Goal: Task Accomplishment & Management: Complete application form

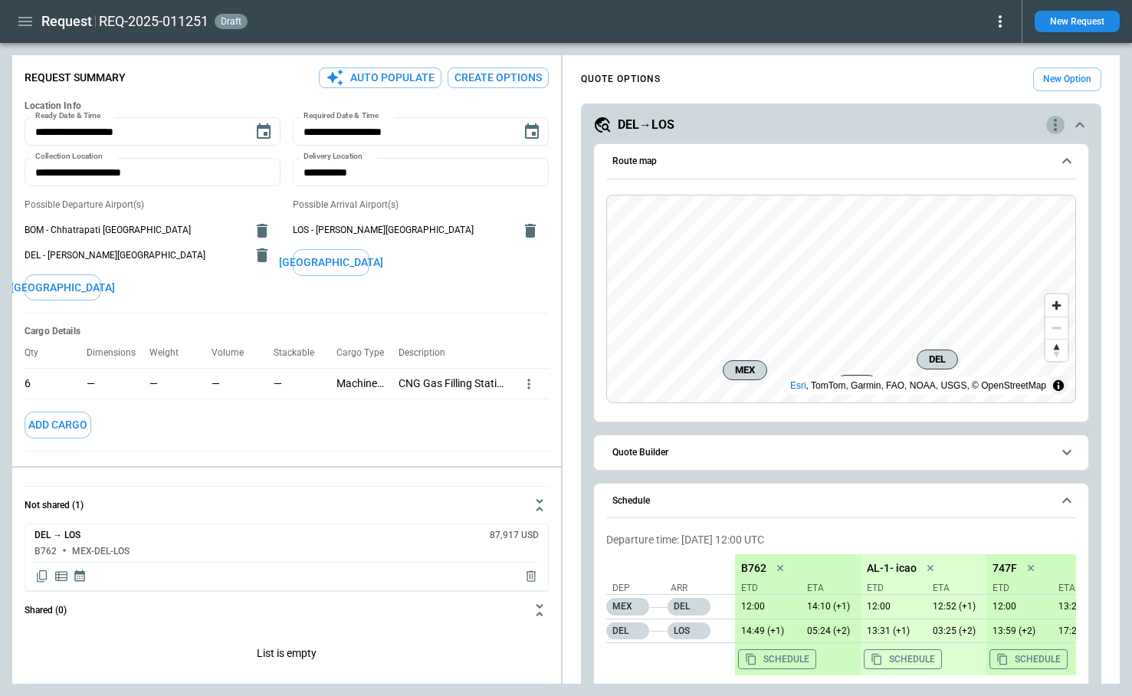
click at [1054, 131] on icon "quote-option-actions" at bounding box center [1056, 125] width 18 height 18
click at [1006, 219] on li "Delete Quote Option" at bounding box center [997, 218] width 135 height 22
click at [1057, 127] on icon "quote-option-actions" at bounding box center [1056, 125] width 18 height 18
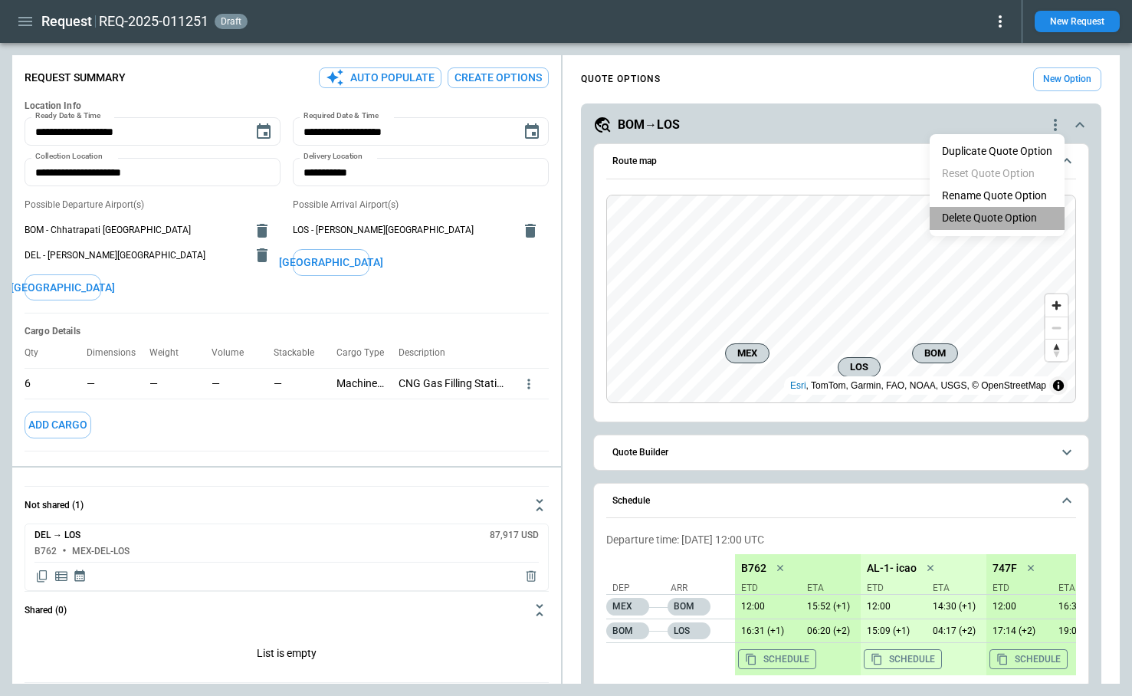
click at [1027, 219] on li "Delete Quote Option" at bounding box center [997, 218] width 135 height 22
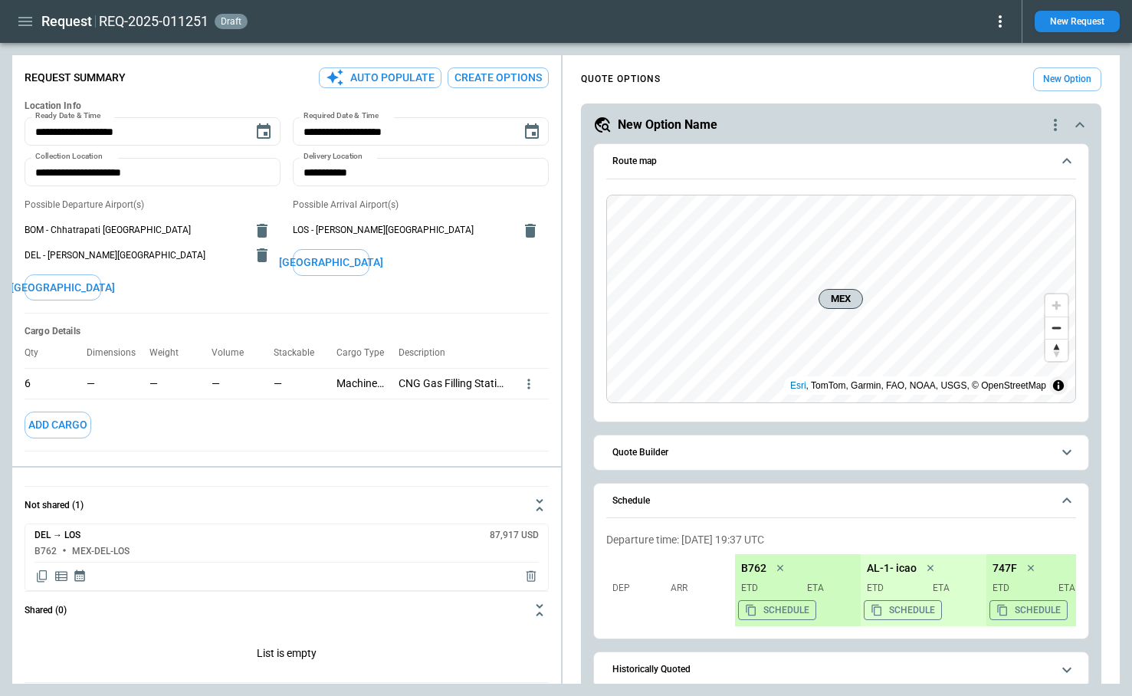
click at [1050, 121] on icon "quote-option-actions" at bounding box center [1056, 125] width 18 height 18
click at [1012, 213] on li "Delete Quote Option" at bounding box center [997, 218] width 135 height 22
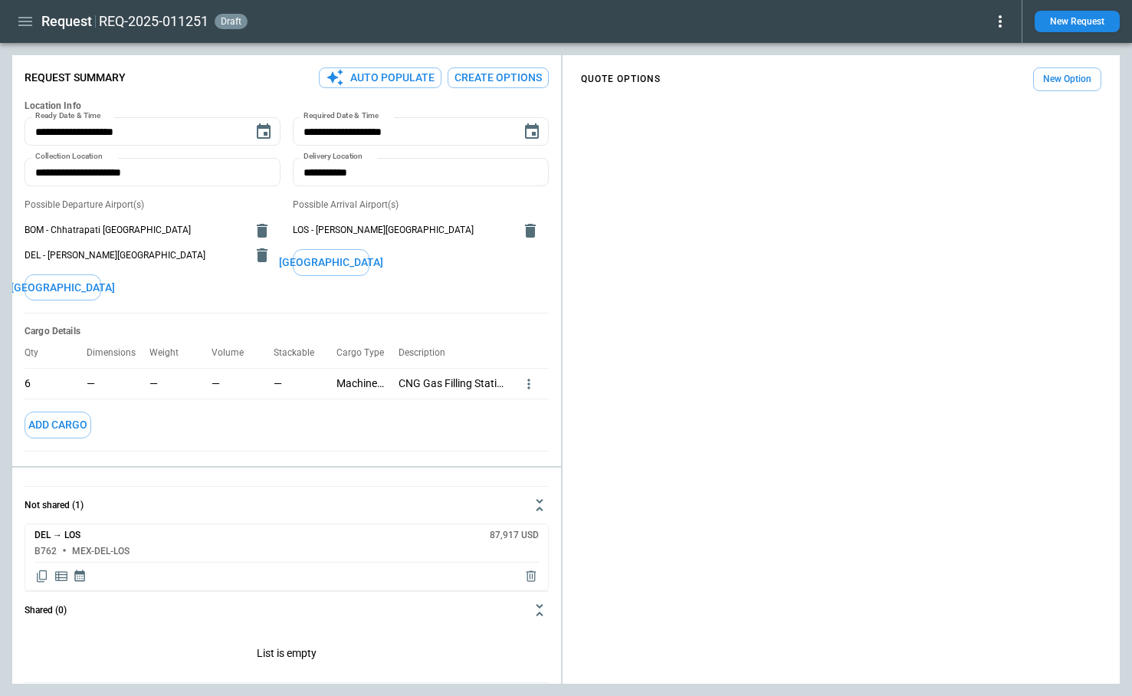
click at [529, 76] on button "Create Options" at bounding box center [498, 77] width 101 height 21
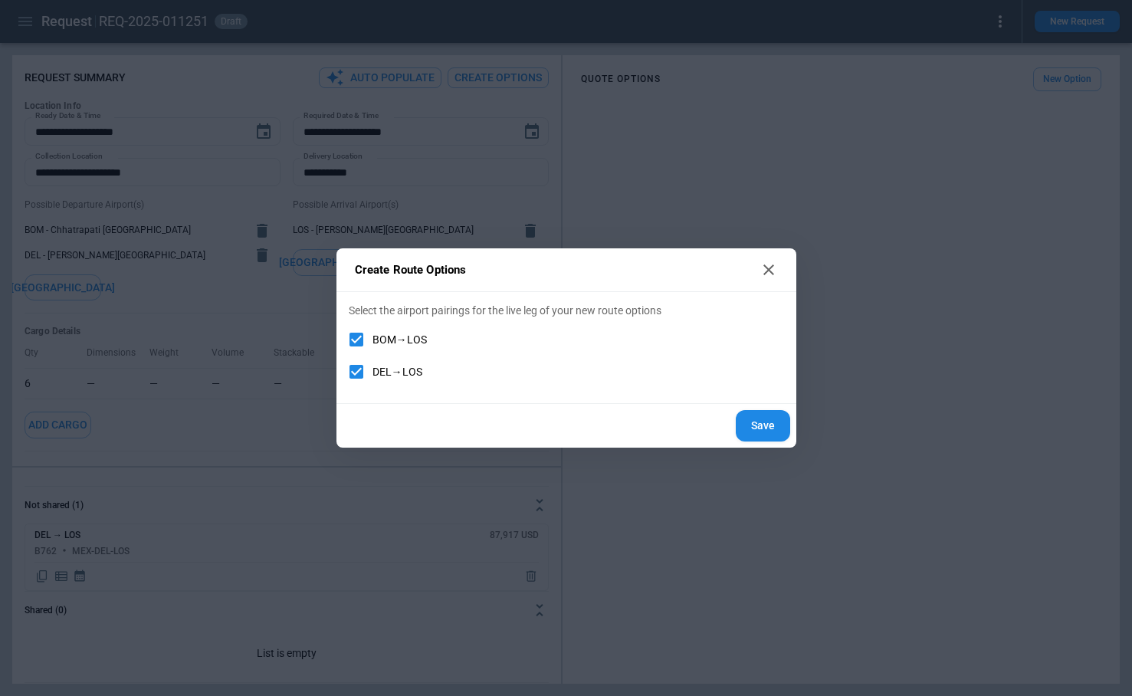
click at [767, 424] on button "Save" at bounding box center [763, 425] width 54 height 31
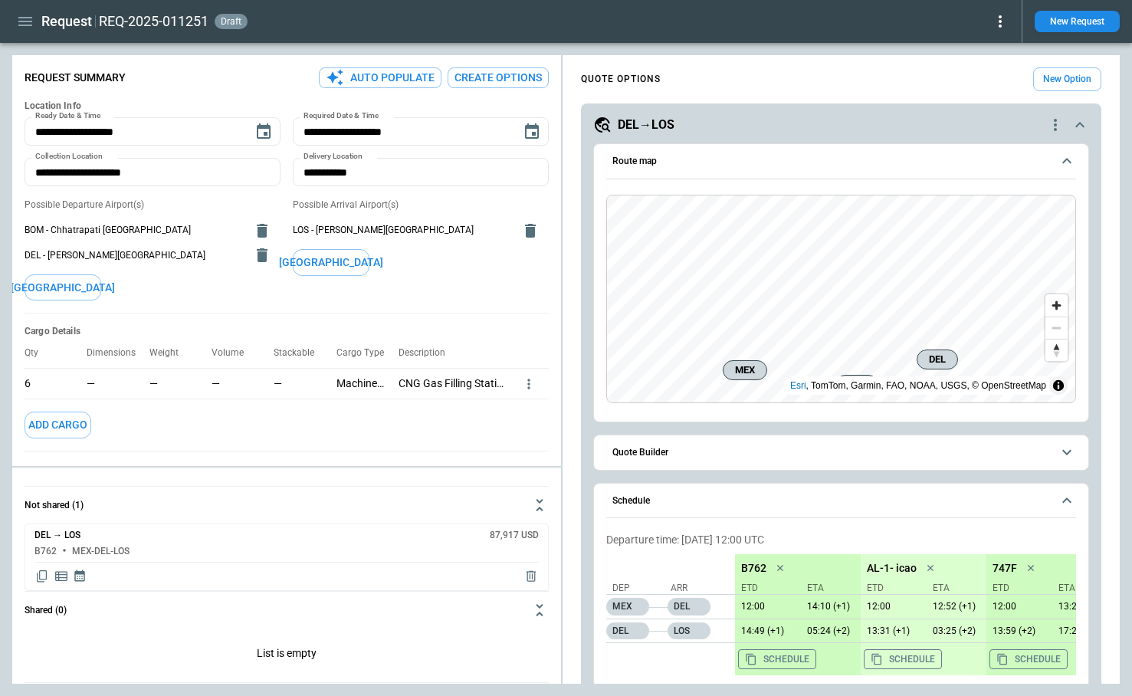
click at [1071, 121] on icon "scrollable content" at bounding box center [1080, 125] width 18 height 18
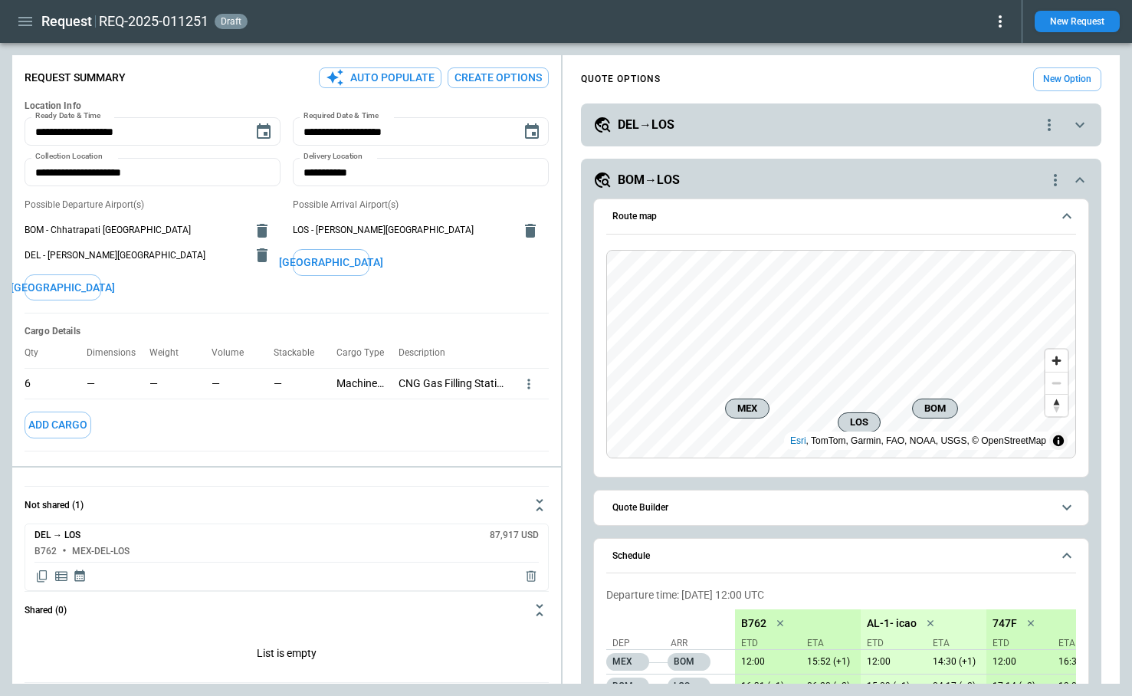
click at [1070, 179] on div "scrollable content" at bounding box center [1059, 180] width 25 height 18
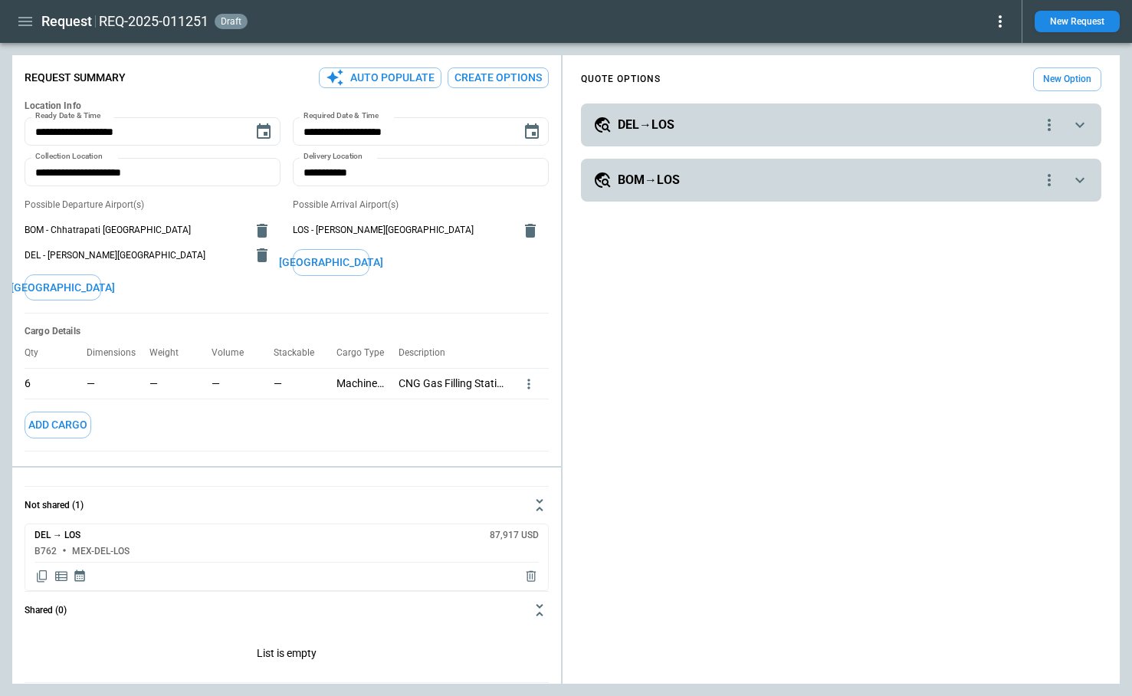
click at [1070, 179] on button "BOM→LOS" at bounding box center [841, 180] width 496 height 18
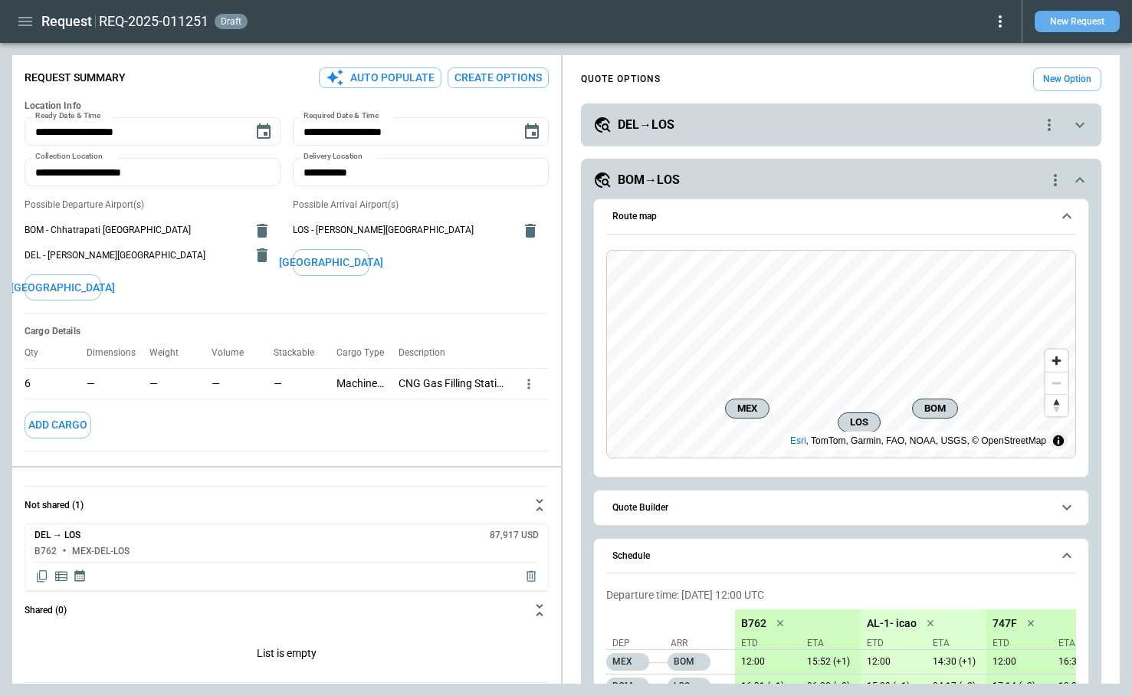
click at [1074, 21] on button "New Request" at bounding box center [1077, 21] width 85 height 21
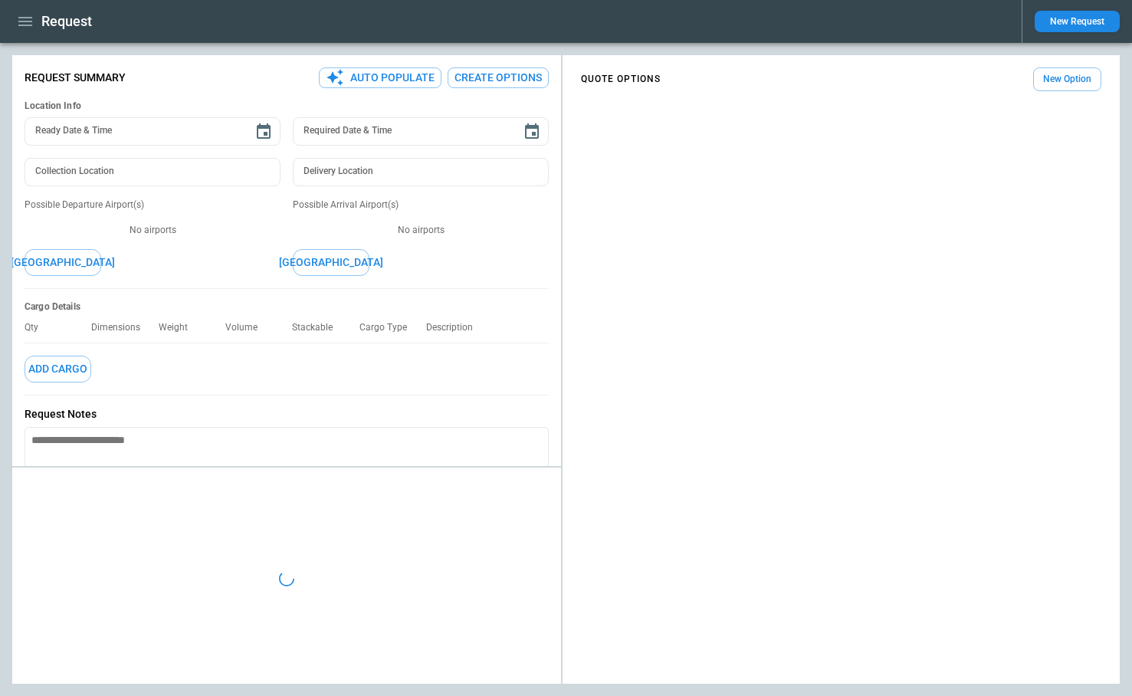
type textarea "*"
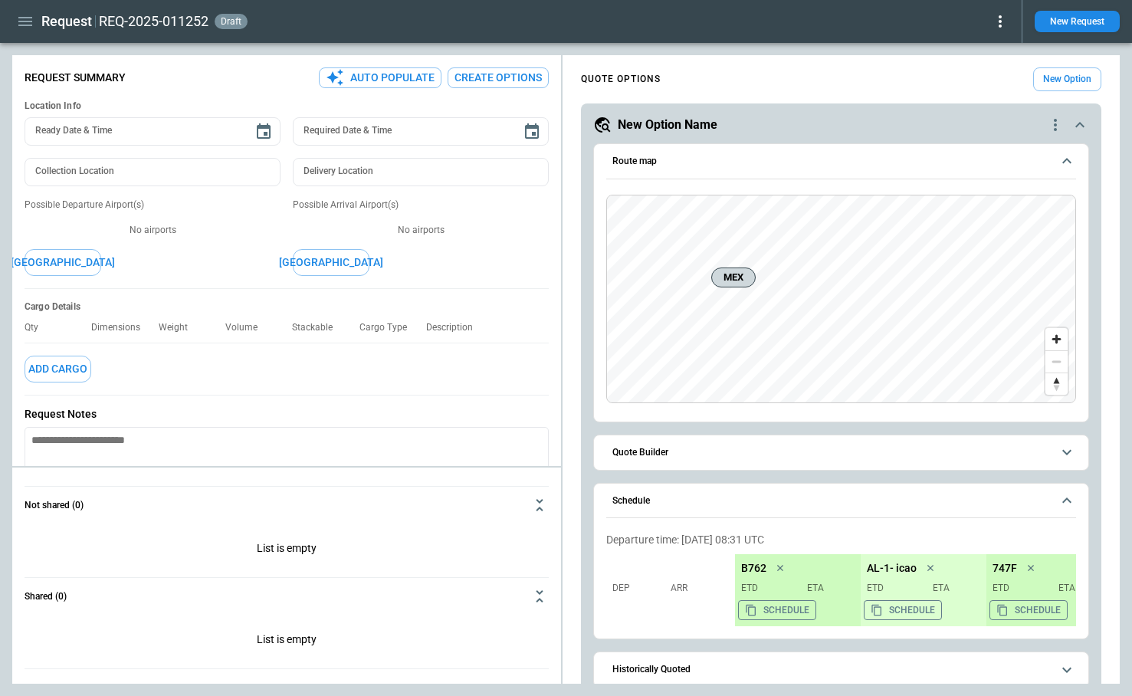
click at [505, 76] on button "Create Options" at bounding box center [498, 77] width 101 height 21
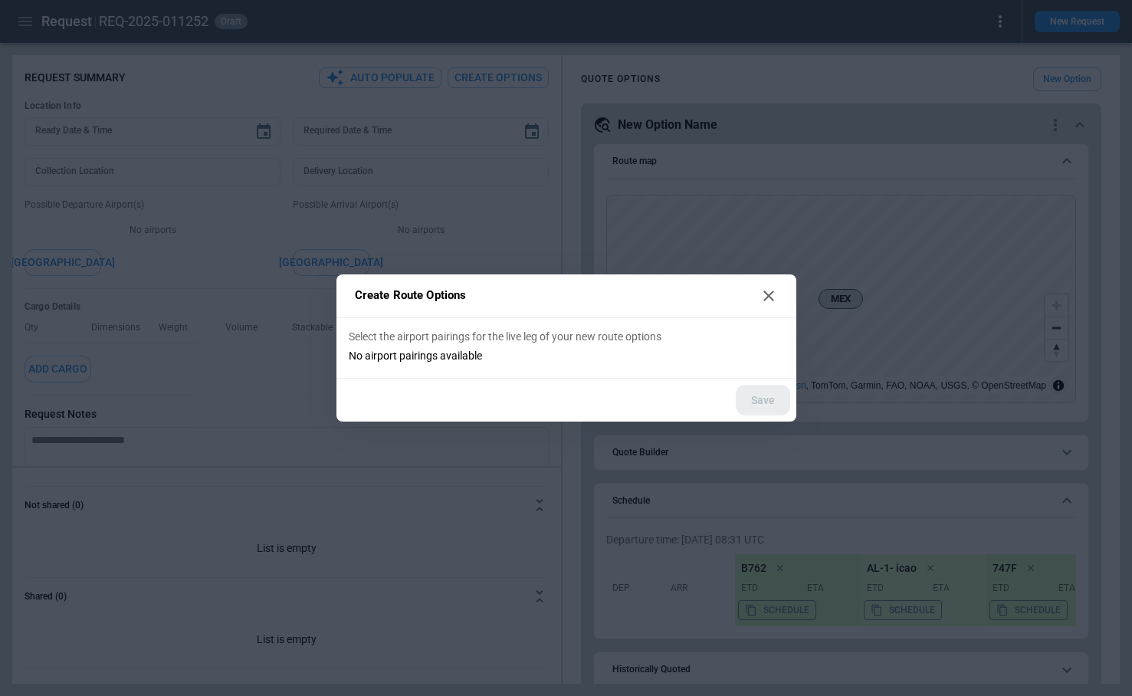
click at [767, 298] on icon at bounding box center [769, 296] width 18 height 18
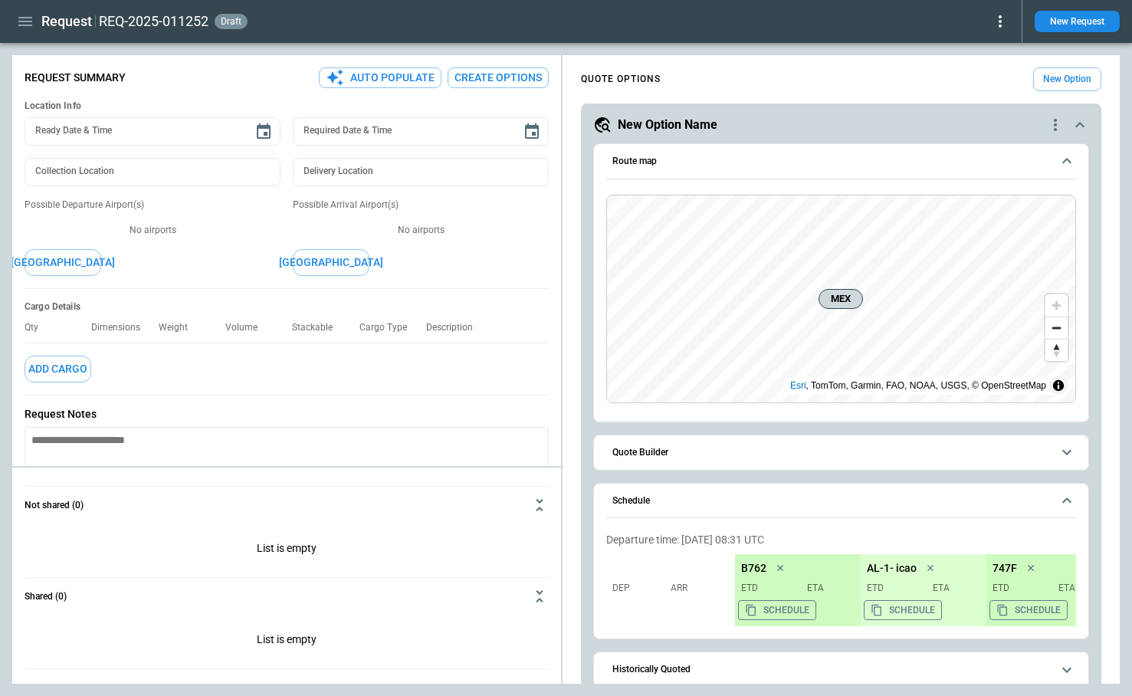
click at [21, 17] on icon "button" at bounding box center [25, 21] width 14 height 9
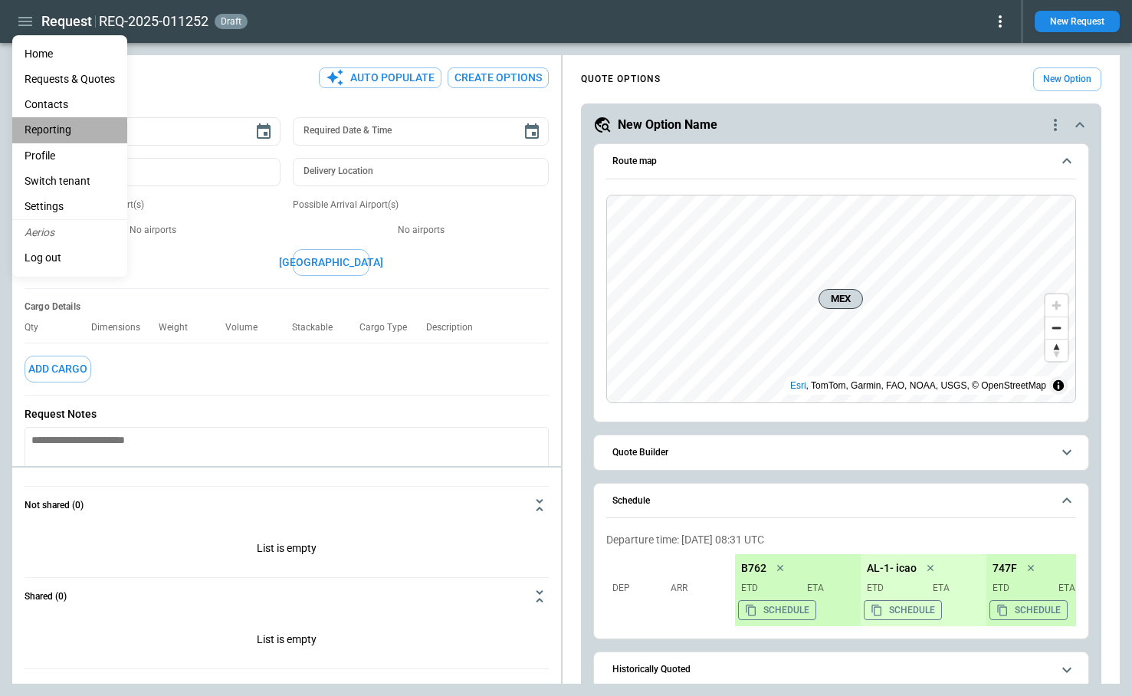
click at [47, 133] on li "Reporting" at bounding box center [69, 129] width 115 height 25
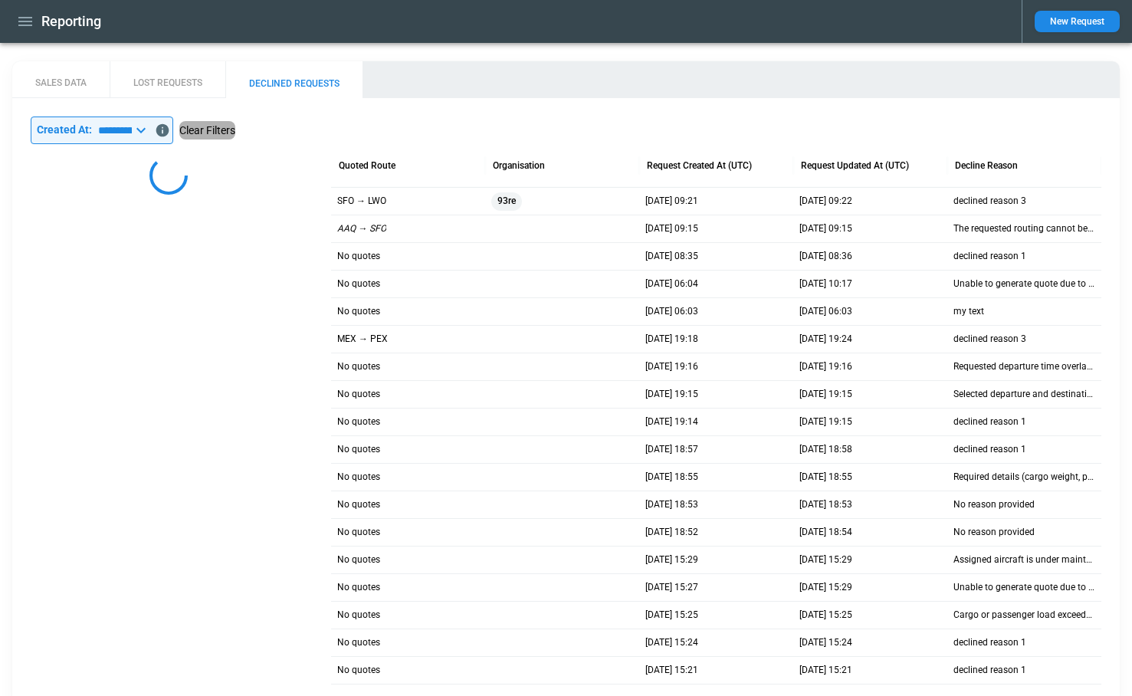
click at [235, 131] on button "Clear Filters" at bounding box center [207, 130] width 56 height 19
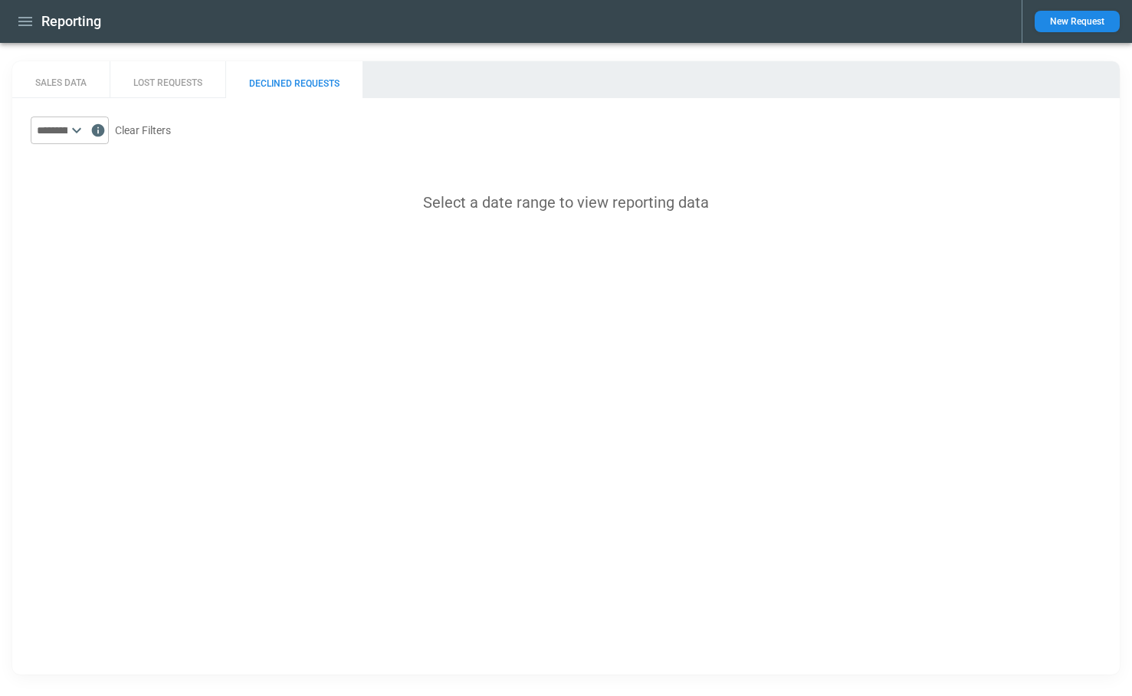
click at [105, 131] on icon "Data includes activity through 27/08/2025 (end of day UTC)" at bounding box center [98, 130] width 13 height 13
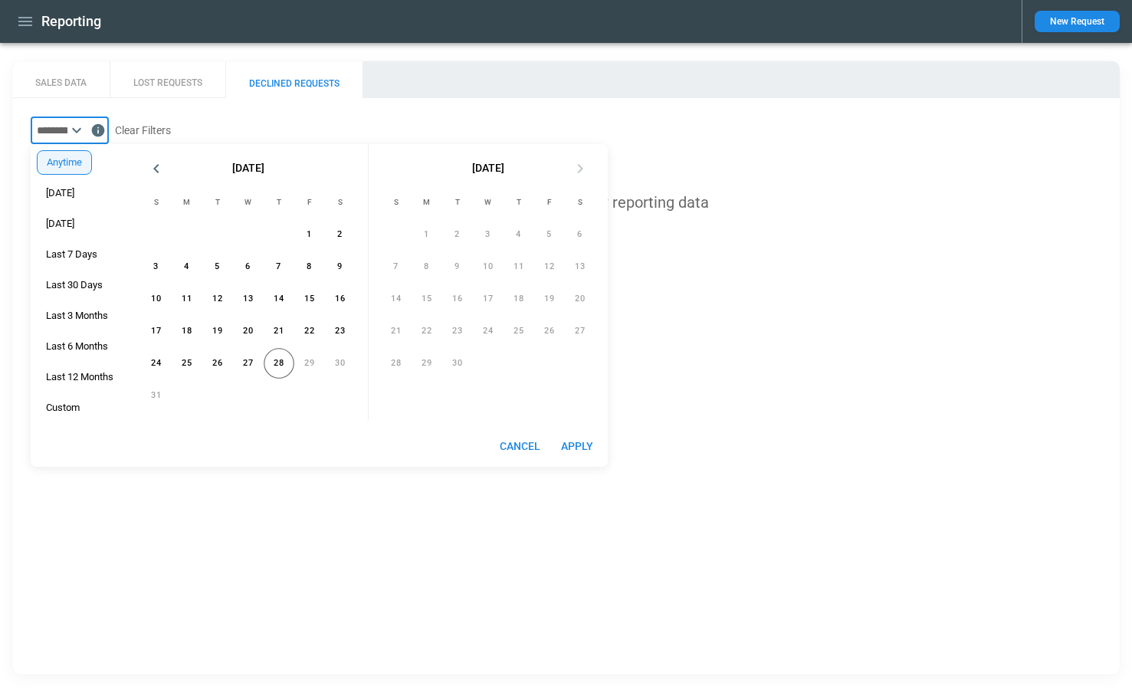
click at [86, 129] on icon at bounding box center [76, 130] width 18 height 18
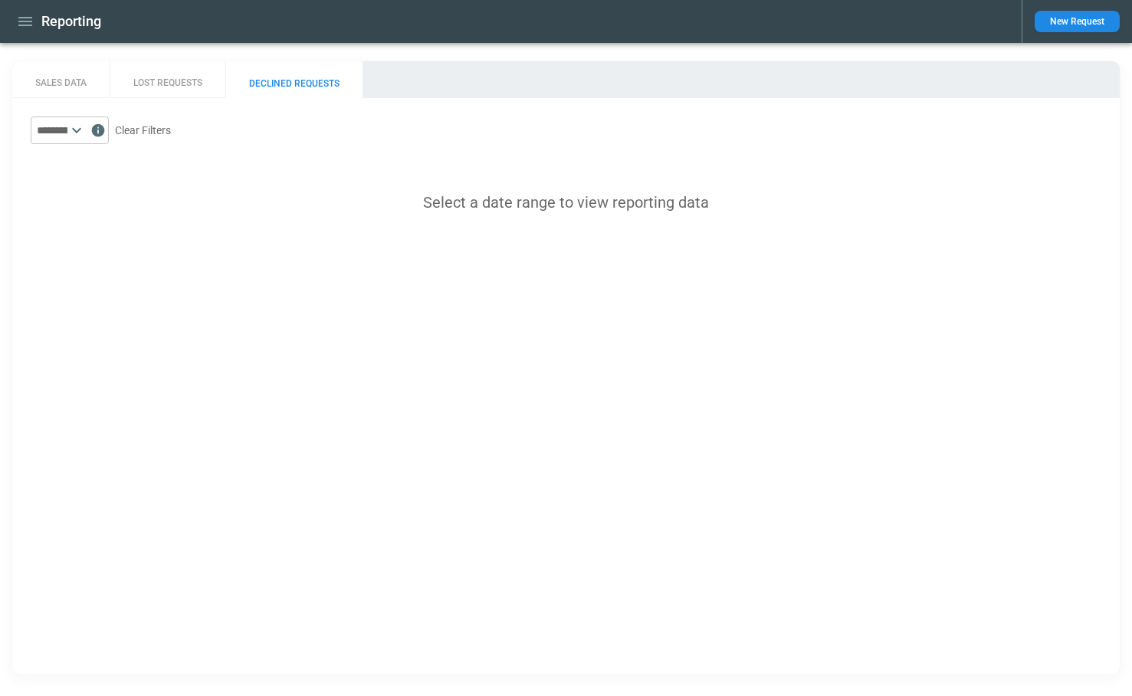
click at [86, 132] on icon at bounding box center [76, 130] width 18 height 18
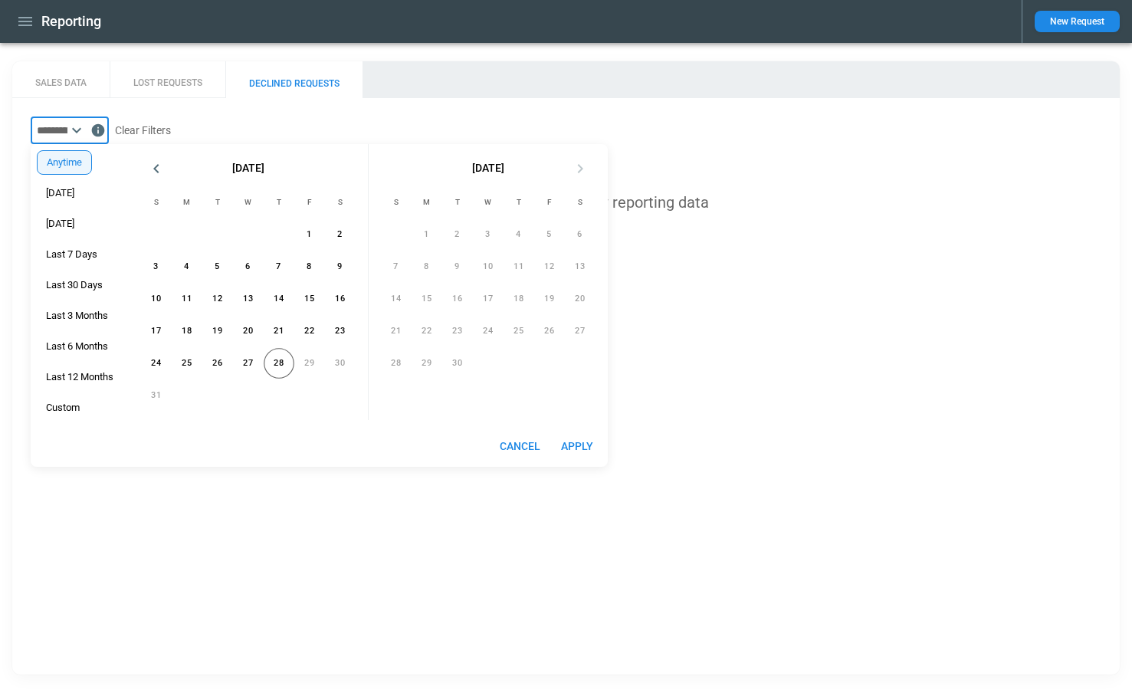
click at [196, 112] on div "​ Clear Filters Select a date range to view reporting data" at bounding box center [566, 164] width 1108 height 133
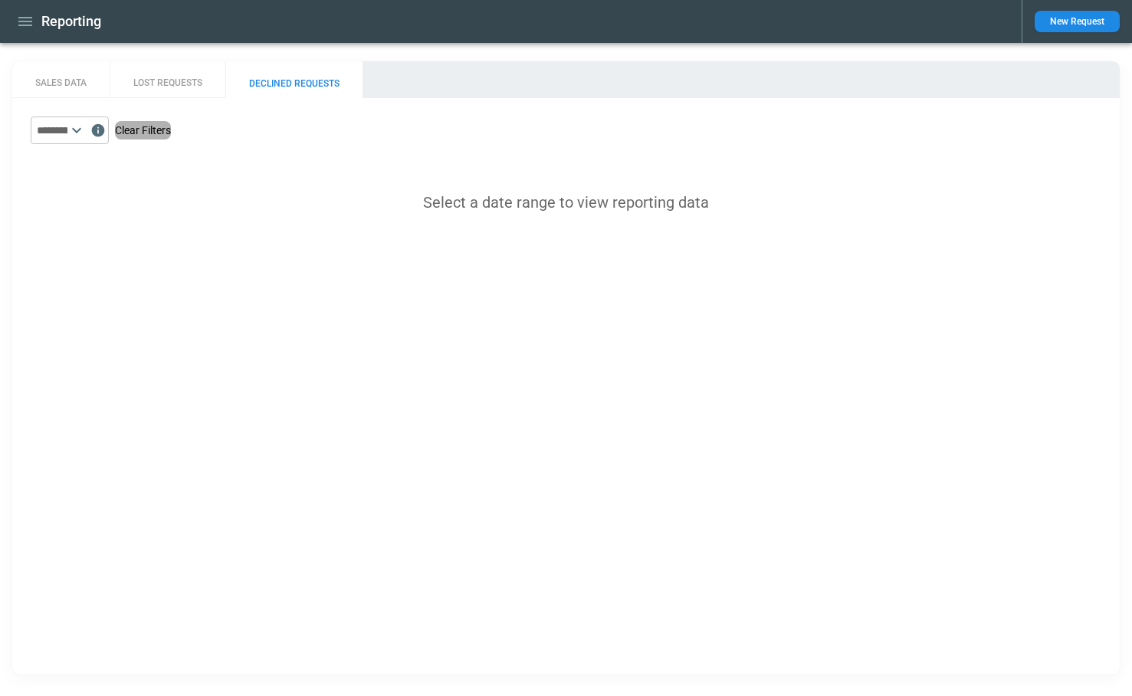
click at [171, 134] on button "Clear Filters" at bounding box center [143, 130] width 56 height 19
click at [86, 130] on icon at bounding box center [76, 130] width 18 height 18
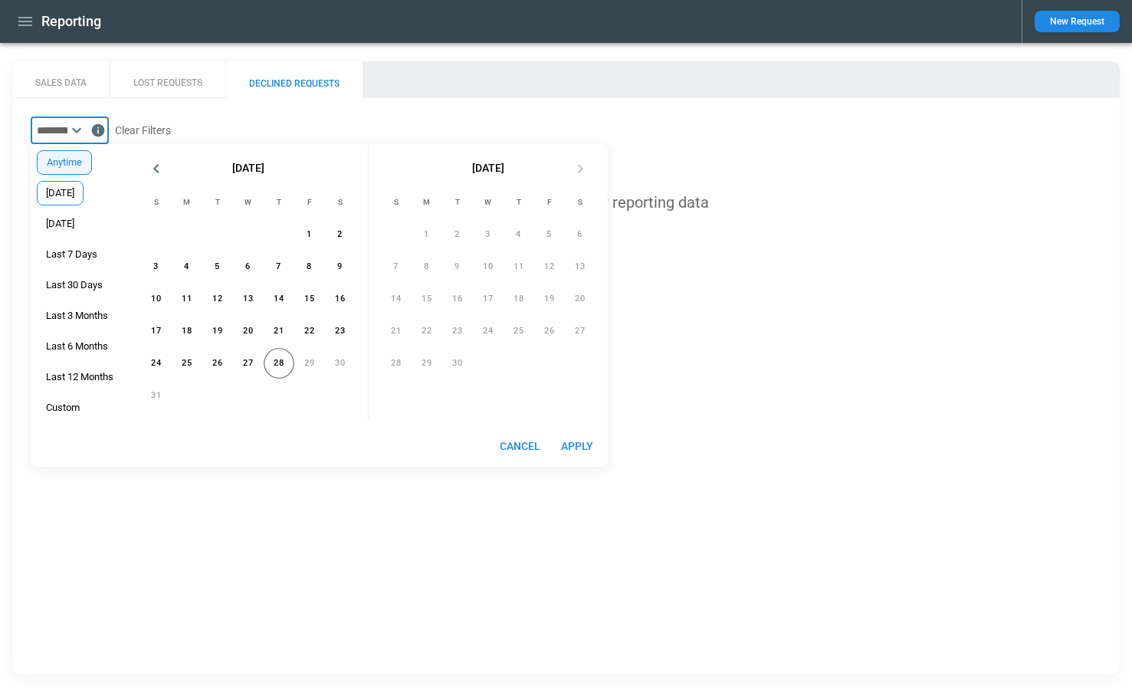
click at [66, 189] on span "Today" at bounding box center [60, 193] width 45 height 12
click at [65, 161] on span "Anytime" at bounding box center [64, 162] width 52 height 12
click at [568, 446] on button "Apply" at bounding box center [577, 446] width 49 height 28
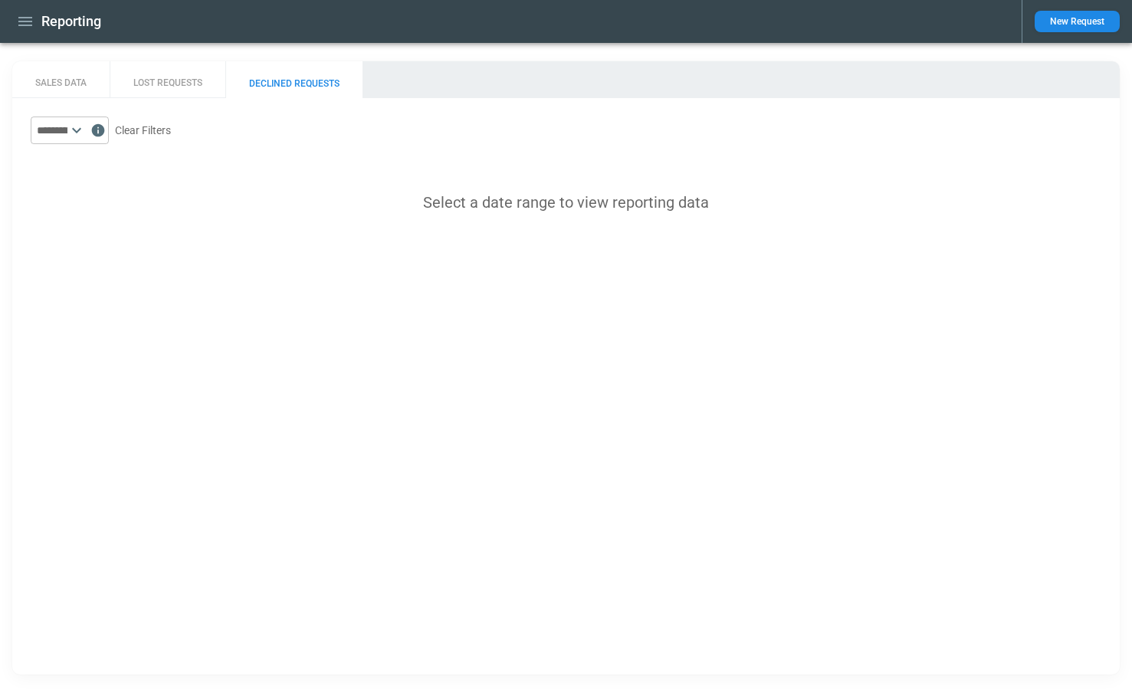
click at [86, 128] on icon at bounding box center [76, 130] width 18 height 18
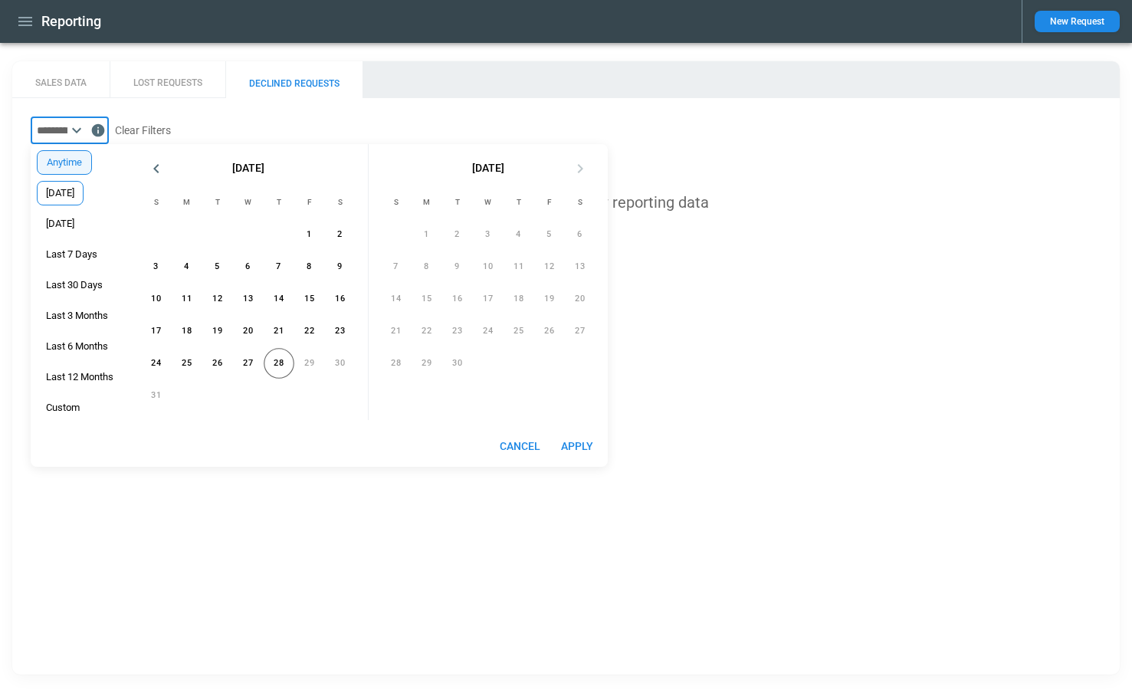
click at [70, 190] on span "[DATE]" at bounding box center [60, 193] width 45 height 12
click at [21, 16] on icon "button" at bounding box center [25, 21] width 18 height 18
type input "*****"
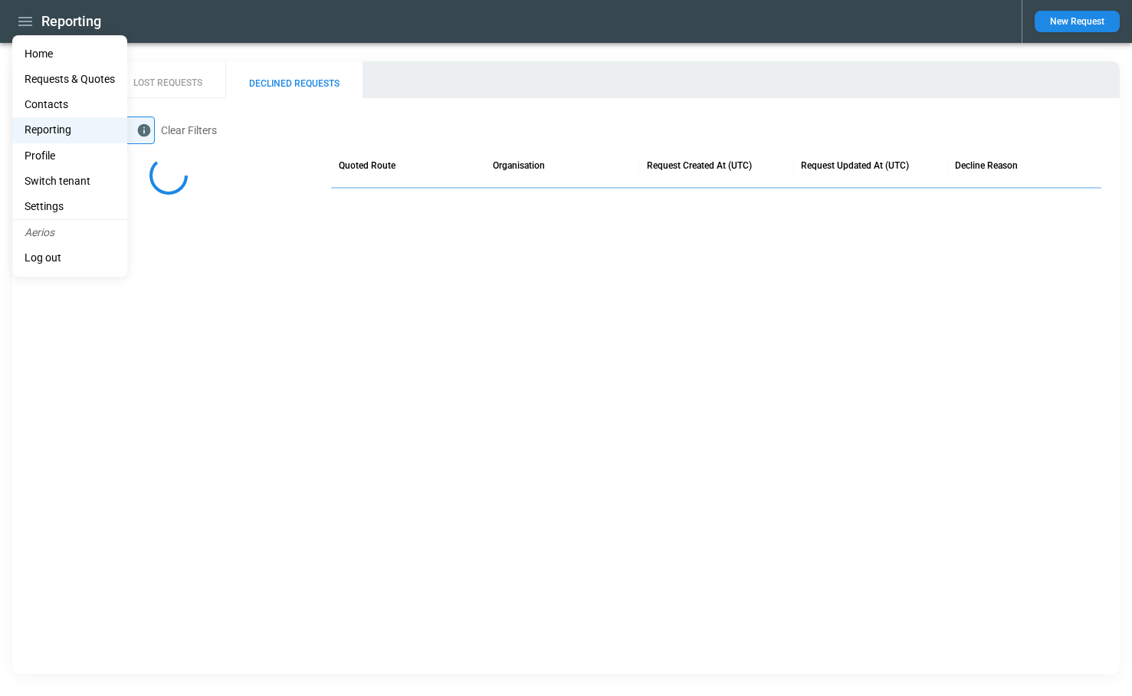
click at [36, 51] on li "Home" at bounding box center [69, 53] width 115 height 25
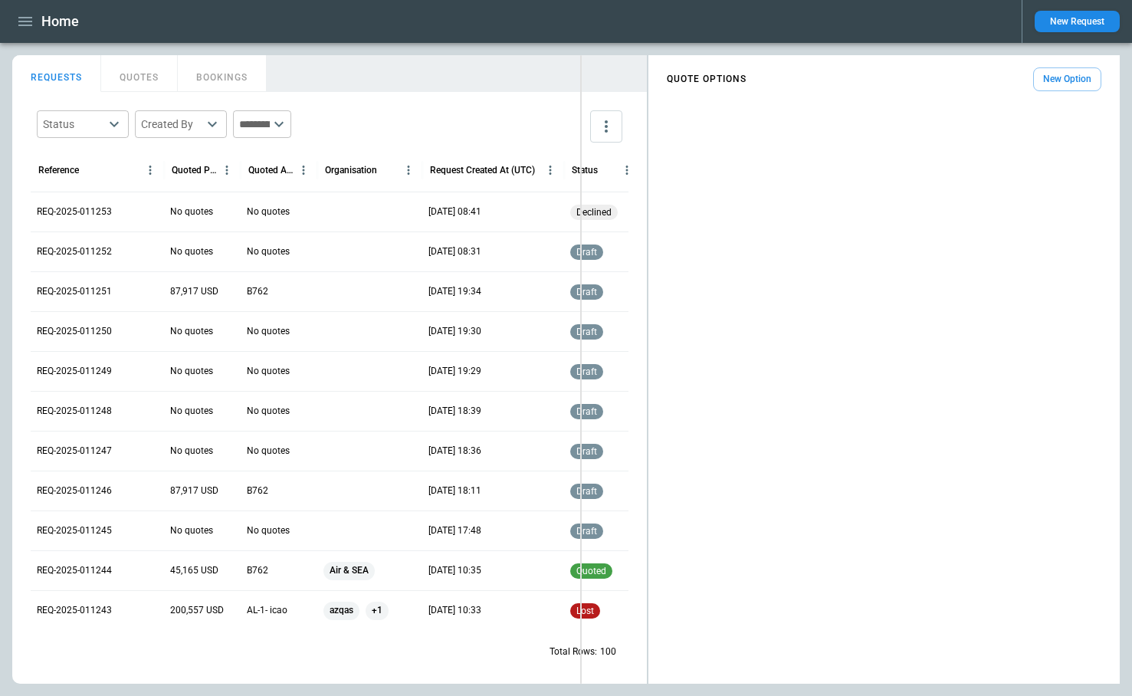
click at [580, 244] on div "FindBorderBarSize REQUESTS QUOTES BOOKINGS Status ​ Created By ​ ​ Reference Qu…" at bounding box center [566, 369] width 1108 height 629
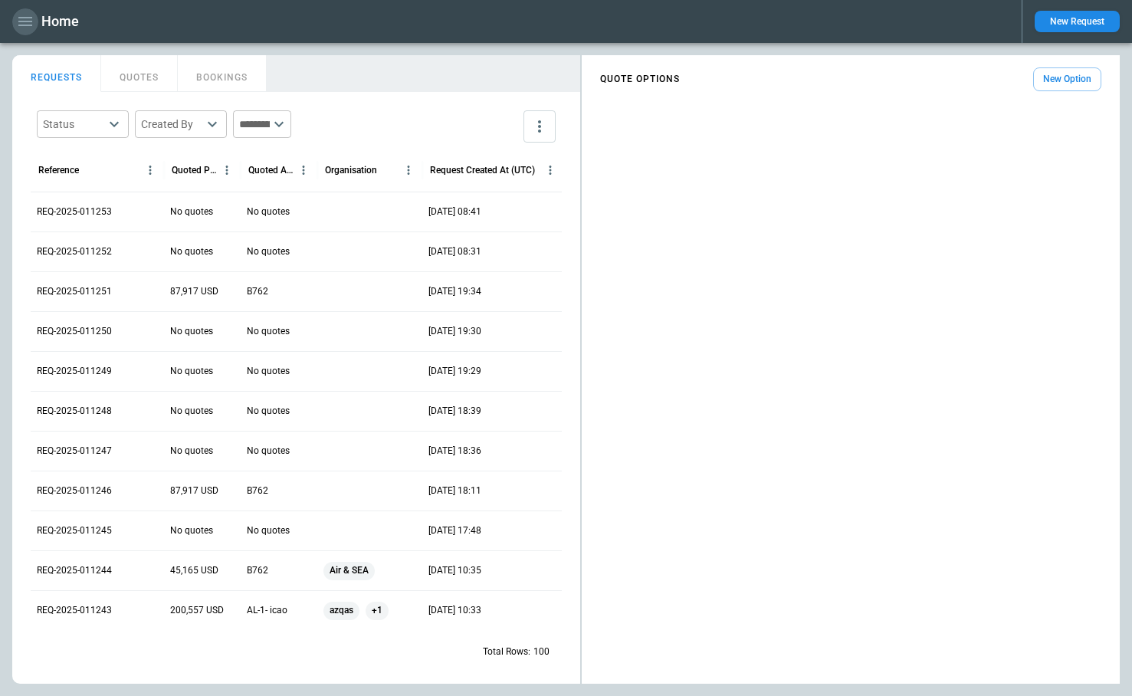
click at [30, 18] on icon "button" at bounding box center [25, 21] width 14 height 9
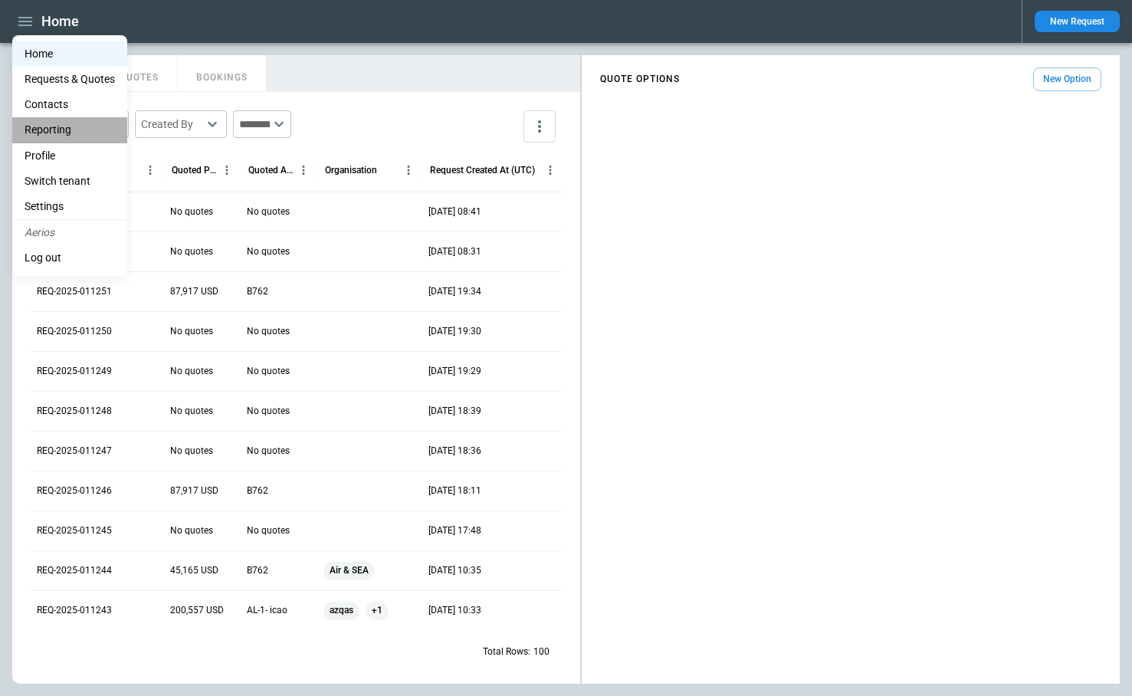
click at [54, 131] on li "Reporting" at bounding box center [69, 129] width 115 height 25
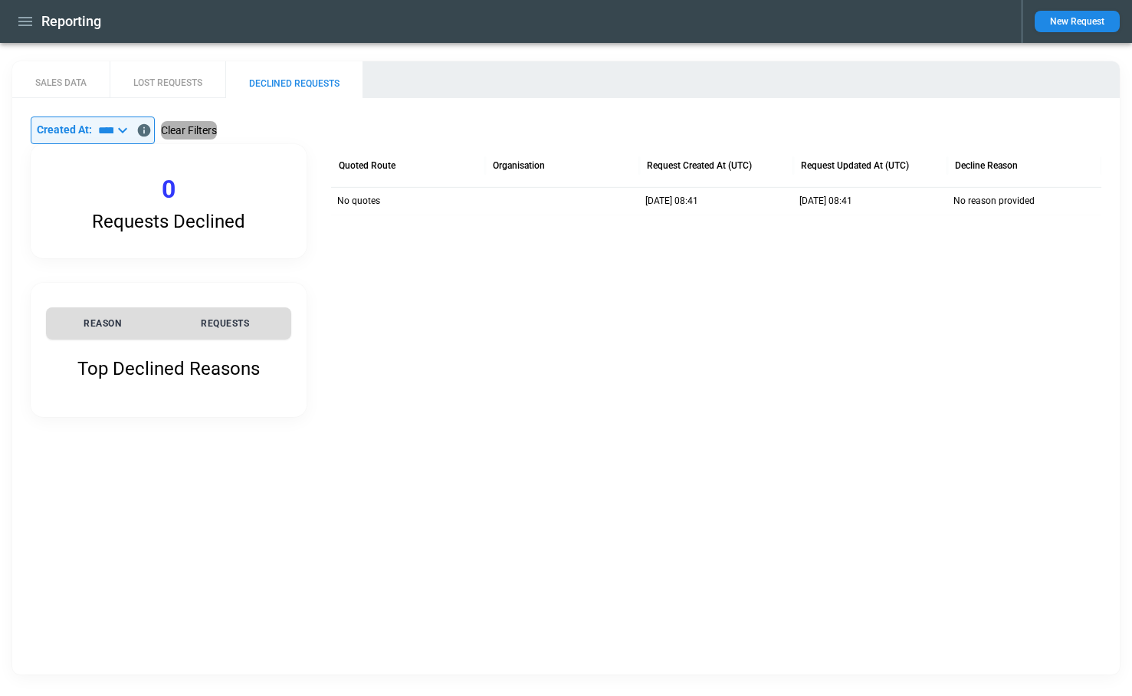
click at [189, 131] on button "Clear Filters" at bounding box center [189, 130] width 56 height 19
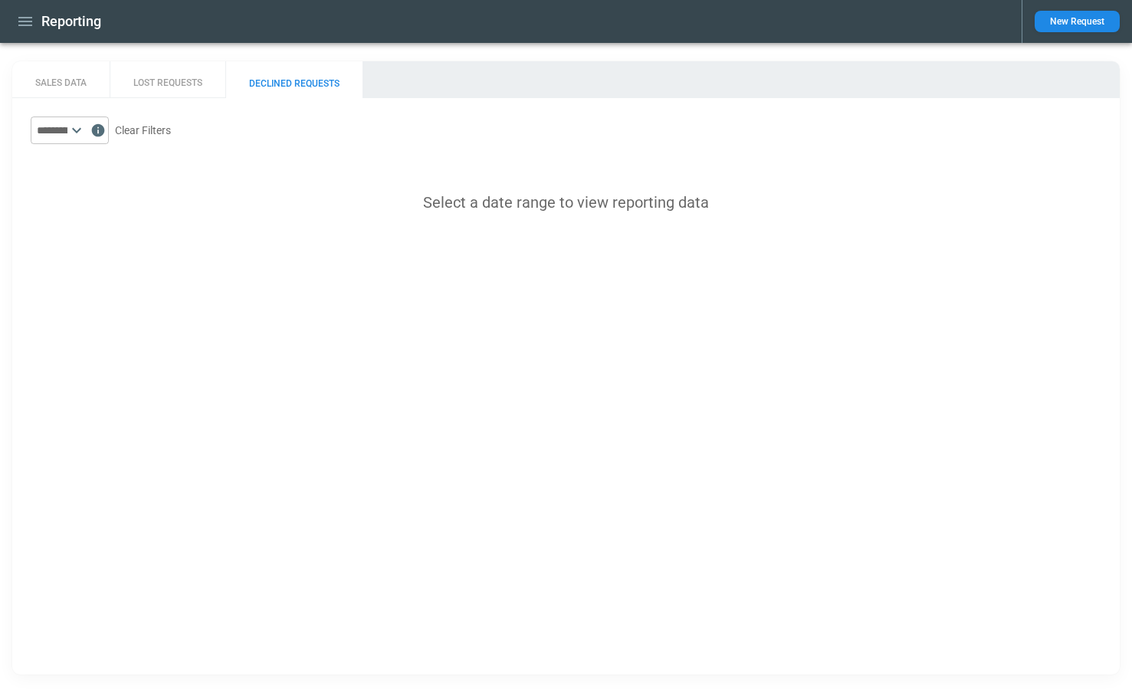
click at [86, 128] on icon at bounding box center [76, 130] width 18 height 18
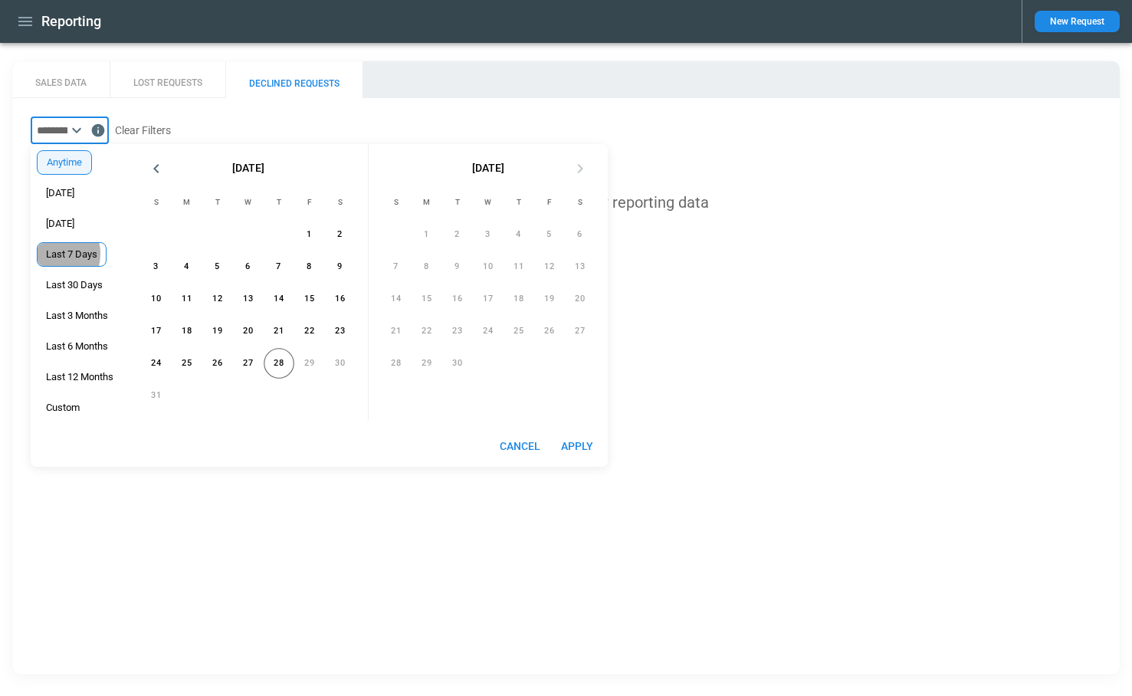
click at [68, 254] on span "Last 7 Days" at bounding box center [72, 254] width 68 height 12
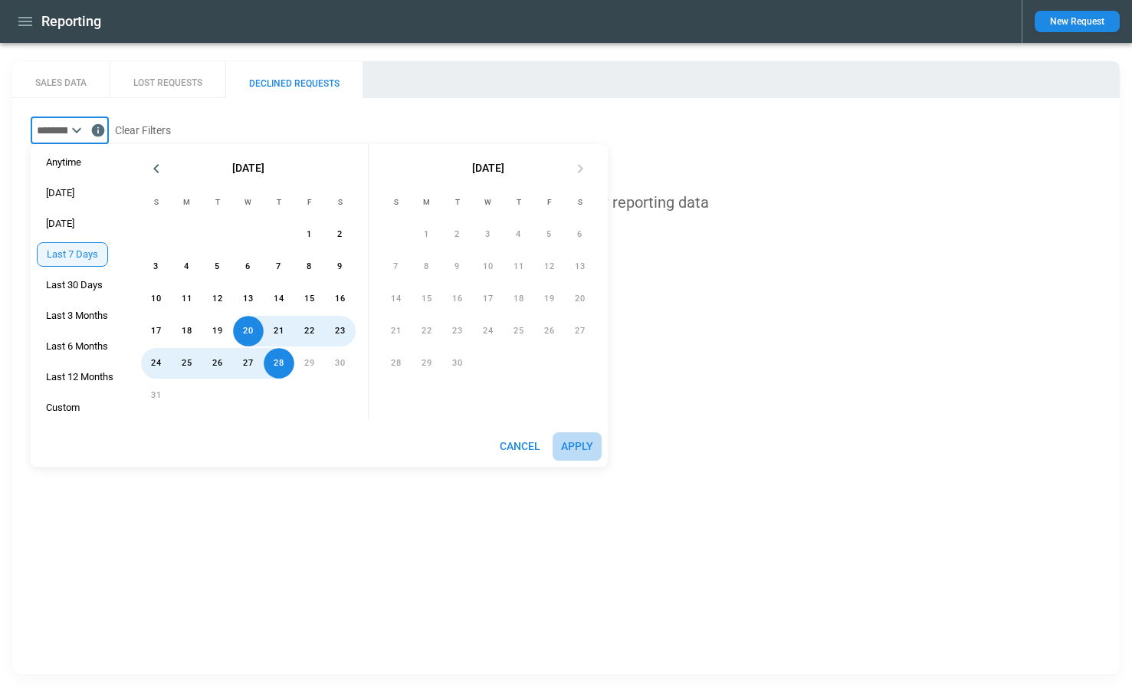
click at [577, 445] on button "Apply" at bounding box center [577, 446] width 49 height 28
type input "**********"
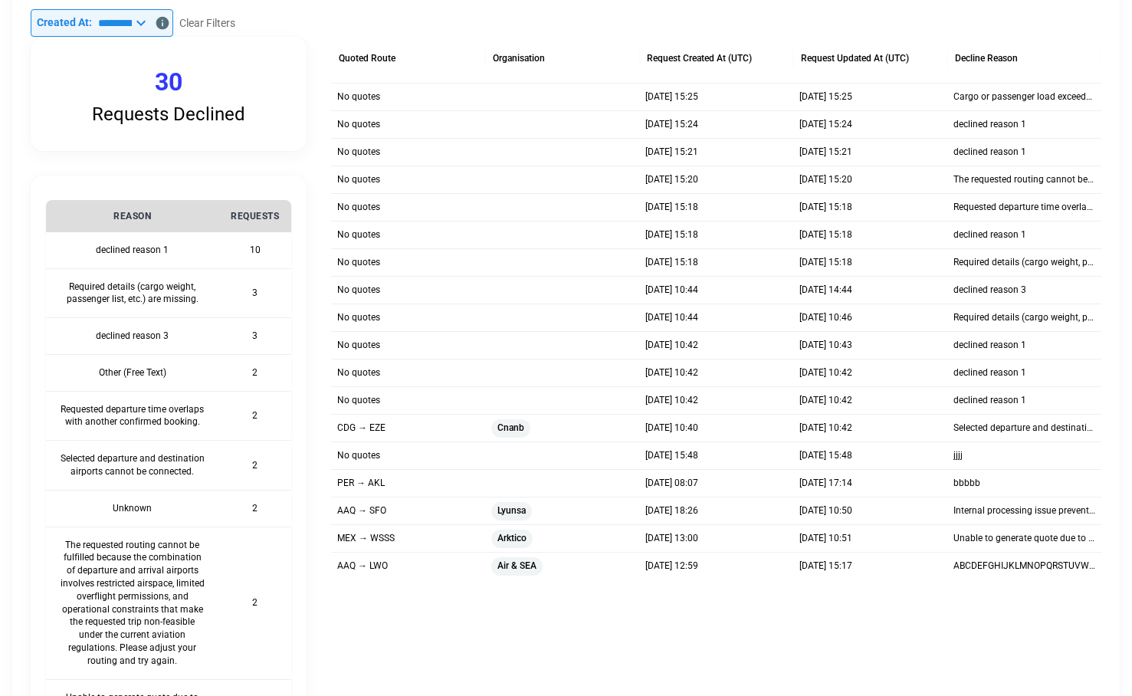
scroll to position [109, 0]
click at [150, 24] on icon at bounding box center [141, 21] width 18 height 18
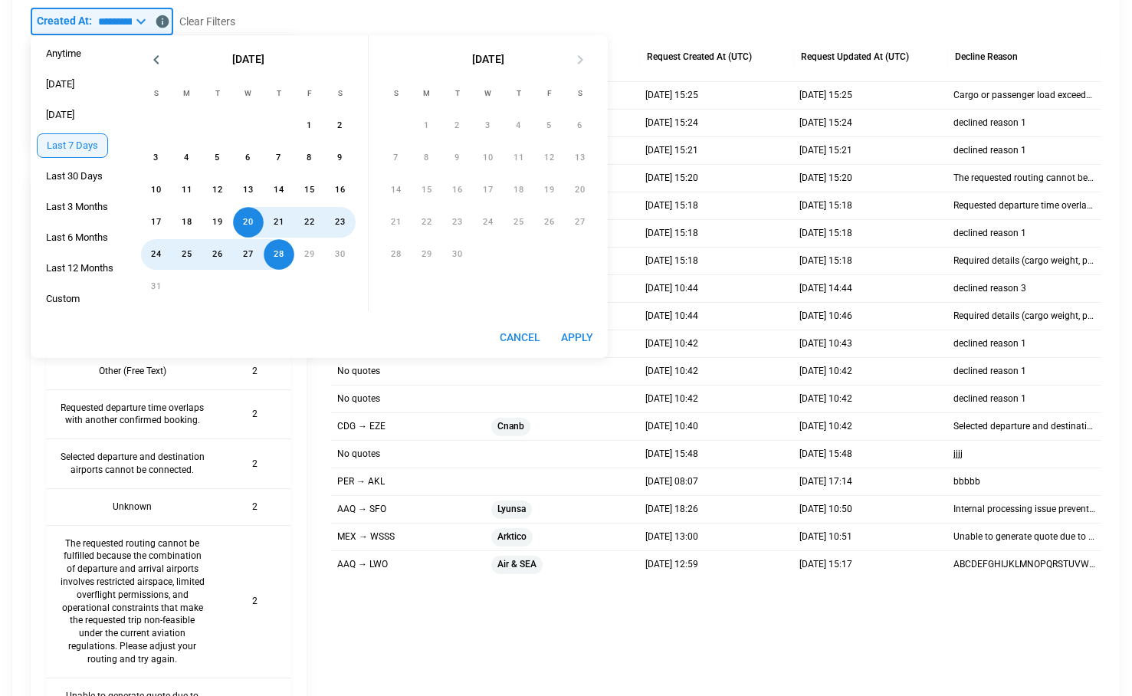
click at [539, 687] on div "Requests Declined 30 Top Declined Reasons REASON REQUESTS declined reason 1 10 …" at bounding box center [566, 444] width 1071 height 819
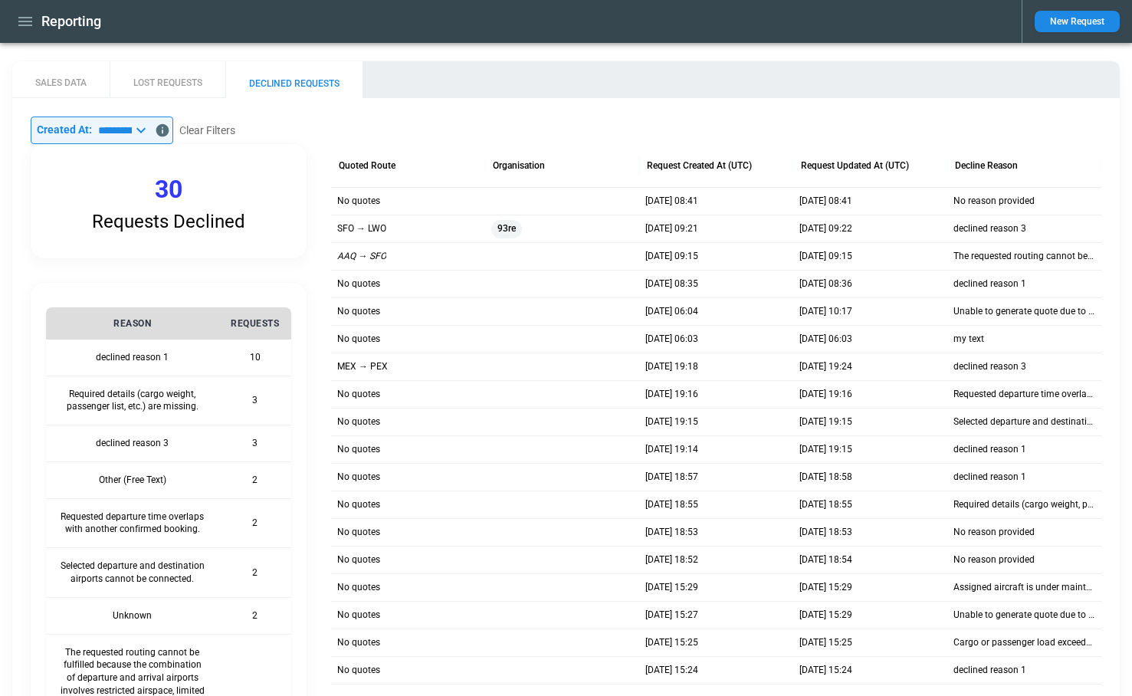
scroll to position [227, 0]
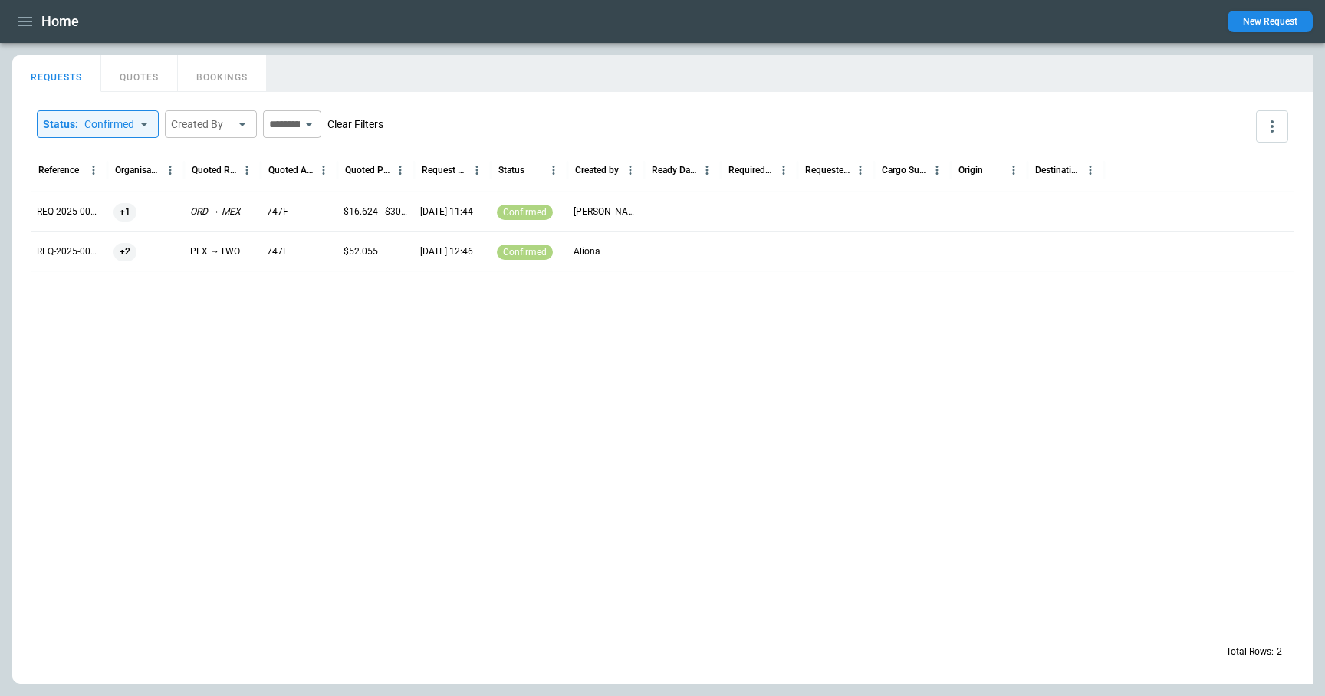
click at [383, 127] on button "Clear Filters" at bounding box center [355, 124] width 56 height 19
click at [27, 23] on icon "button" at bounding box center [25, 21] width 18 height 18
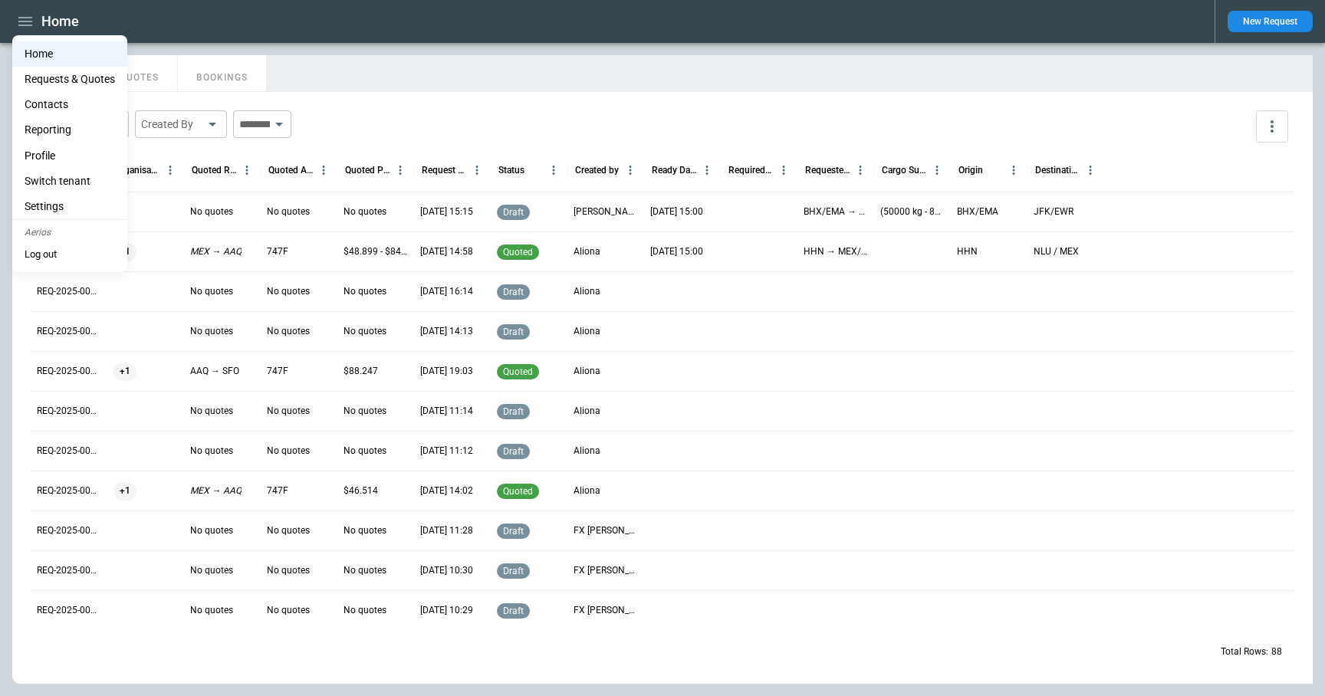
click at [664, 374] on div at bounding box center [662, 348] width 1325 height 696
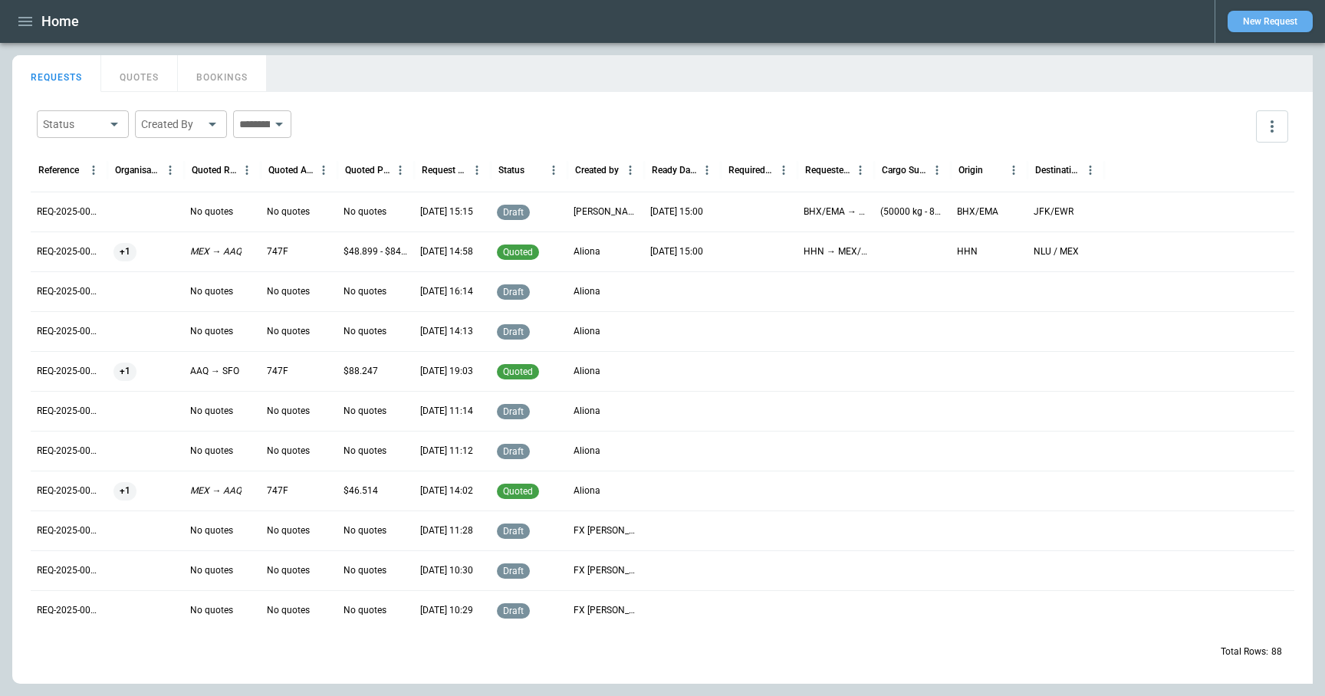
click at [1299, 21] on button "New Request" at bounding box center [1270, 21] width 85 height 21
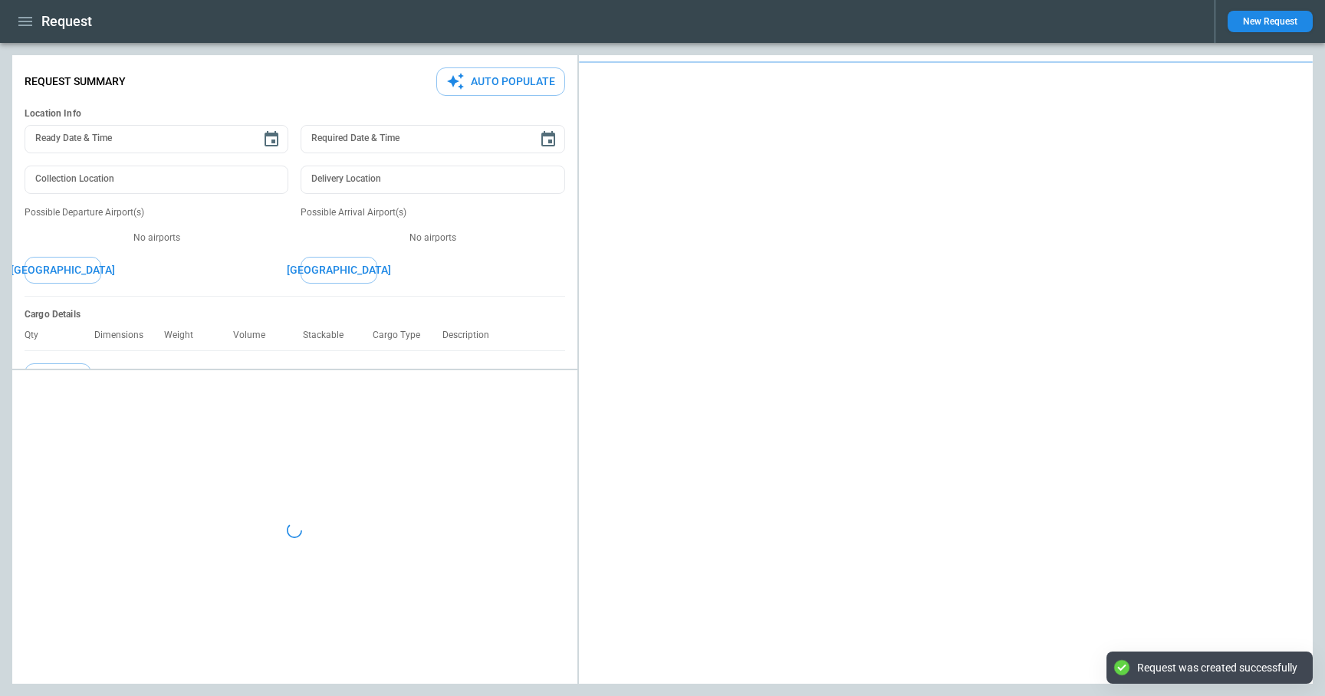
type textarea "*"
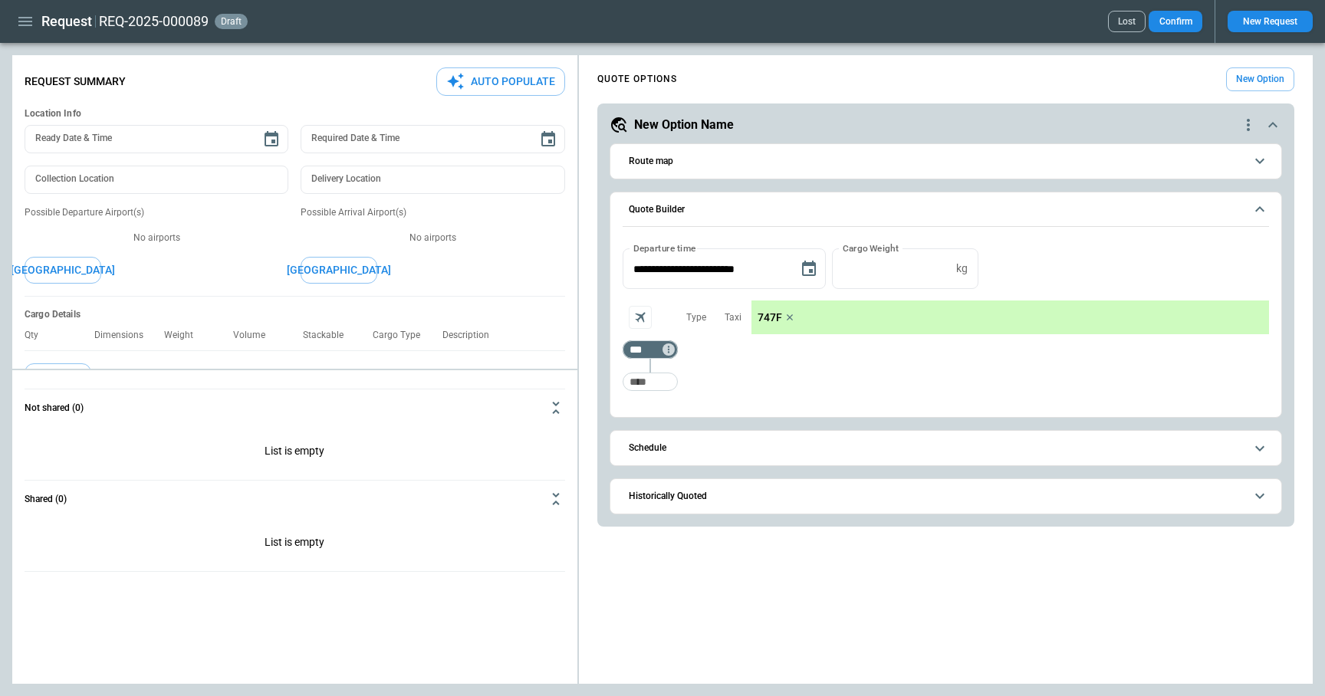
click at [693, 453] on button "Schedule" at bounding box center [946, 448] width 646 height 35
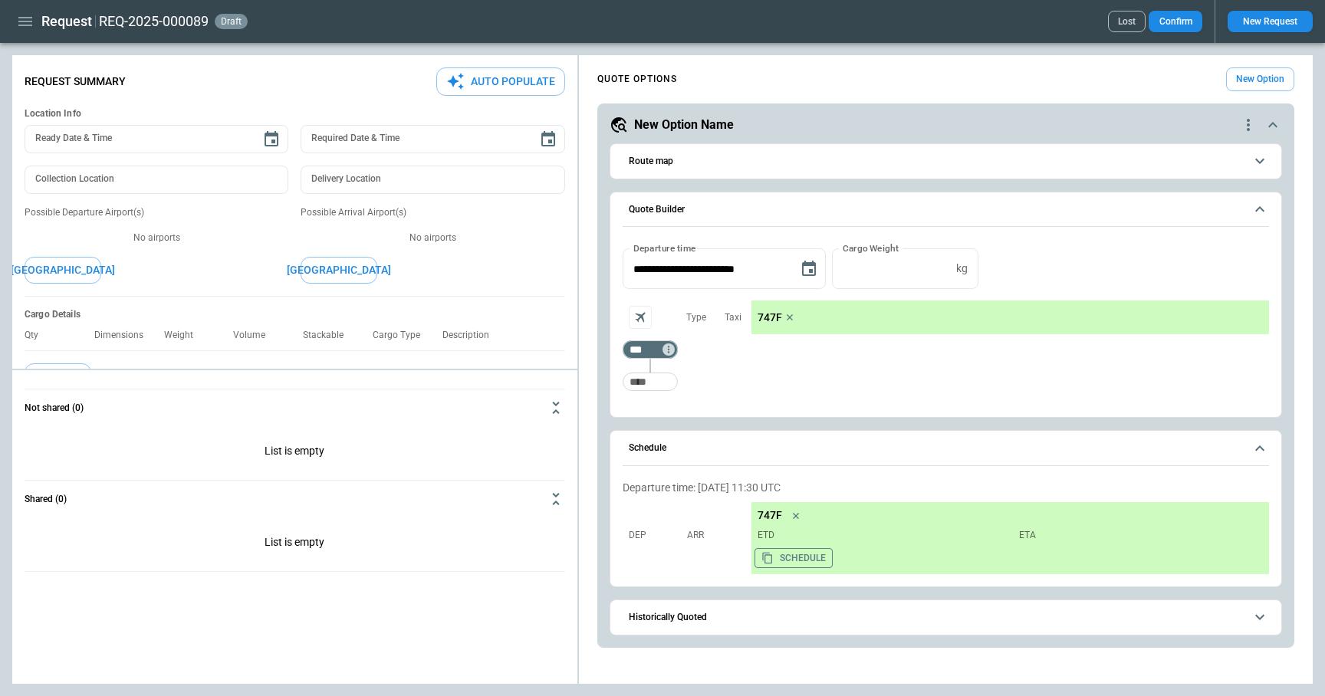
click at [693, 453] on button "Schedule" at bounding box center [946, 448] width 646 height 35
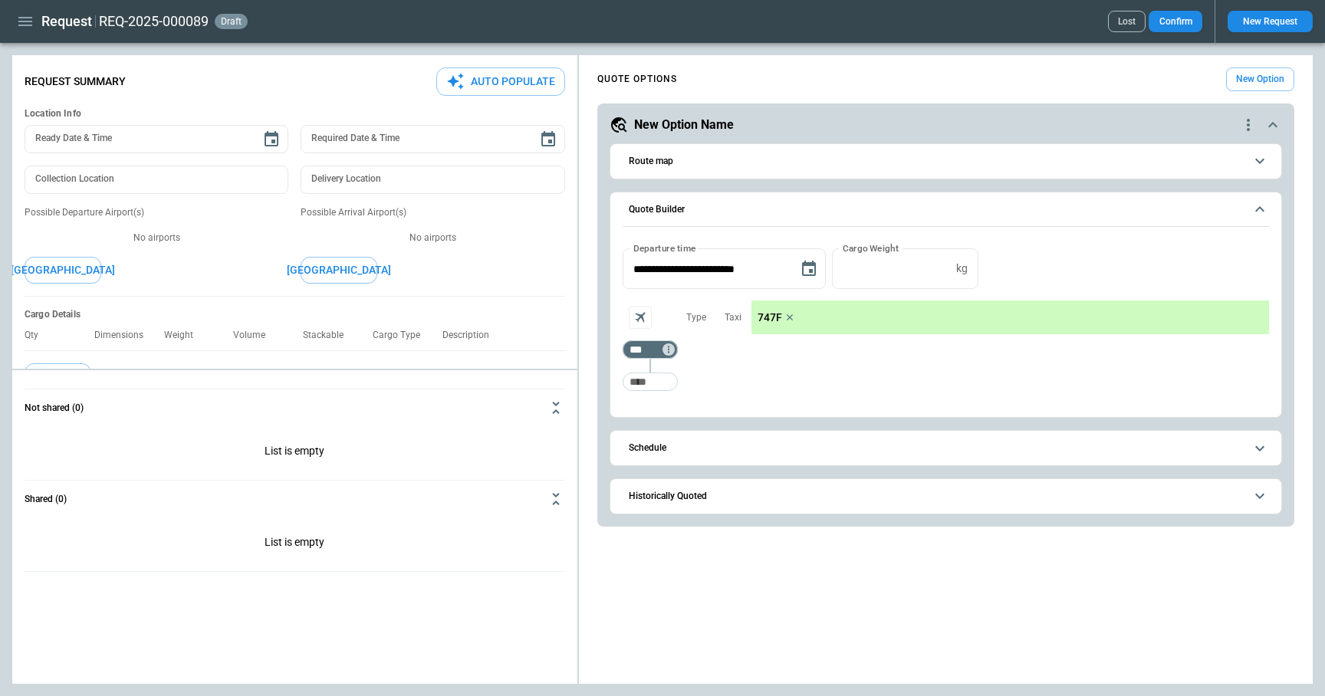
click at [693, 453] on button "Schedule" at bounding box center [946, 448] width 646 height 35
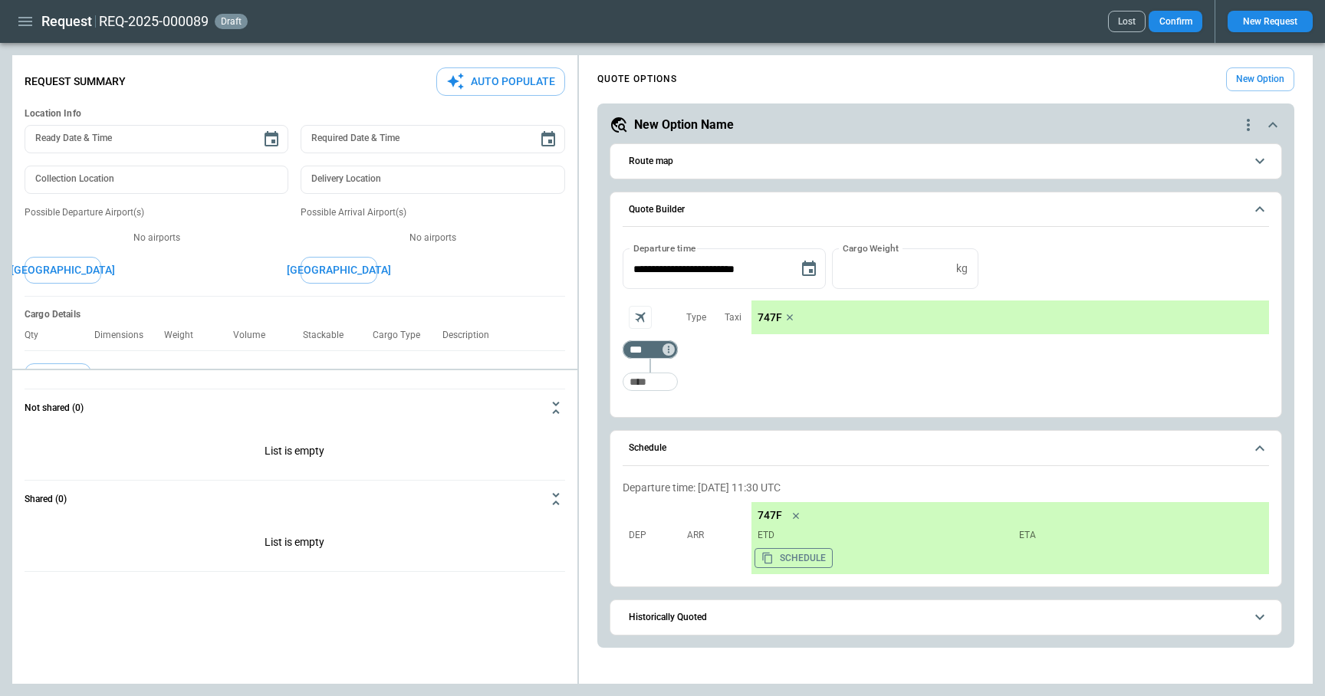
click at [693, 453] on button "Schedule" at bounding box center [946, 448] width 646 height 35
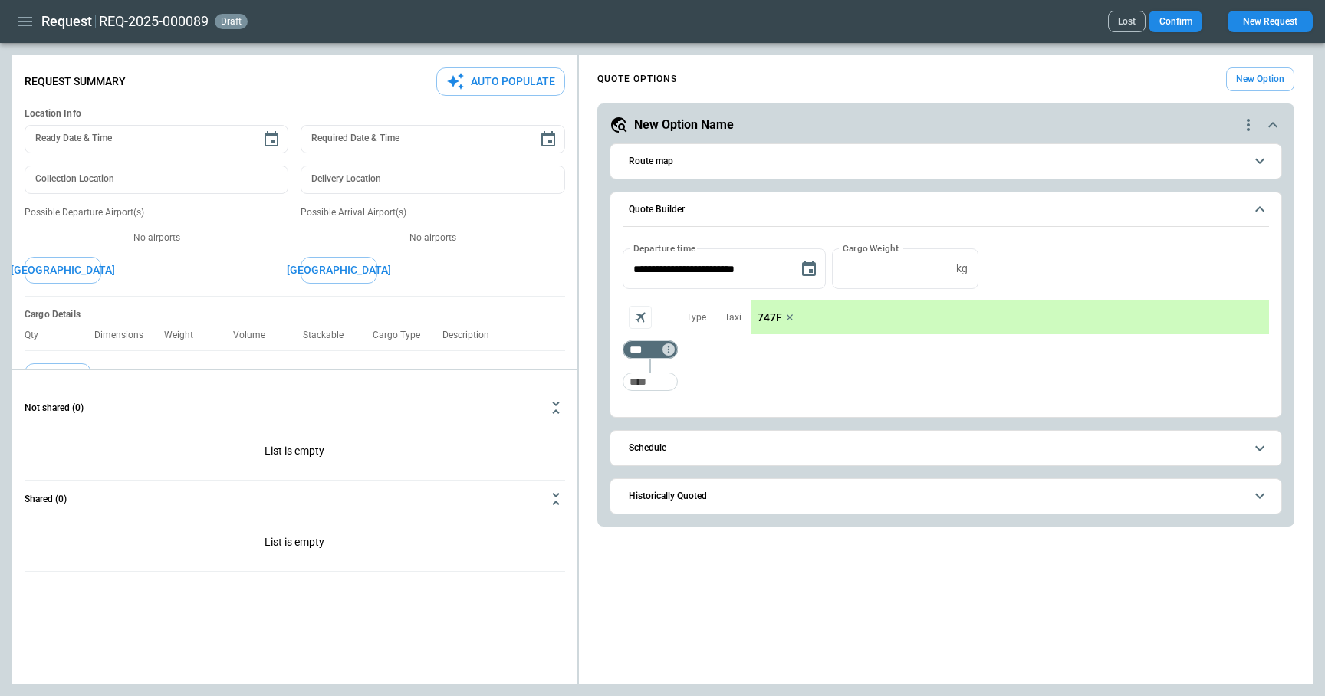
click at [20, 24] on icon "button" at bounding box center [25, 21] width 18 height 18
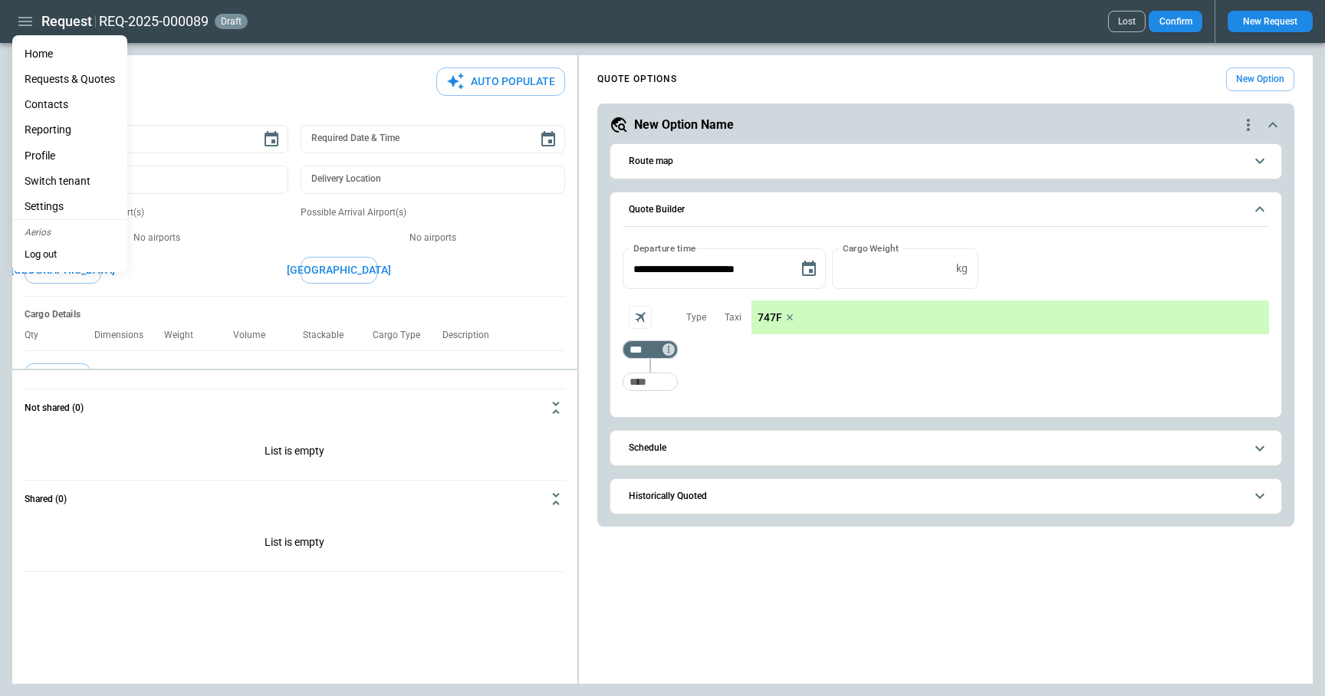
click at [65, 179] on li "Switch tenant" at bounding box center [69, 181] width 115 height 25
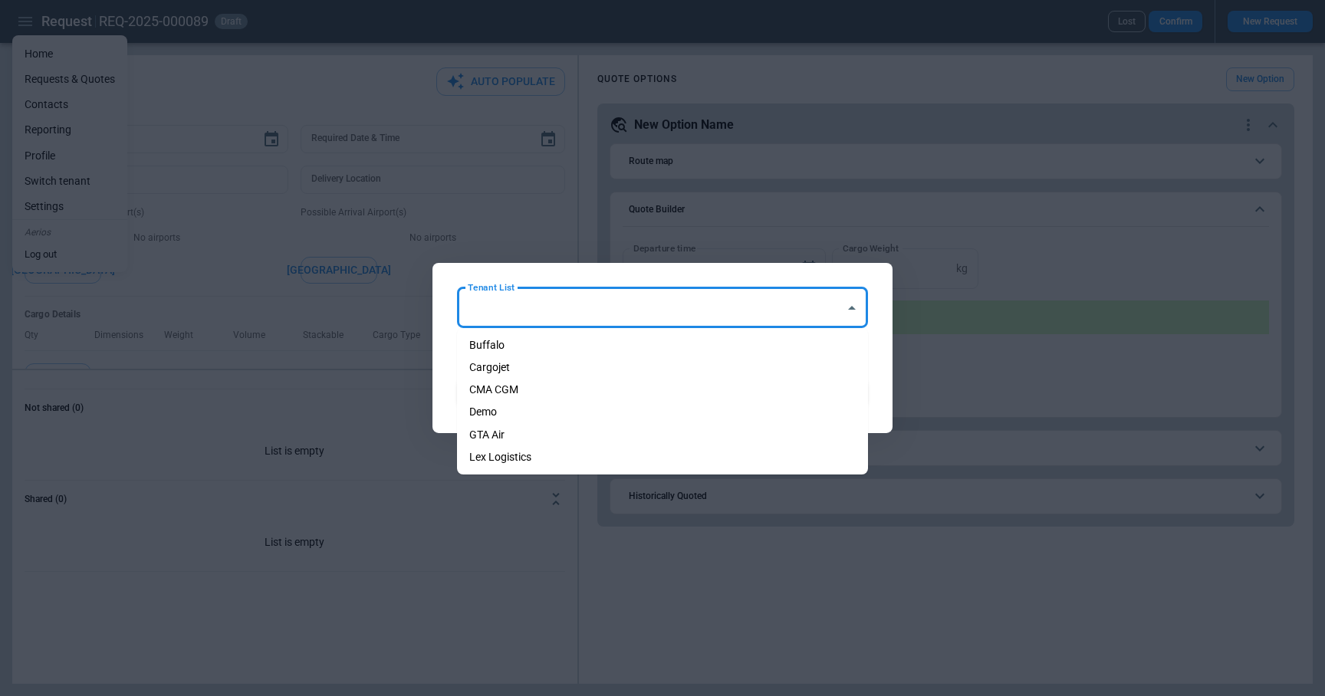
click at [570, 301] on input "Tenant List" at bounding box center [651, 307] width 374 height 27
click at [535, 431] on li "GTA Air" at bounding box center [662, 435] width 411 height 22
type input "*******"
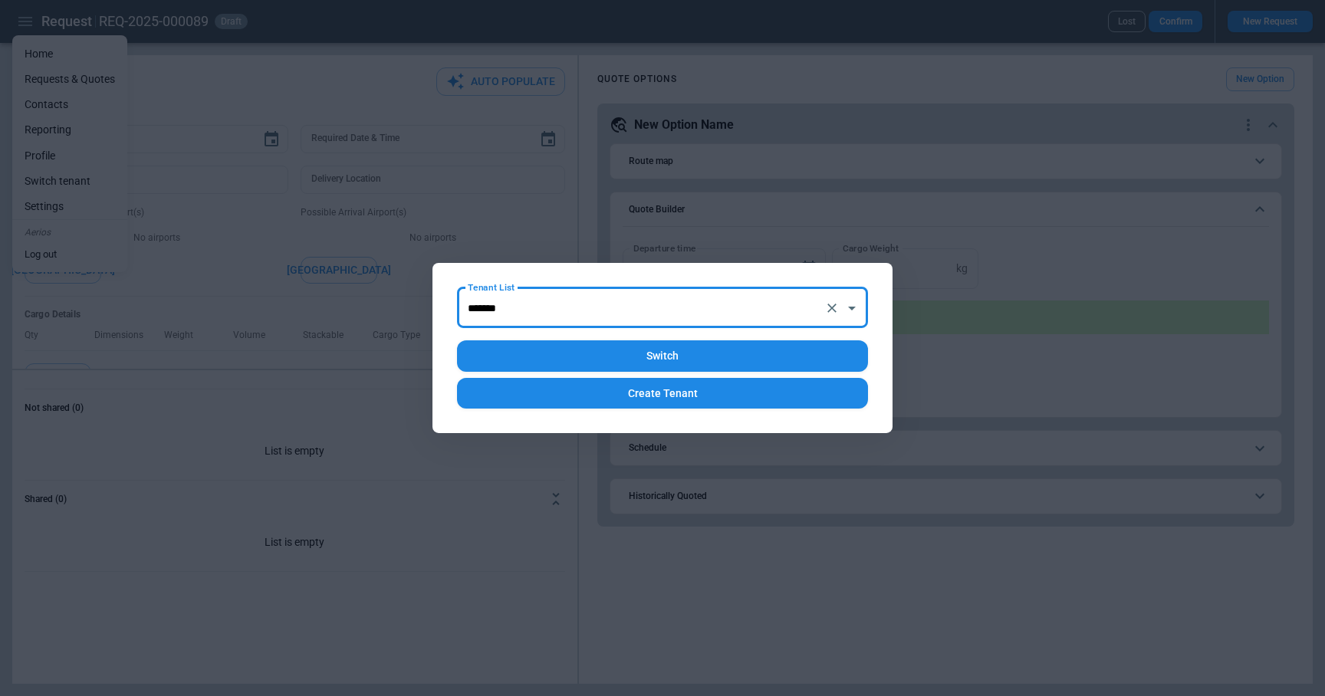
click at [631, 354] on button "Switch" at bounding box center [662, 355] width 411 height 31
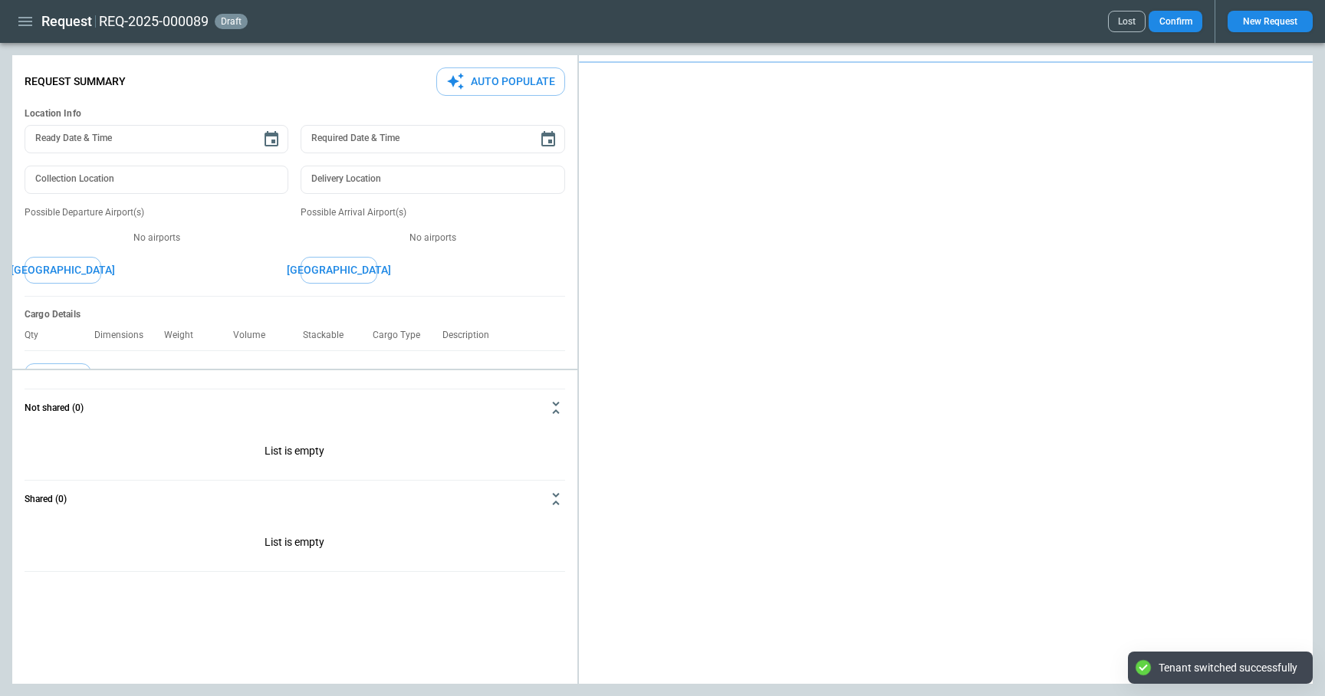
type textarea "*"
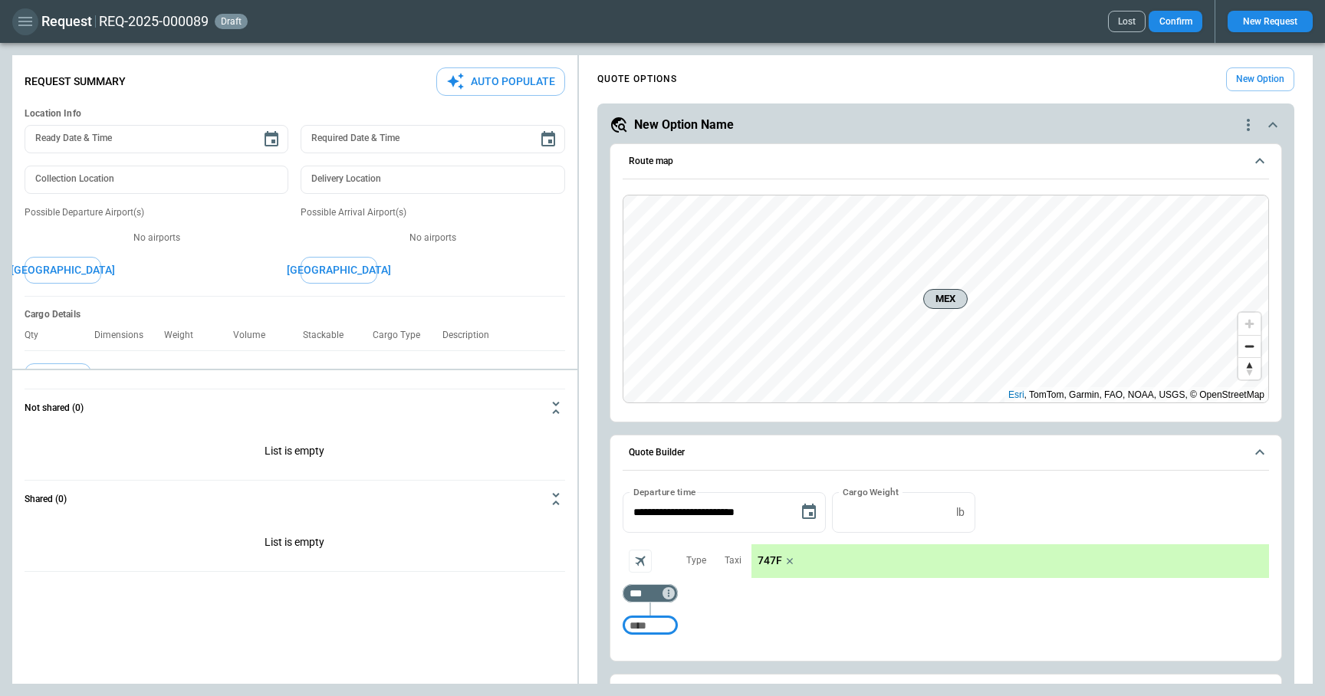
click at [26, 18] on icon "button" at bounding box center [25, 21] width 18 height 18
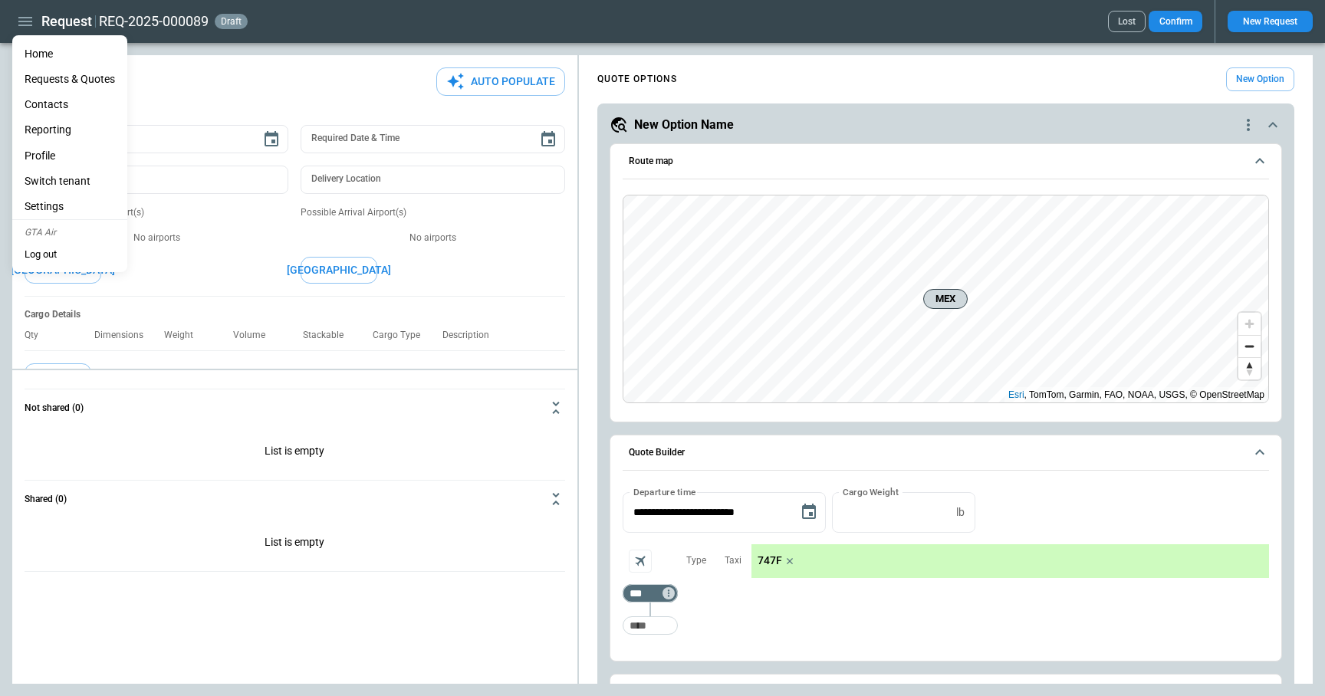
click at [55, 79] on Quotes "Requests & Quotes" at bounding box center [69, 79] width 115 height 25
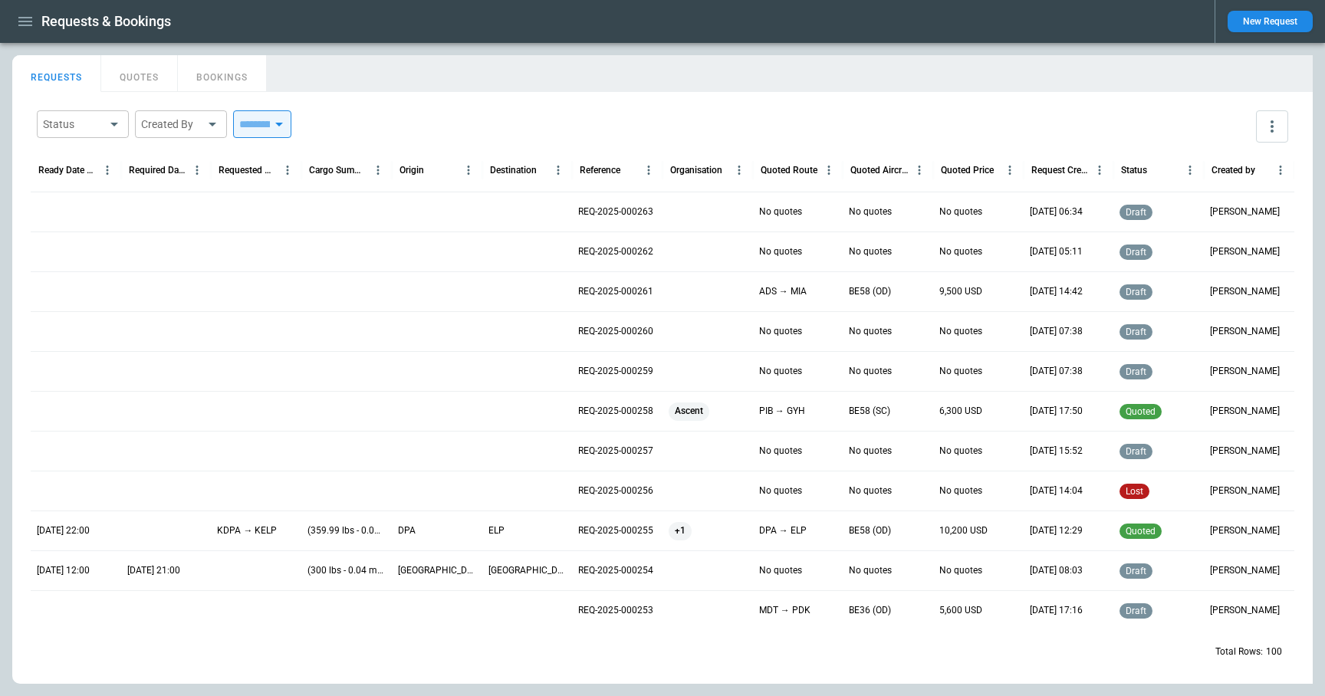
click at [288, 210] on div at bounding box center [256, 212] width 90 height 40
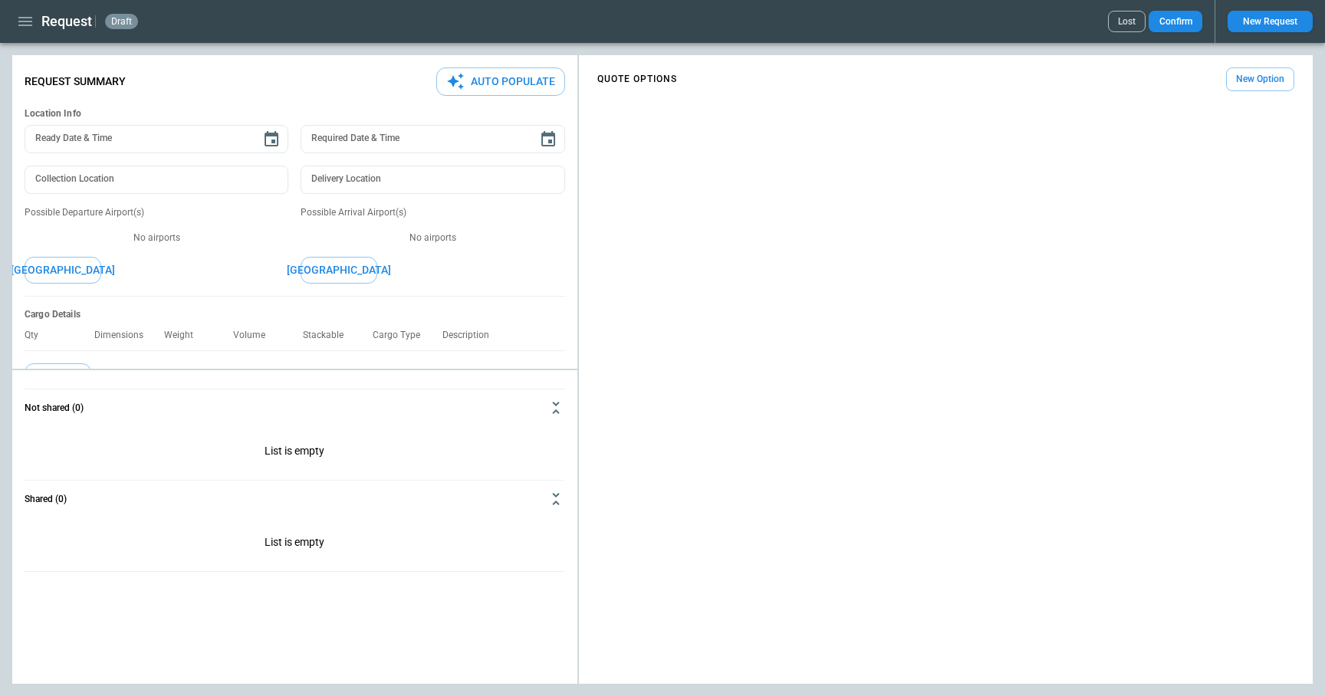
type textarea "*"
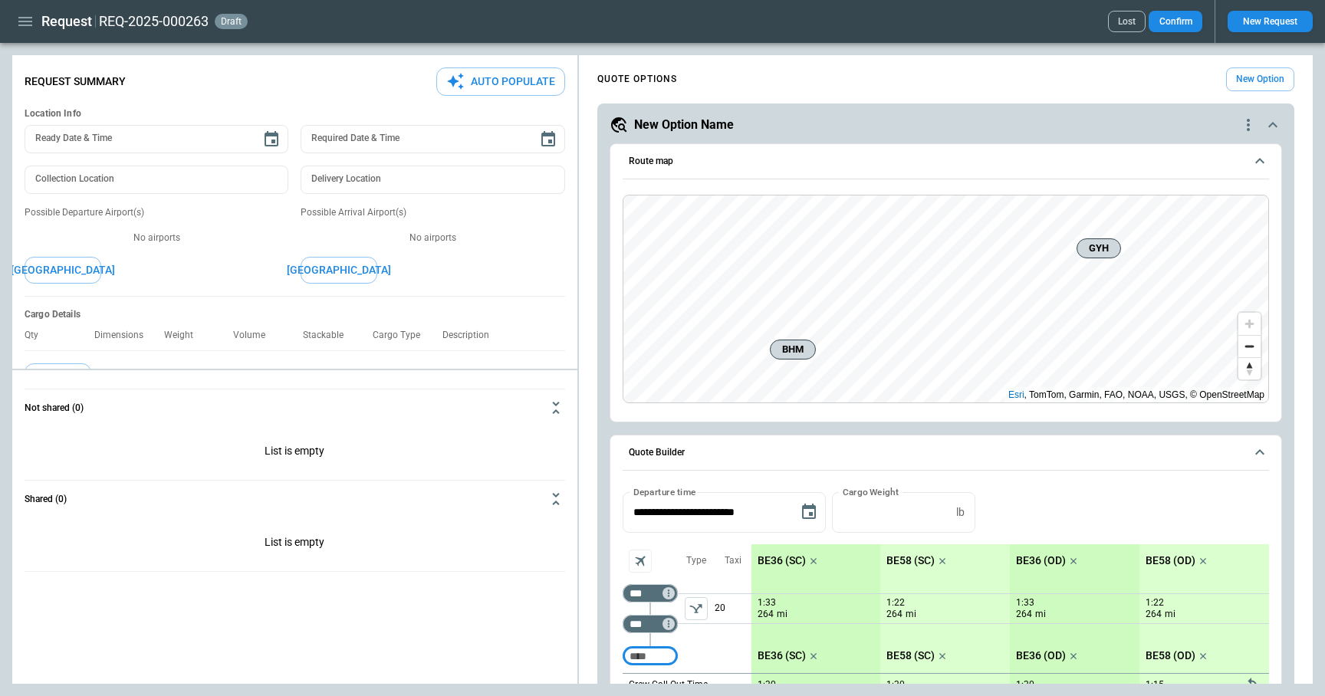
click at [18, 21] on icon "button" at bounding box center [25, 21] width 14 height 9
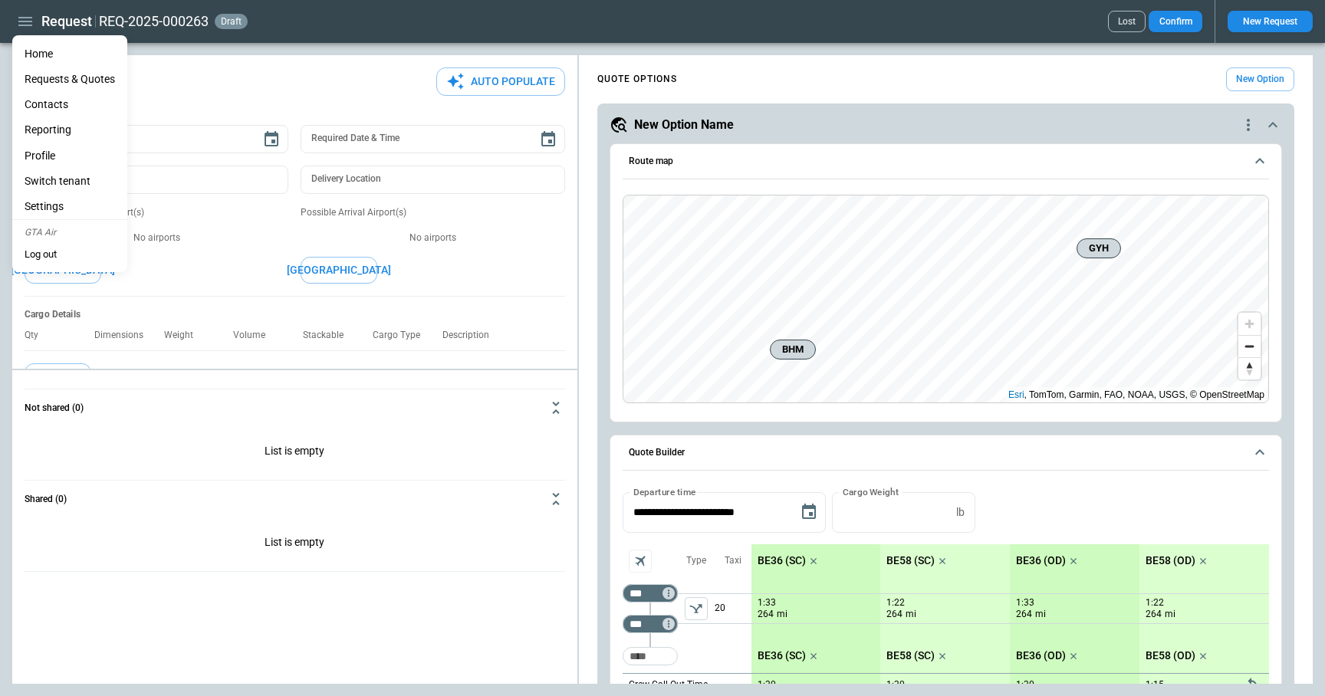
click at [48, 182] on li "Switch tenant" at bounding box center [69, 181] width 115 height 25
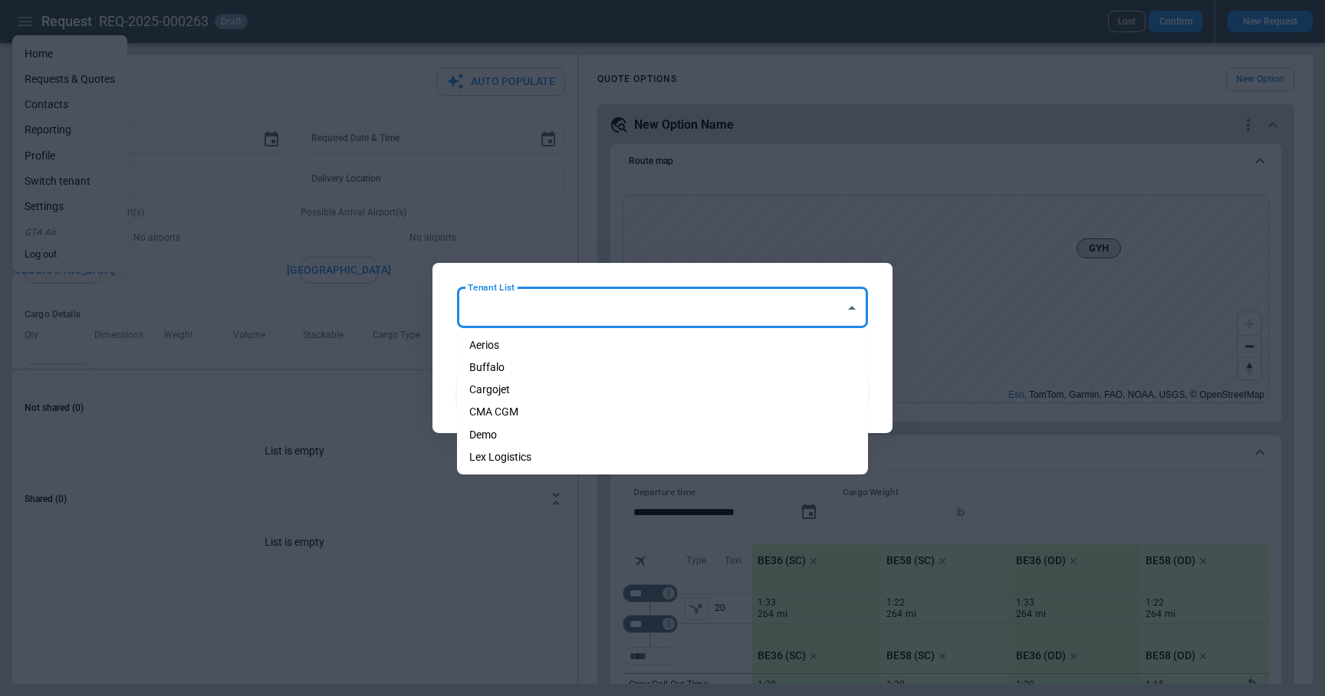
click at [612, 308] on input "Tenant List" at bounding box center [651, 307] width 374 height 27
click at [583, 343] on li "Aerios" at bounding box center [662, 345] width 411 height 22
type input "******"
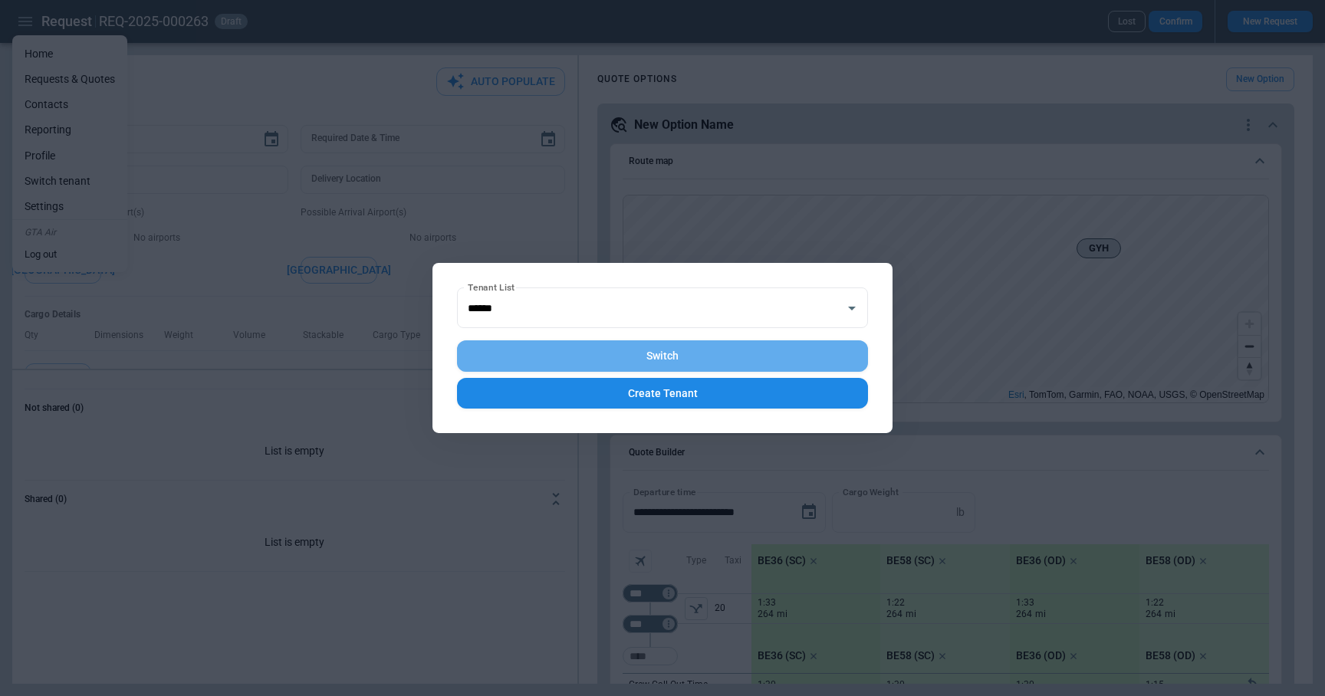
click at [613, 357] on button "Switch" at bounding box center [662, 355] width 411 height 31
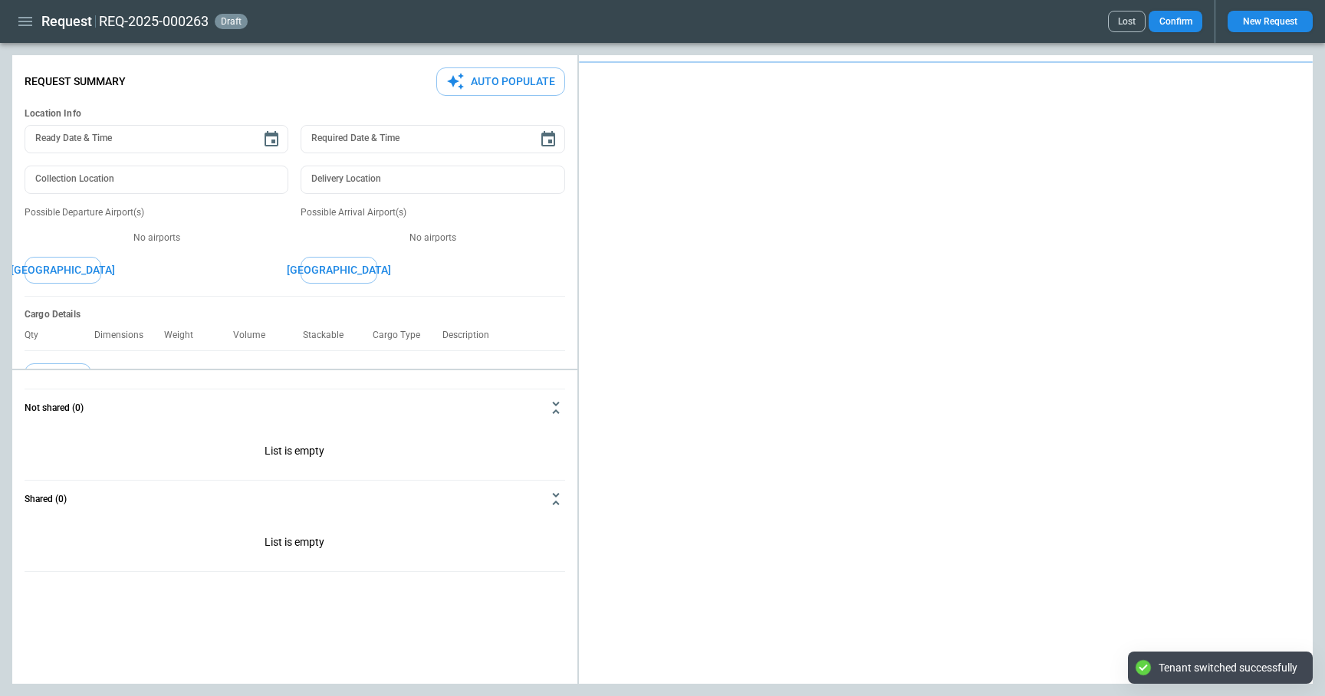
type textarea "*"
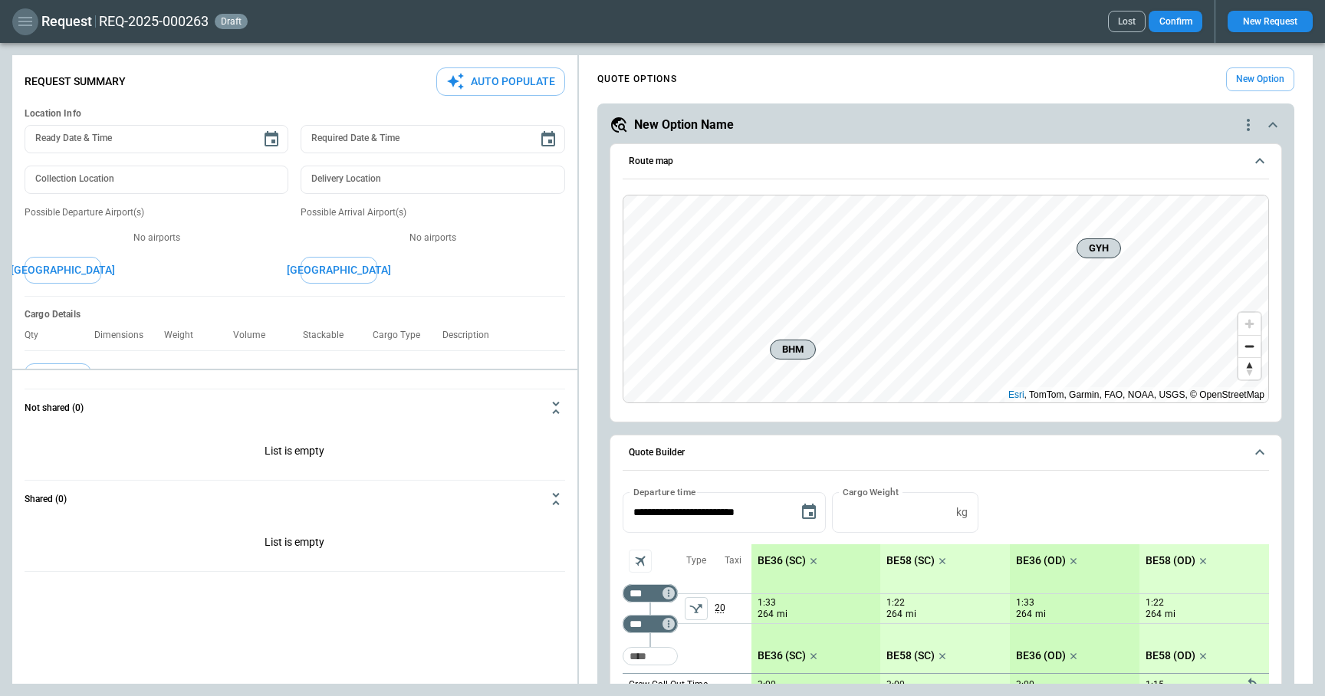
click at [28, 21] on icon "button" at bounding box center [25, 21] width 14 height 9
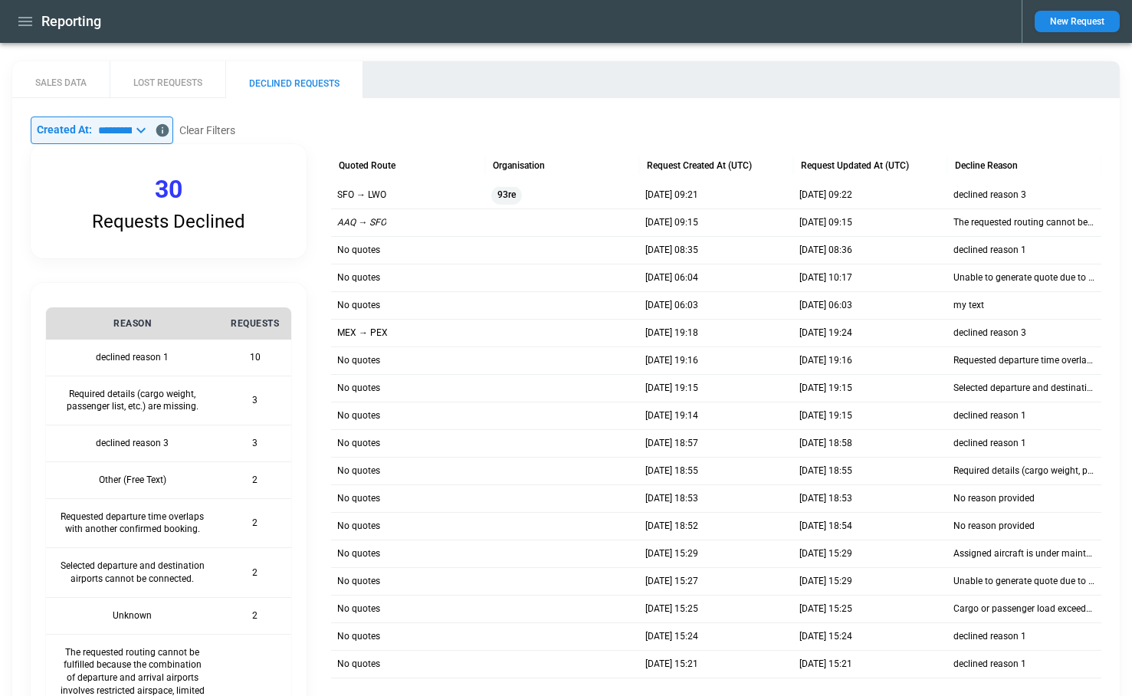
scroll to position [35, 0]
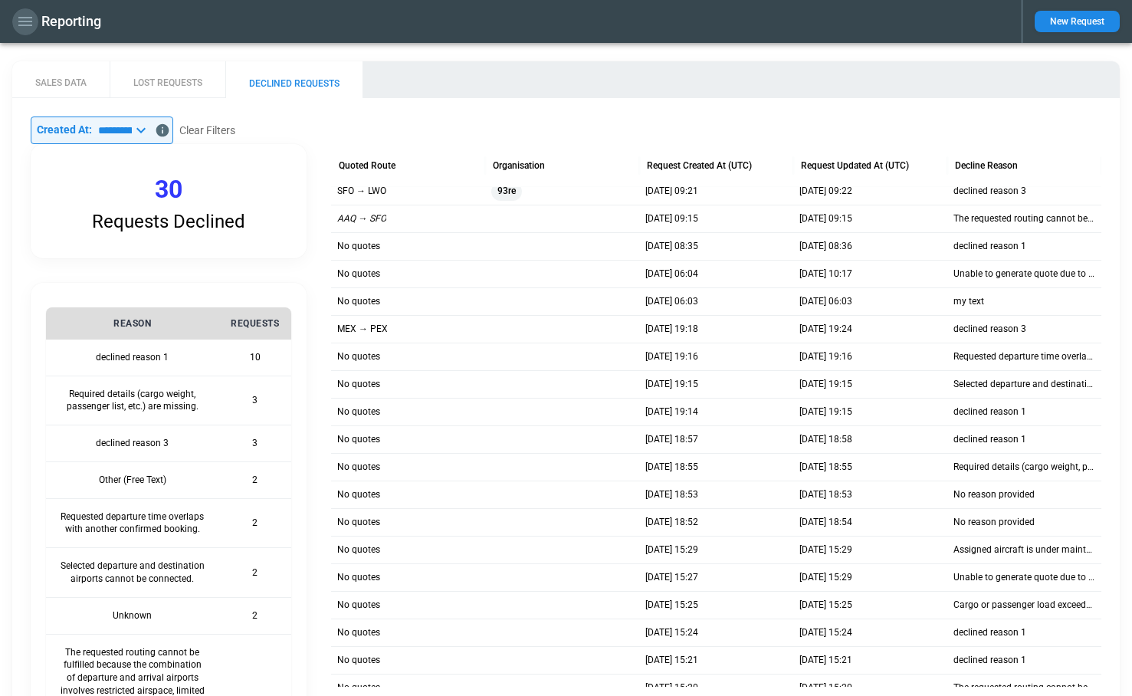
click at [23, 21] on icon "button" at bounding box center [25, 21] width 14 height 9
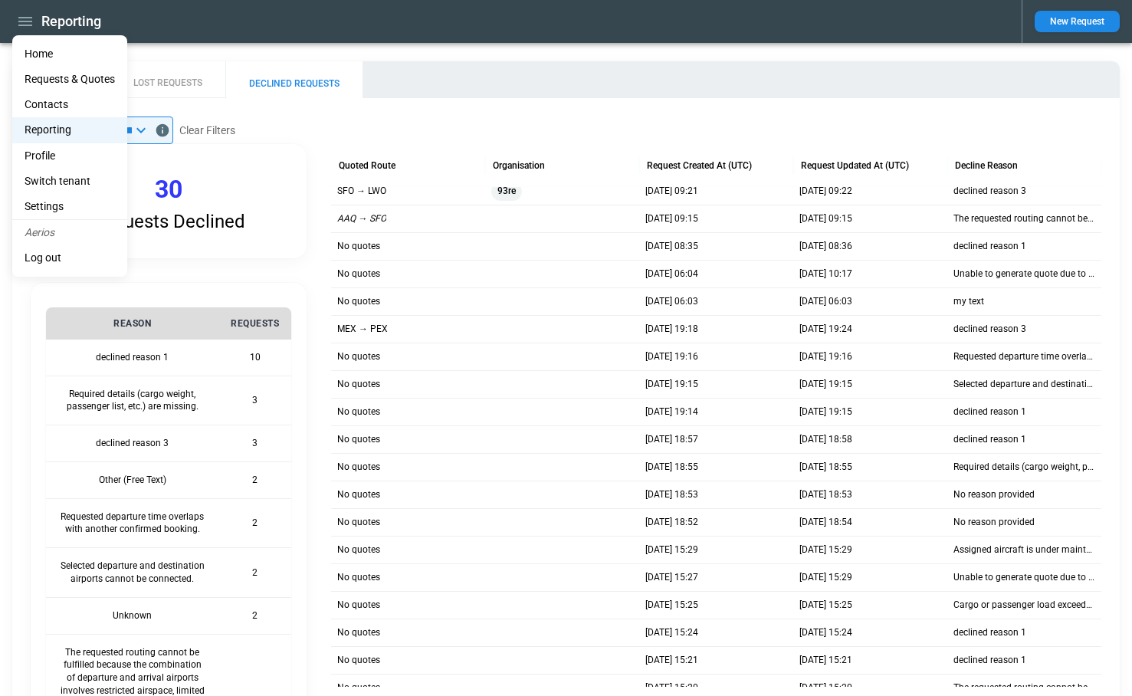
click at [38, 53] on li "Home" at bounding box center [69, 53] width 115 height 25
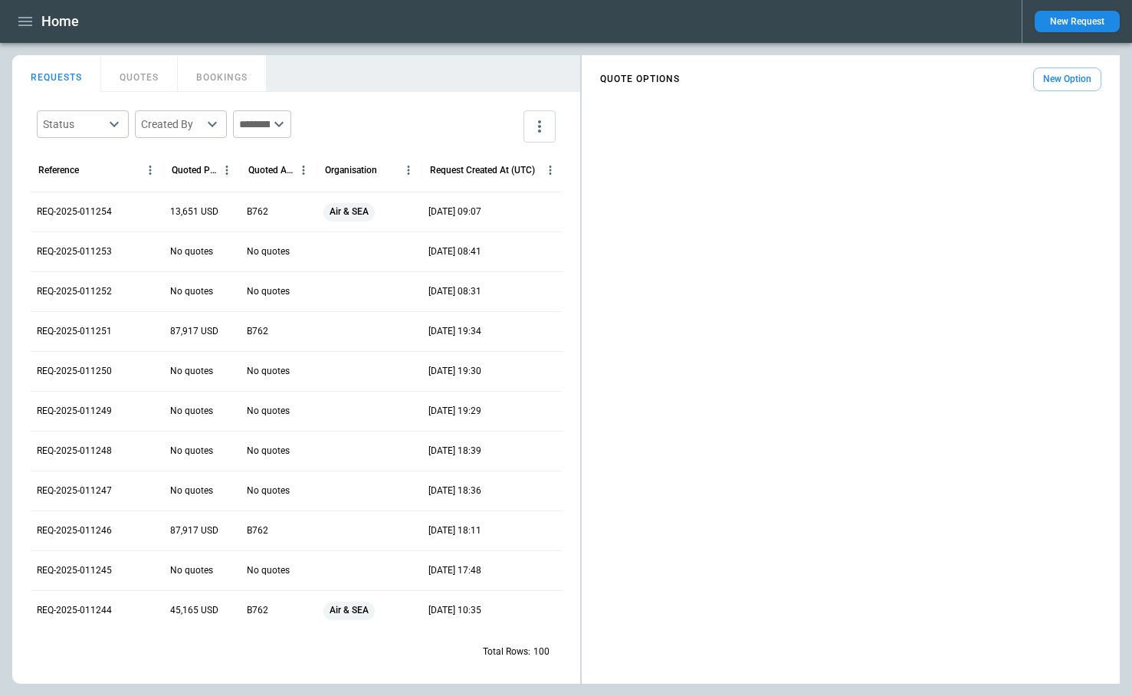
click at [1082, 29] on button "New Request" at bounding box center [1077, 21] width 85 height 21
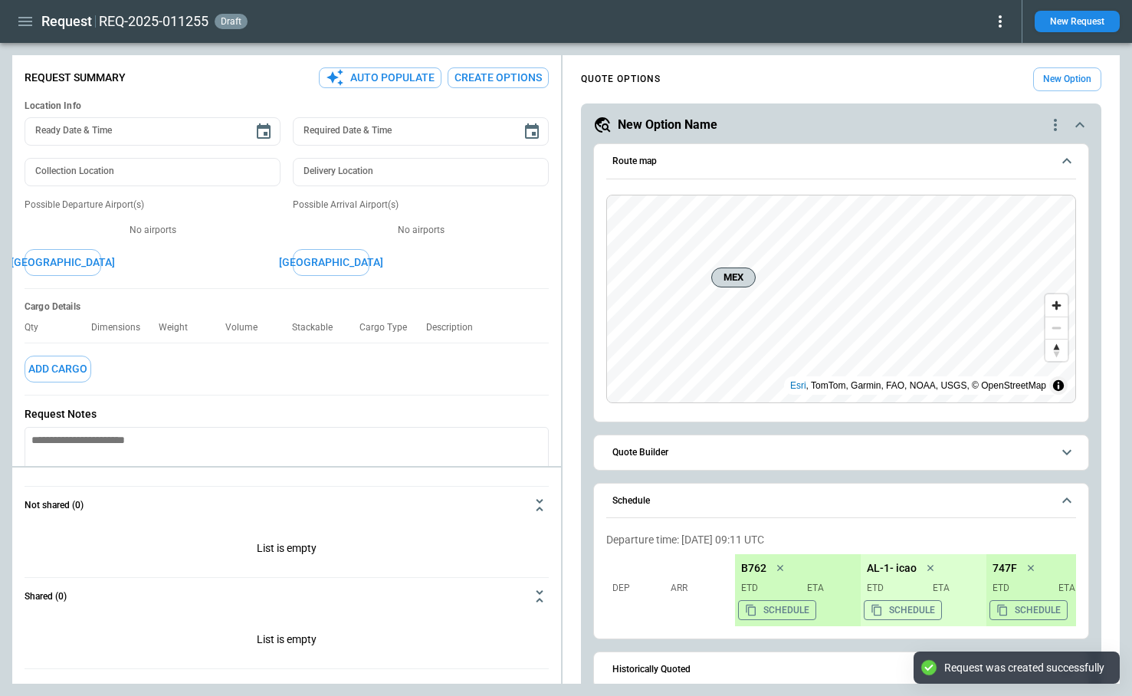
click at [1051, 128] on icon "quote-option-actions" at bounding box center [1056, 125] width 18 height 18
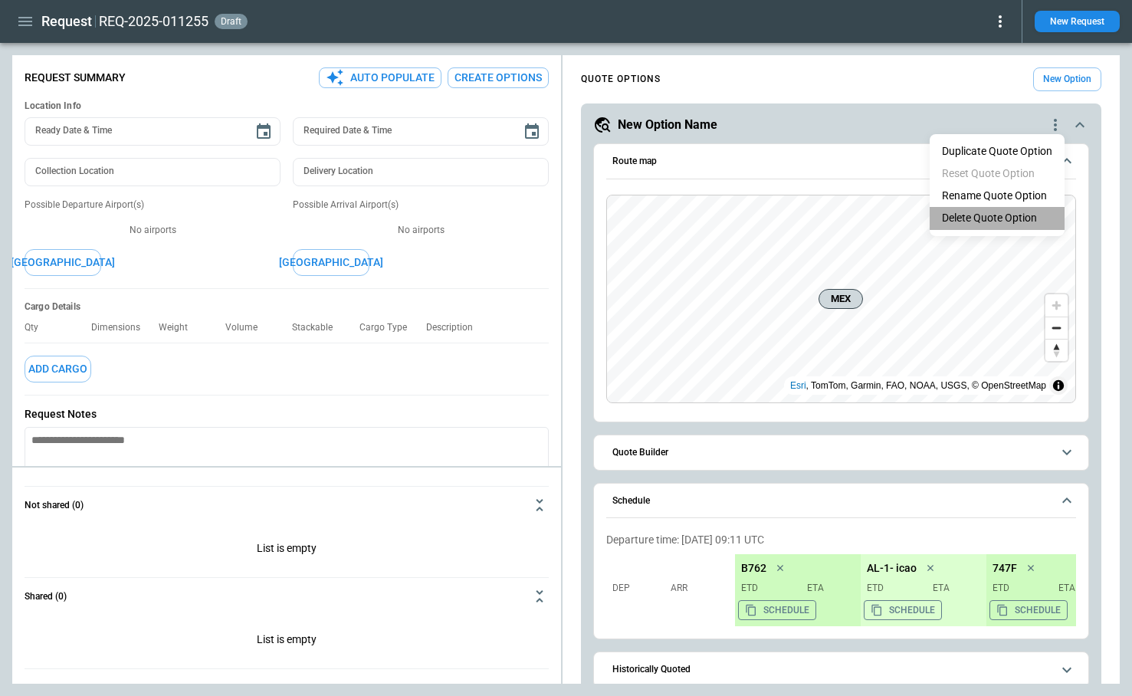
click at [978, 215] on li "Delete Quote Option" at bounding box center [997, 218] width 135 height 22
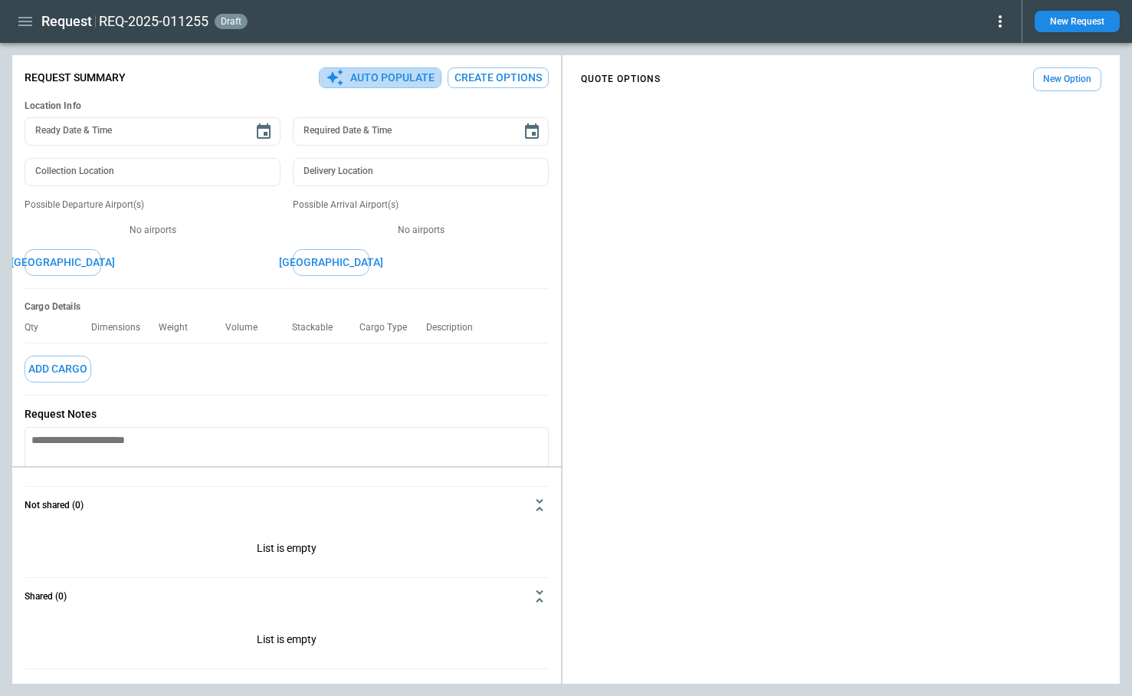
click at [385, 83] on button "Auto Populate" at bounding box center [380, 77] width 123 height 21
type textarea "*"
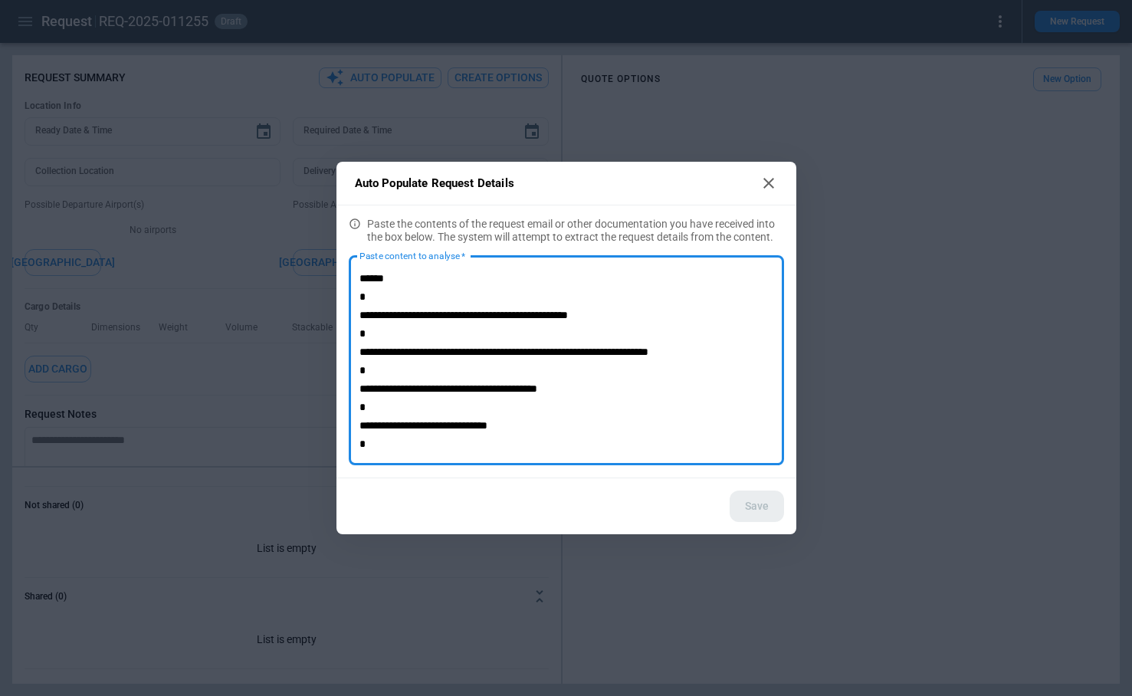
scroll to position [181, 0]
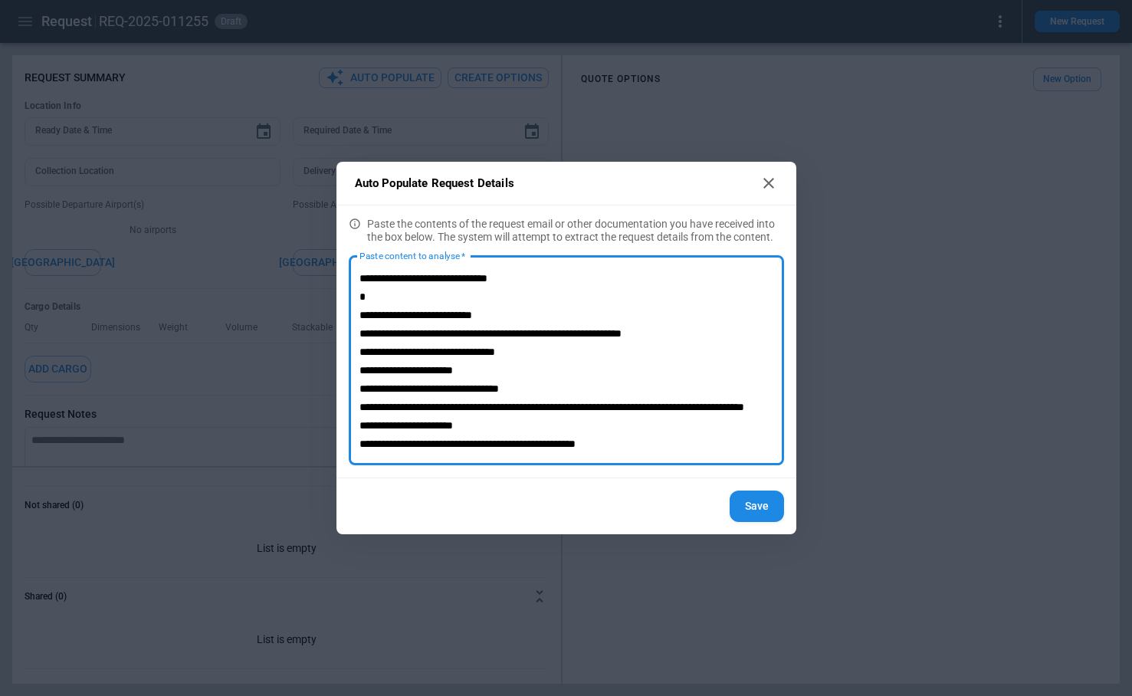
type textarea "**********"
click at [752, 501] on button "Save" at bounding box center [757, 506] width 54 height 31
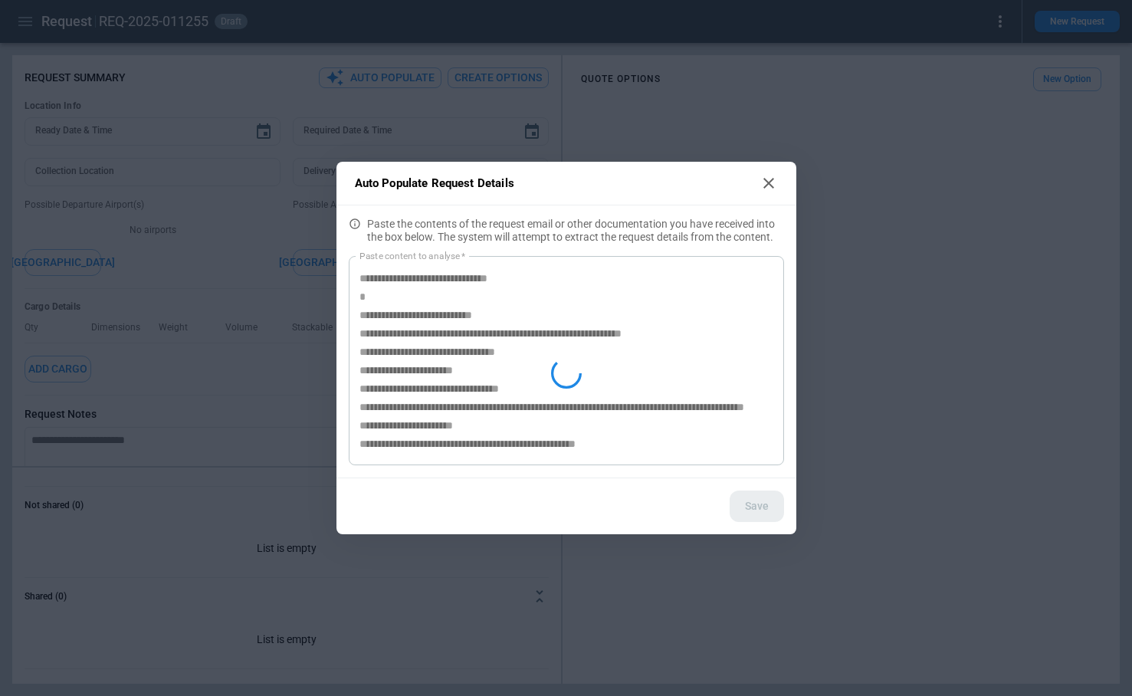
type textarea "*"
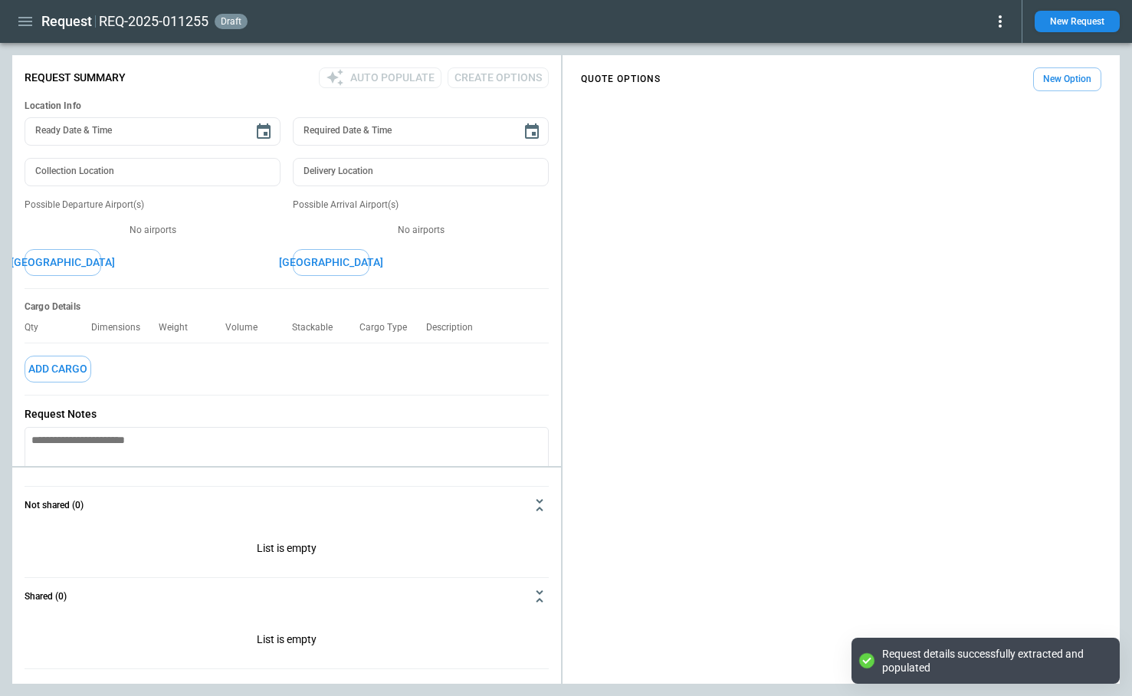
scroll to position [0, 0]
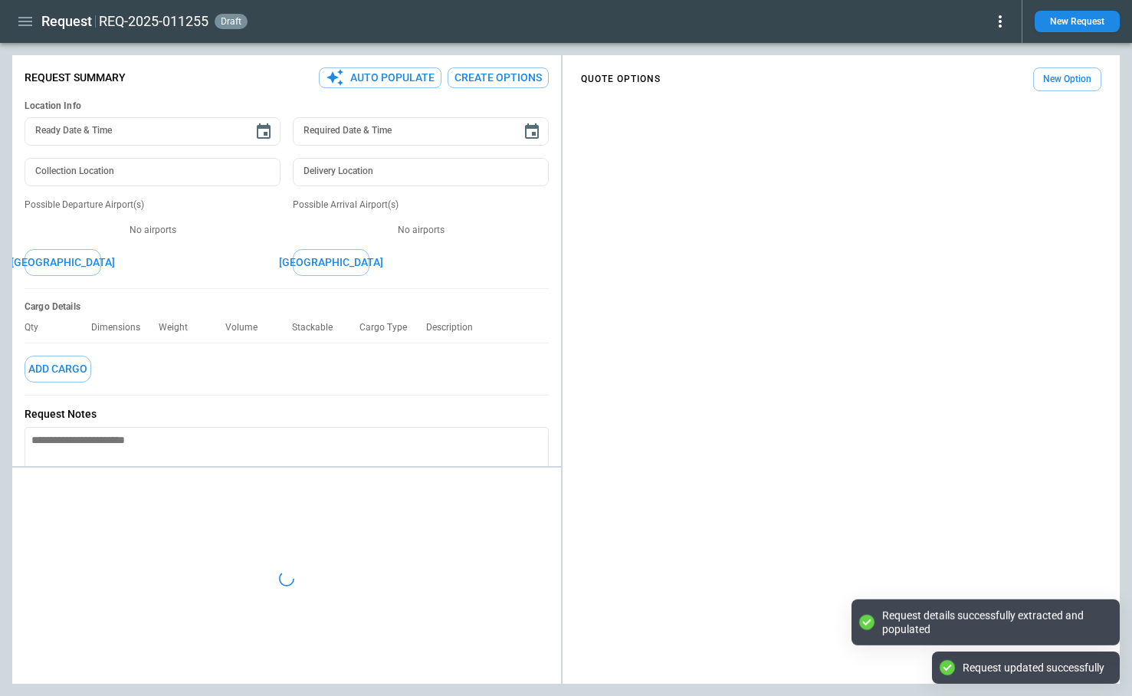
type textarea "*"
type input "**********"
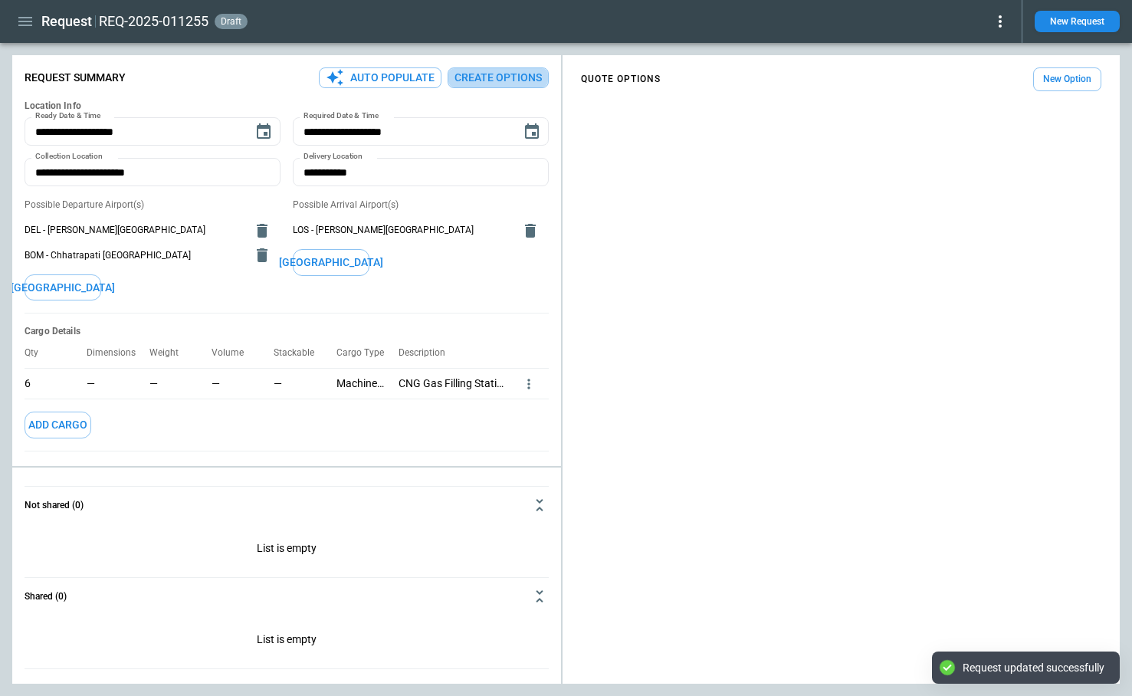
click at [511, 75] on button "Create Options" at bounding box center [498, 77] width 101 height 21
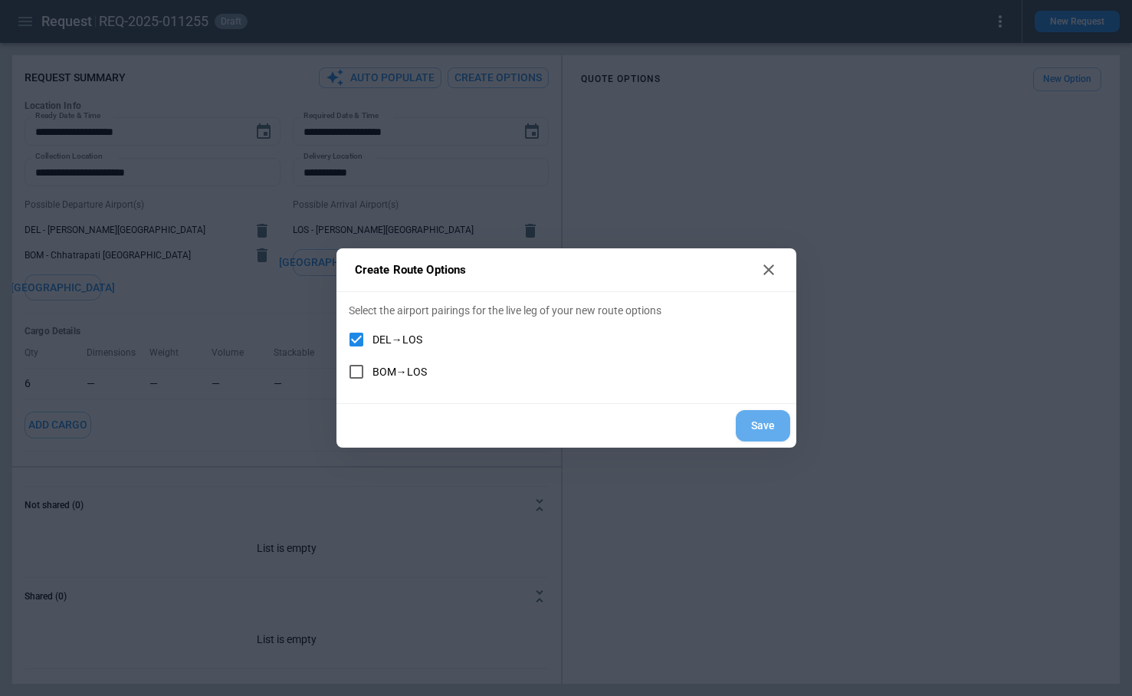
click at [761, 422] on button "Save" at bounding box center [763, 425] width 54 height 31
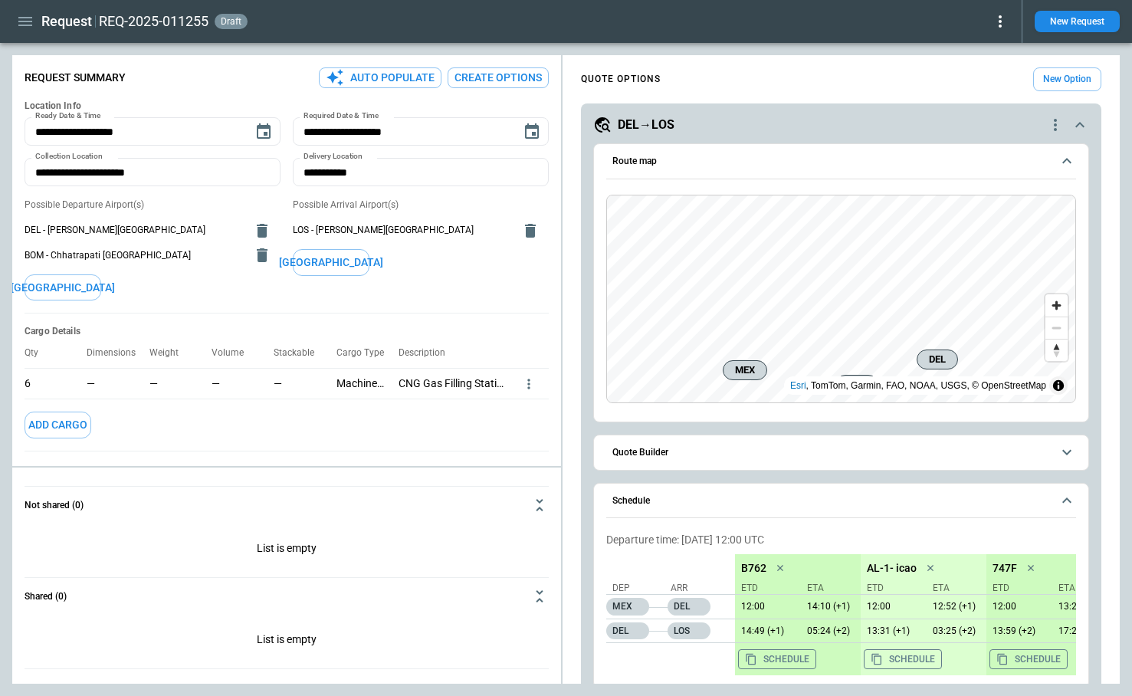
click at [1060, 123] on icon "quote-option-actions" at bounding box center [1056, 125] width 18 height 18
click at [843, 495] on div at bounding box center [566, 348] width 1132 height 696
click at [729, 450] on span "Quote Builder" at bounding box center [832, 452] width 439 height 10
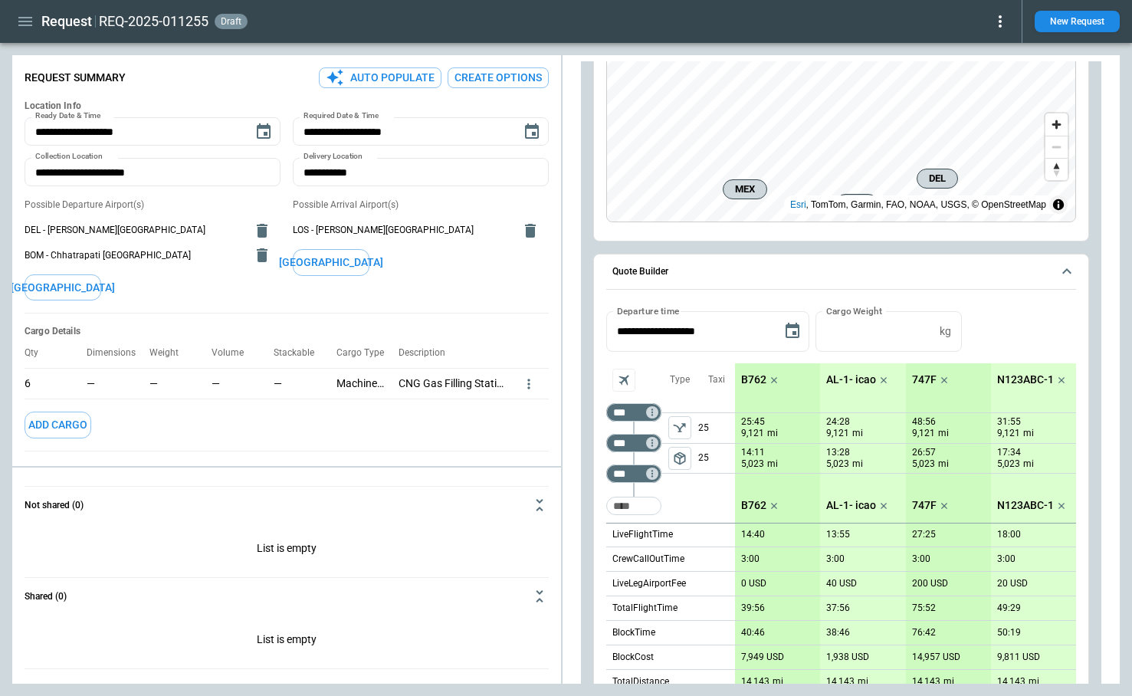
scroll to position [215, 0]
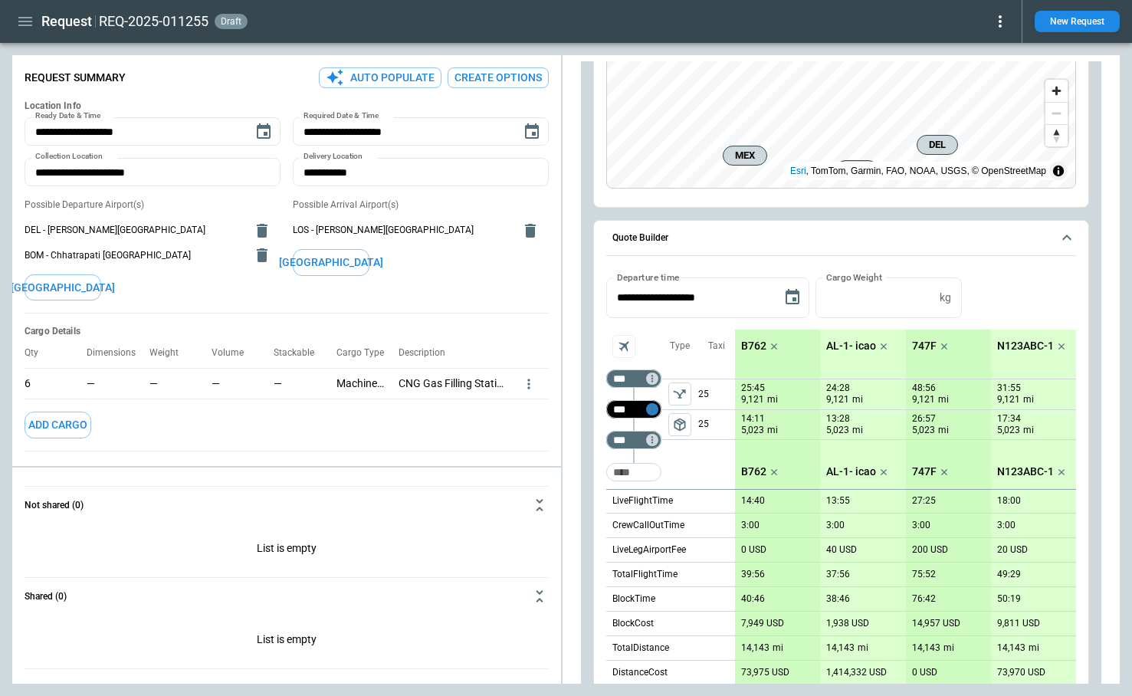
click at [650, 409] on icon "Too short" at bounding box center [652, 409] width 11 height 11
click at [1025, 283] on div at bounding box center [566, 348] width 1132 height 696
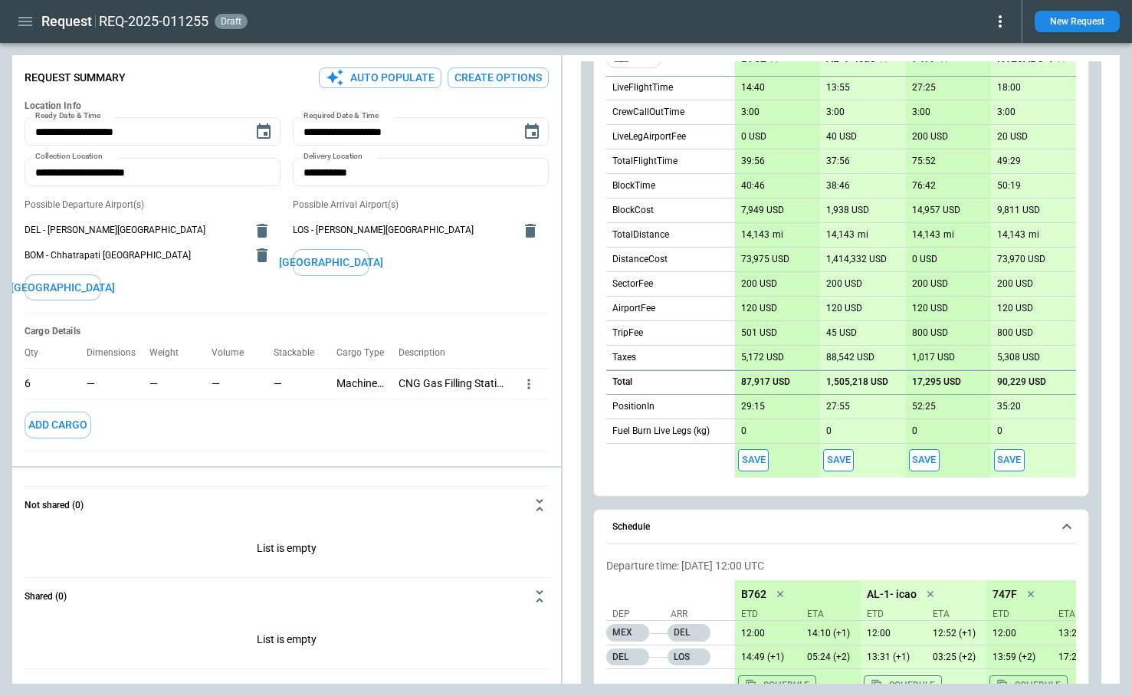
scroll to position [828, 0]
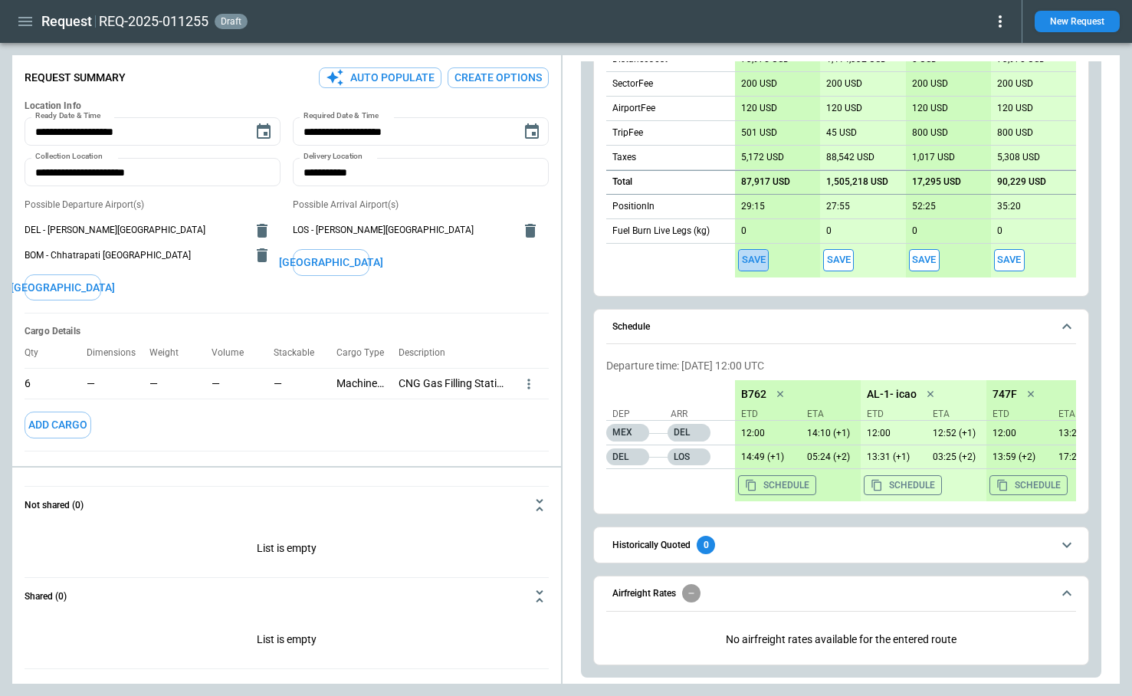
click at [751, 255] on button "Save" at bounding box center [753, 260] width 31 height 22
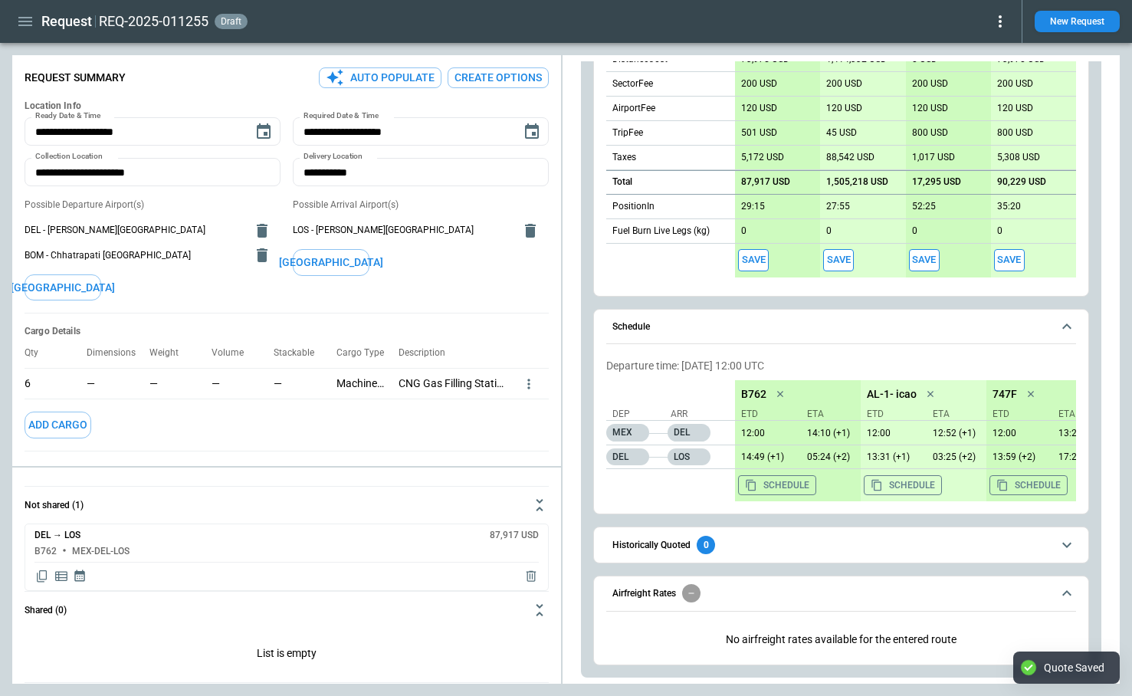
click at [787, 544] on span "Historically Quoted 0" at bounding box center [832, 545] width 439 height 18
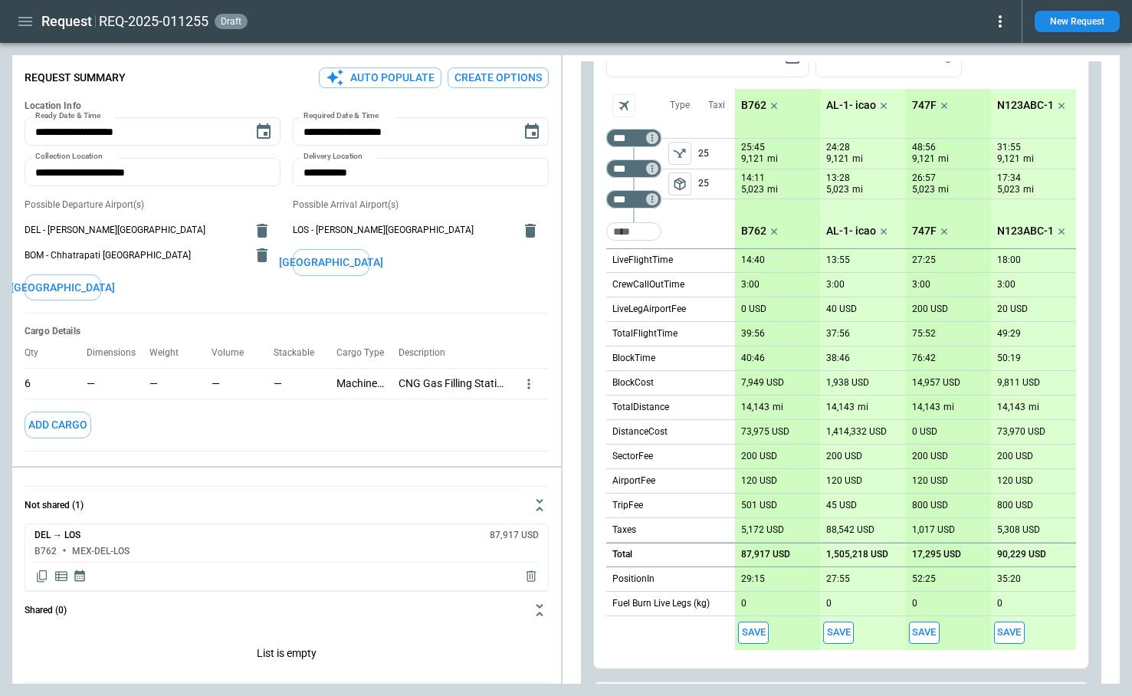
scroll to position [448, 0]
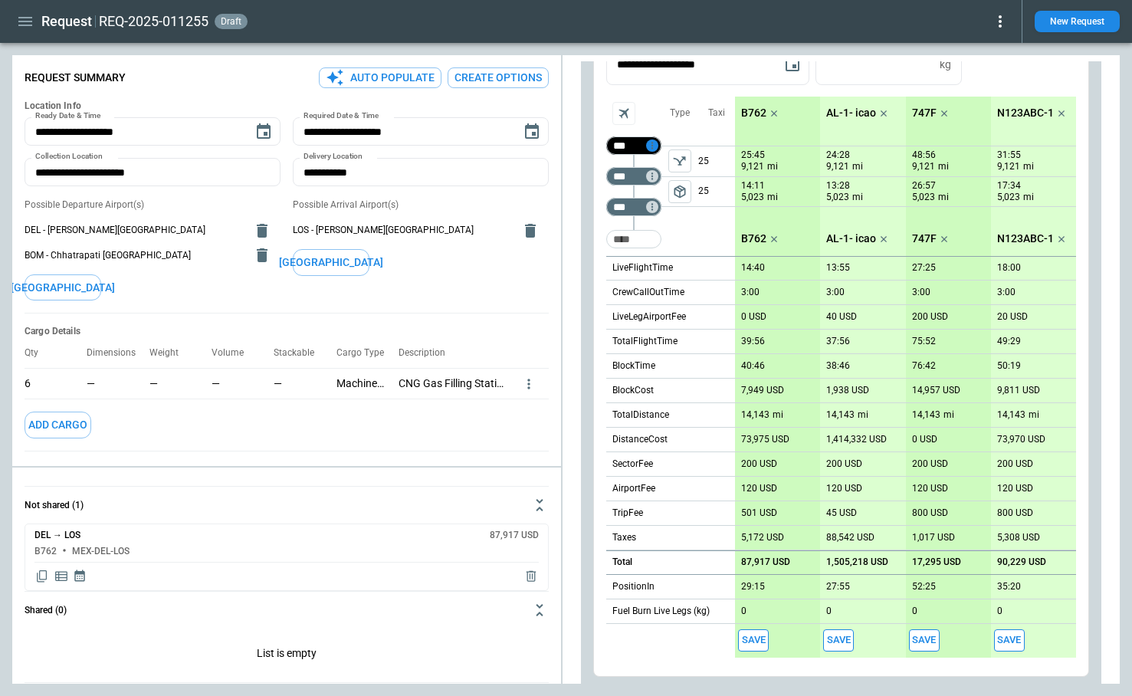
click at [654, 146] on icon "Too short" at bounding box center [652, 145] width 11 height 11
click at [663, 177] on div "Delete" at bounding box center [684, 185] width 71 height 18
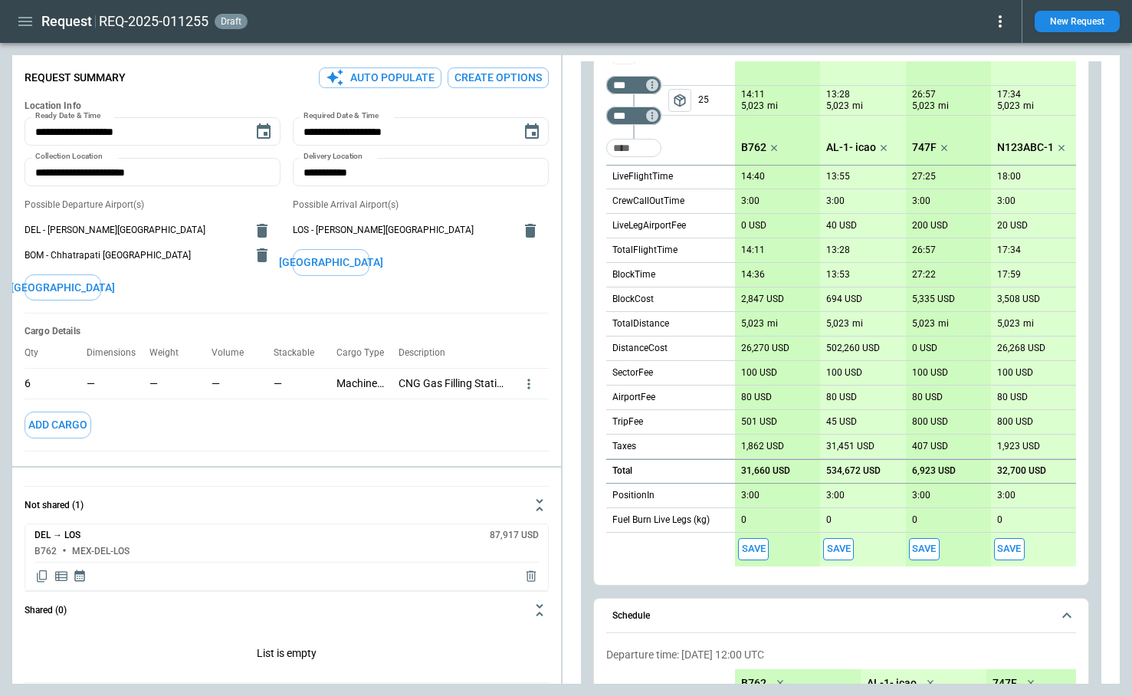
scroll to position [516, 0]
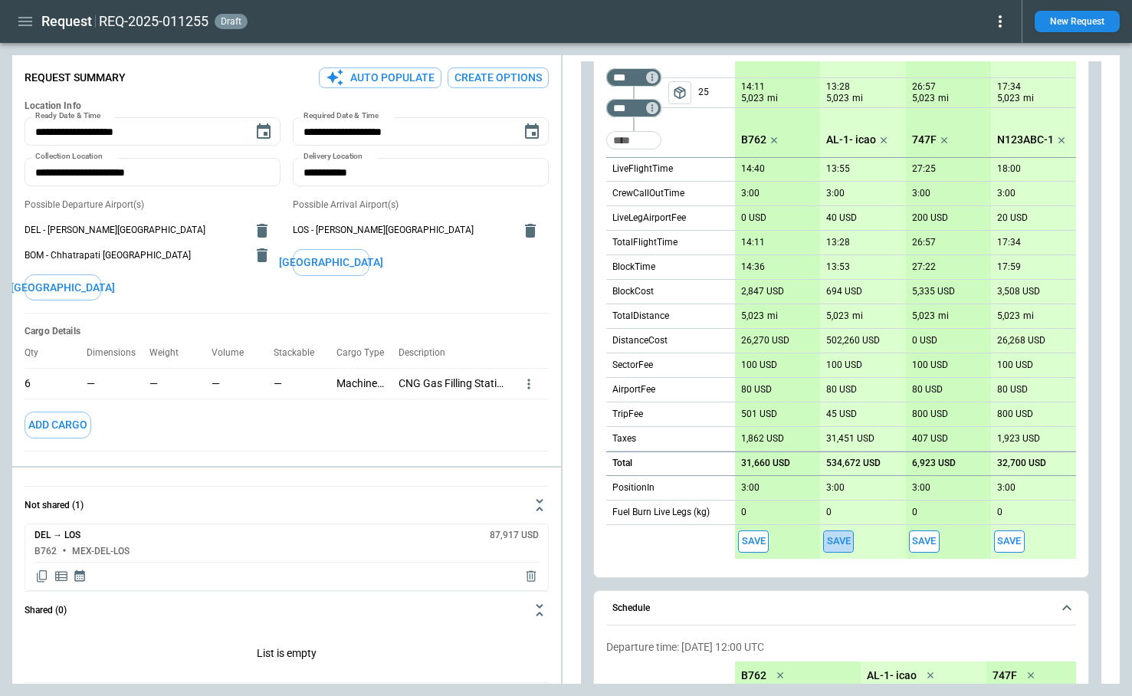
click at [836, 538] on button "Save" at bounding box center [838, 542] width 31 height 22
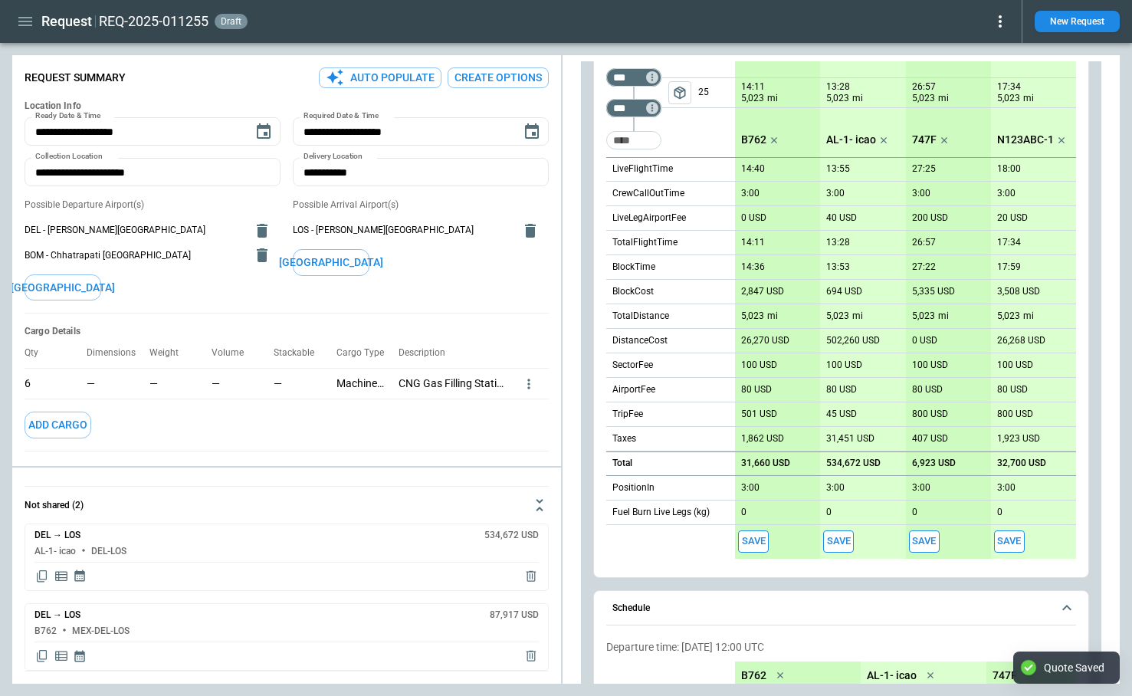
type textarea "*"
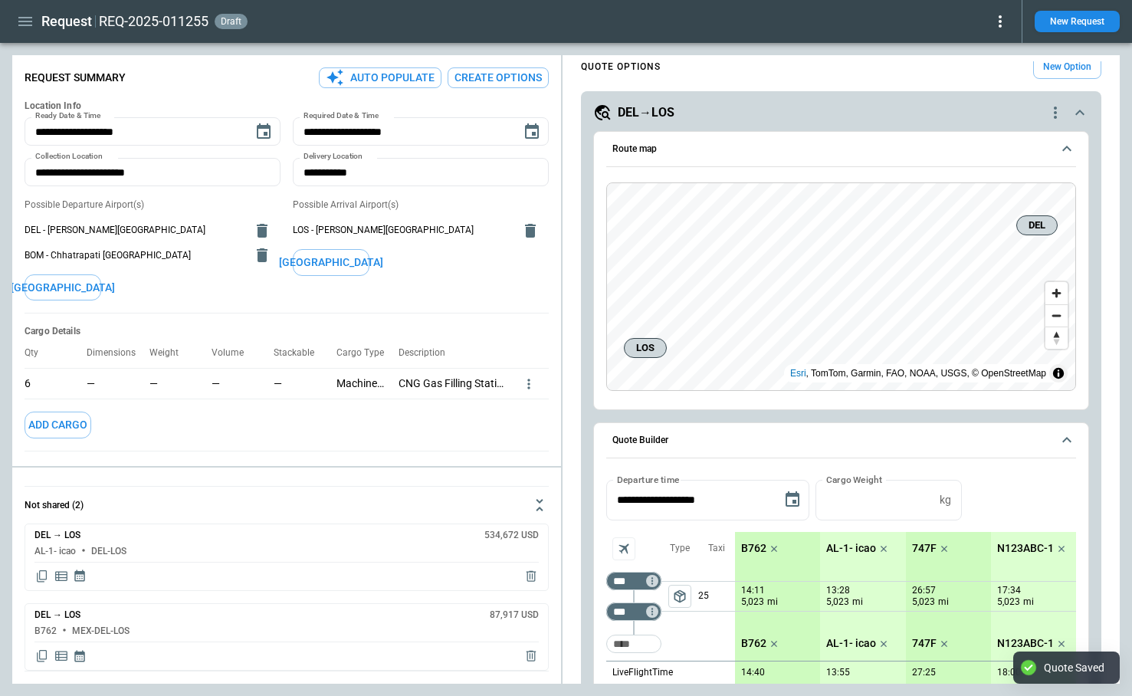
scroll to position [0, 0]
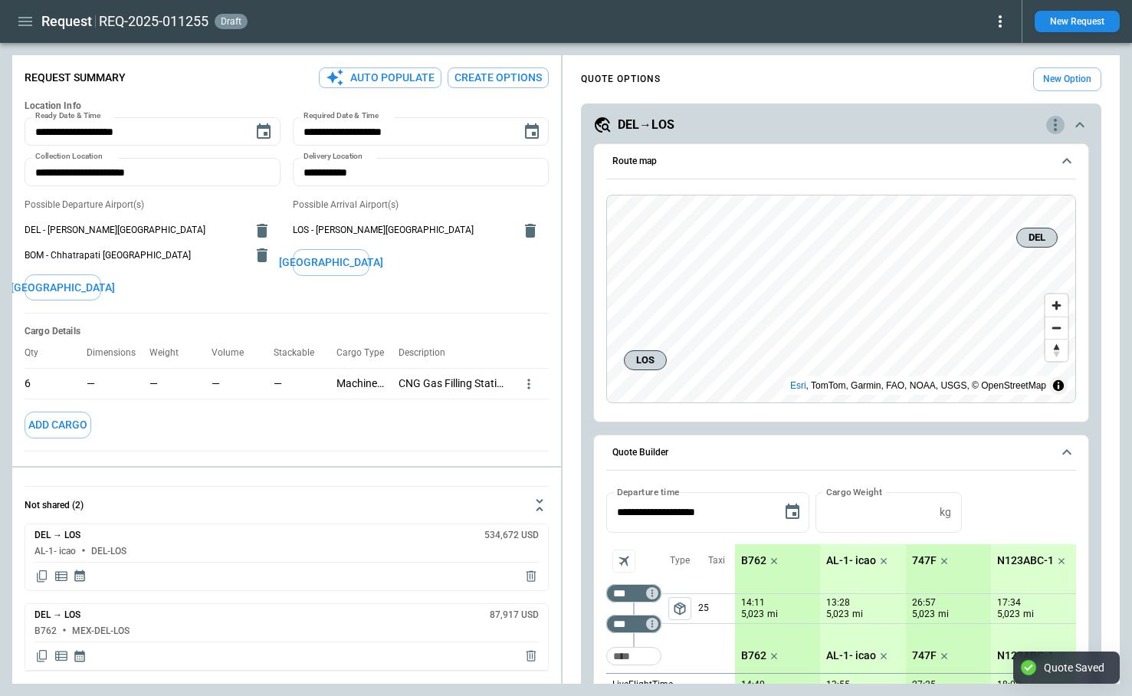
click at [1053, 128] on icon "quote-option-actions" at bounding box center [1056, 125] width 18 height 18
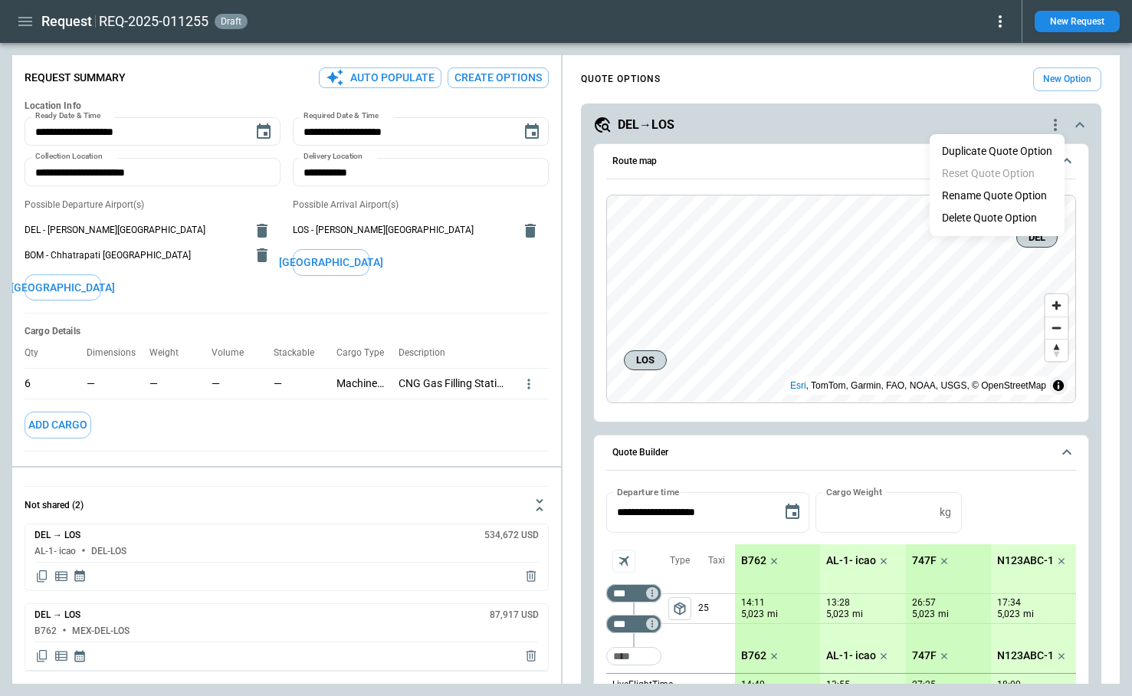
click at [980, 200] on button "Rename Quote Option" at bounding box center [995, 196] width 130 height 22
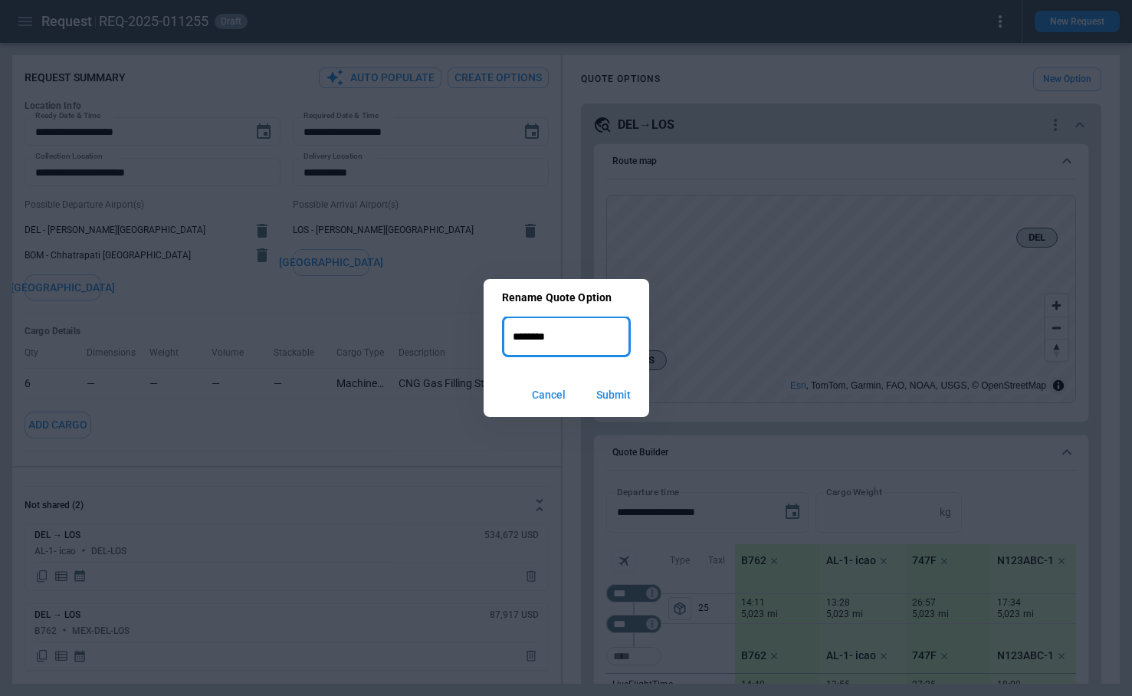
type input "********"
click at [615, 394] on button "Submit" at bounding box center [613, 395] width 59 height 33
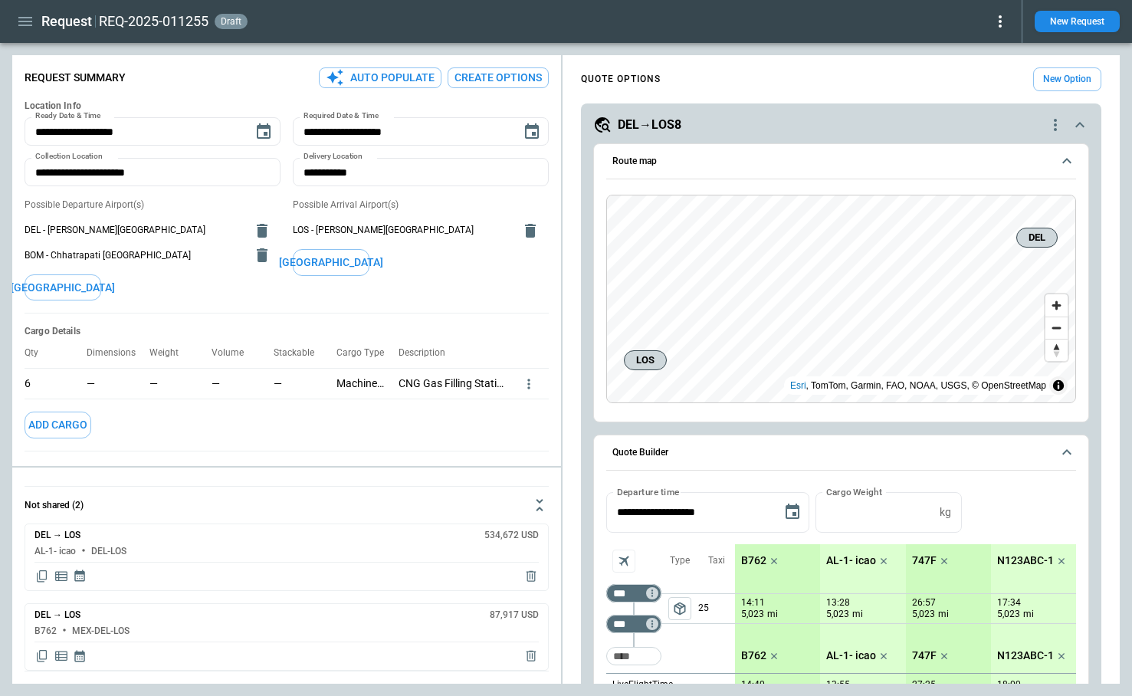
click at [1057, 126] on icon "quote-option-actions" at bounding box center [1056, 125] width 18 height 18
click at [899, 118] on div at bounding box center [566, 348] width 1132 height 696
click at [1076, 123] on icon "scrollable content" at bounding box center [1080, 125] width 18 height 18
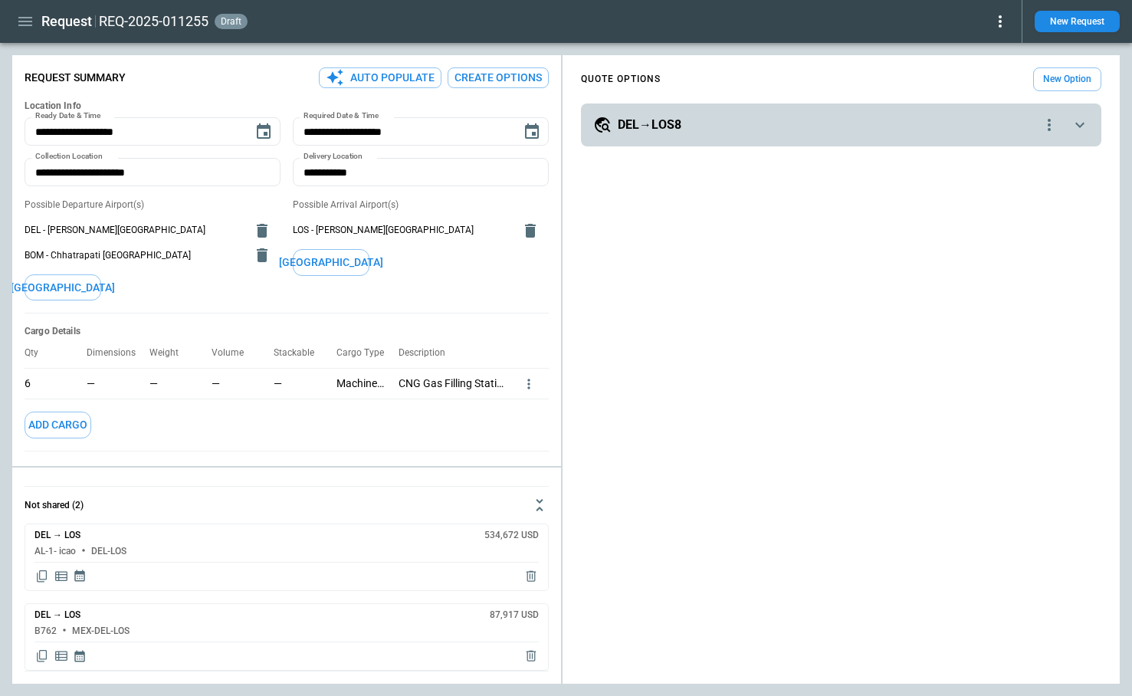
click at [1077, 123] on icon "scrollable content" at bounding box center [1080, 125] width 9 height 5
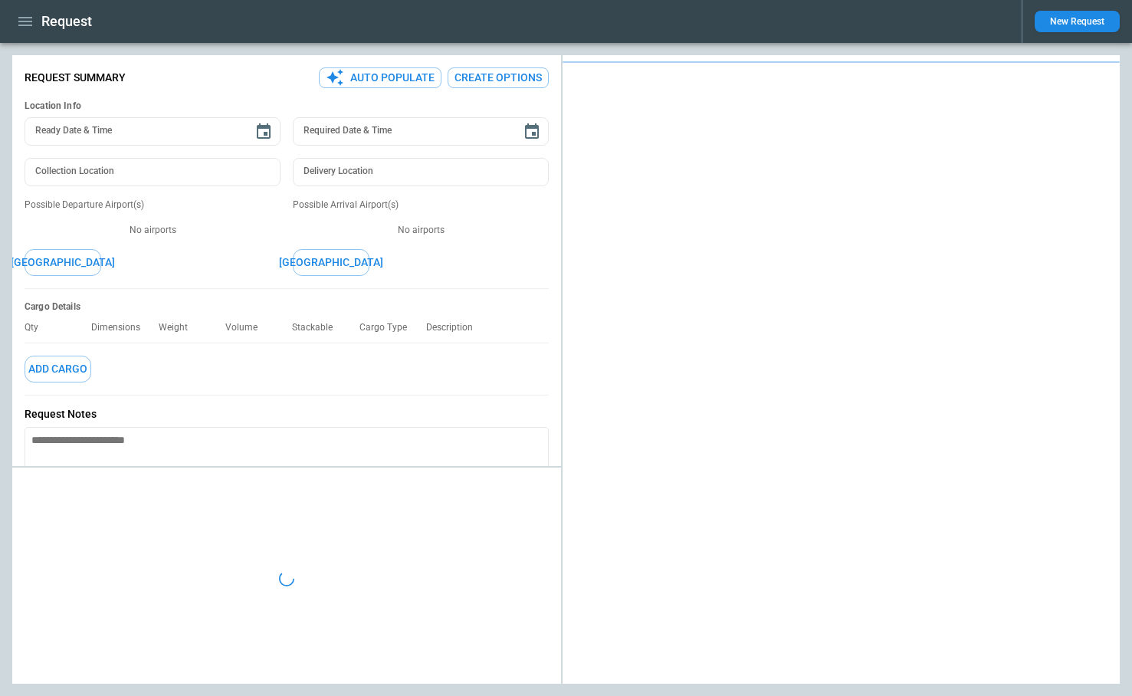
type textarea "*"
type input "**********"
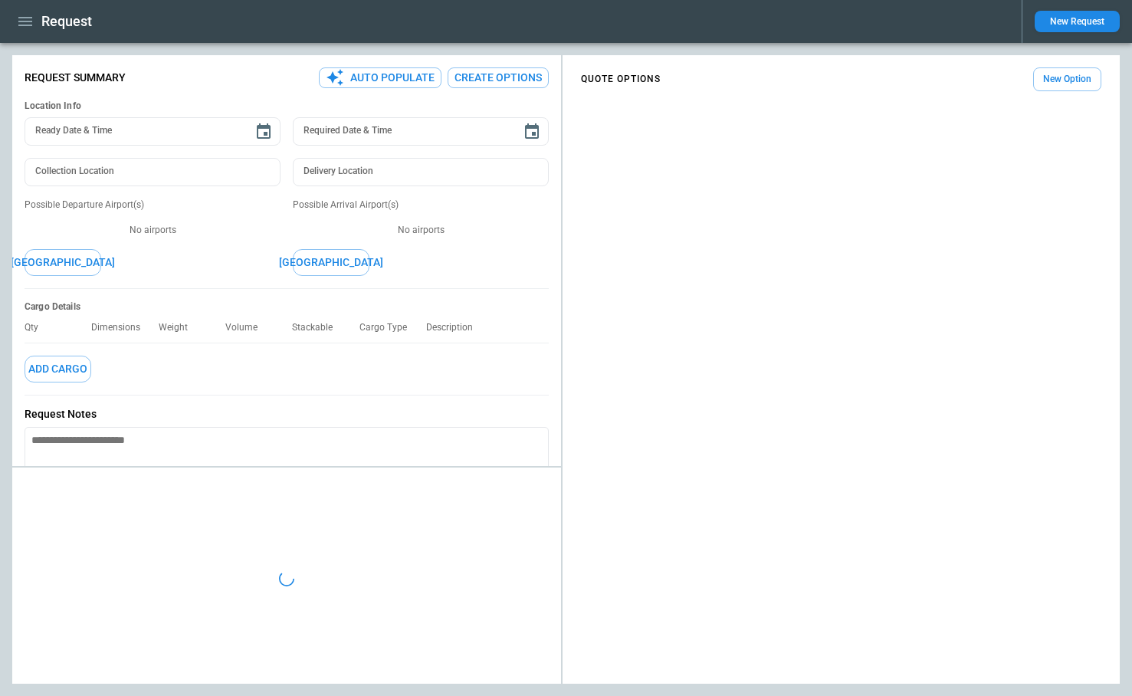
type textarea "*"
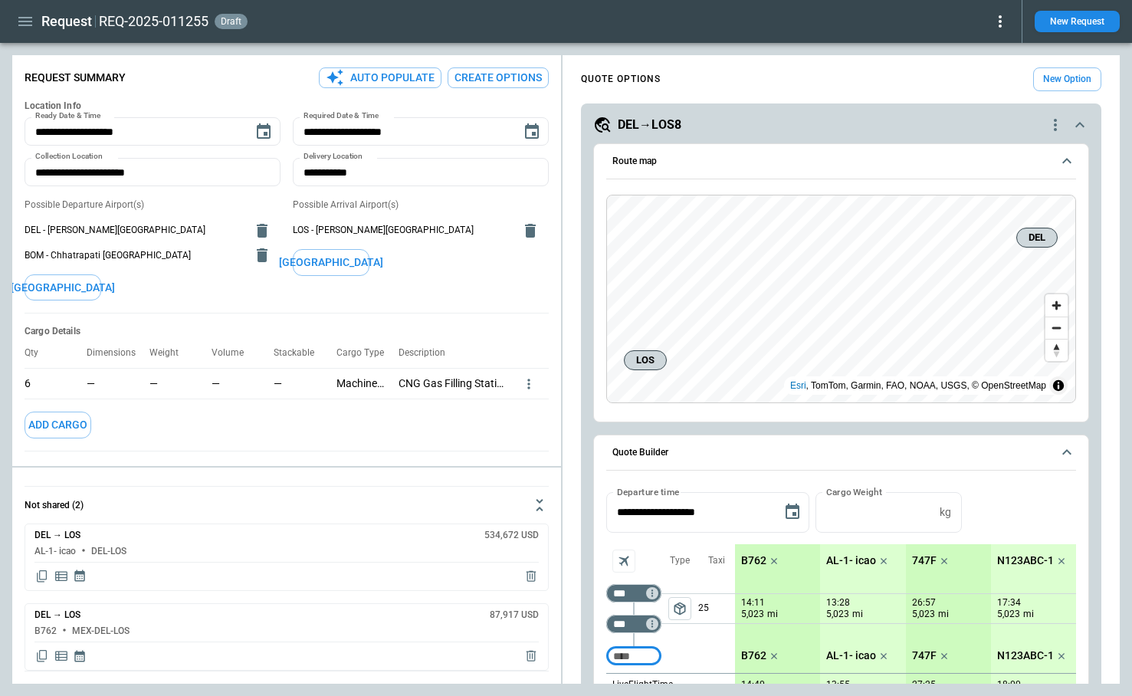
click at [1057, 122] on icon "quote-option-actions" at bounding box center [1056, 125] width 18 height 18
click at [965, 152] on button "Duplicate Quote Option" at bounding box center [997, 151] width 135 height 22
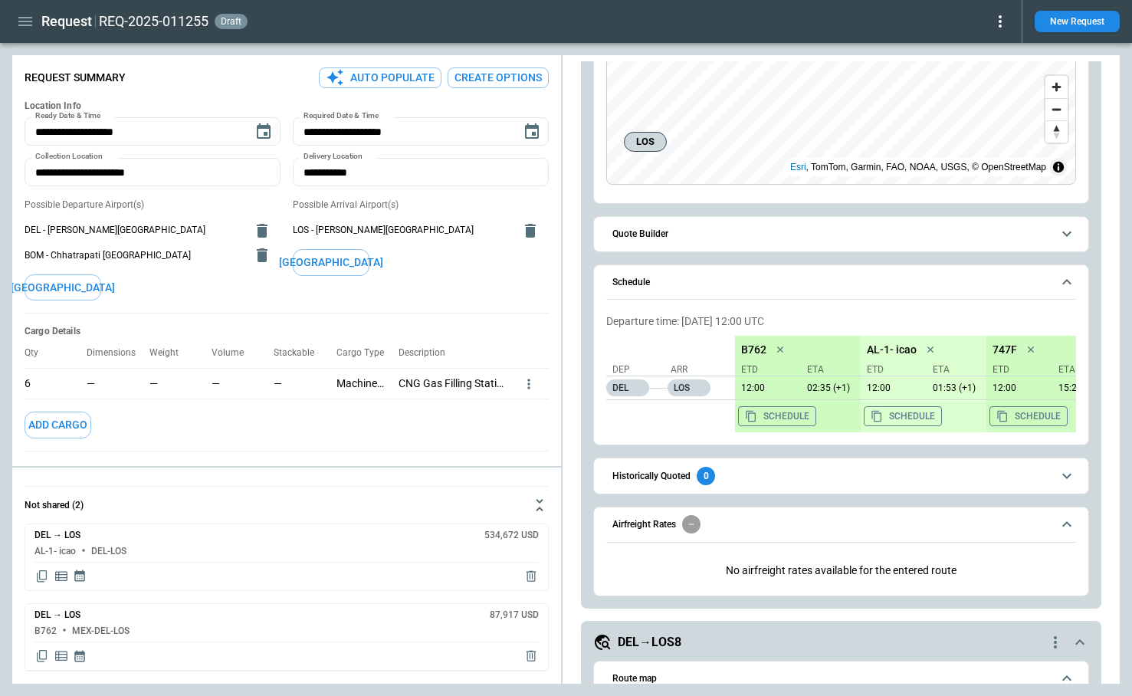
scroll to position [198, 0]
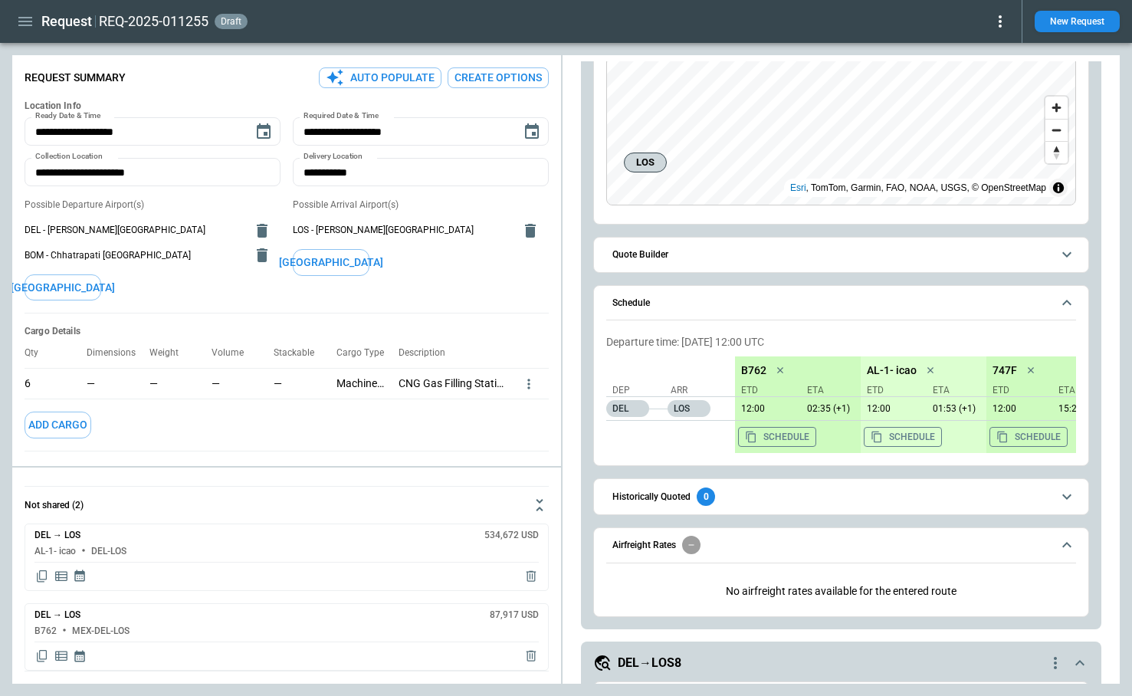
click at [715, 256] on span "Quote Builder" at bounding box center [832, 255] width 439 height 10
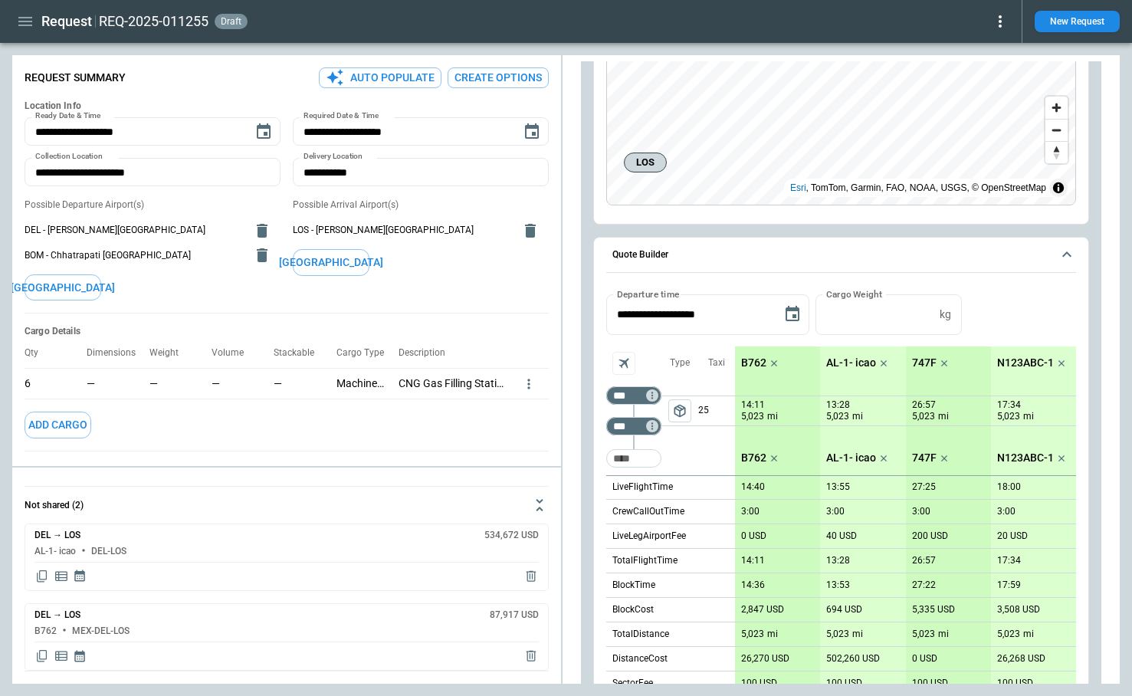
click at [715, 255] on span "Quote Builder" at bounding box center [832, 255] width 439 height 10
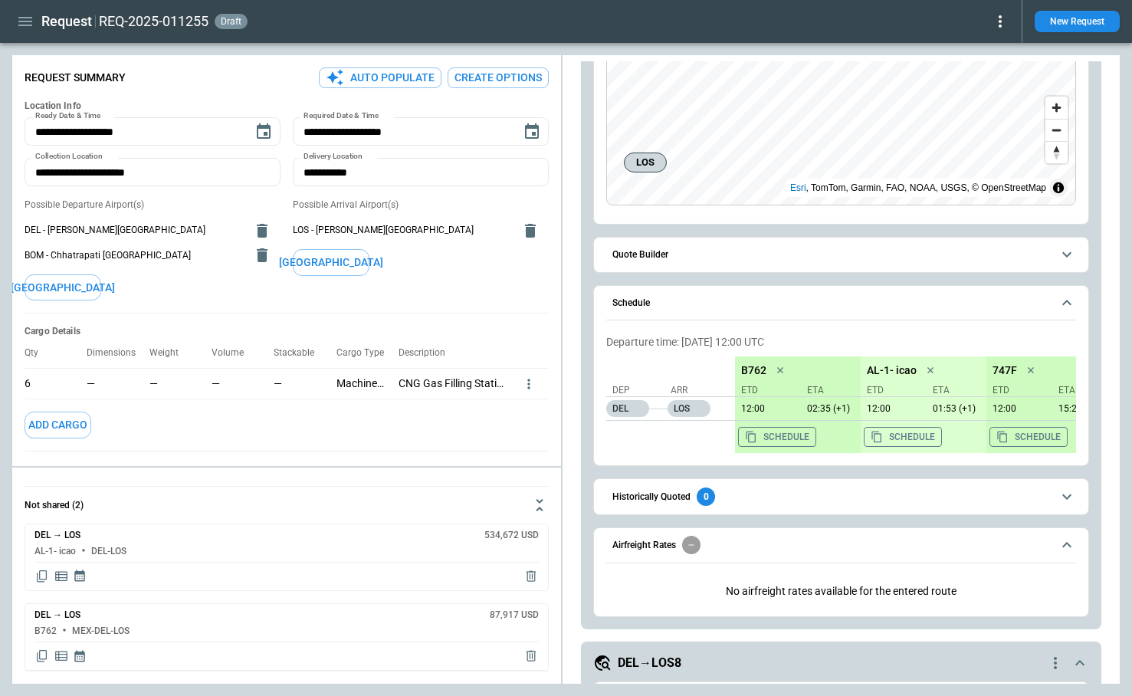
scroll to position [199, 0]
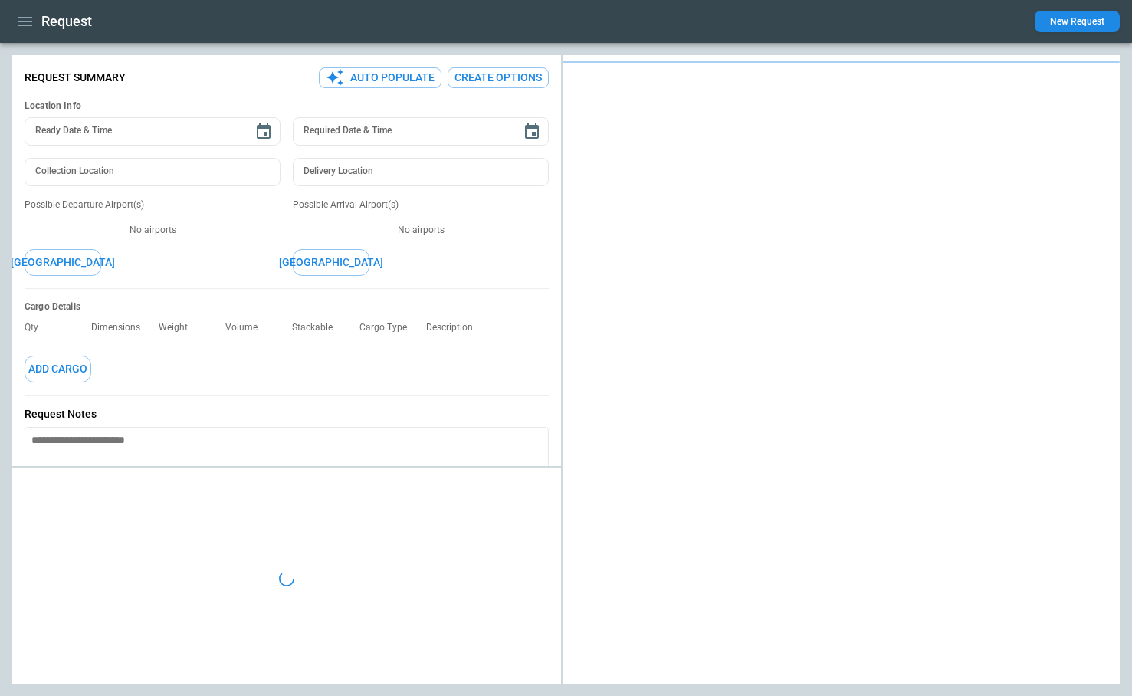
type textarea "*"
type input "**********"
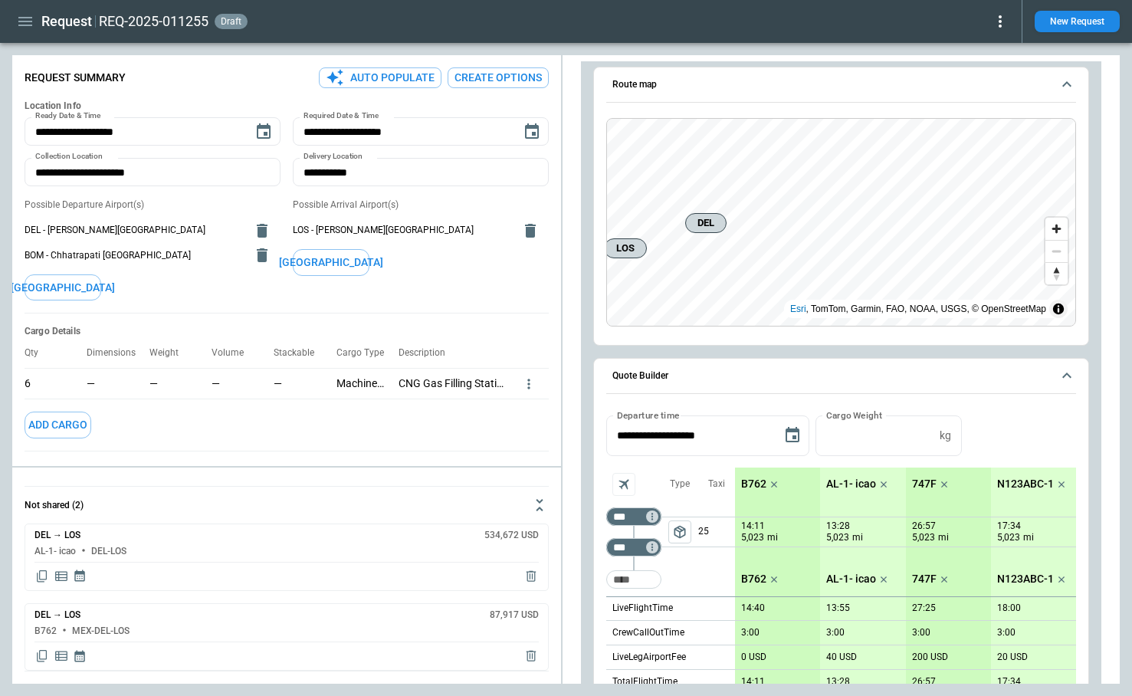
scroll to position [705, 0]
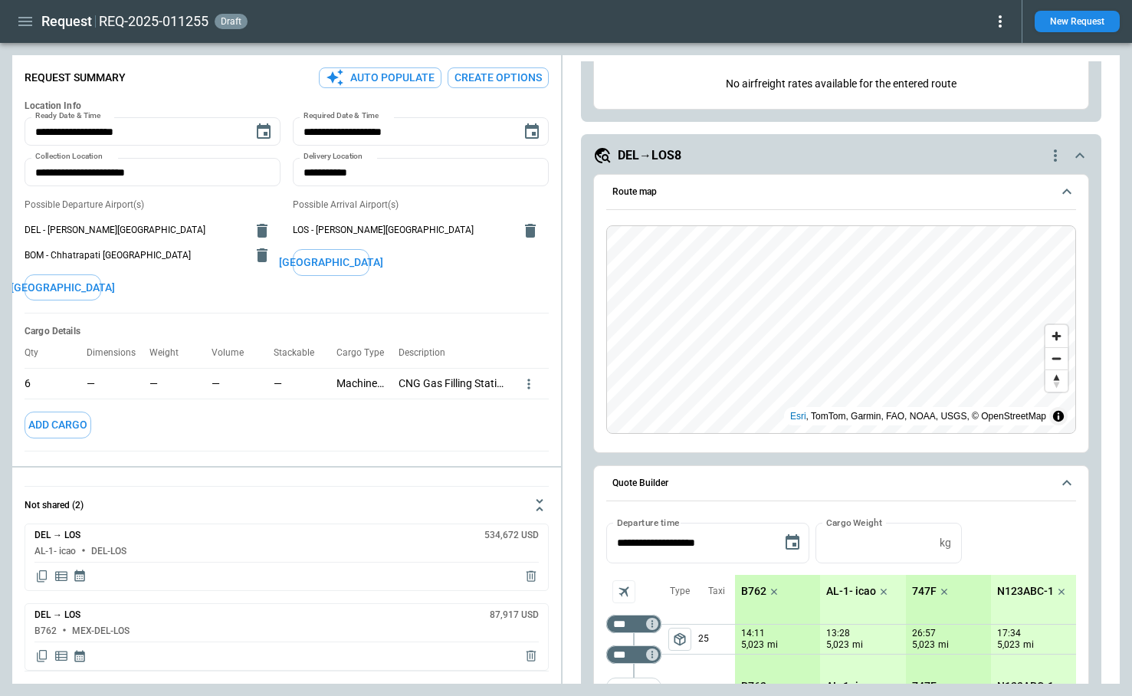
click at [1082, 157] on icon "scrollable content" at bounding box center [1080, 155] width 18 height 18
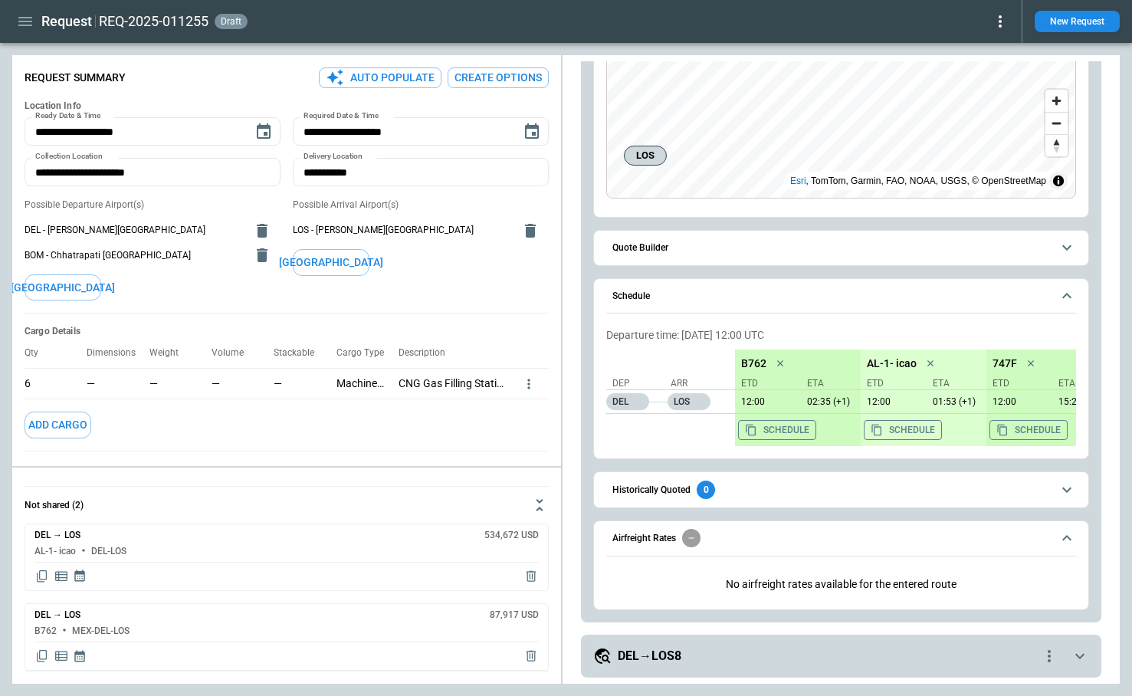
scroll to position [0, 0]
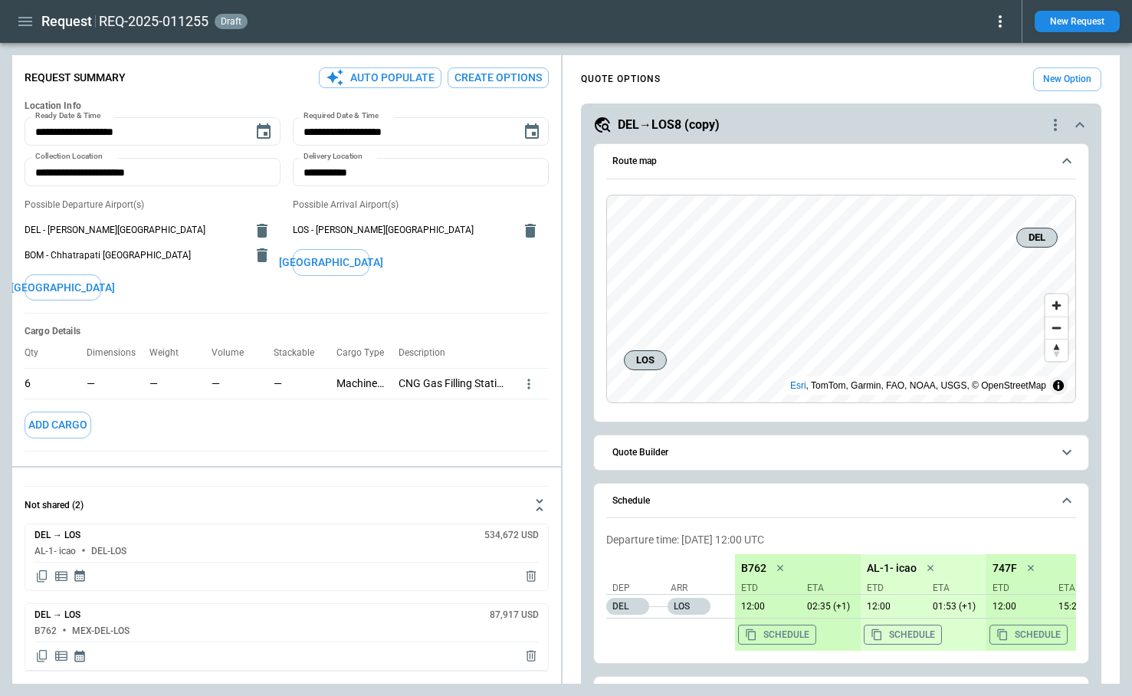
click at [694, 449] on span "Quote Builder" at bounding box center [832, 453] width 439 height 10
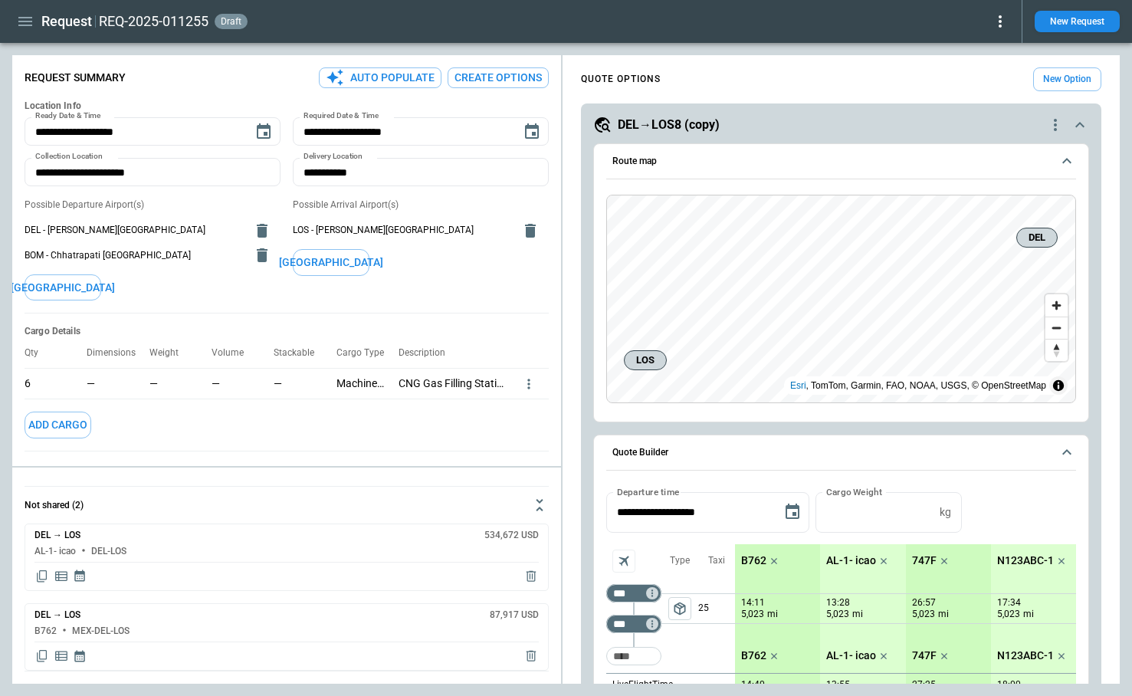
click at [1054, 123] on icon "quote-option-actions" at bounding box center [1056, 125] width 18 height 18
click at [967, 215] on li "Delete Quote Option" at bounding box center [997, 218] width 135 height 22
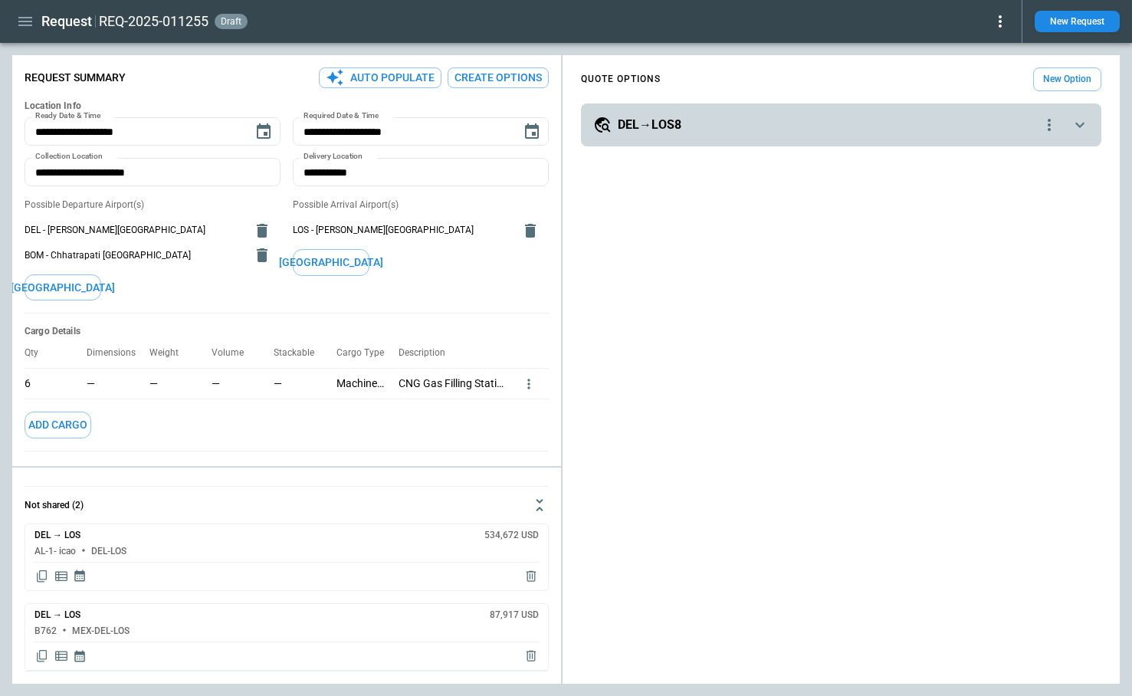
click at [1049, 126] on icon "quote-option-actions" at bounding box center [1049, 125] width 18 height 18
click at [979, 220] on li "Delete Quote Option" at bounding box center [991, 218] width 135 height 22
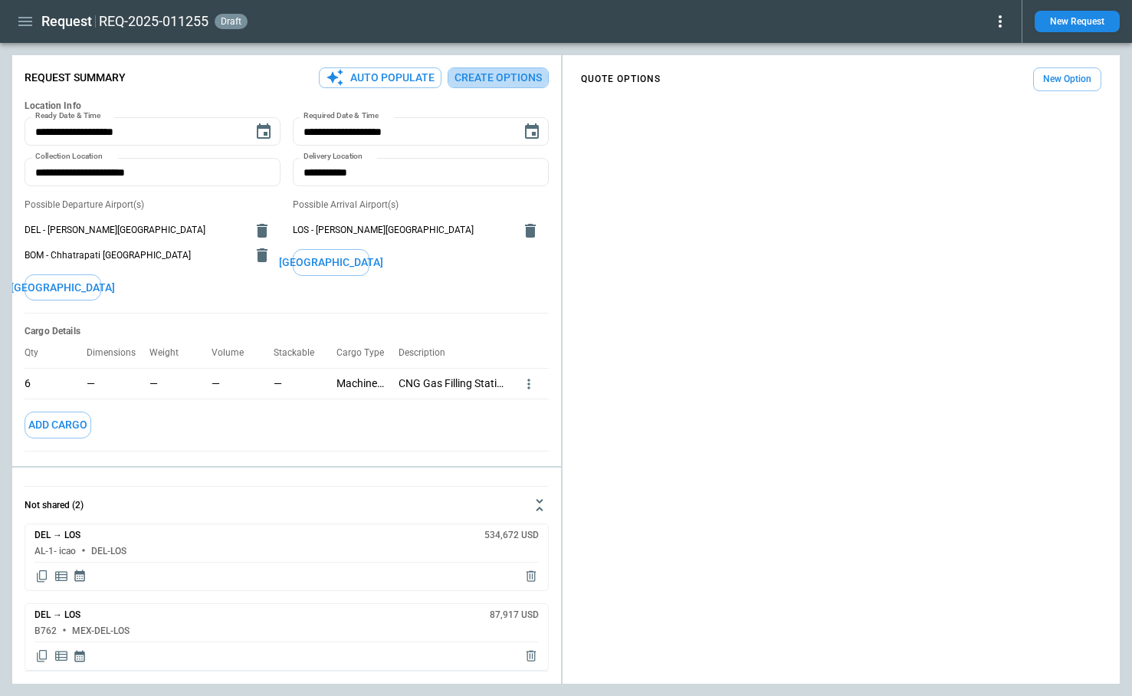
click at [506, 79] on button "Create Options" at bounding box center [498, 77] width 101 height 21
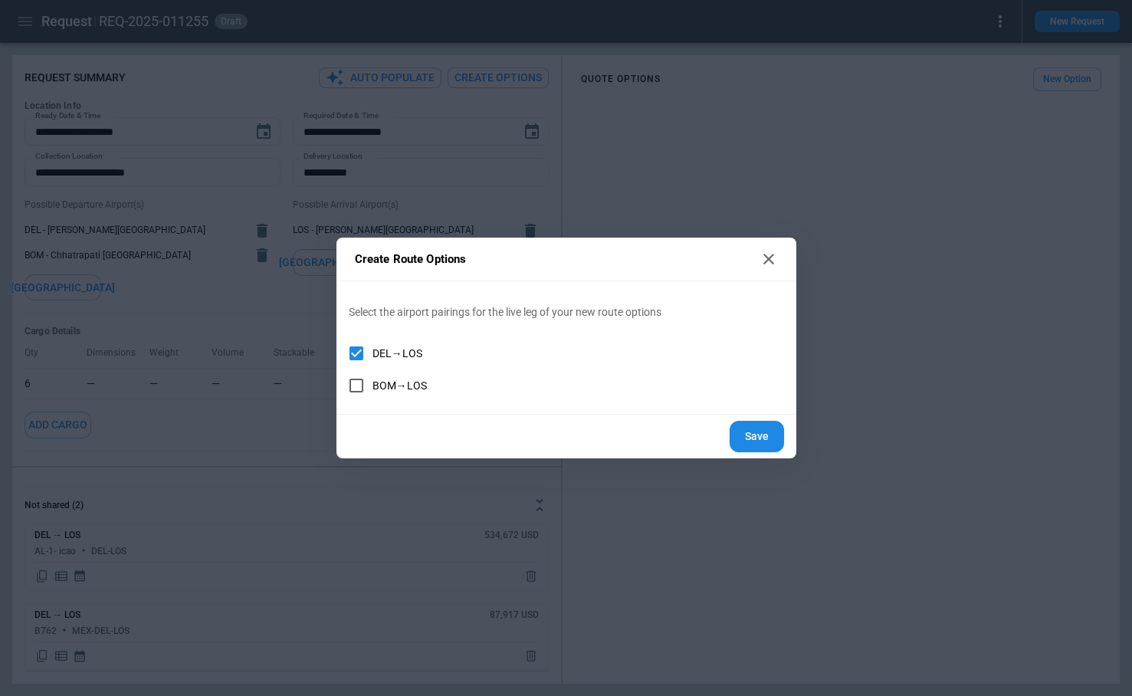
click at [744, 434] on button "Save" at bounding box center [757, 436] width 54 height 31
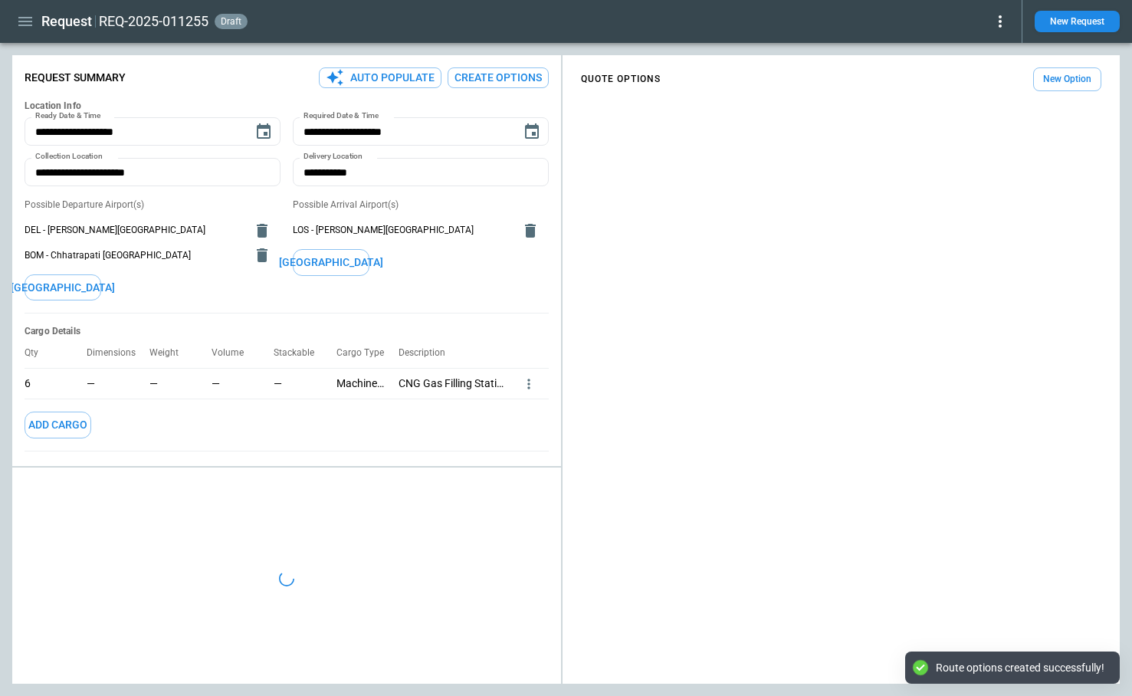
type textarea "*"
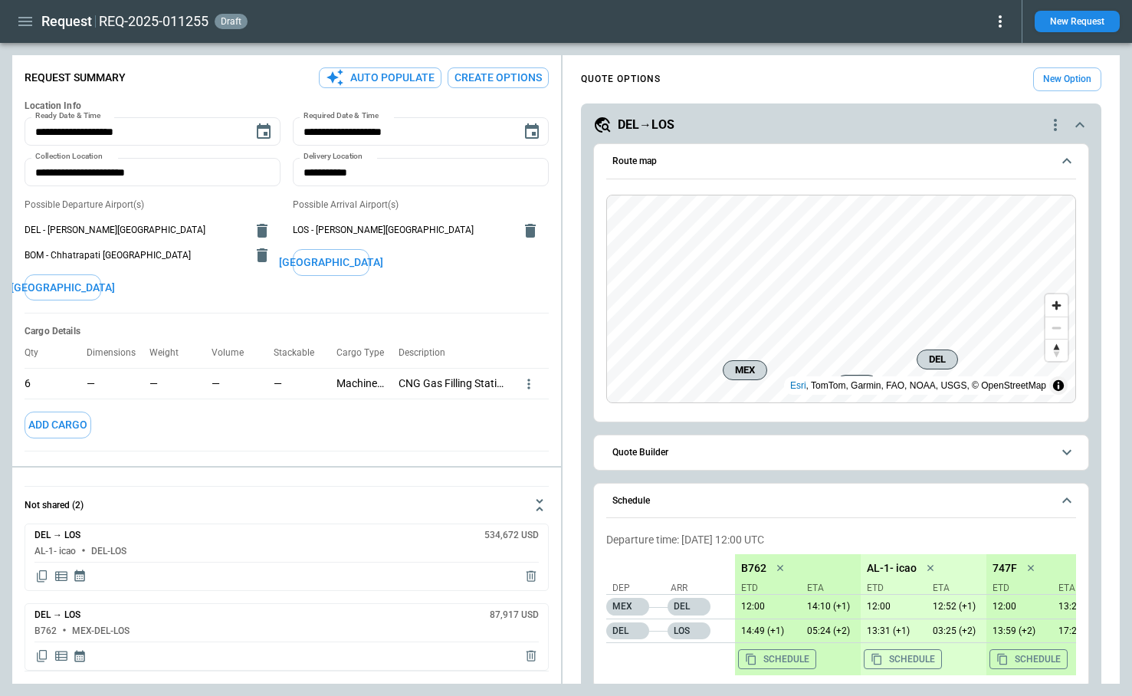
click at [1053, 122] on icon "quote-option-actions" at bounding box center [1056, 125] width 18 height 18
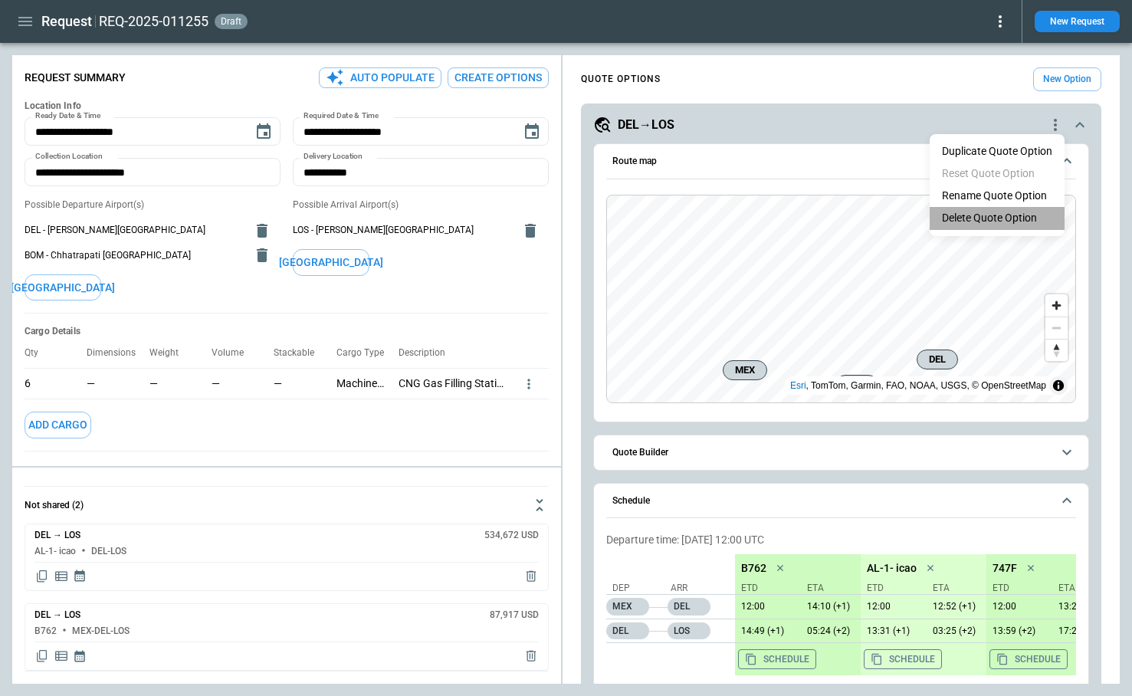
click at [997, 219] on li "Delete Quote Option" at bounding box center [997, 218] width 135 height 22
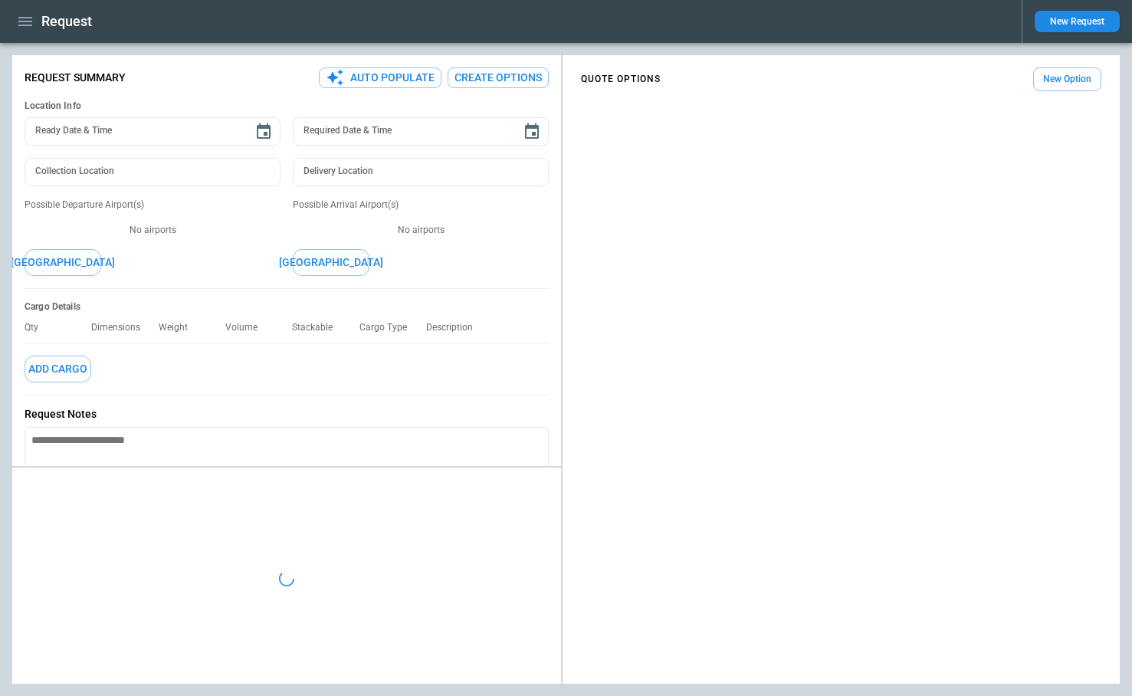
type textarea "*"
type input "**********"
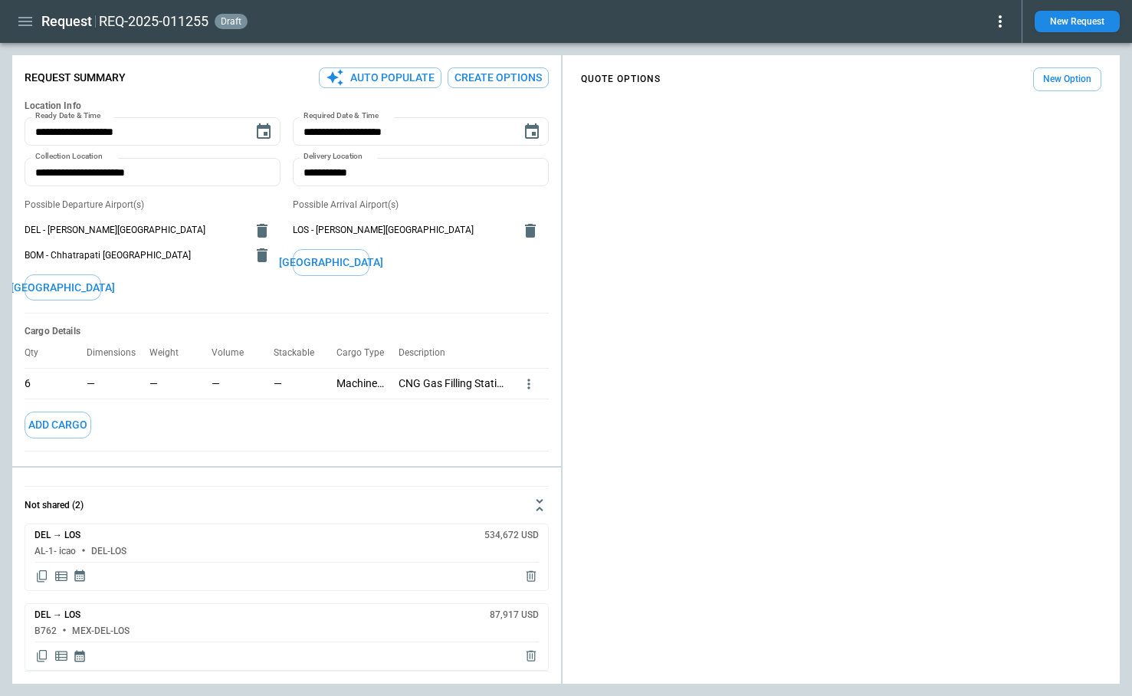
click at [488, 84] on button "Create Options" at bounding box center [498, 77] width 101 height 21
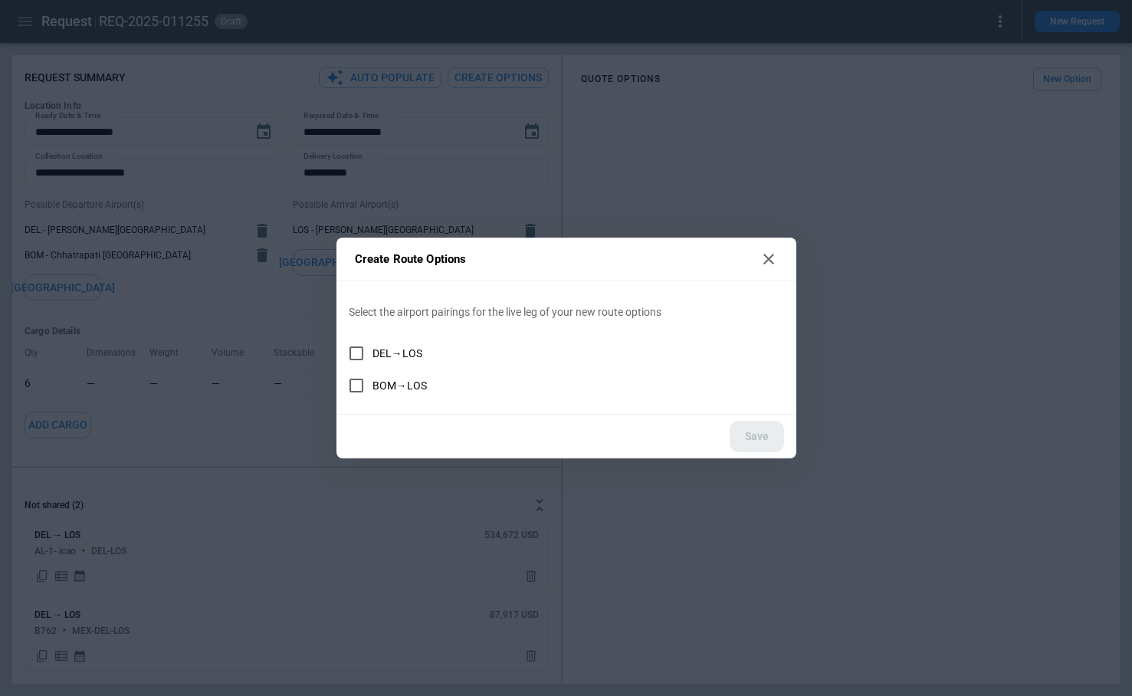
click at [395, 357] on span "DEL→LOS" at bounding box center [398, 353] width 50 height 13
click at [765, 434] on button "Save" at bounding box center [757, 436] width 54 height 31
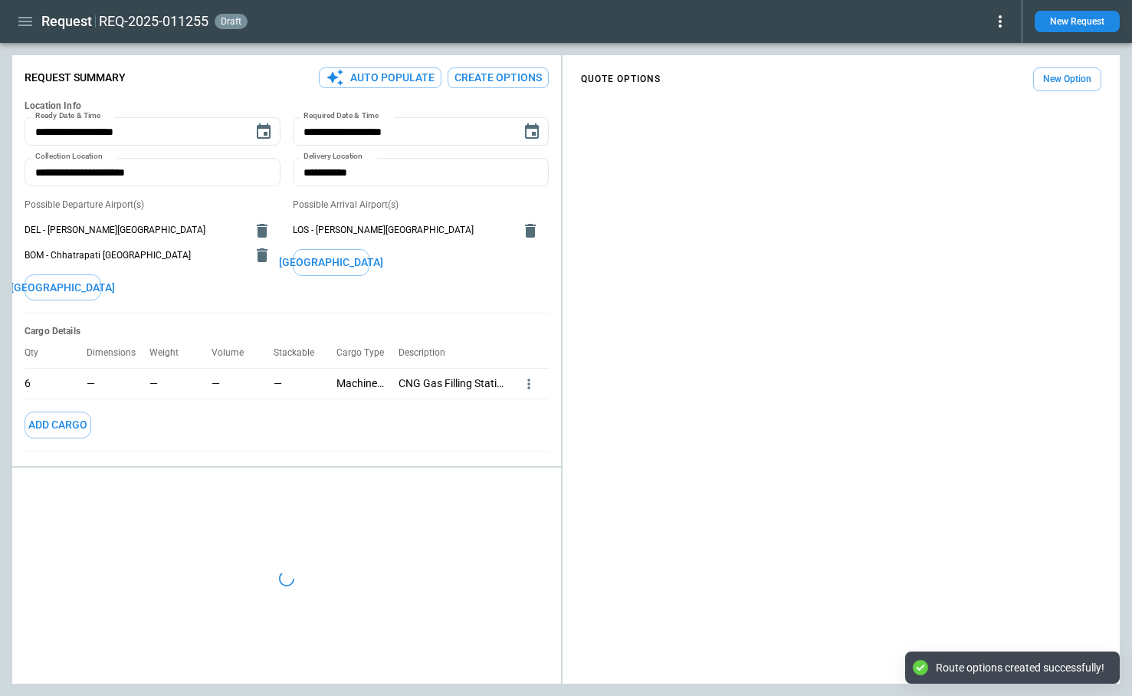
type textarea "*"
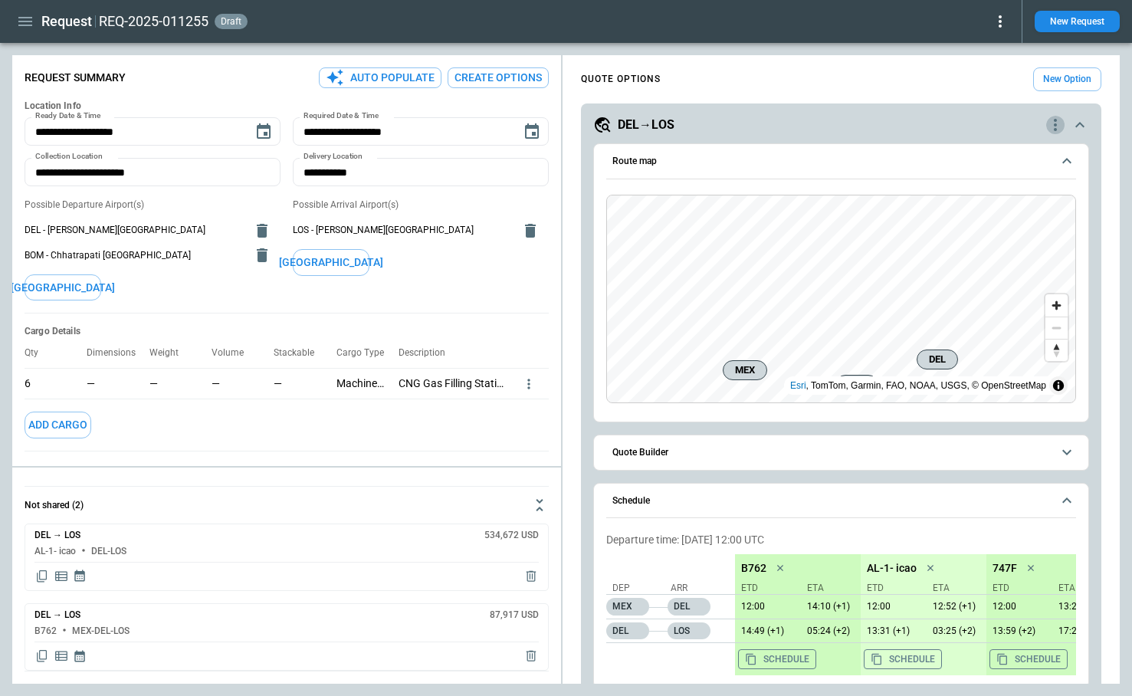
click at [1051, 127] on icon "quote-option-actions" at bounding box center [1056, 125] width 18 height 18
click at [988, 192] on button "Rename Quote Option" at bounding box center [995, 196] width 130 height 22
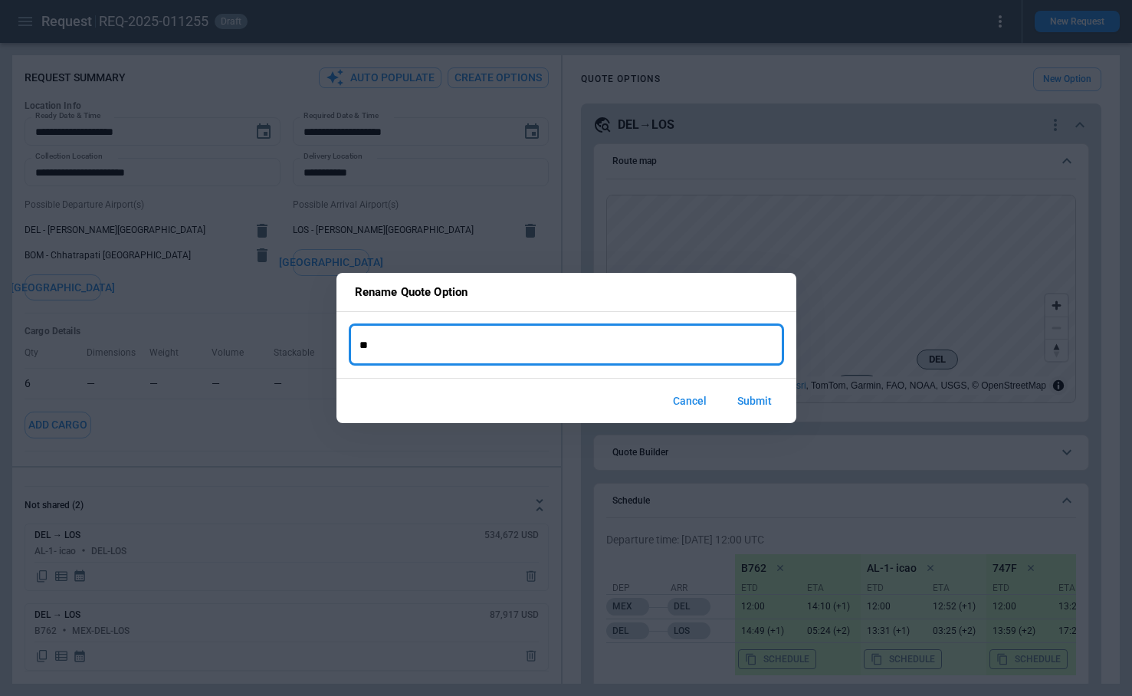
type input "*"
click at [746, 402] on button "Submit" at bounding box center [754, 401] width 59 height 33
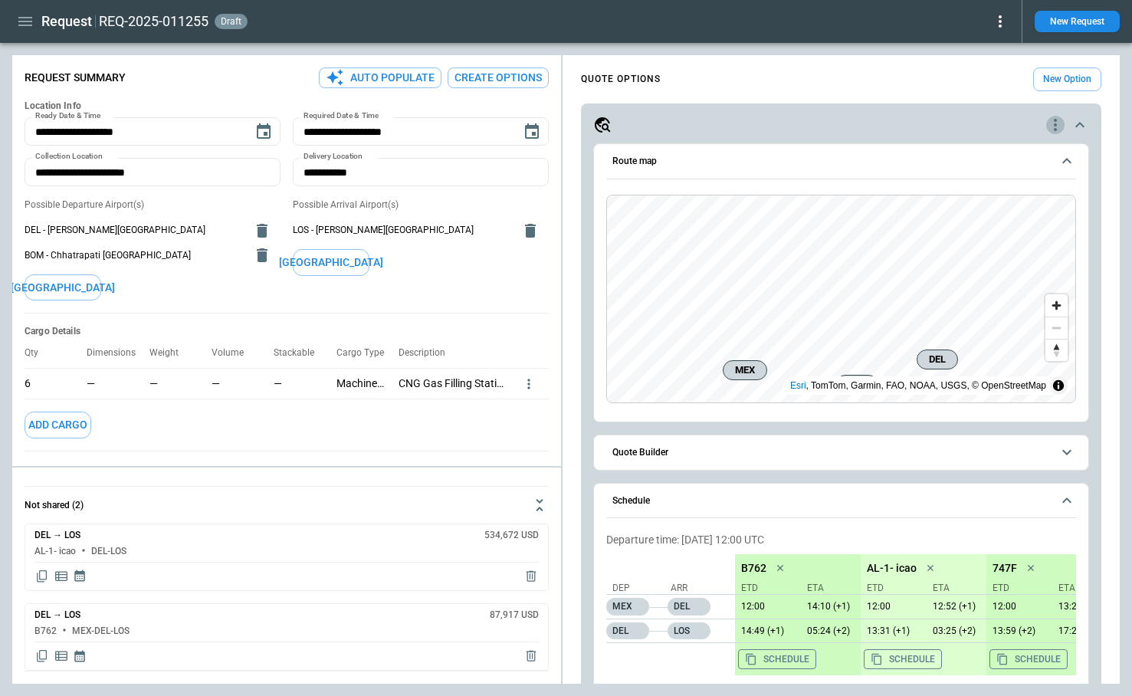
click at [1057, 129] on icon "quote-option-actions" at bounding box center [1056, 125] width 18 height 18
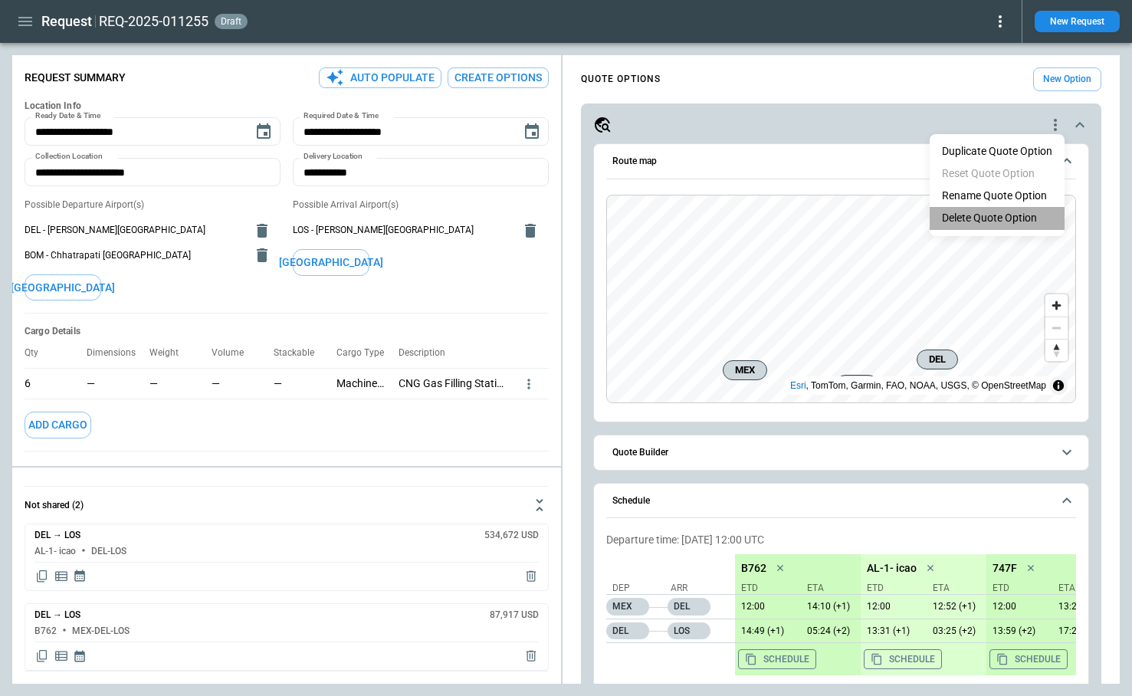
click at [997, 215] on li "Delete Quote Option" at bounding box center [997, 218] width 135 height 22
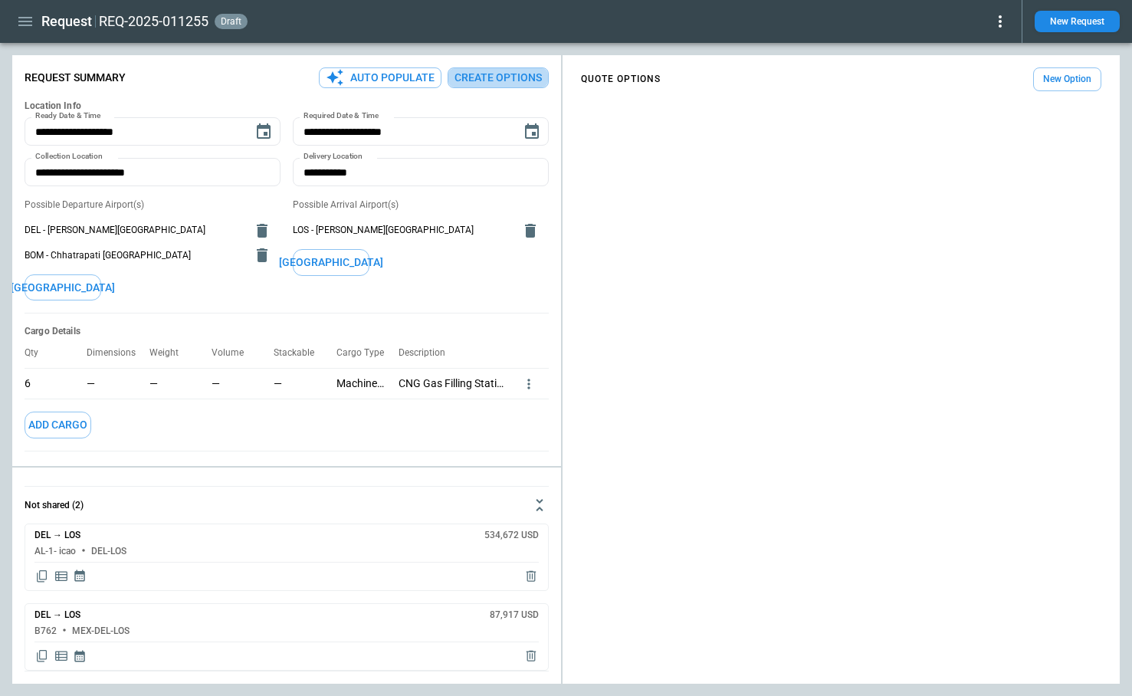
click at [475, 74] on button "Create Options" at bounding box center [498, 77] width 101 height 21
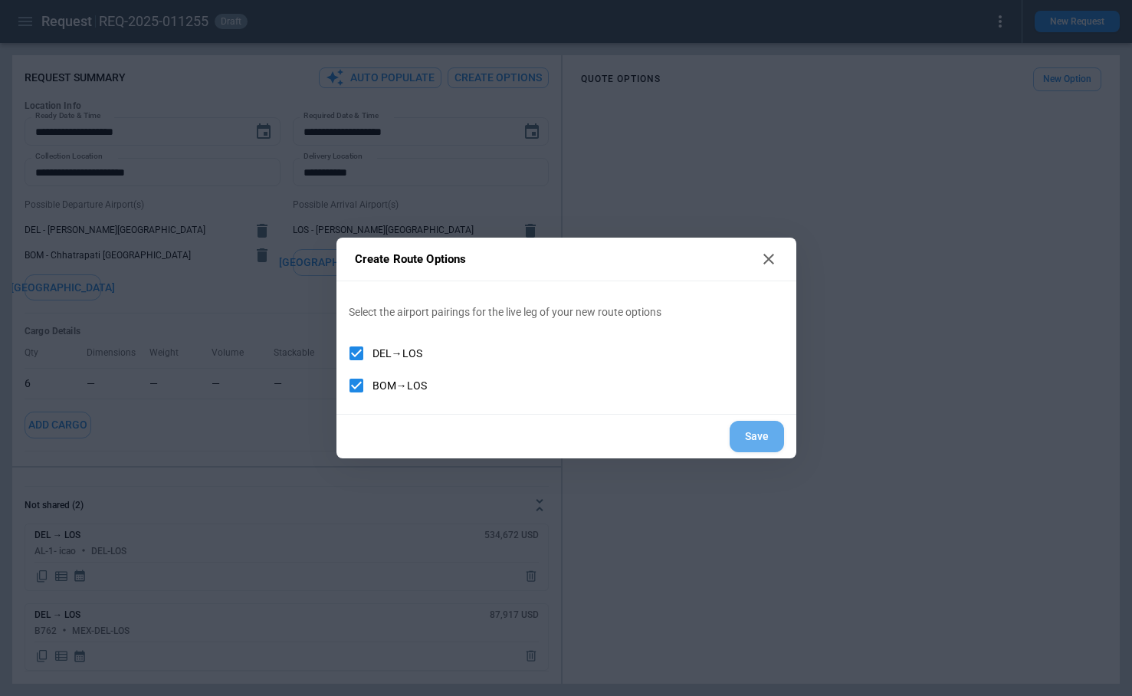
click at [743, 440] on button "Save" at bounding box center [757, 436] width 54 height 31
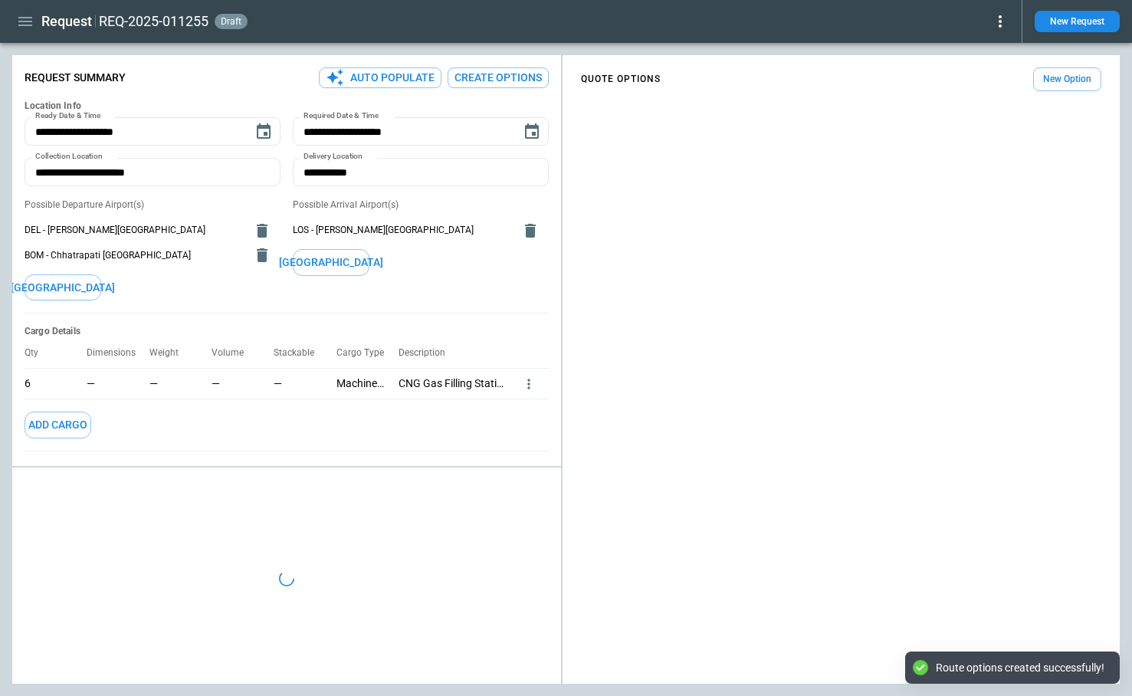
type textarea "*"
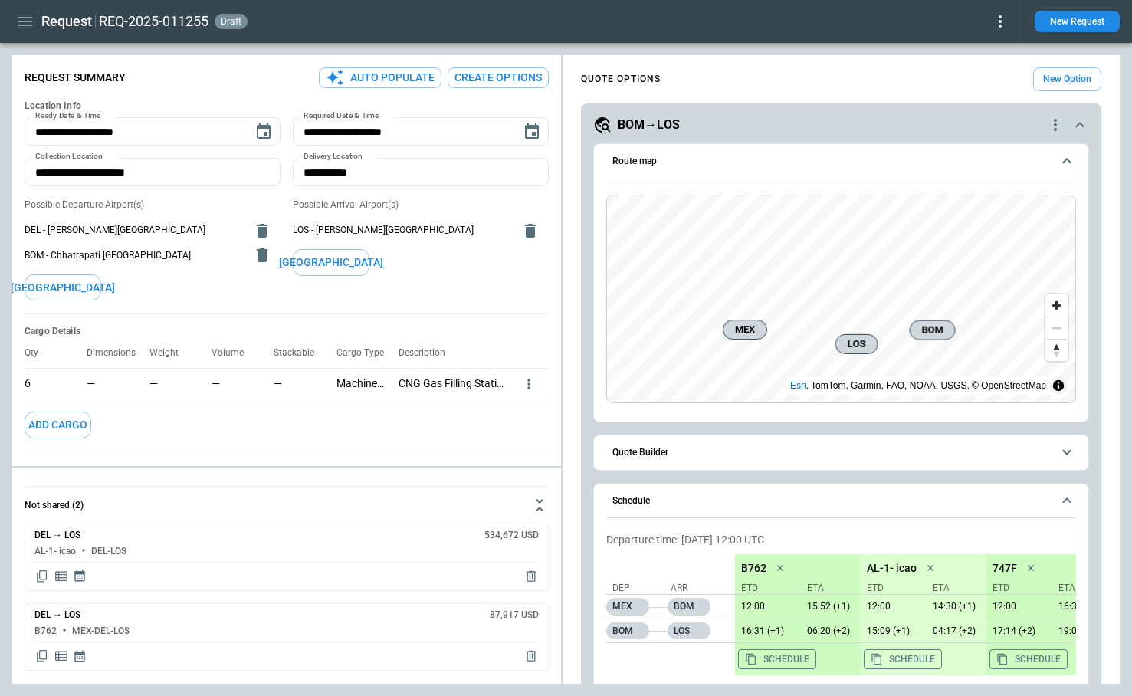
click at [1076, 125] on icon "scrollable content" at bounding box center [1080, 125] width 18 height 18
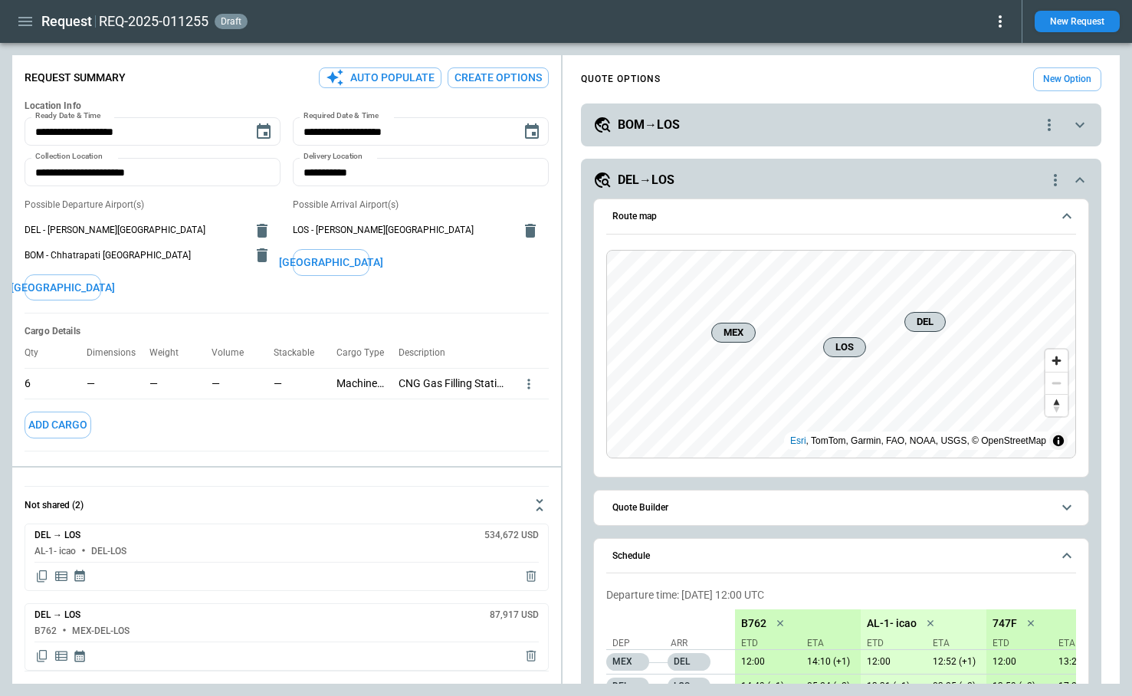
click at [1076, 177] on icon "scrollable content" at bounding box center [1080, 180] width 18 height 18
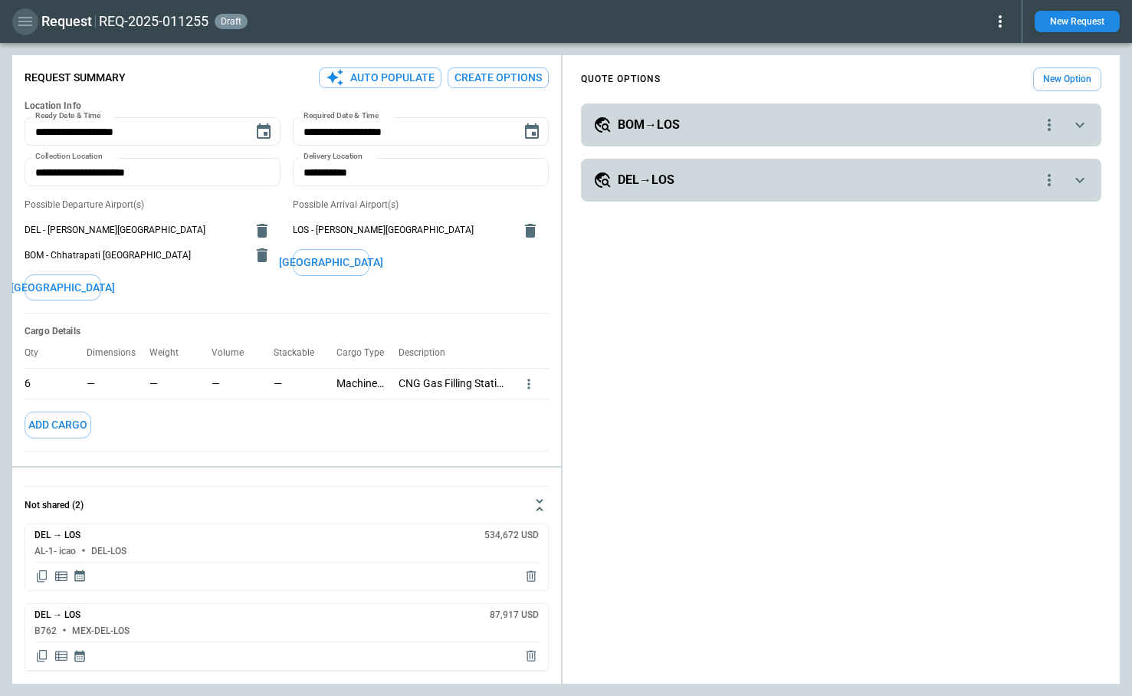
click at [24, 19] on icon "button" at bounding box center [25, 21] width 18 height 18
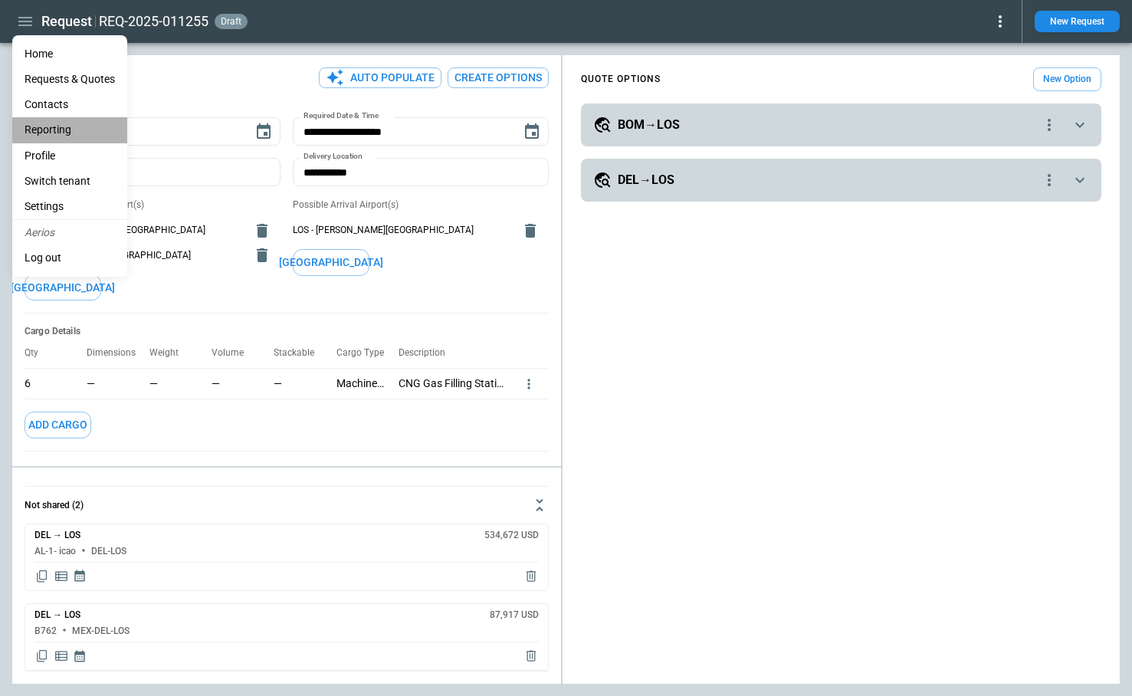
click at [50, 133] on li "Reporting" at bounding box center [69, 129] width 115 height 25
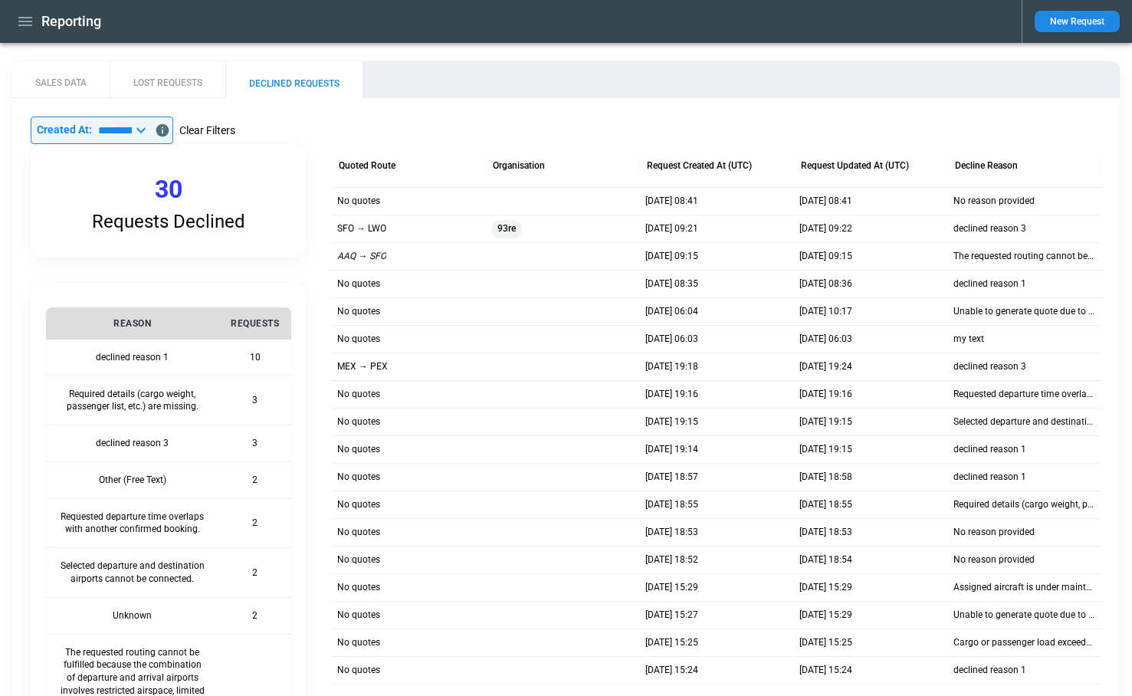
click at [235, 128] on button "Clear Filters" at bounding box center [207, 130] width 56 height 19
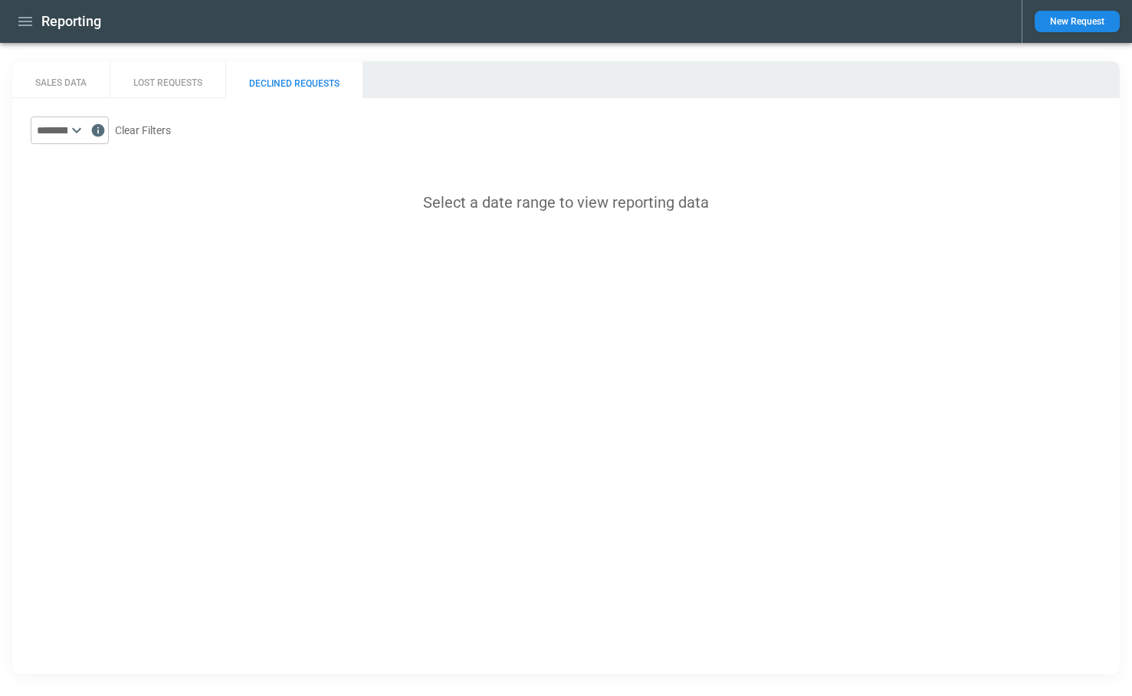
click at [86, 132] on icon at bounding box center [76, 130] width 18 height 18
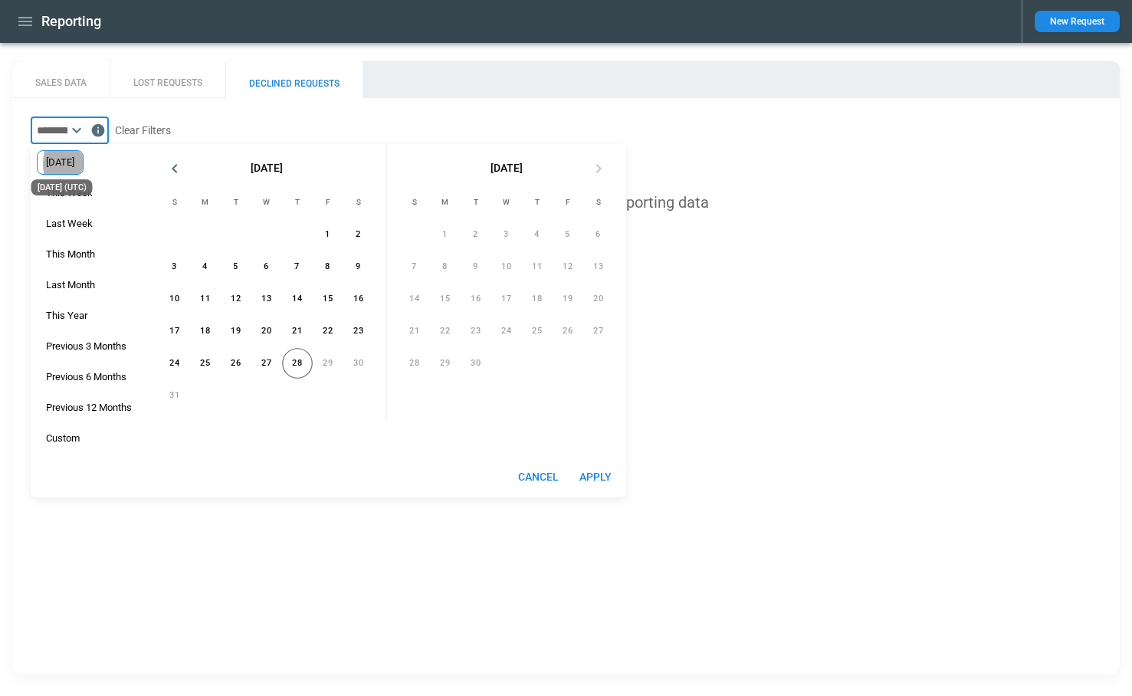
click at [74, 164] on div "[DATE]" at bounding box center [60, 162] width 28 height 12
click at [299, 366] on button "28" at bounding box center [297, 363] width 31 height 31
click at [294, 370] on button "28" at bounding box center [297, 363] width 31 height 31
click at [595, 474] on button "Apply" at bounding box center [595, 477] width 49 height 28
type input "**********"
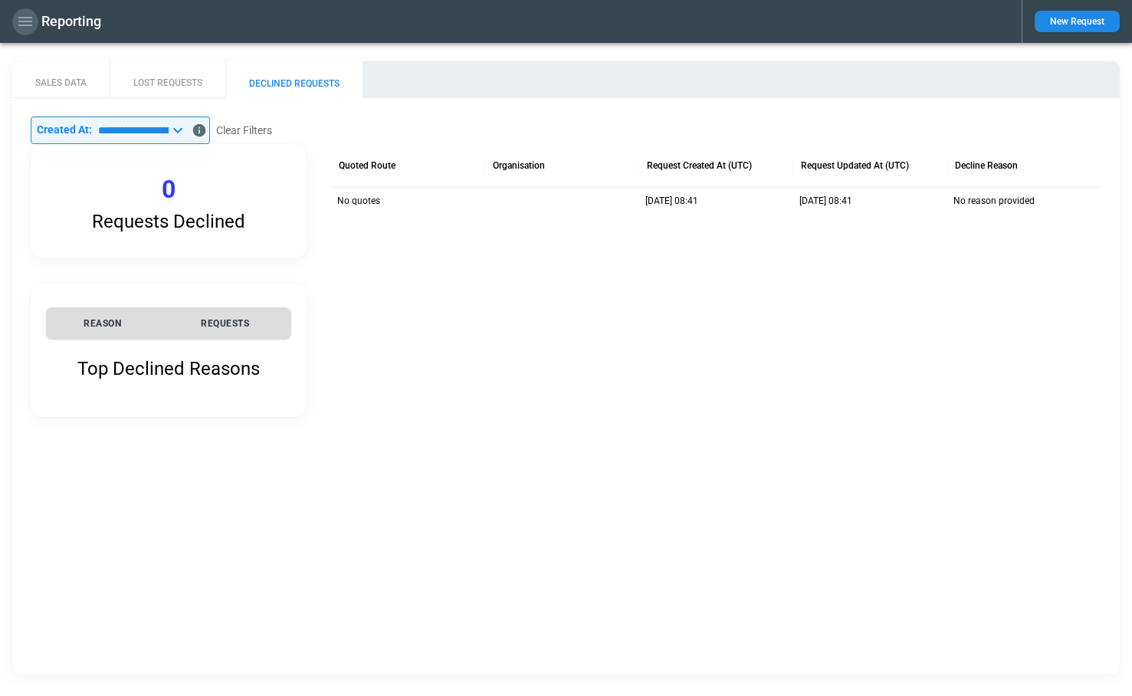
click at [25, 22] on icon "button" at bounding box center [25, 21] width 18 height 18
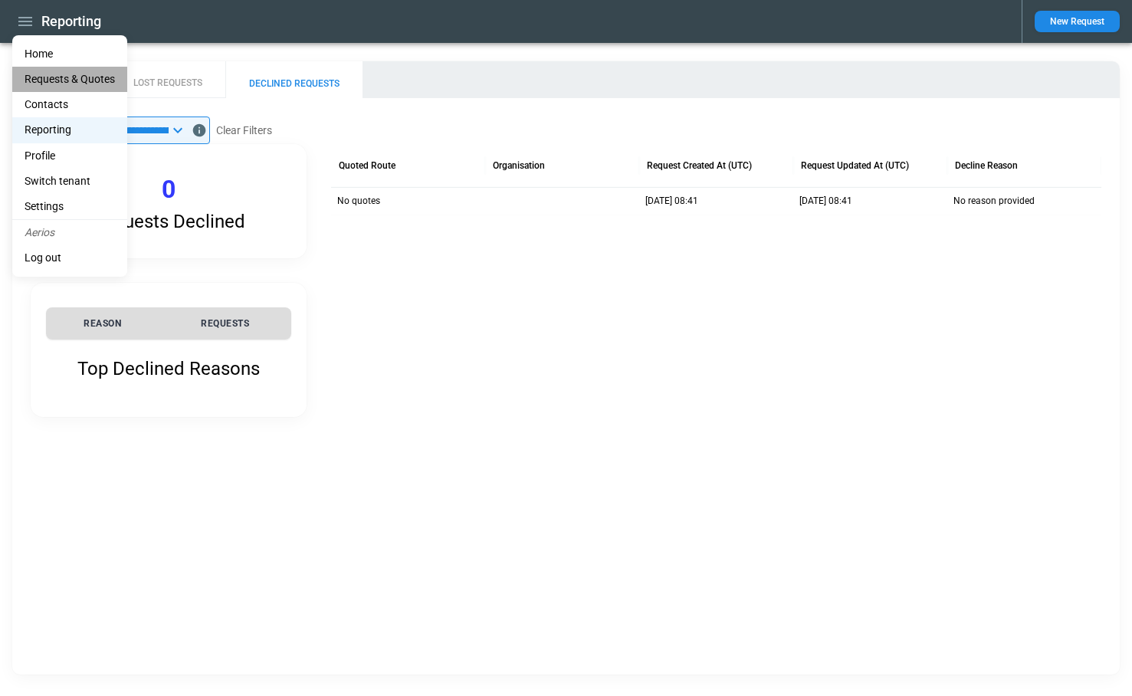
click at [45, 74] on Quotes "Requests & Quotes" at bounding box center [69, 79] width 115 height 25
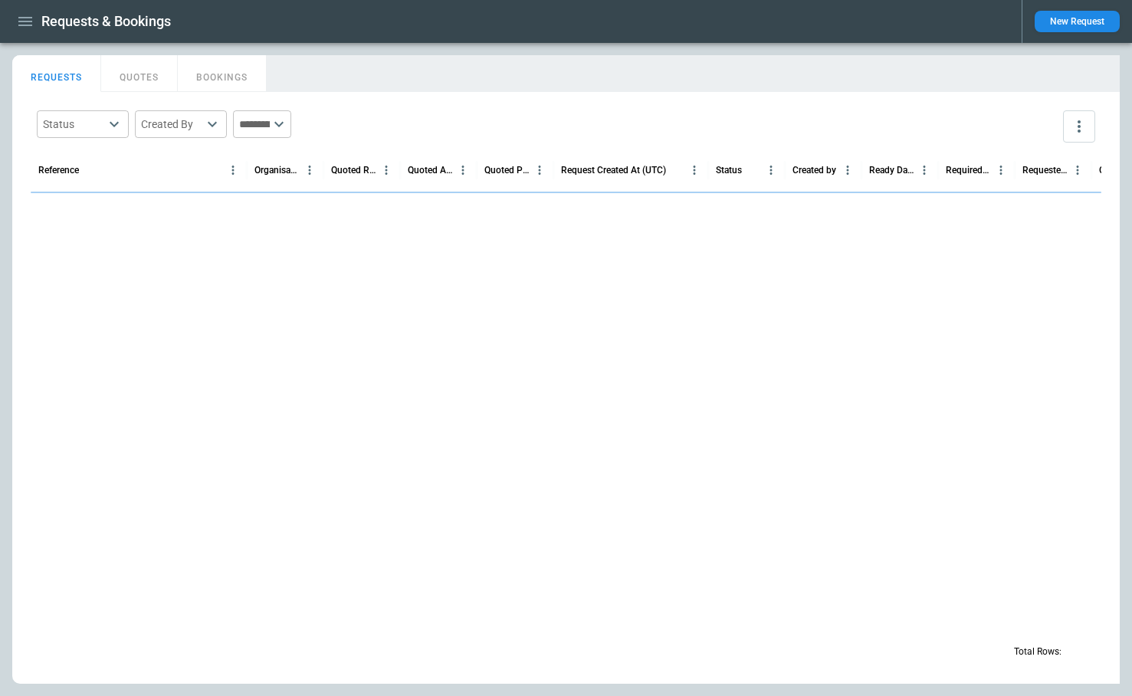
click at [1062, 18] on button "New Request" at bounding box center [1077, 21] width 85 height 21
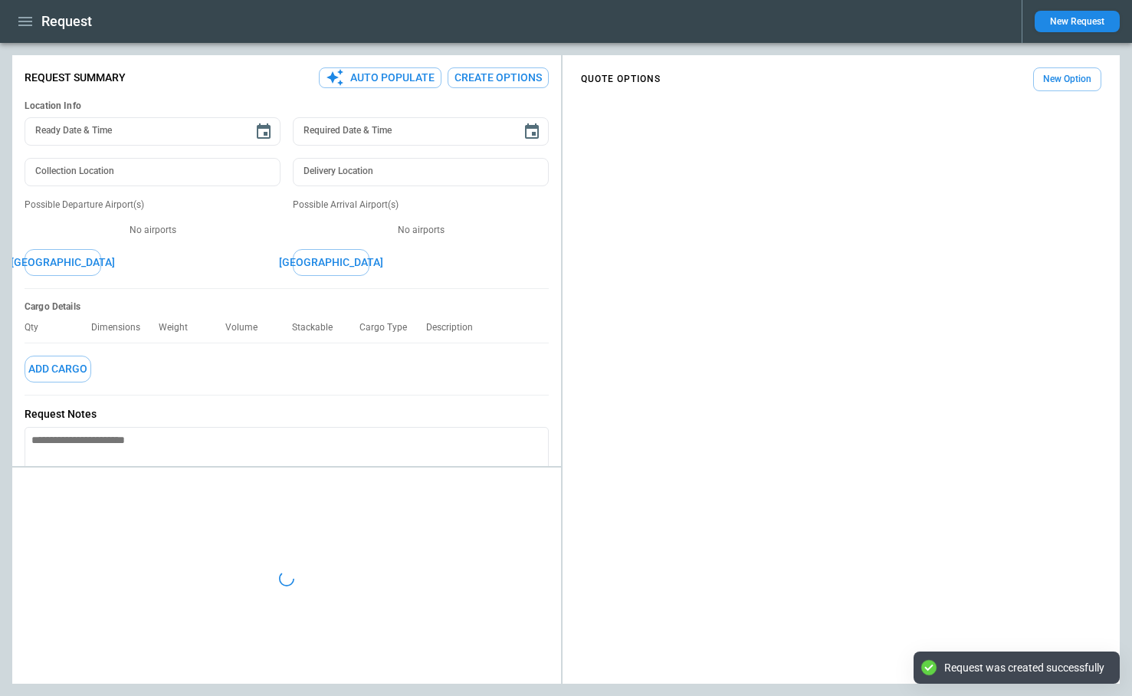
type textarea "*"
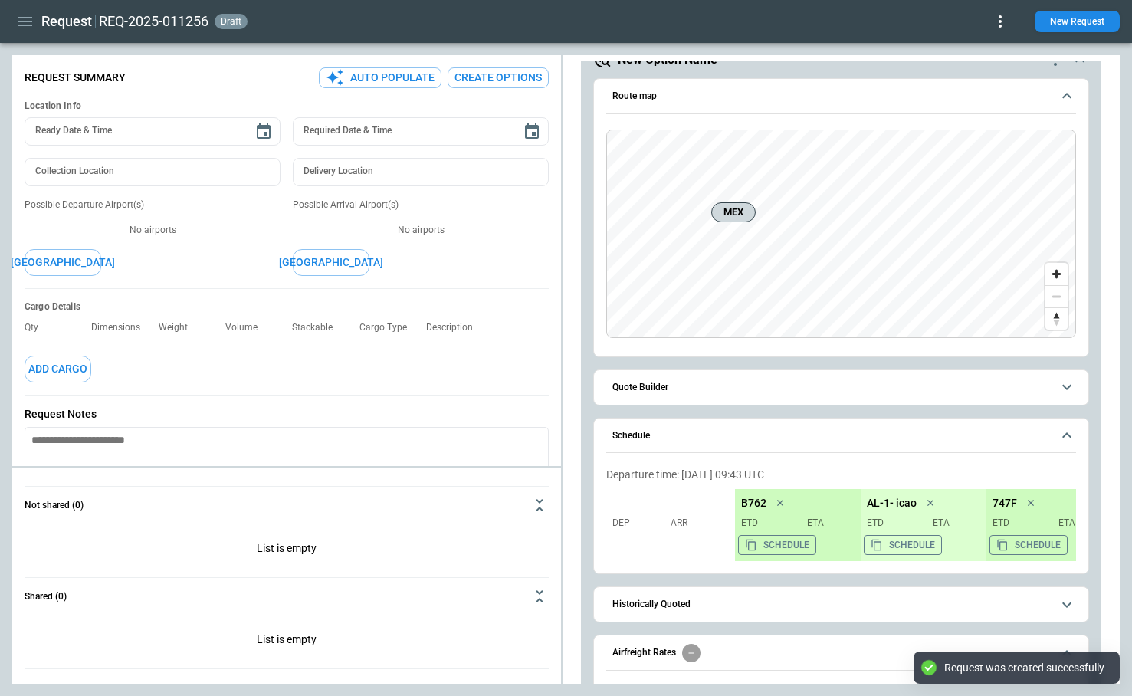
scroll to position [124, 0]
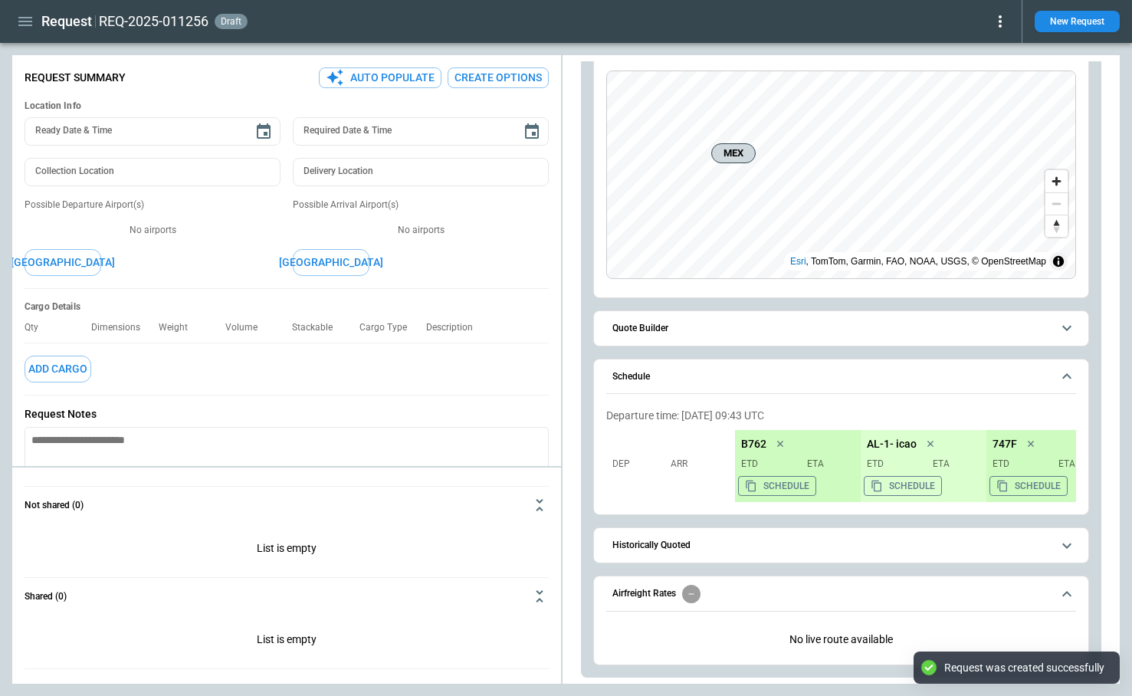
click at [712, 327] on span "Quote Builder" at bounding box center [832, 329] width 439 height 10
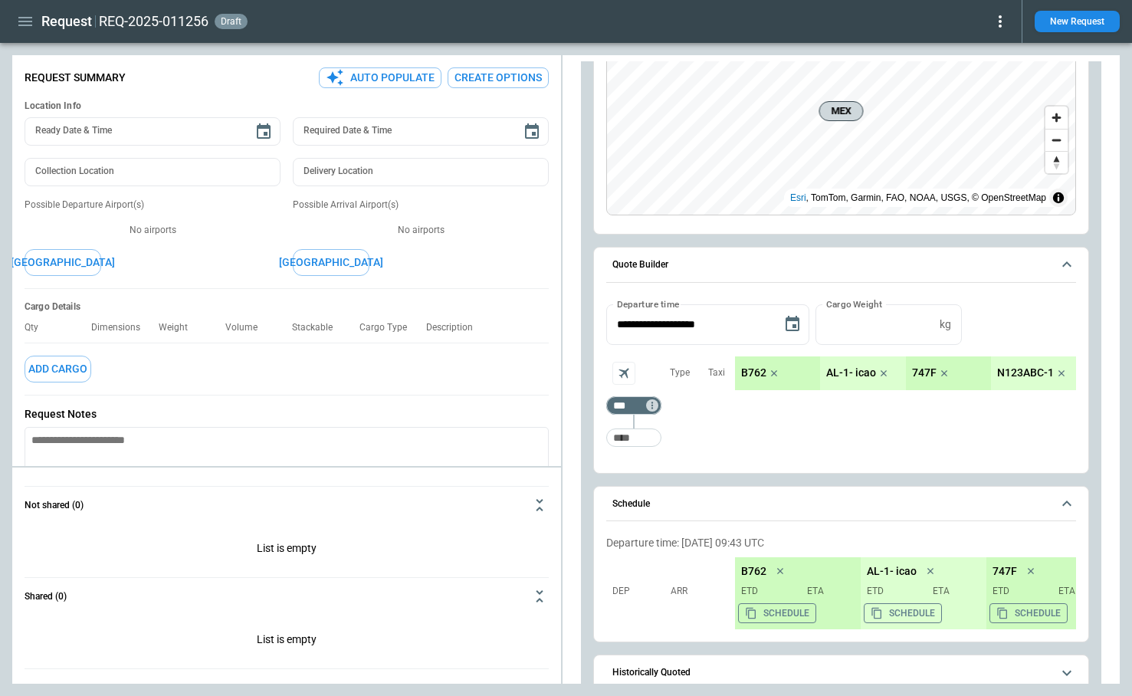
scroll to position [243, 0]
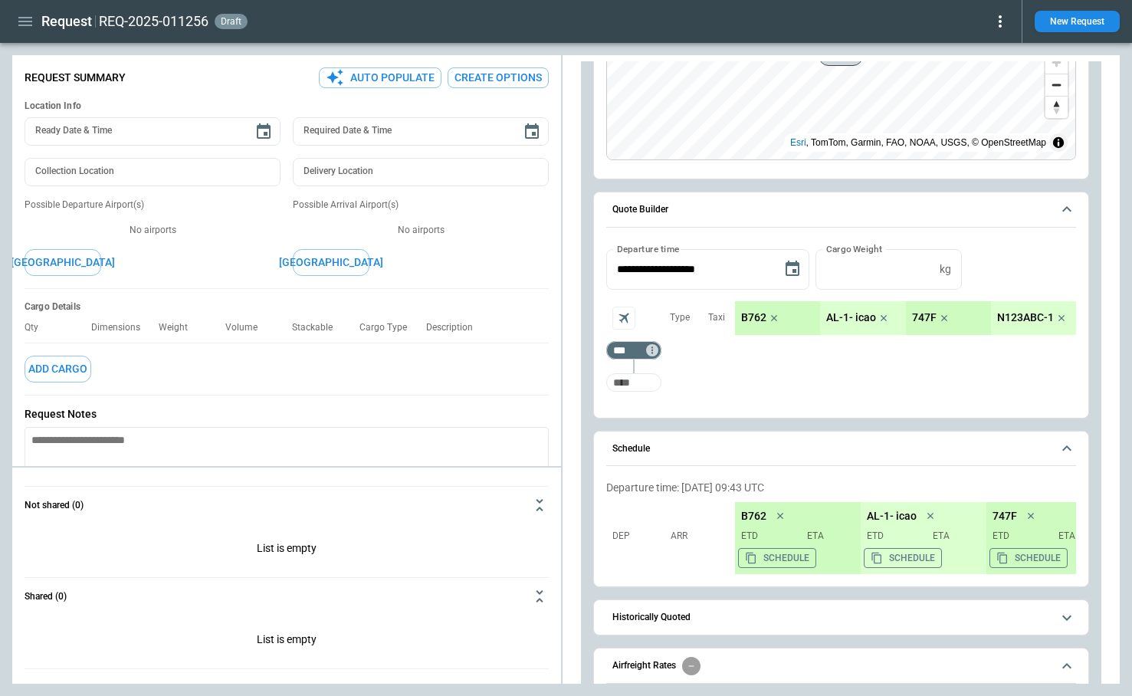
click at [647, 374] on input "Too short" at bounding box center [634, 383] width 49 height 28
type input "***"
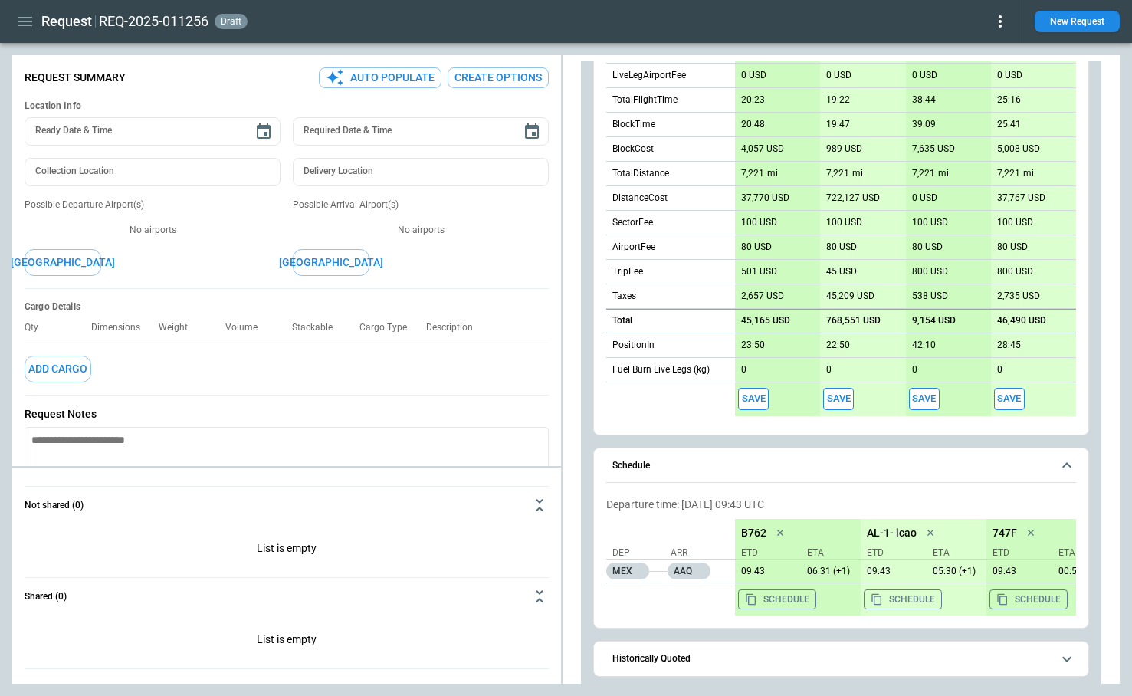
scroll to position [772, 0]
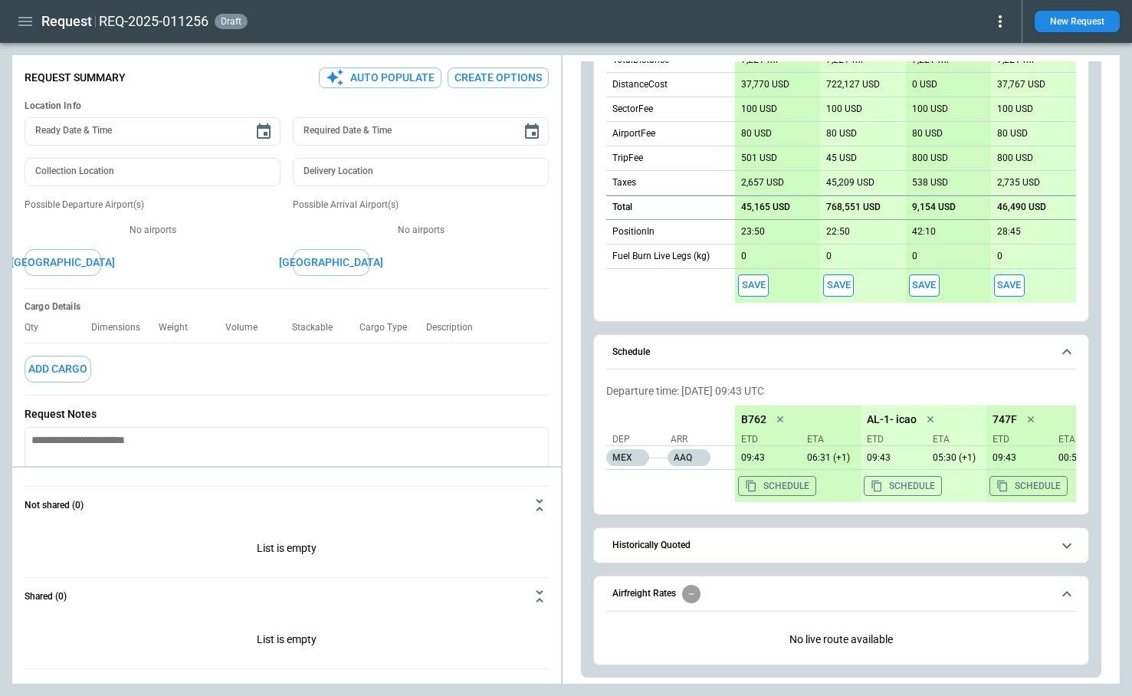
click at [754, 293] on button "Save" at bounding box center [753, 285] width 31 height 22
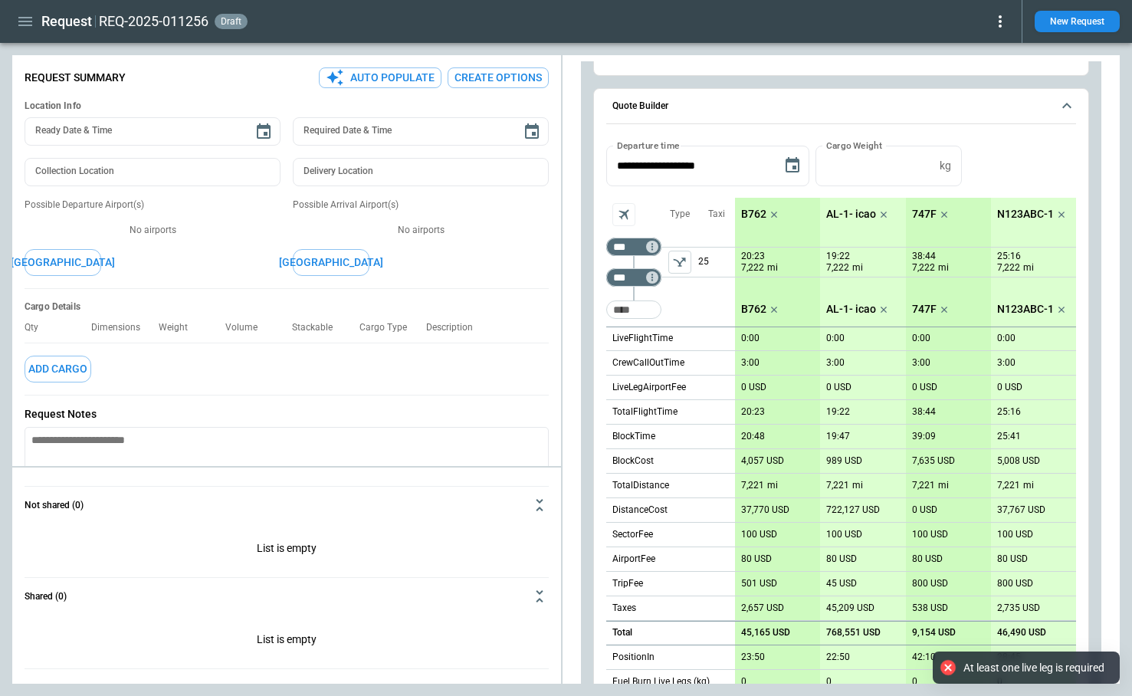
scroll to position [334, 0]
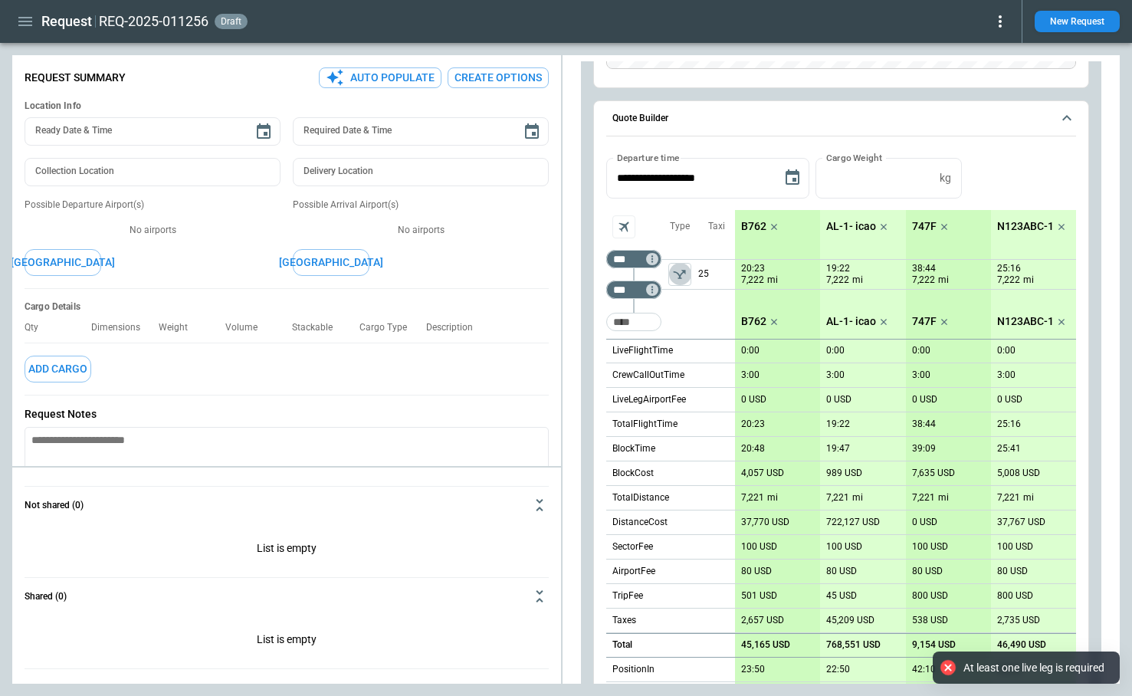
click at [687, 268] on icon "left aligned" at bounding box center [679, 274] width 15 height 15
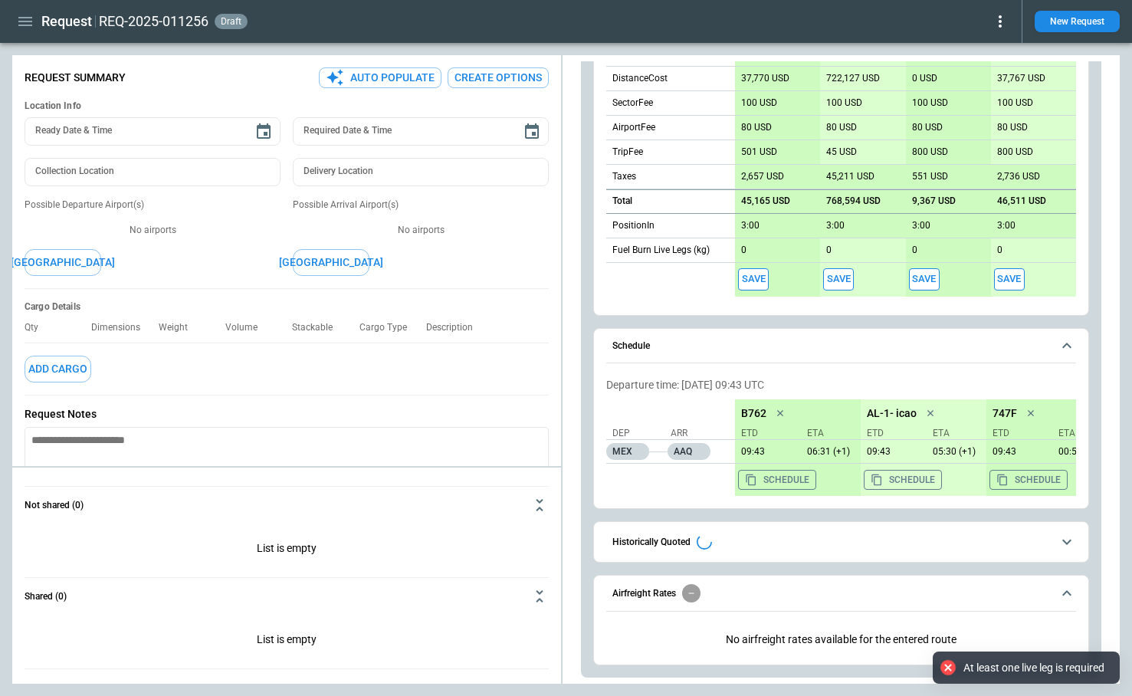
scroll to position [773, 0]
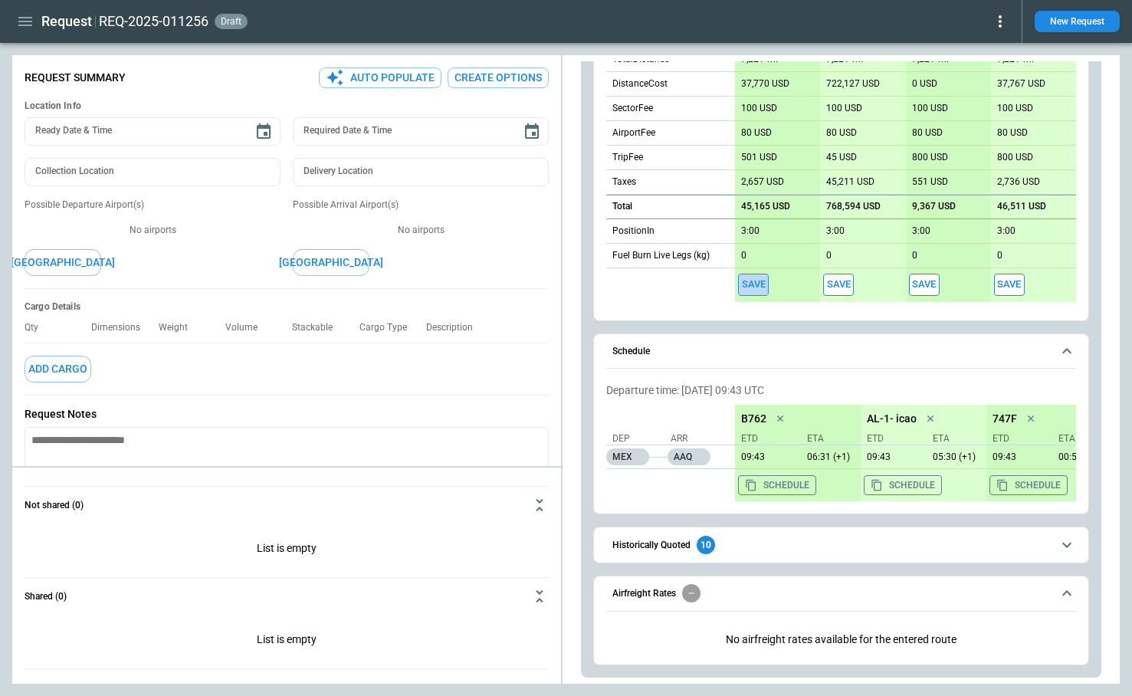
click at [754, 277] on button "Save" at bounding box center [753, 285] width 31 height 22
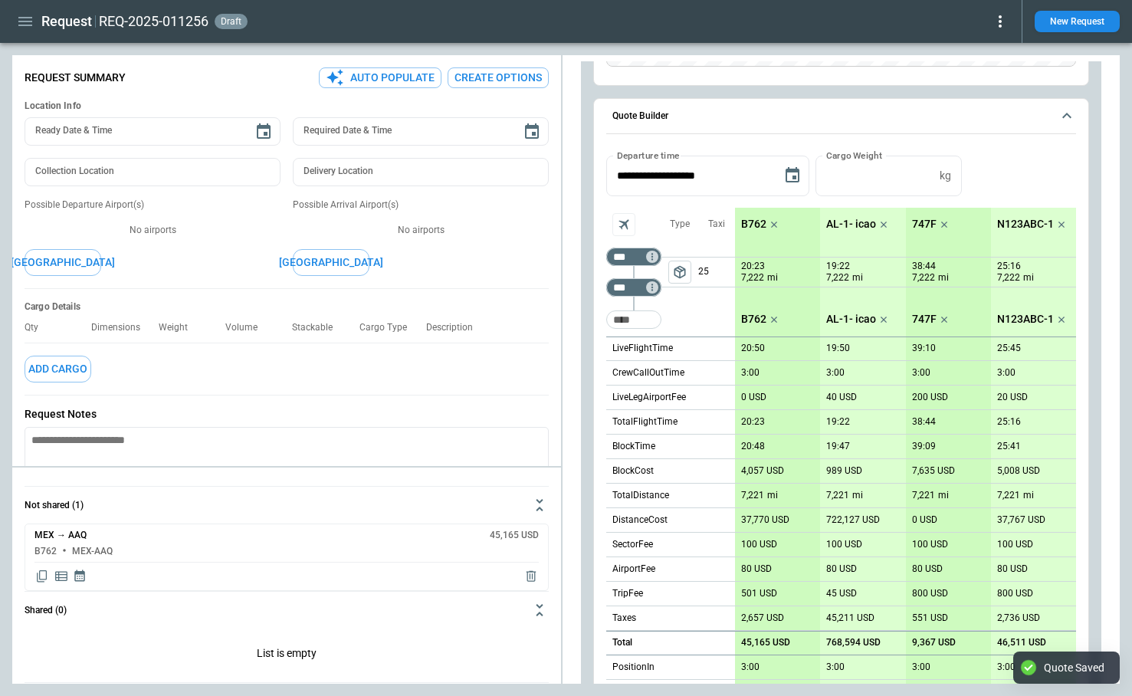
scroll to position [0, 0]
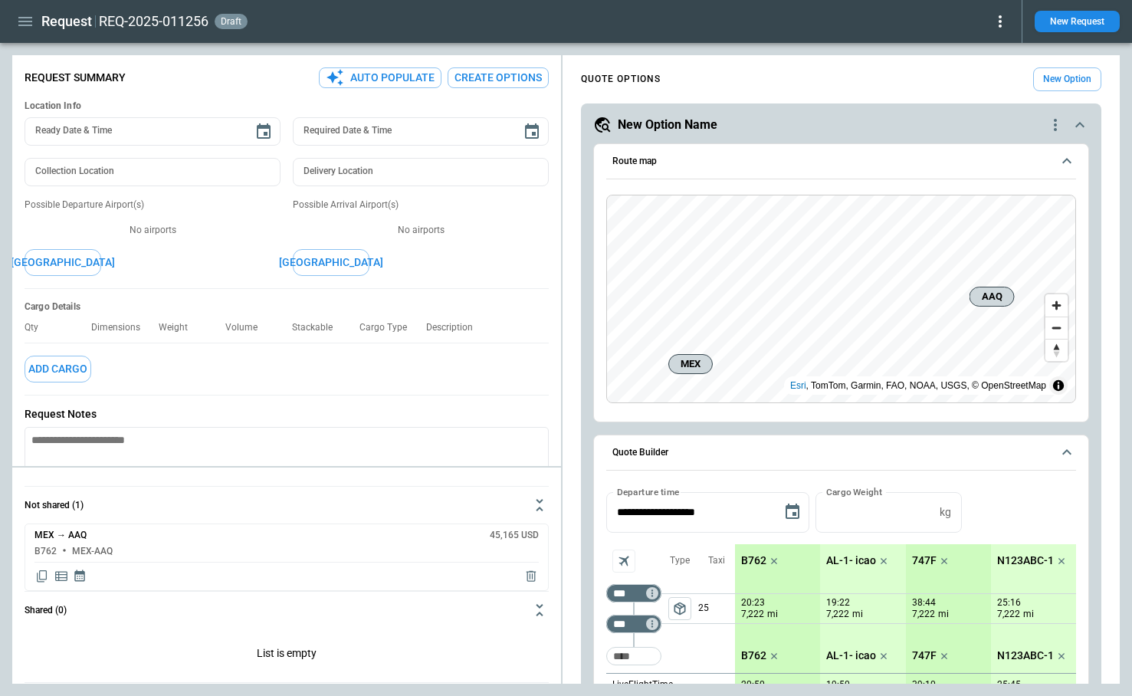
click at [1001, 26] on icon at bounding box center [1000, 21] width 3 height 12
click at [976, 95] on button "Decline" at bounding box center [983, 92] width 51 height 22
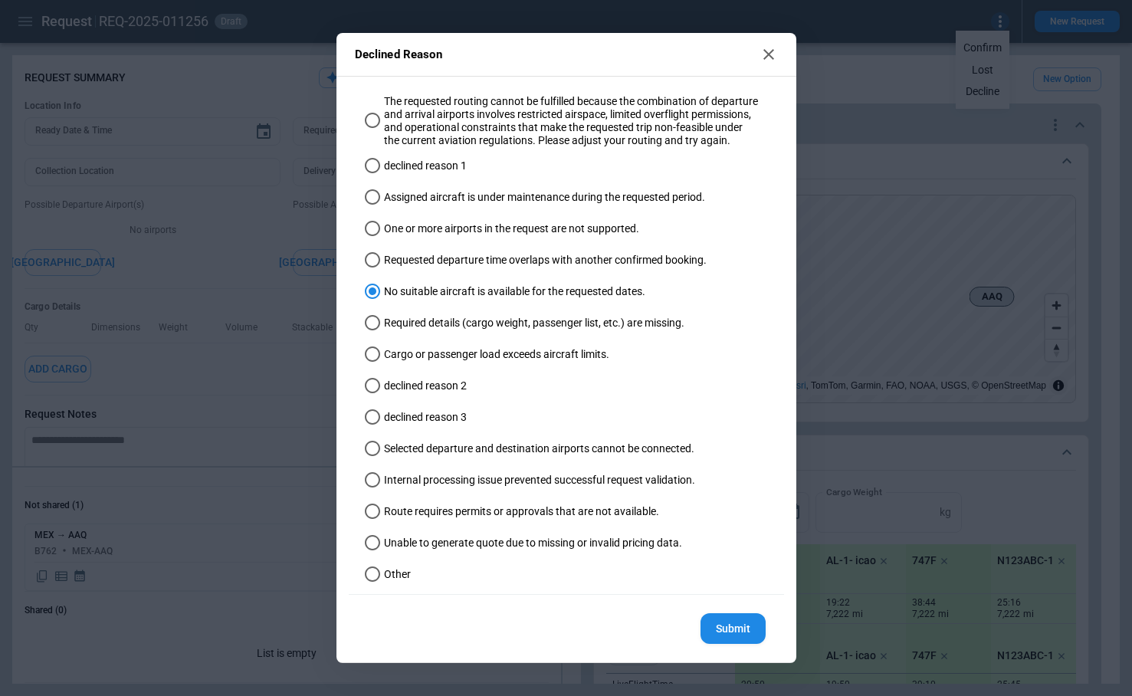
click at [715, 636] on button "Submit" at bounding box center [733, 628] width 65 height 31
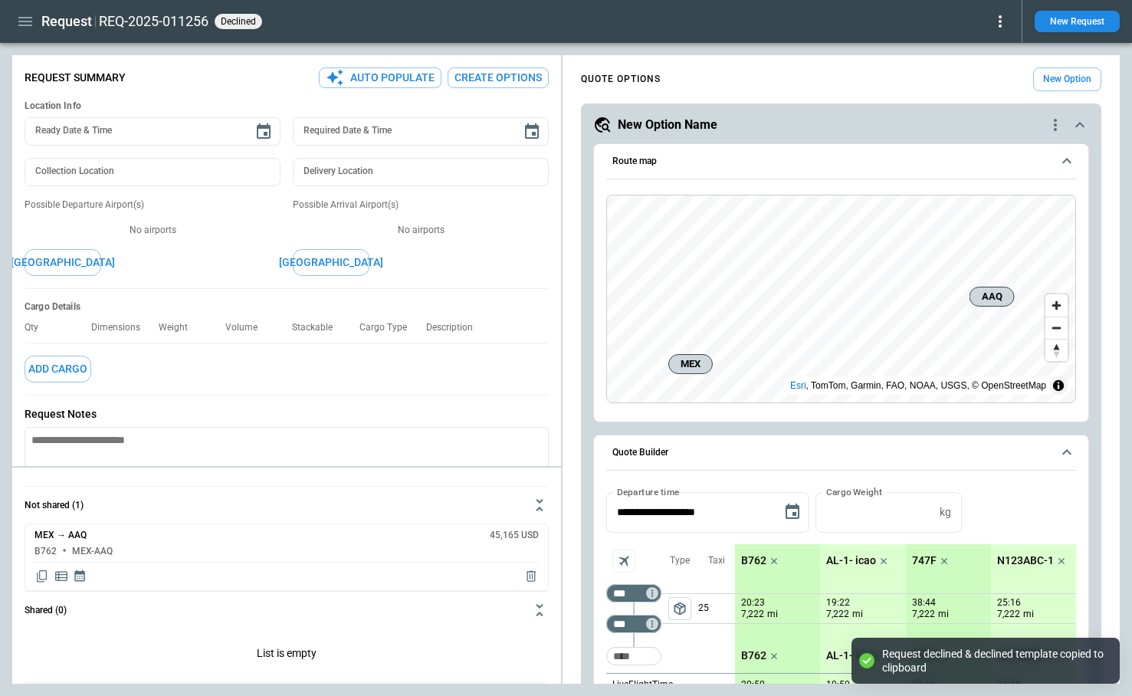
click at [1000, 21] on icon at bounding box center [1000, 21] width 3 height 12
click at [959, 24] on div at bounding box center [566, 348] width 1132 height 696
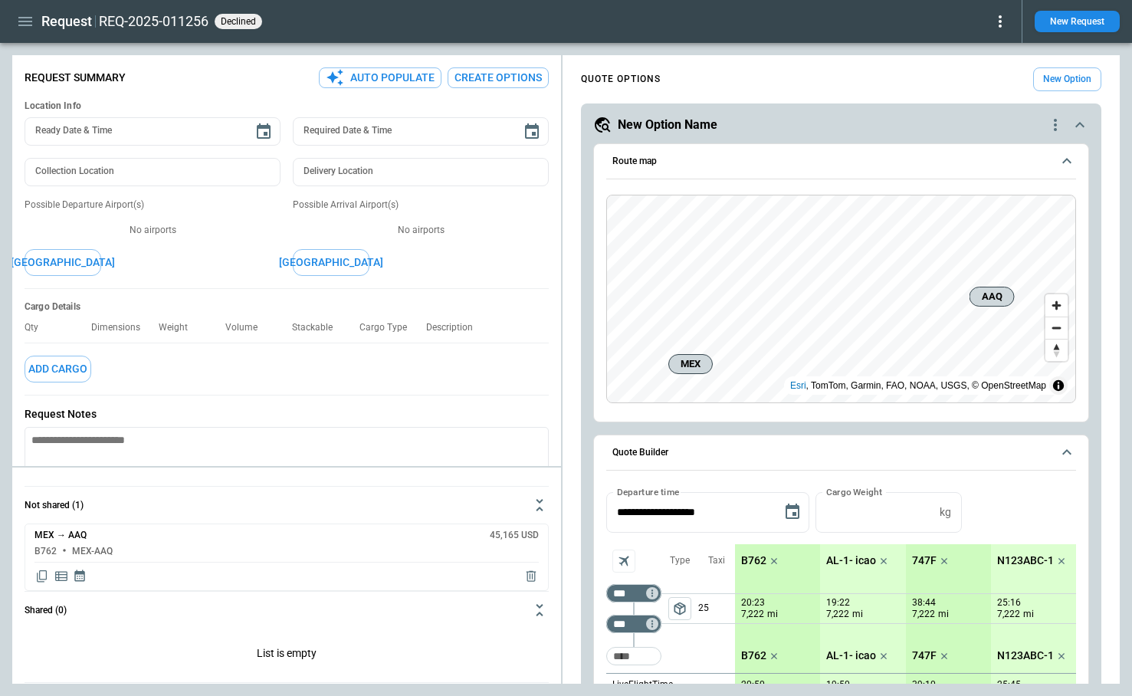
click at [999, 22] on icon at bounding box center [1000, 21] width 3 height 12
click at [988, 49] on button "Reopen" at bounding box center [983, 48] width 49 height 22
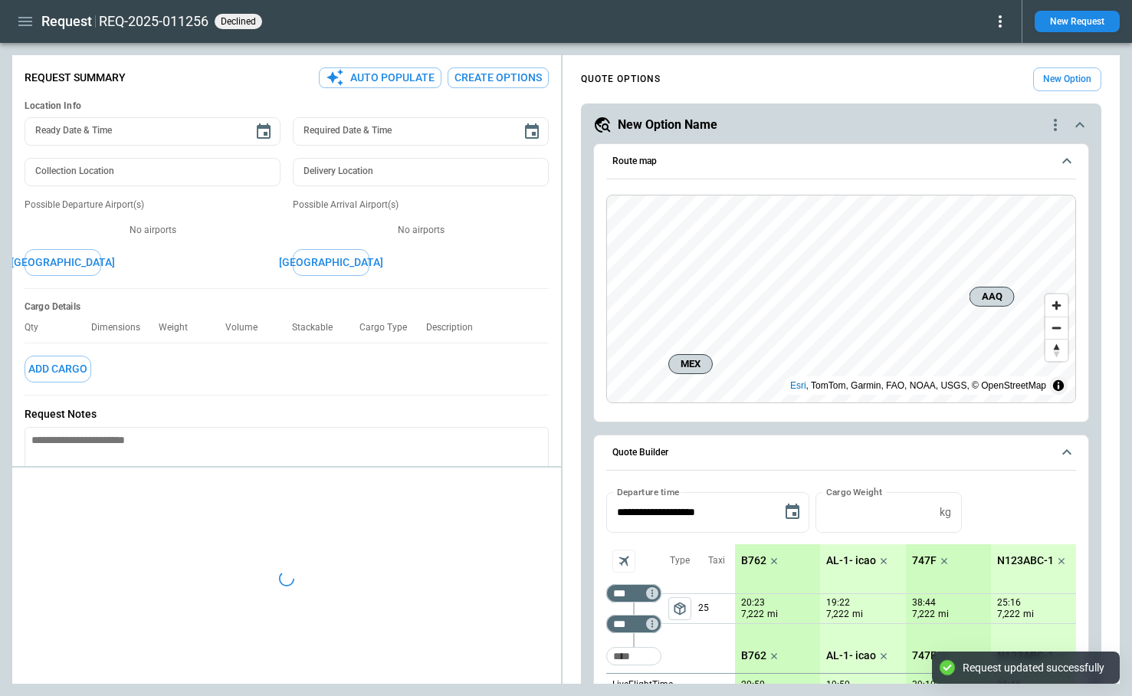
click at [1002, 20] on icon at bounding box center [1000, 21] width 18 height 18
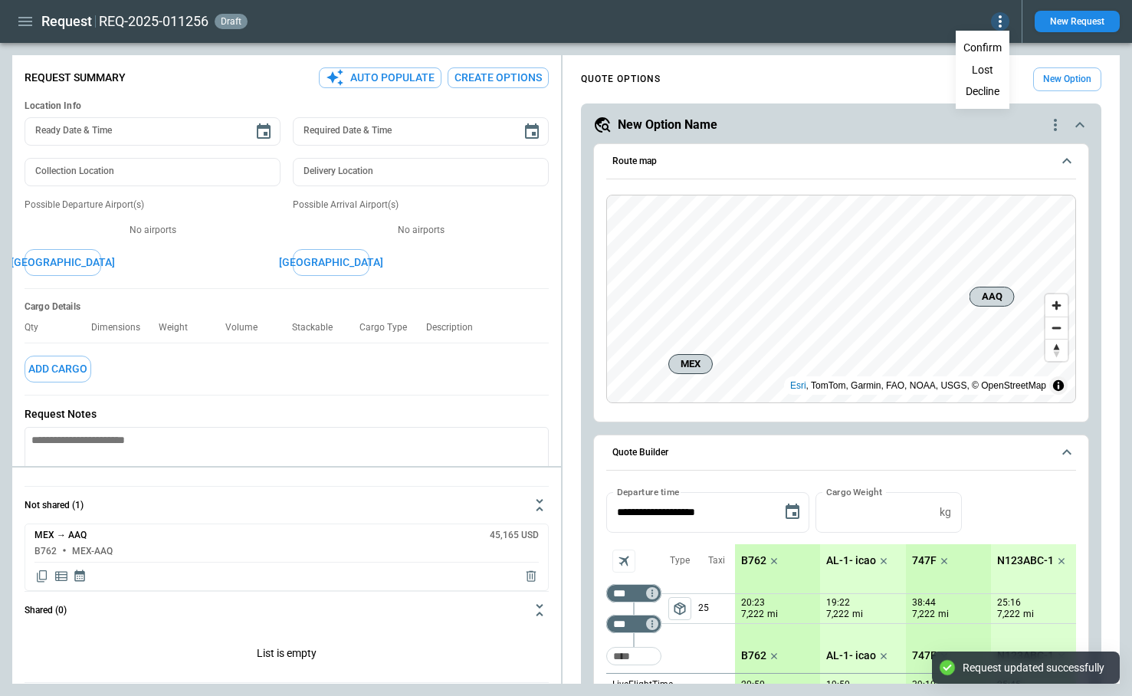
click at [848, 22] on div at bounding box center [566, 348] width 1132 height 696
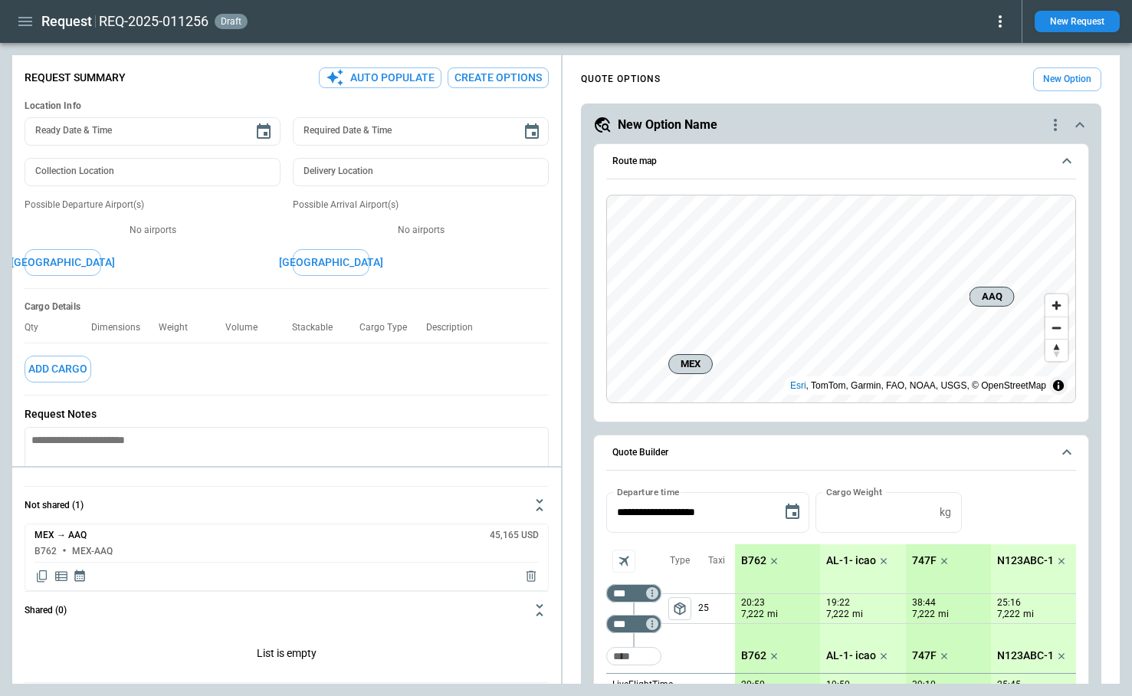
click at [25, 23] on icon "button" at bounding box center [25, 21] width 18 height 18
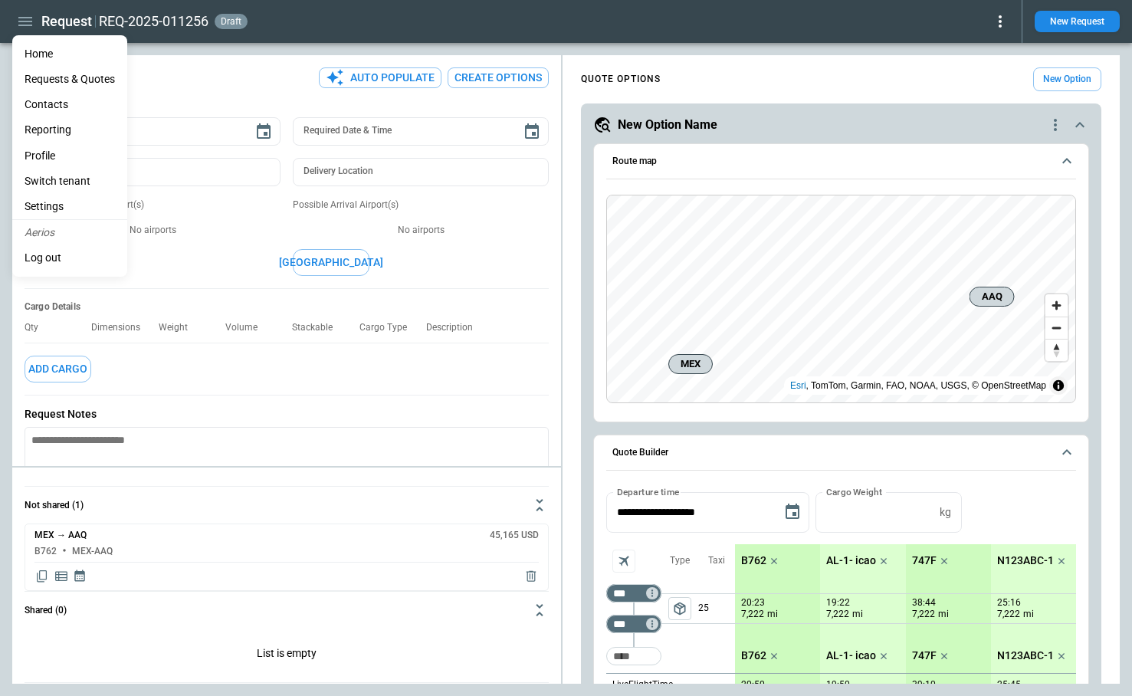
click at [1007, 28] on div at bounding box center [566, 348] width 1132 height 696
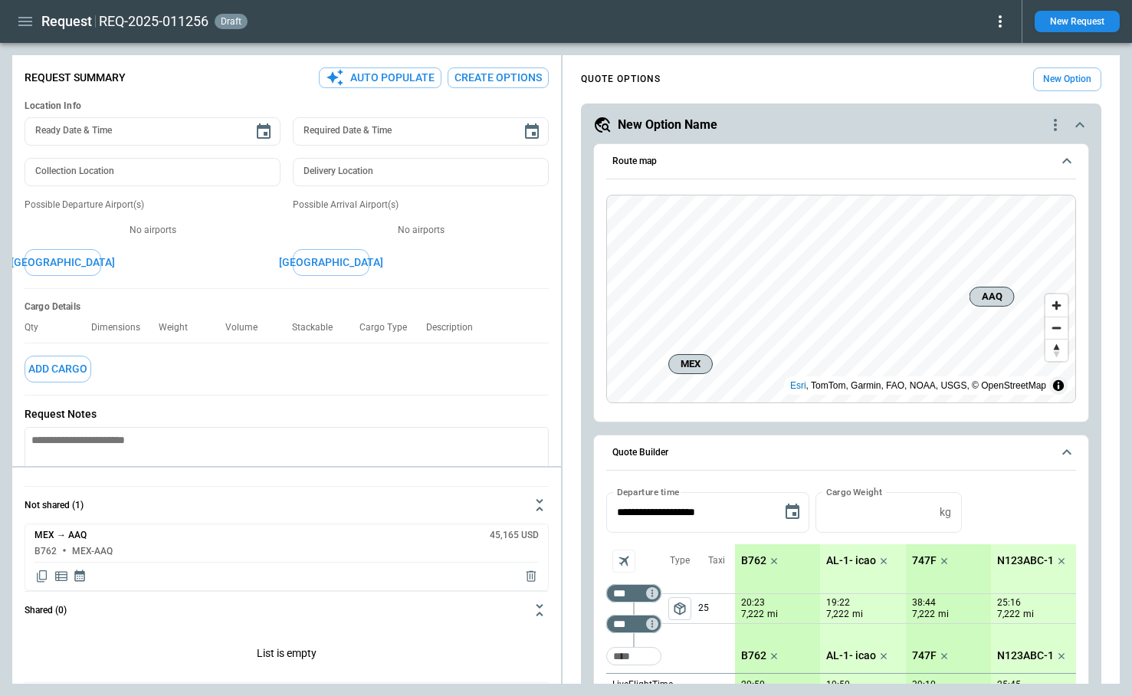
click at [1002, 19] on icon at bounding box center [1000, 21] width 18 height 18
click at [974, 88] on button "Decline" at bounding box center [983, 92] width 51 height 22
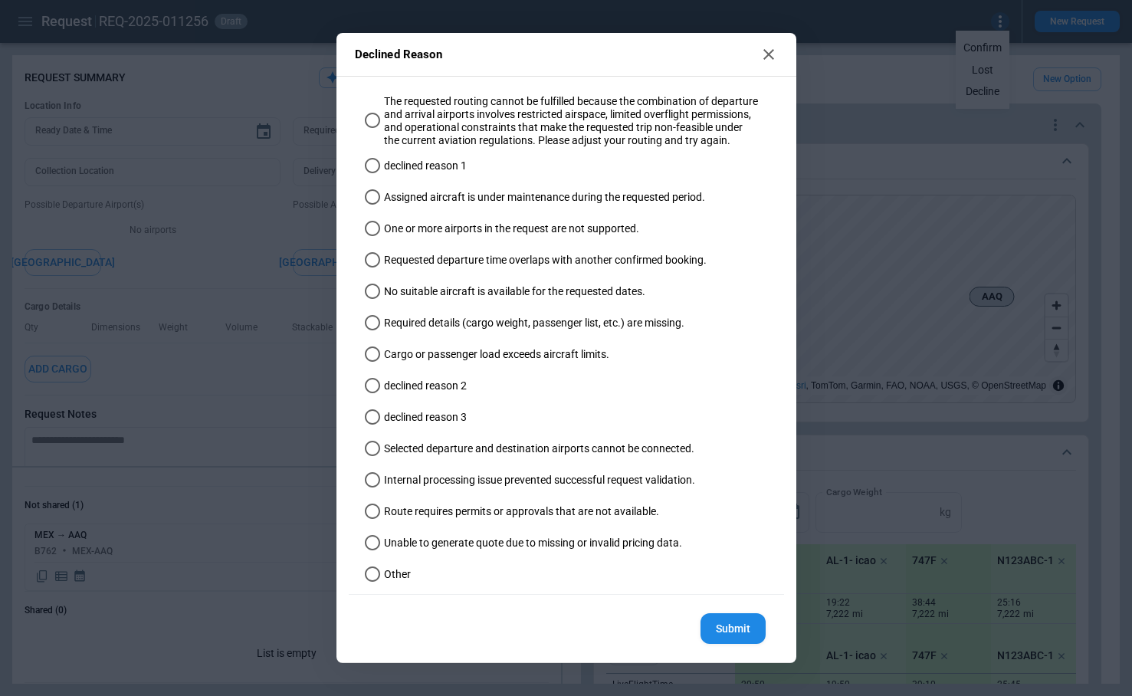
click at [468, 422] on label "declined reason 3" at bounding box center [559, 418] width 401 height 25
click at [715, 641] on button "Submit" at bounding box center [733, 628] width 65 height 31
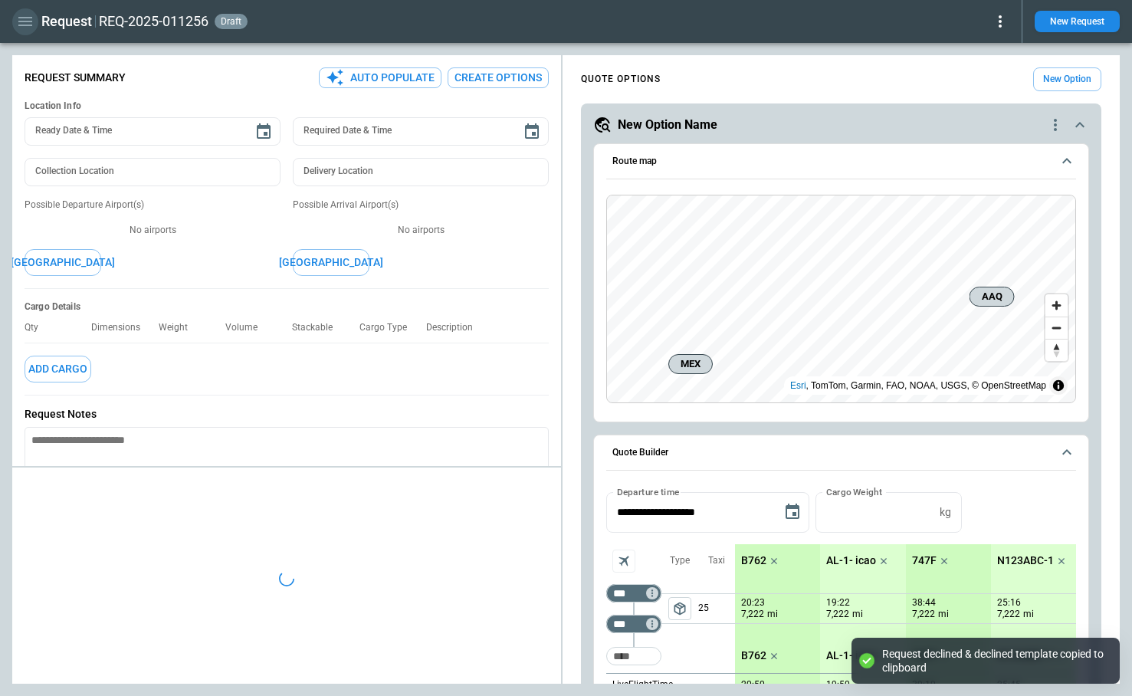
click at [29, 19] on icon "button" at bounding box center [25, 21] width 18 height 18
type textarea "*"
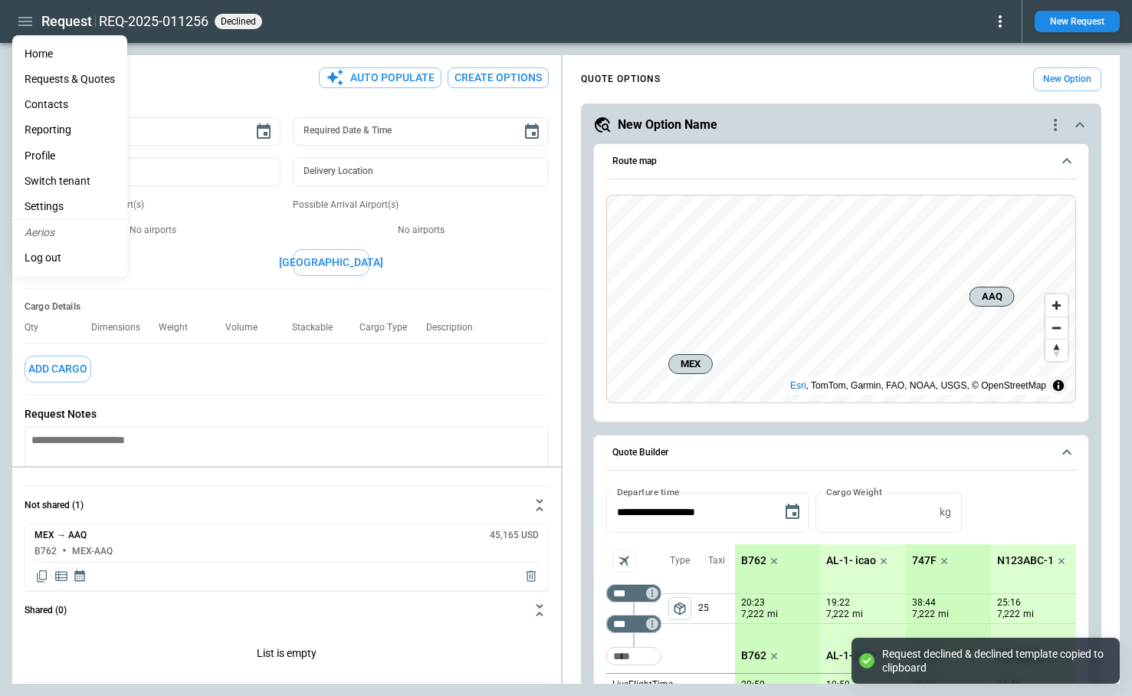
click at [64, 132] on li "Reporting" at bounding box center [69, 129] width 115 height 25
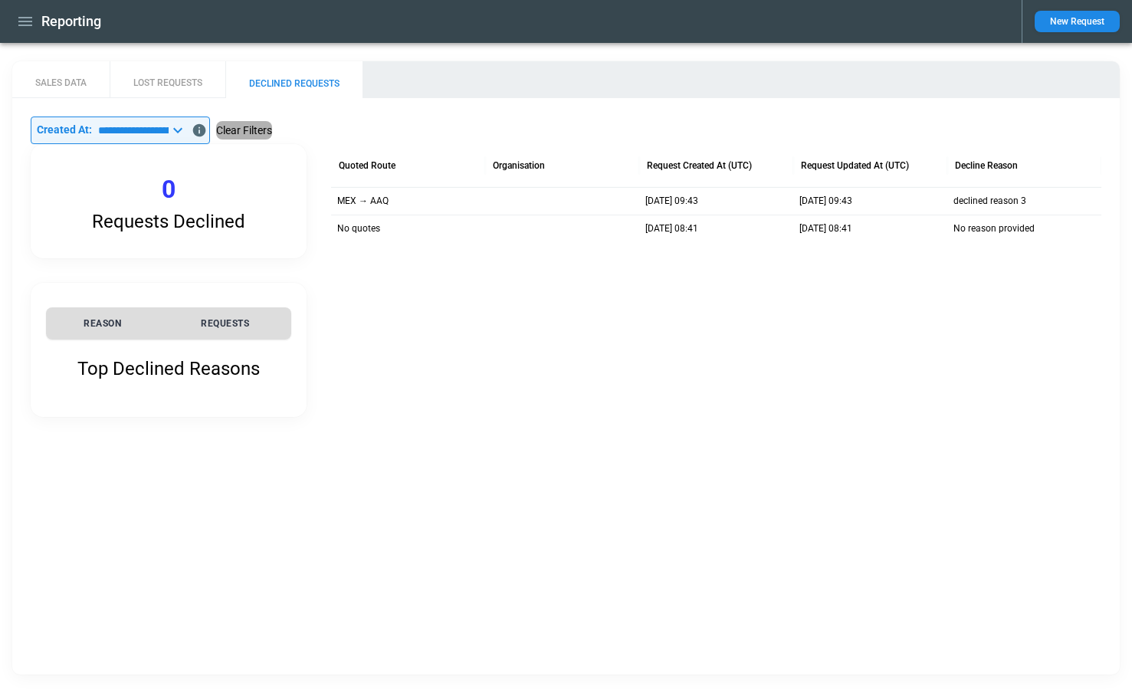
click at [272, 133] on button "Clear Filters" at bounding box center [244, 130] width 56 height 19
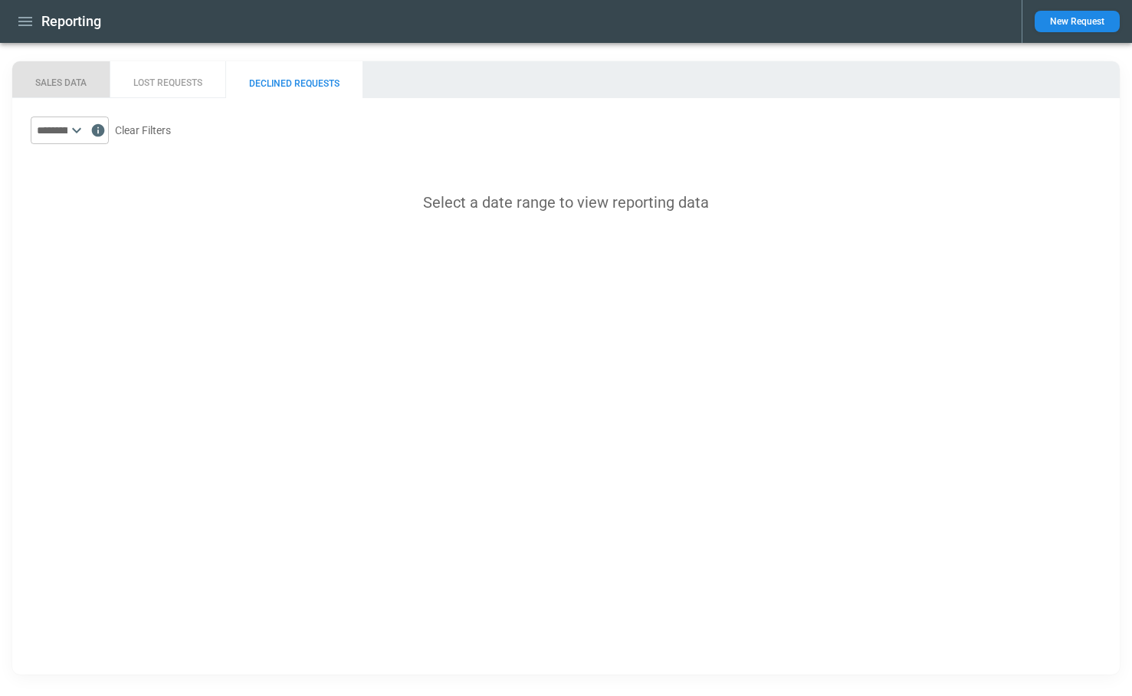
click at [60, 83] on button "SALES DATA" at bounding box center [60, 79] width 97 height 37
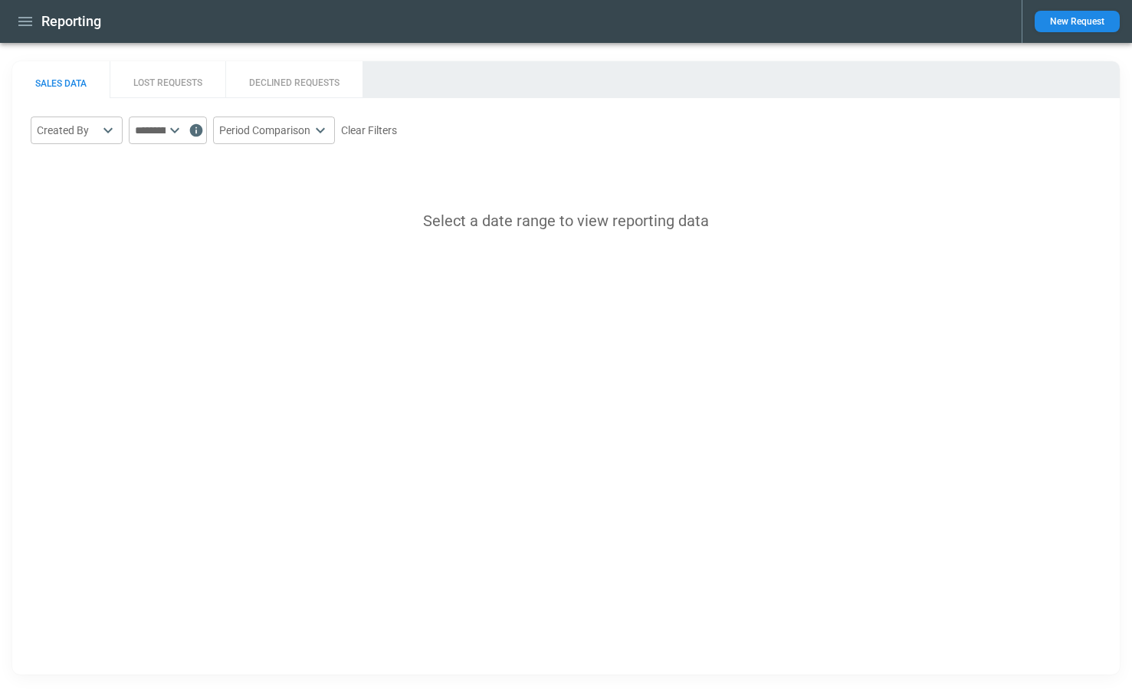
click at [184, 129] on icon at bounding box center [175, 130] width 18 height 18
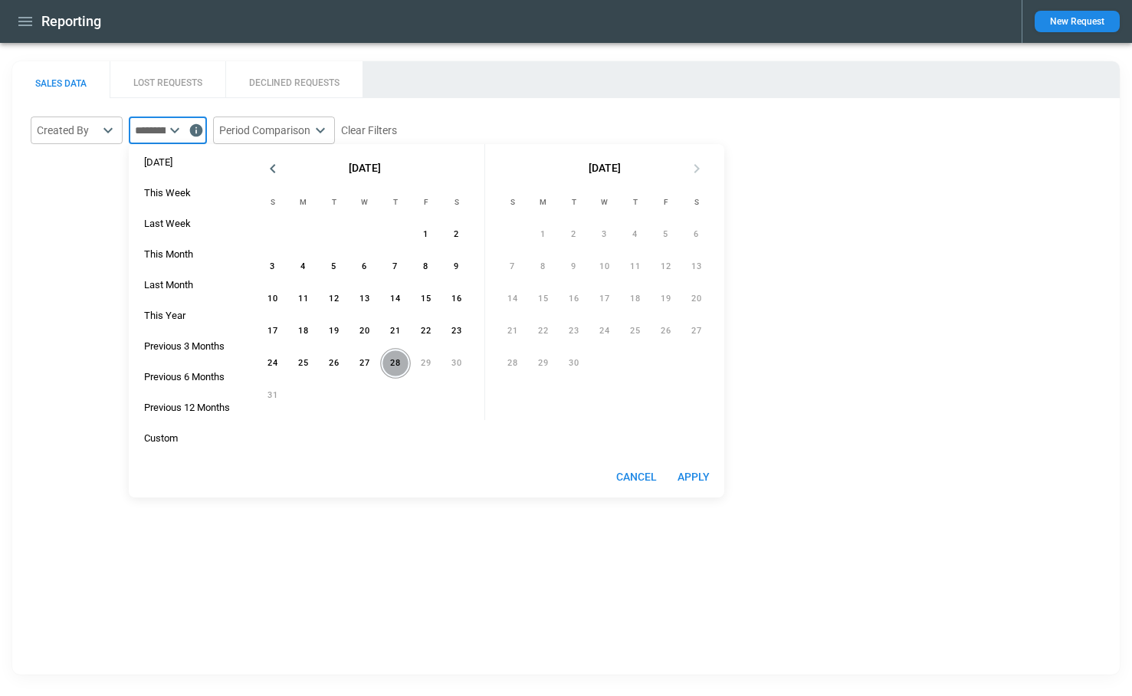
click at [403, 362] on button "28" at bounding box center [395, 363] width 31 height 31
click at [702, 479] on button "Apply" at bounding box center [693, 477] width 49 height 28
type input "**********"
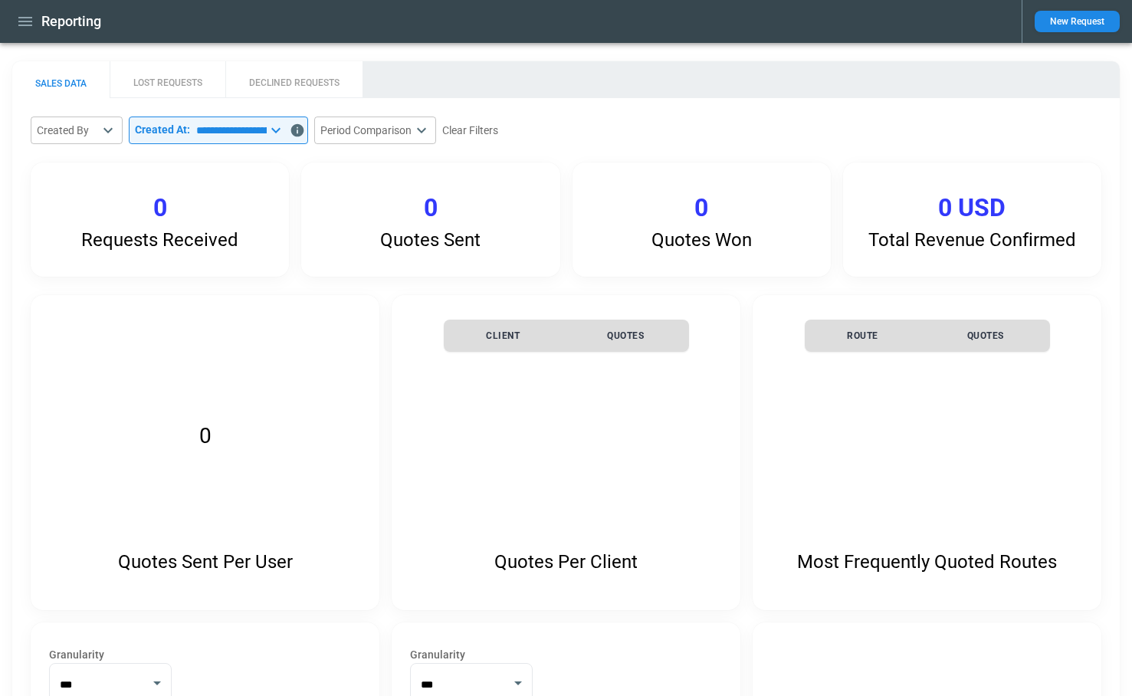
click at [285, 127] on icon at bounding box center [276, 130] width 18 height 18
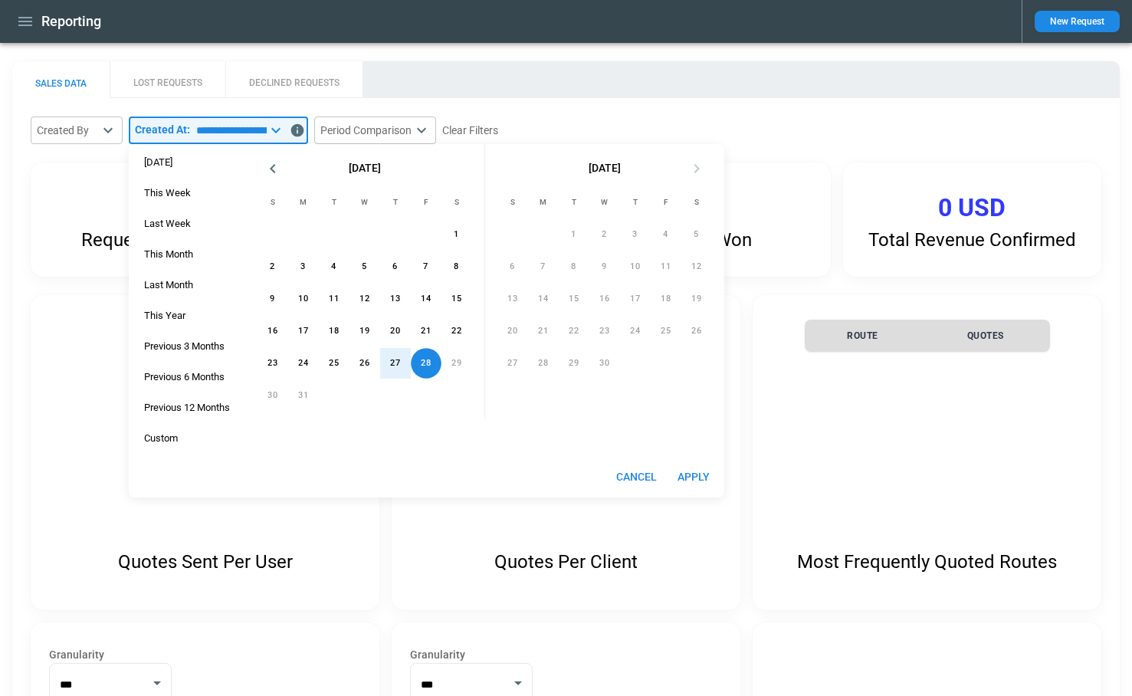
click at [637, 470] on button "Cancel" at bounding box center [636, 477] width 53 height 28
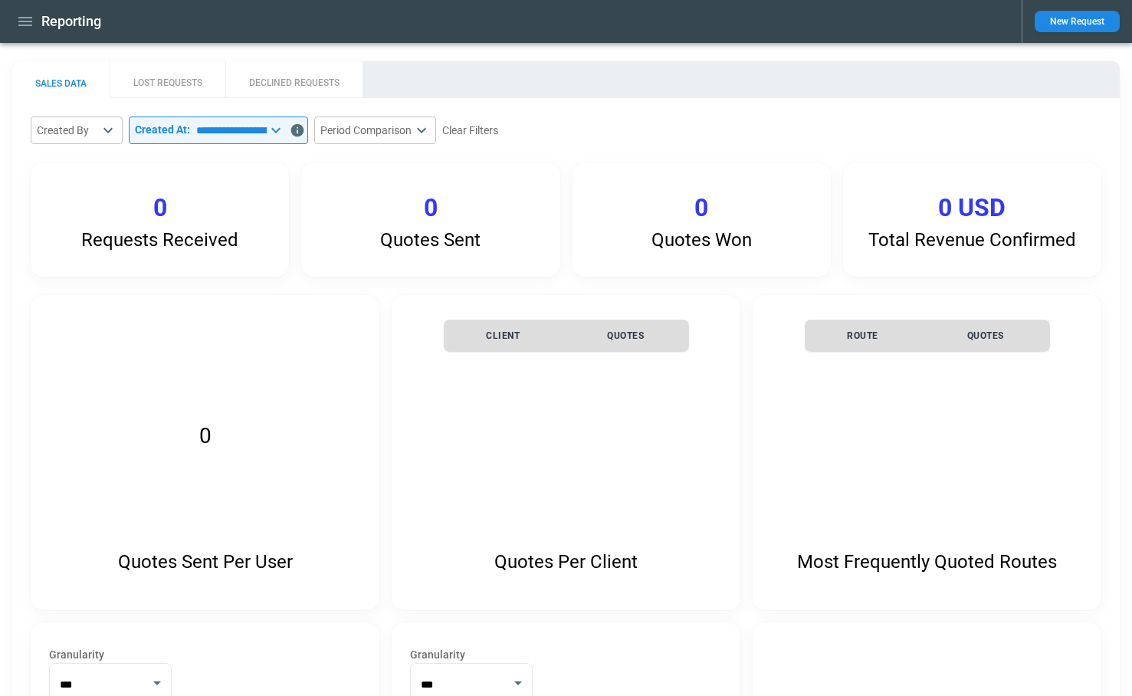
click at [301, 79] on button "DECLINED REQUESTS" at bounding box center [293, 79] width 137 height 37
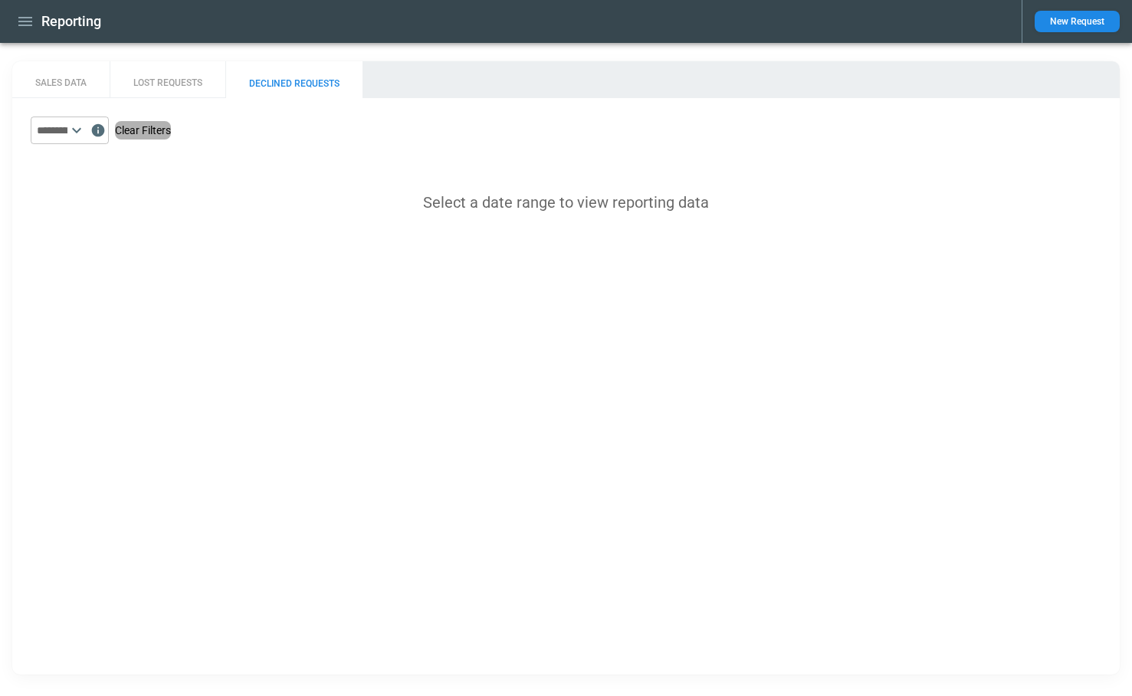
click at [144, 133] on button "Clear Filters" at bounding box center [143, 130] width 56 height 19
click at [86, 131] on icon at bounding box center [76, 130] width 18 height 18
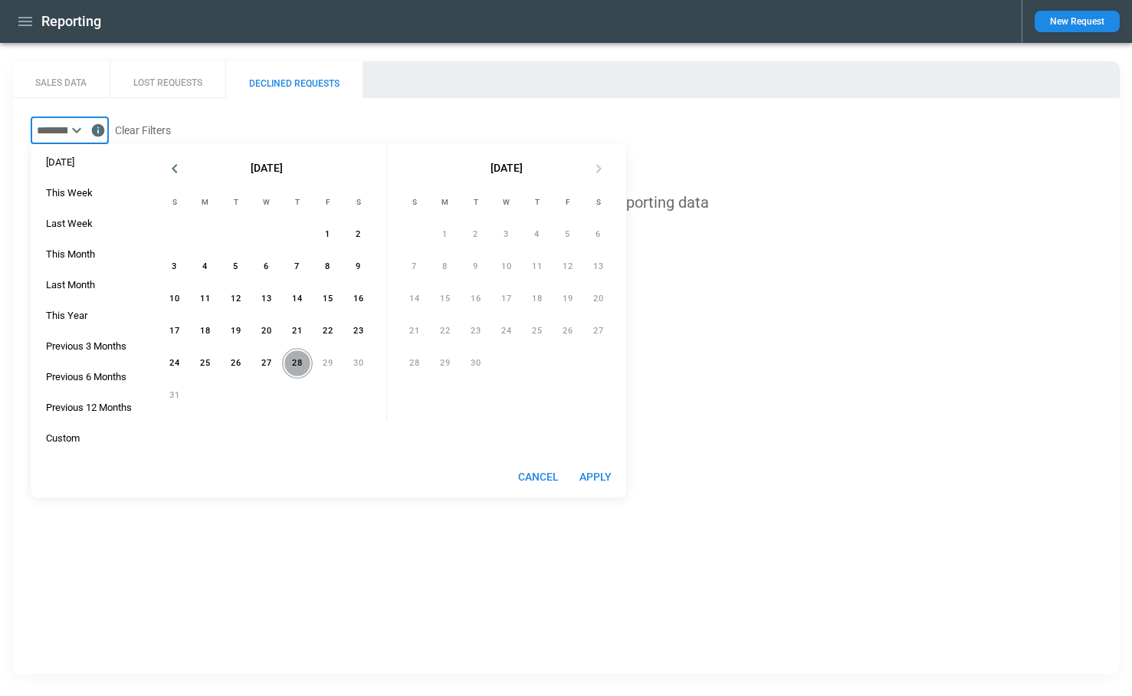
click at [299, 366] on button "28" at bounding box center [297, 363] width 31 height 31
click at [603, 478] on button "Apply" at bounding box center [595, 477] width 49 height 28
type input "**********"
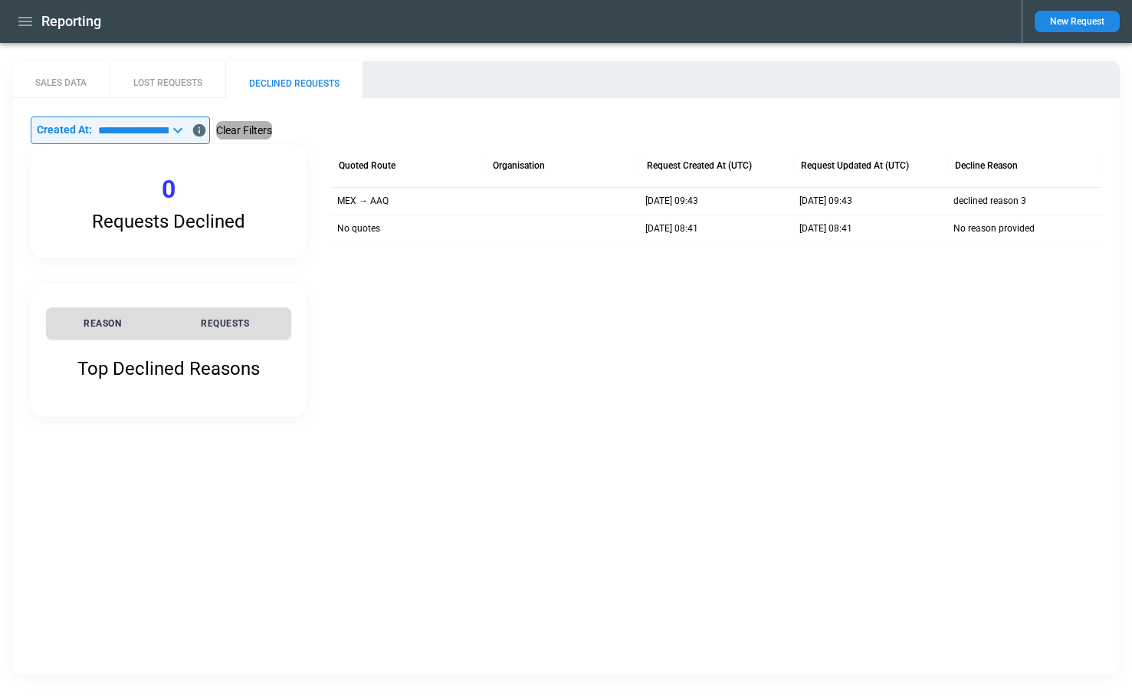
click at [272, 128] on button "Clear Filters" at bounding box center [244, 130] width 56 height 19
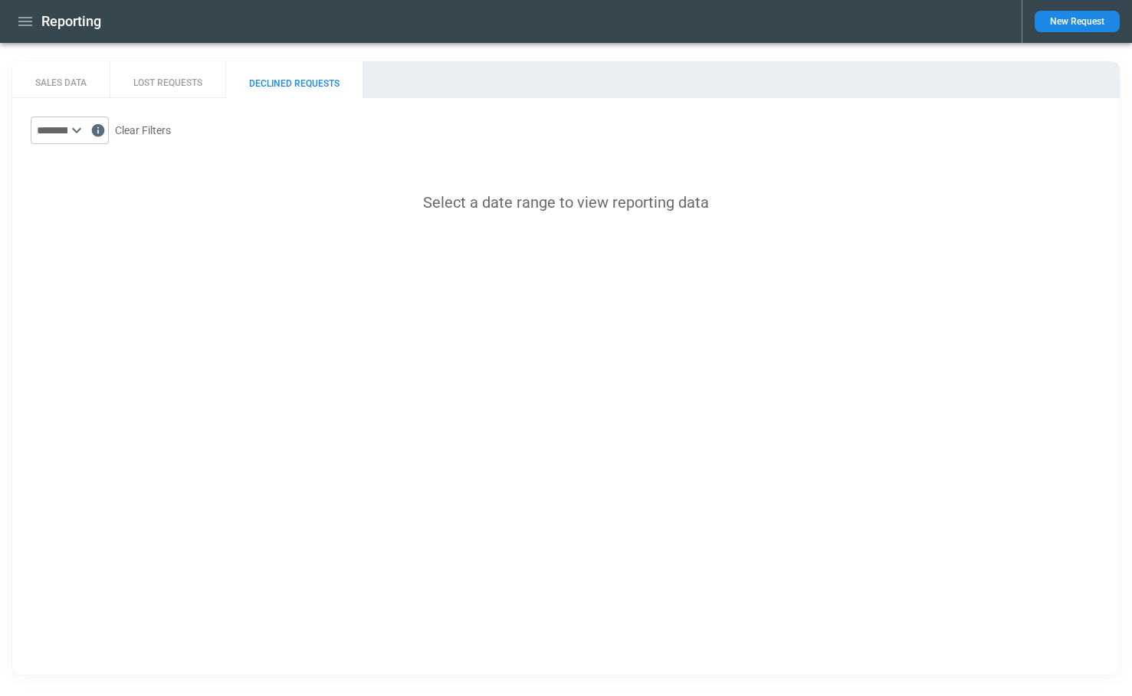
click at [86, 126] on icon at bounding box center [76, 130] width 18 height 18
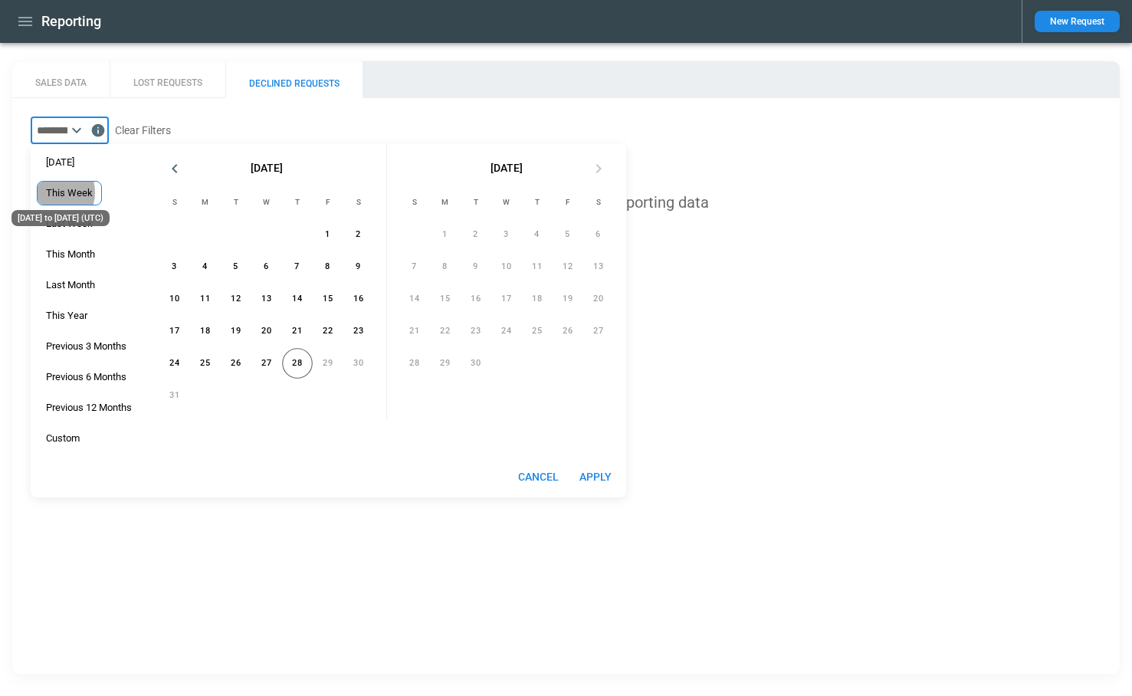
click at [66, 192] on div "This Week" at bounding box center [69, 193] width 47 height 12
click at [605, 472] on button "Apply" at bounding box center [595, 477] width 49 height 28
type input "**********"
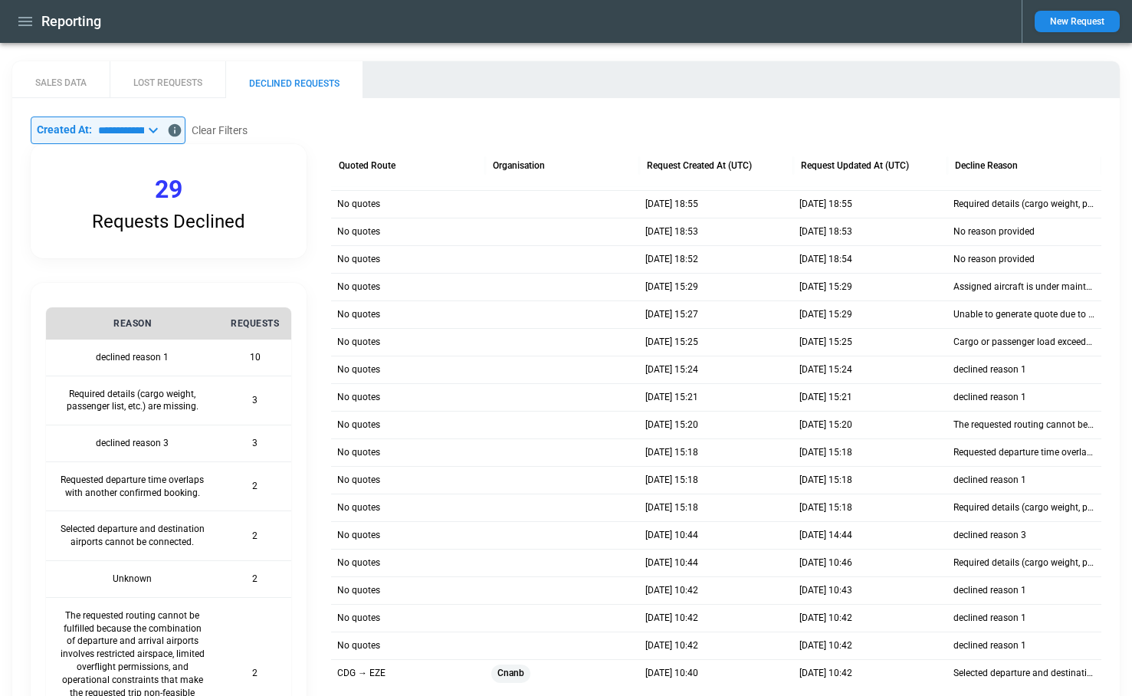
click at [163, 129] on icon at bounding box center [153, 130] width 18 height 18
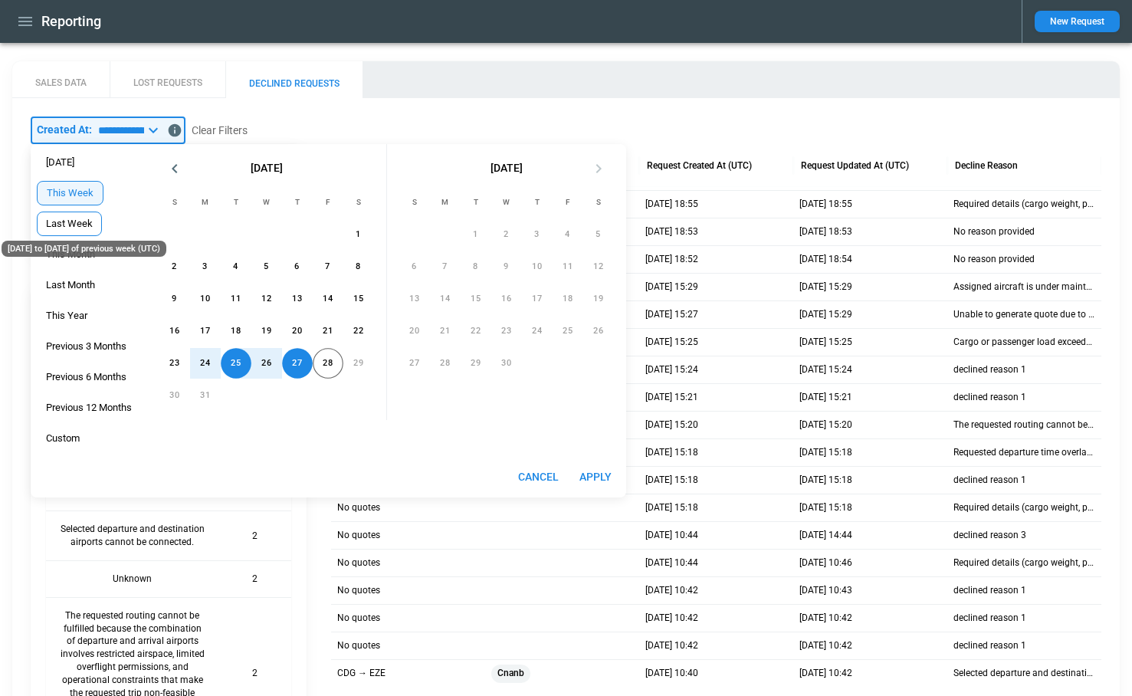
click at [75, 221] on div "Last Week" at bounding box center [69, 224] width 47 height 12
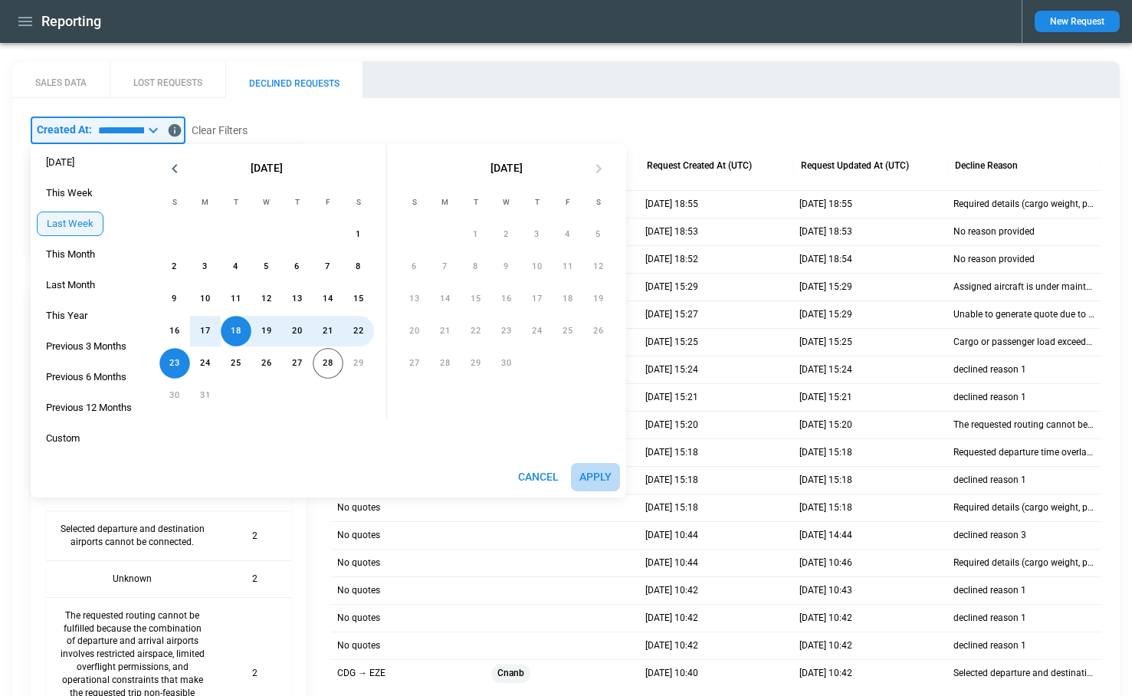
click at [596, 475] on button "Apply" at bounding box center [595, 477] width 49 height 28
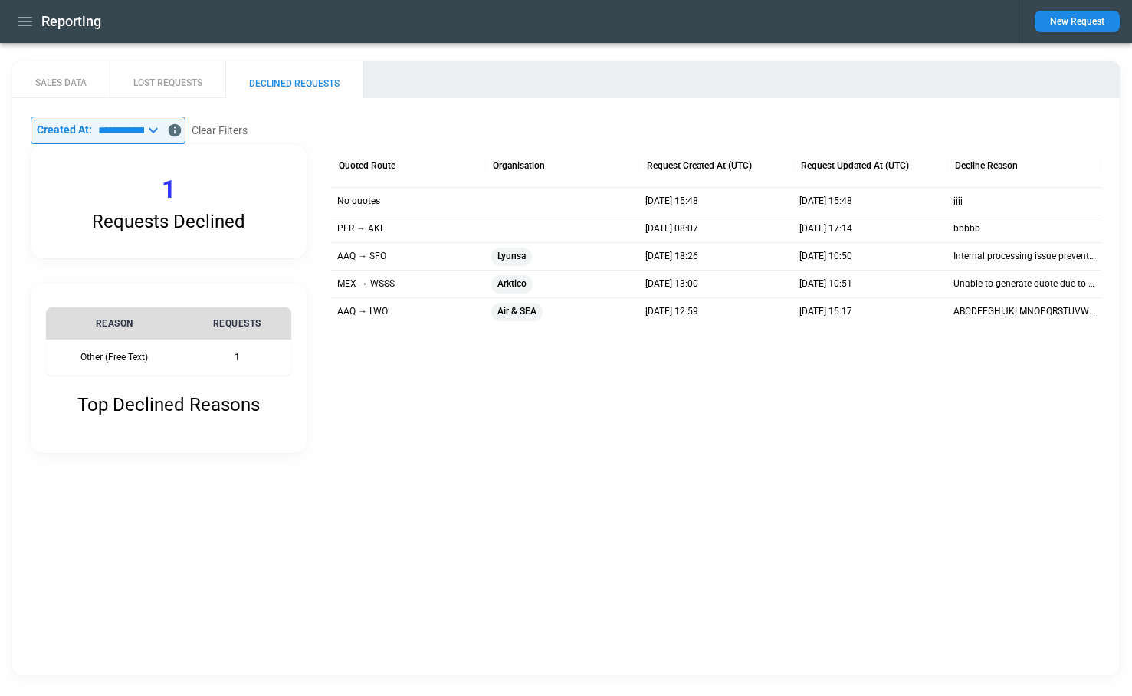
click at [163, 130] on icon at bounding box center [153, 130] width 18 height 18
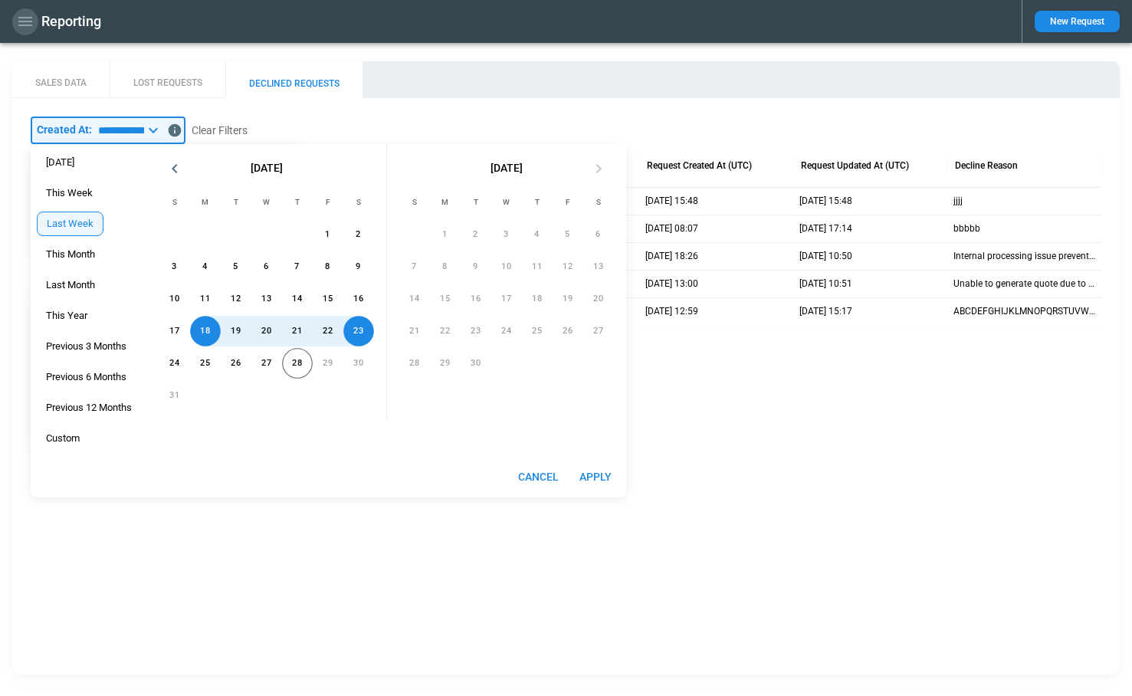
click at [31, 27] on icon "button" at bounding box center [25, 21] width 18 height 18
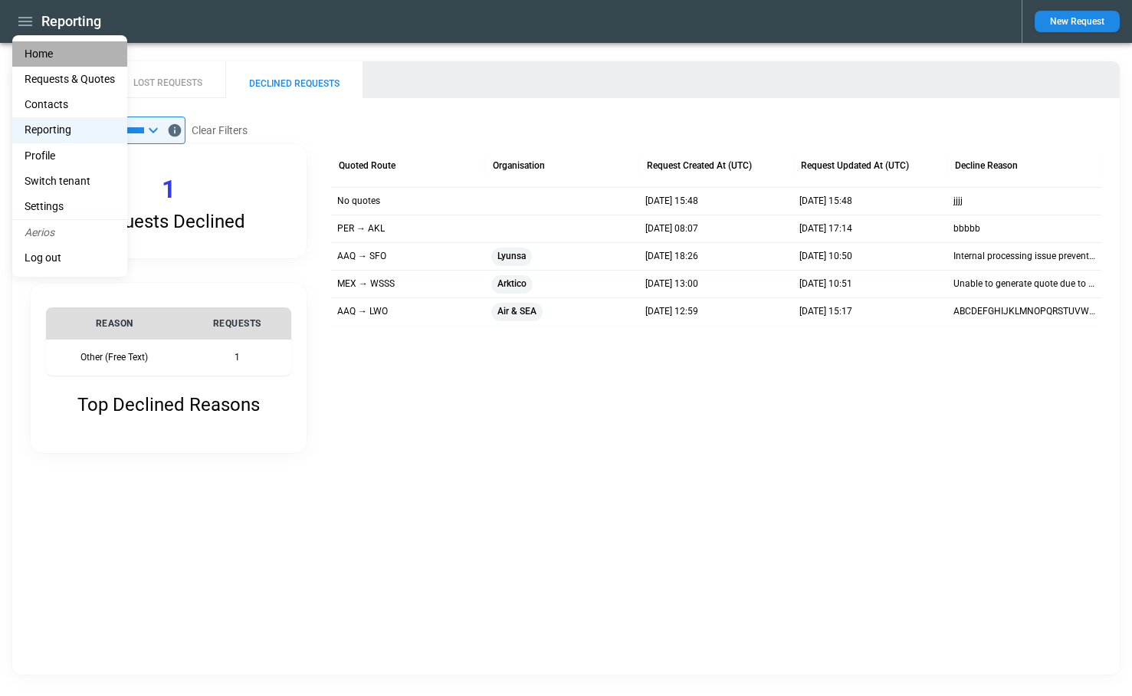
click at [43, 55] on li "Home" at bounding box center [69, 53] width 115 height 25
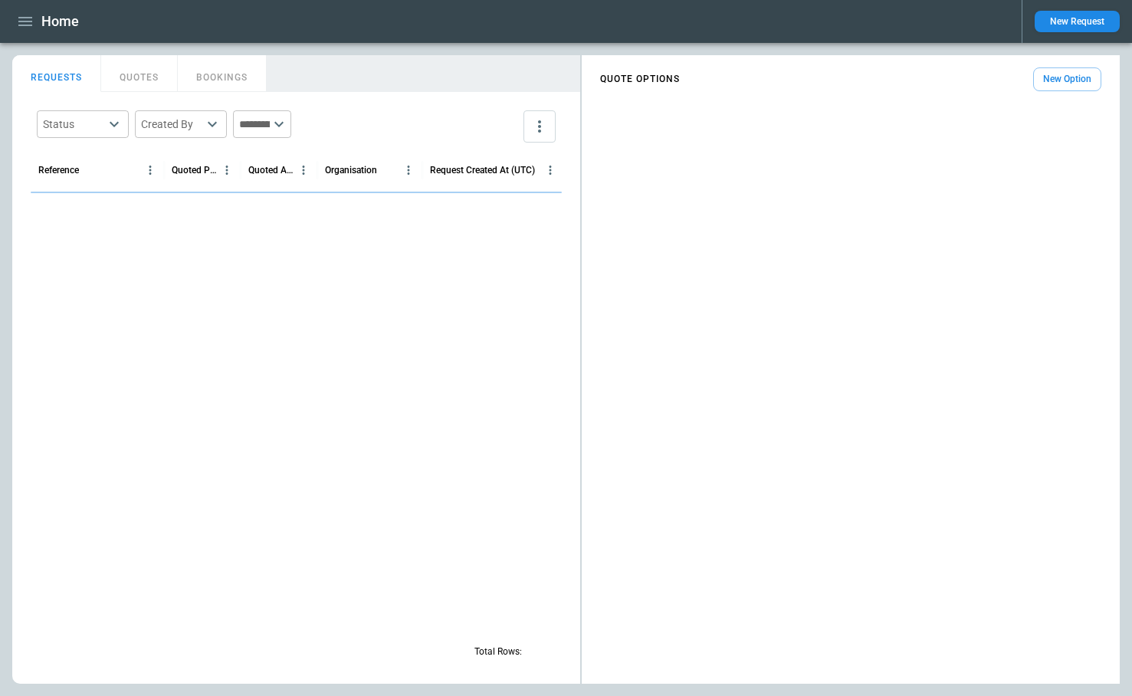
click at [288, 122] on icon at bounding box center [279, 124] width 18 height 18
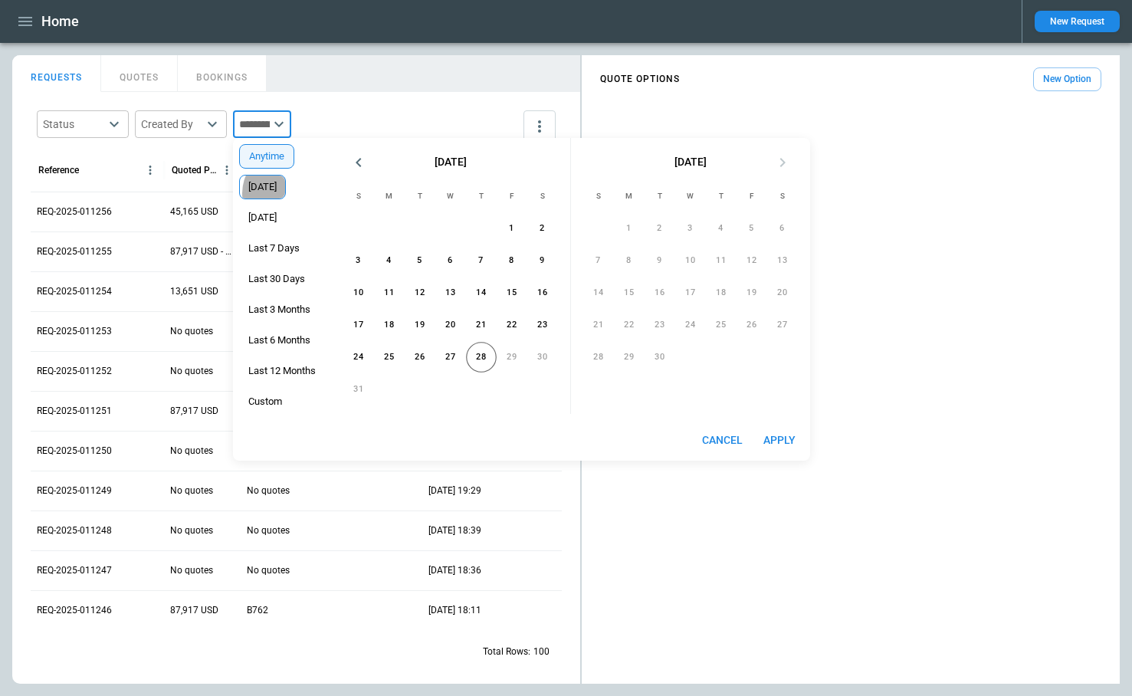
click at [268, 193] on div "[DATE]" at bounding box center [262, 187] width 47 height 25
click at [21, 19] on icon "button" at bounding box center [25, 21] width 18 height 18
type input "*****"
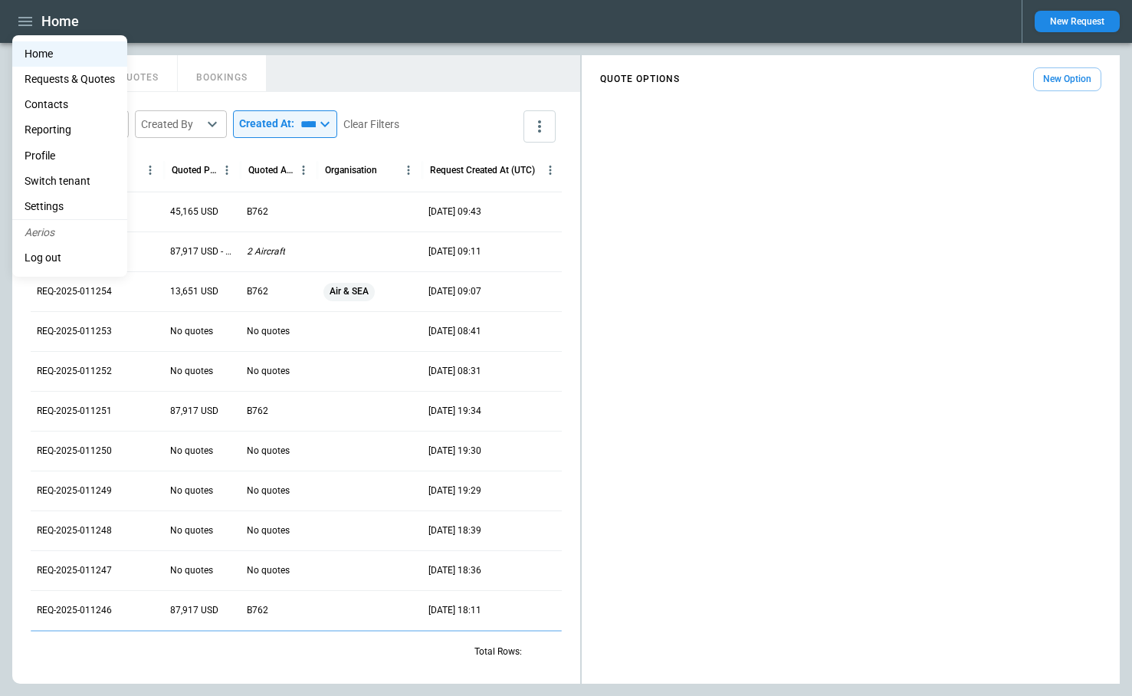
click at [36, 53] on li "Home" at bounding box center [69, 53] width 115 height 25
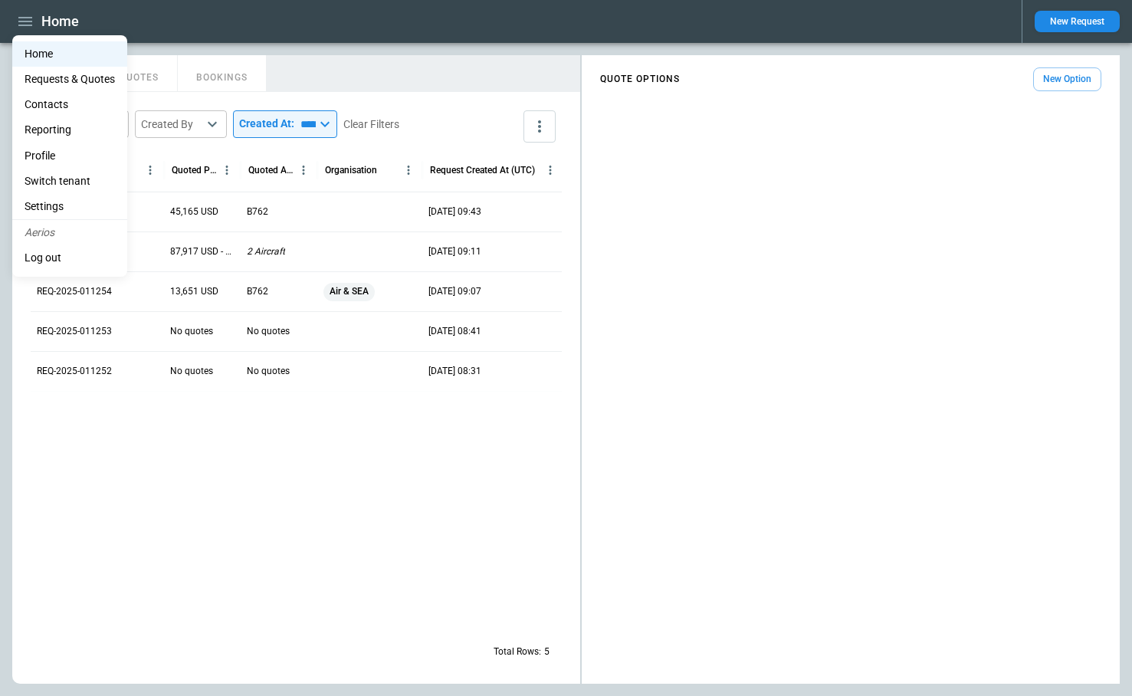
click at [309, 76] on div at bounding box center [566, 348] width 1132 height 696
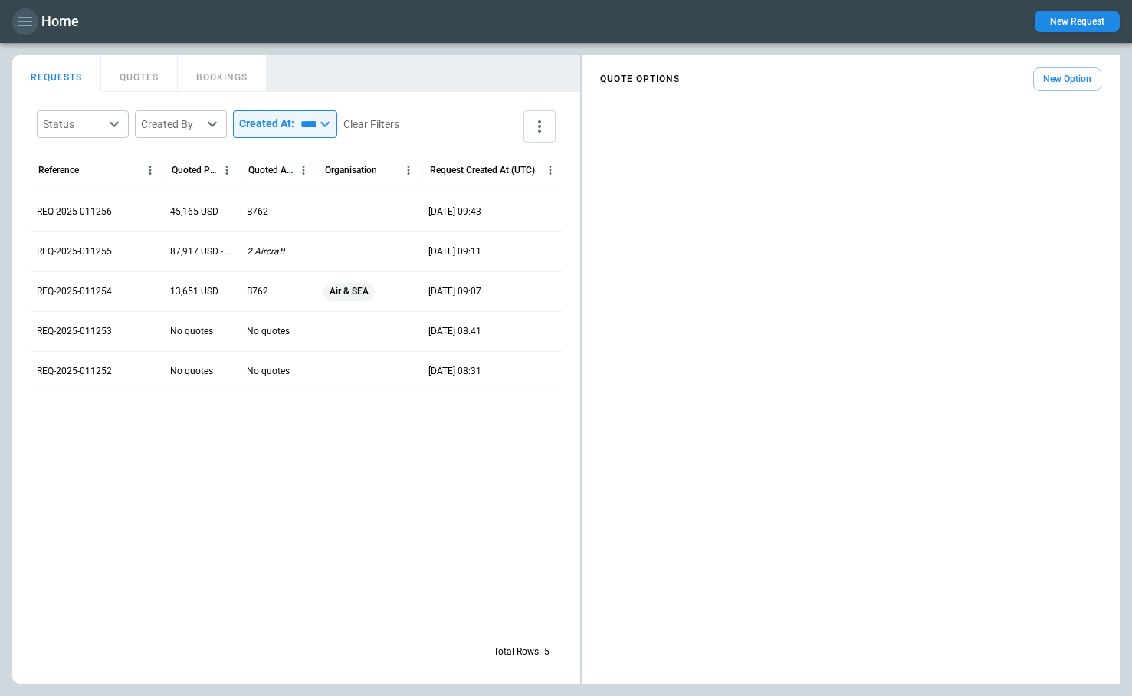
click at [25, 17] on icon "button" at bounding box center [25, 21] width 18 height 18
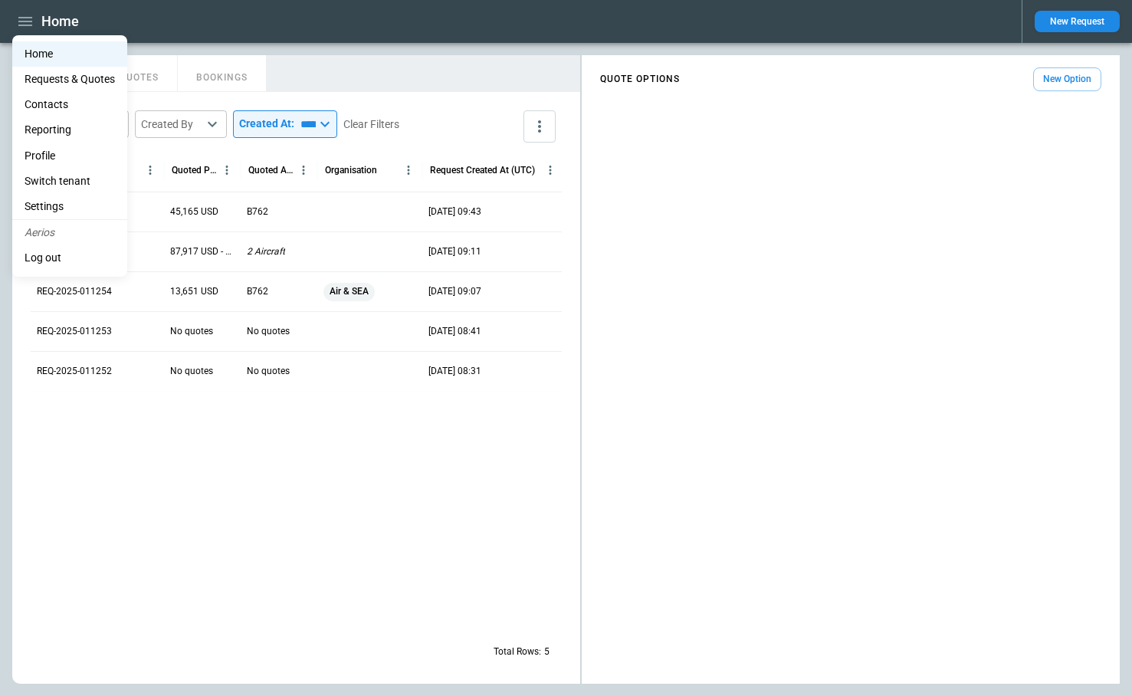
click at [28, 135] on li "Reporting" at bounding box center [69, 129] width 115 height 25
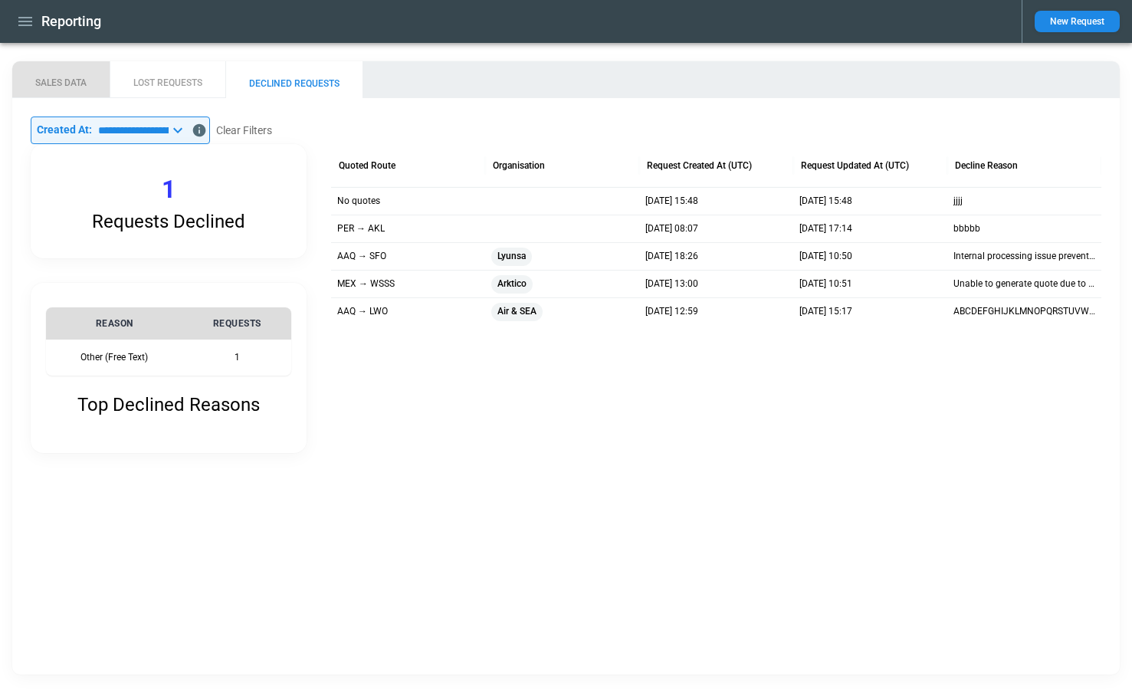
click at [81, 77] on button "SALES DATA" at bounding box center [60, 79] width 97 height 37
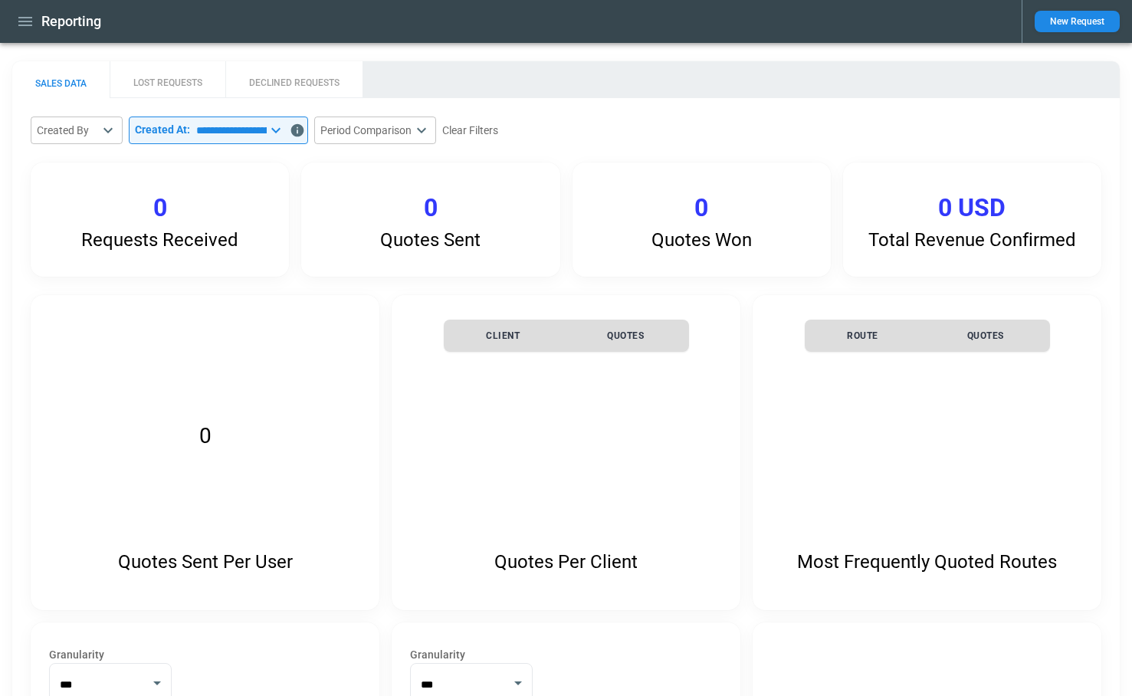
click at [209, 142] on input "**********" at bounding box center [228, 131] width 77 height 28
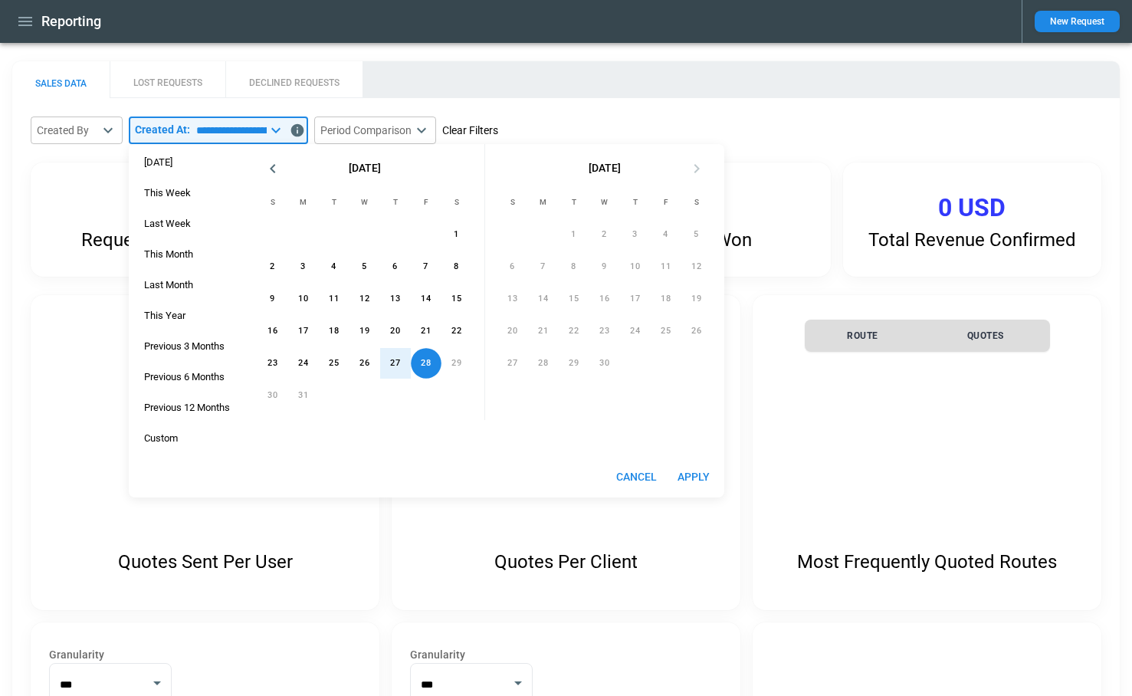
click at [498, 132] on button "Clear Filters" at bounding box center [470, 130] width 56 height 19
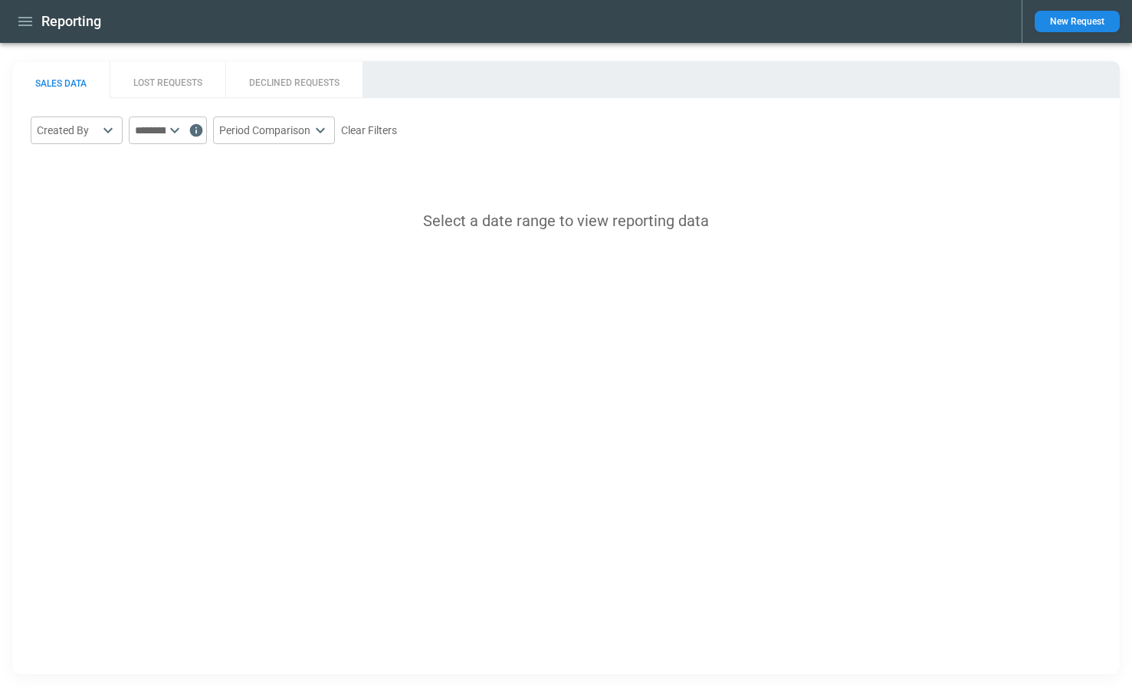
click at [296, 77] on button "DECLINED REQUESTS" at bounding box center [293, 79] width 137 height 37
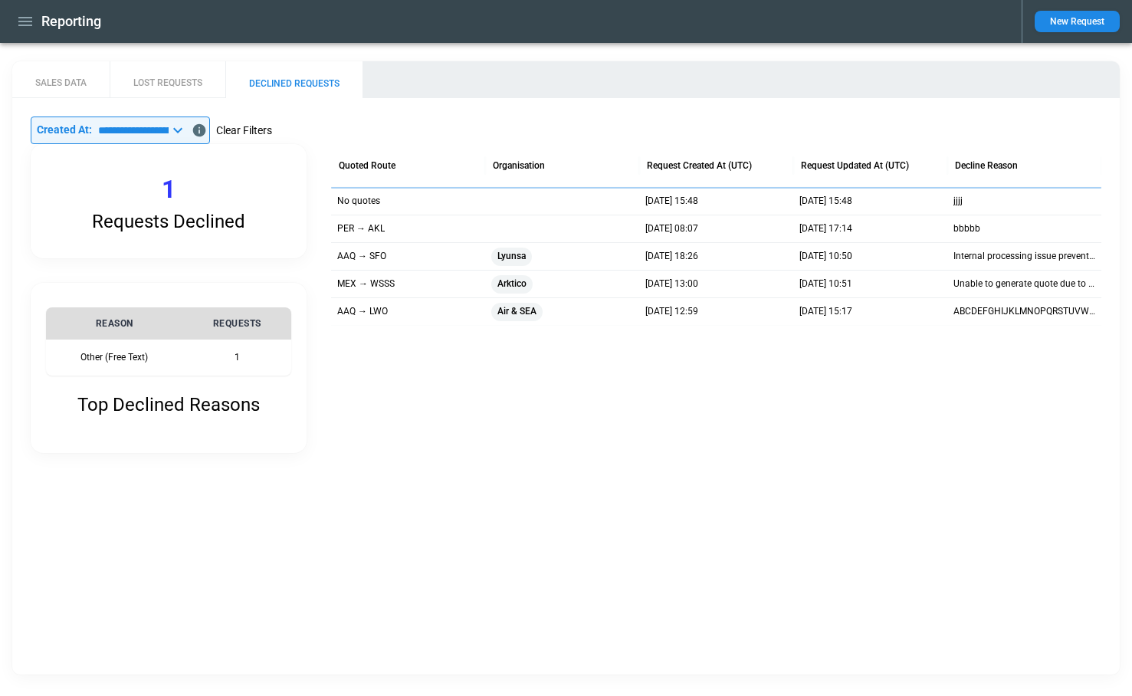
click at [272, 133] on button "Clear Filters" at bounding box center [244, 130] width 56 height 19
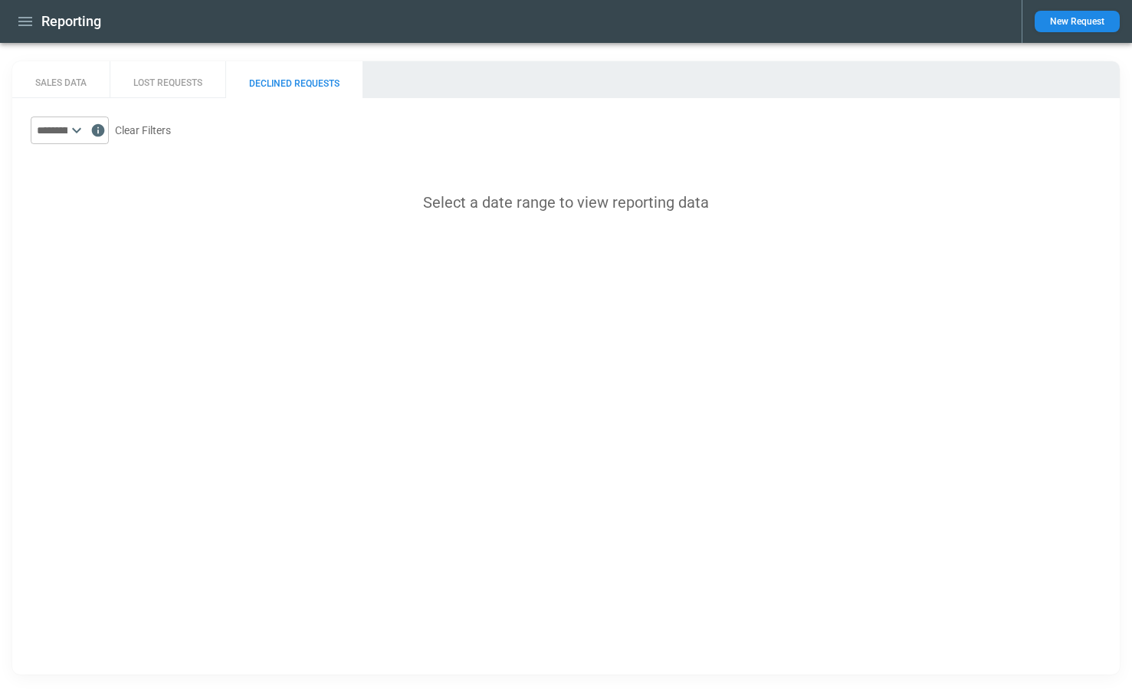
click at [86, 133] on icon at bounding box center [76, 130] width 18 height 18
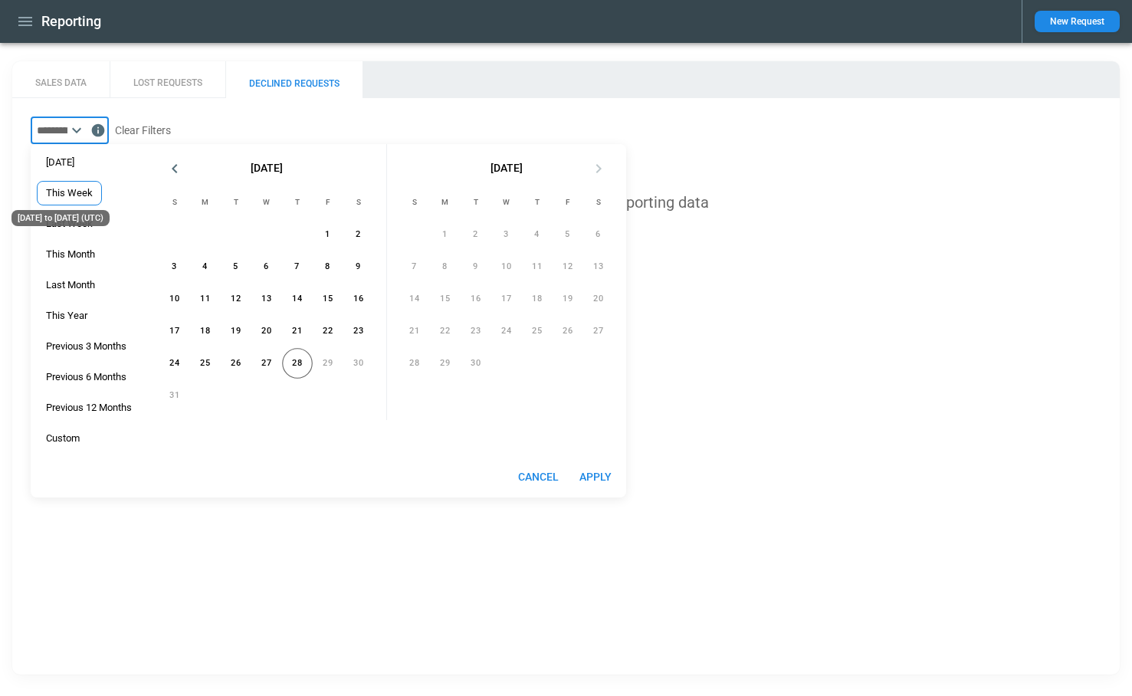
click at [71, 192] on div "This Week" at bounding box center [69, 193] width 47 height 12
click at [606, 480] on button "Apply" at bounding box center [595, 477] width 49 height 28
type input "**********"
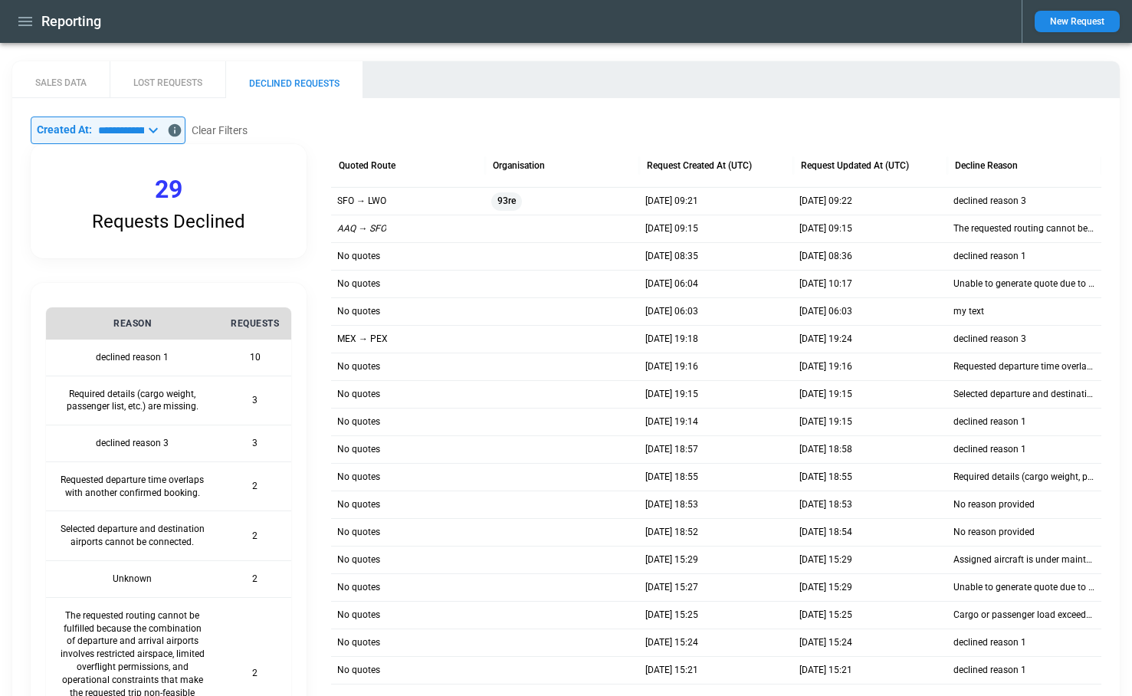
click at [28, 25] on icon "button" at bounding box center [25, 21] width 14 height 9
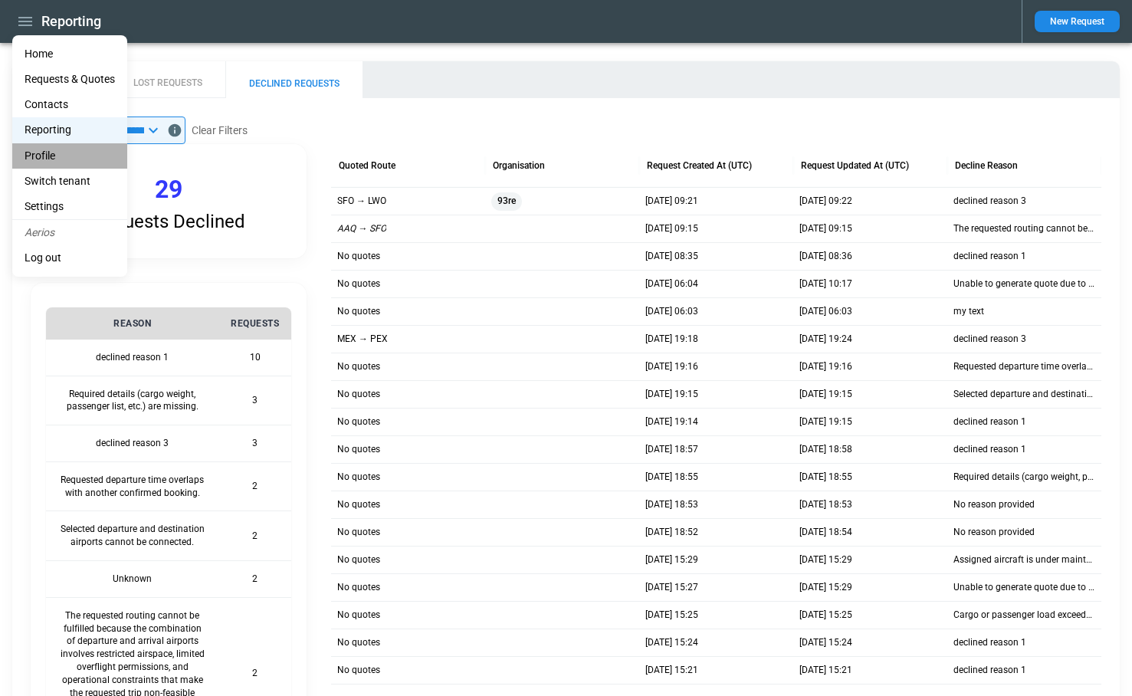
click at [63, 151] on li "Profile" at bounding box center [69, 155] width 115 height 25
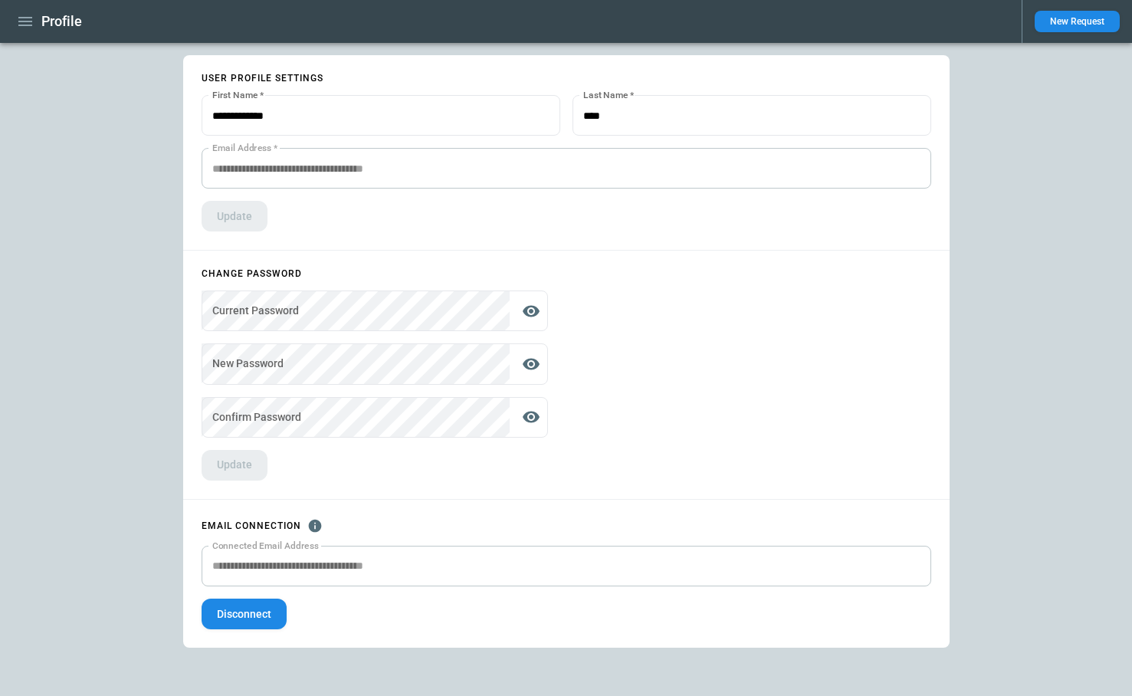
click at [20, 17] on icon "button" at bounding box center [25, 21] width 14 height 9
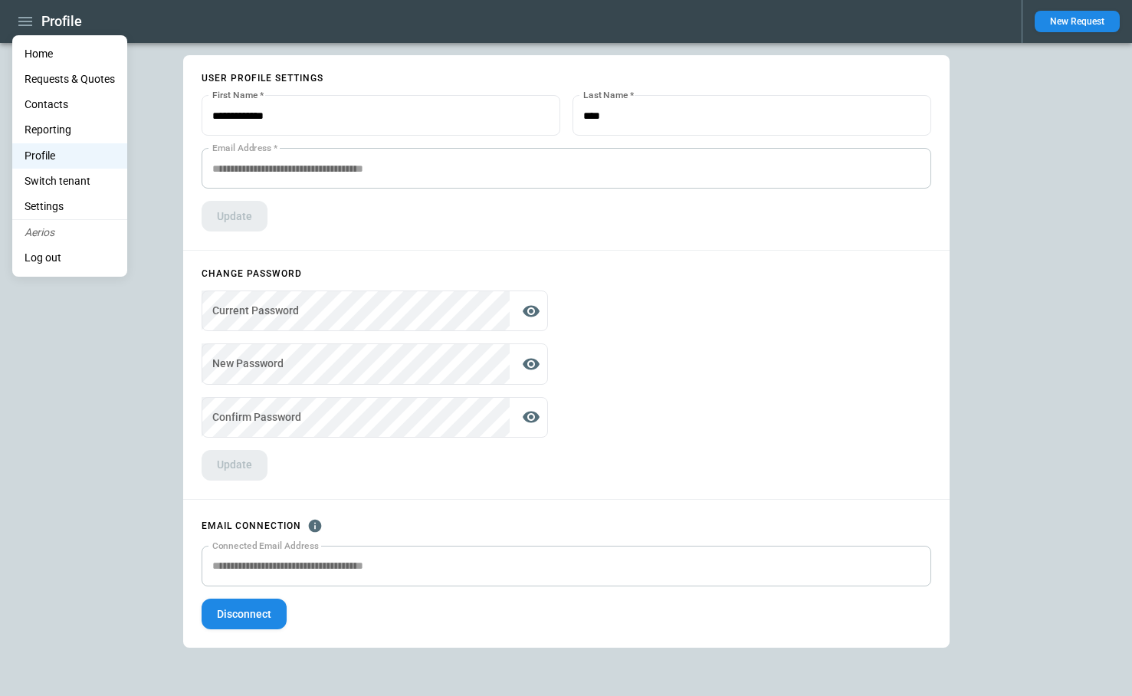
click at [57, 122] on li "Reporting" at bounding box center [69, 129] width 115 height 25
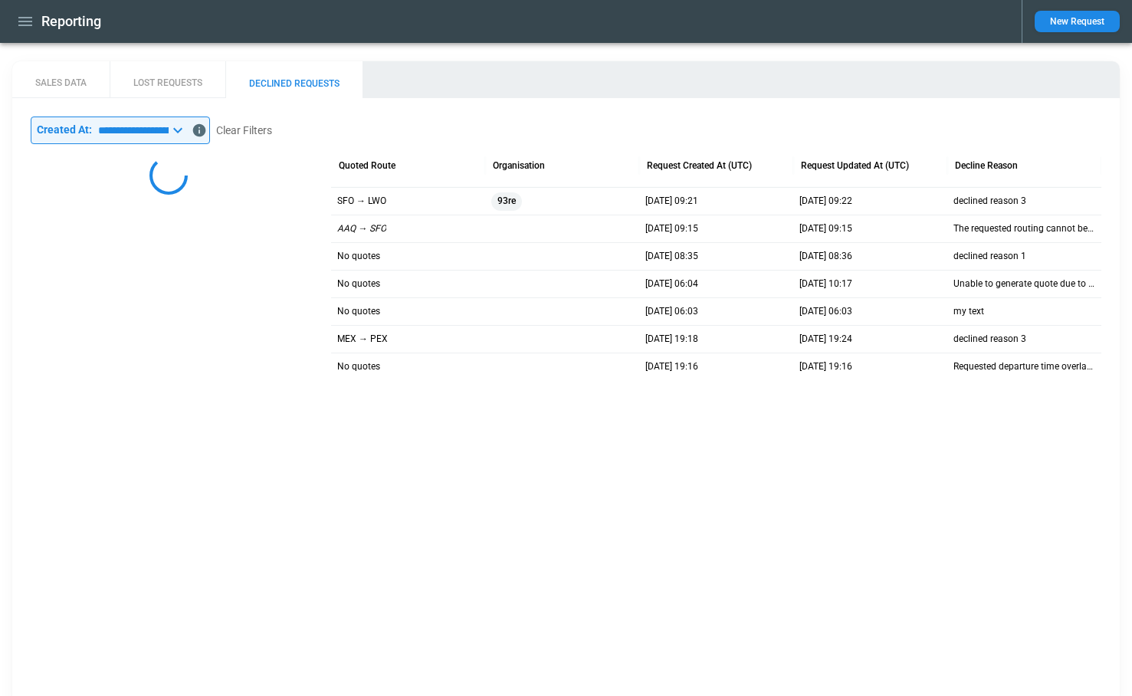
click at [28, 17] on icon "button" at bounding box center [25, 21] width 14 height 9
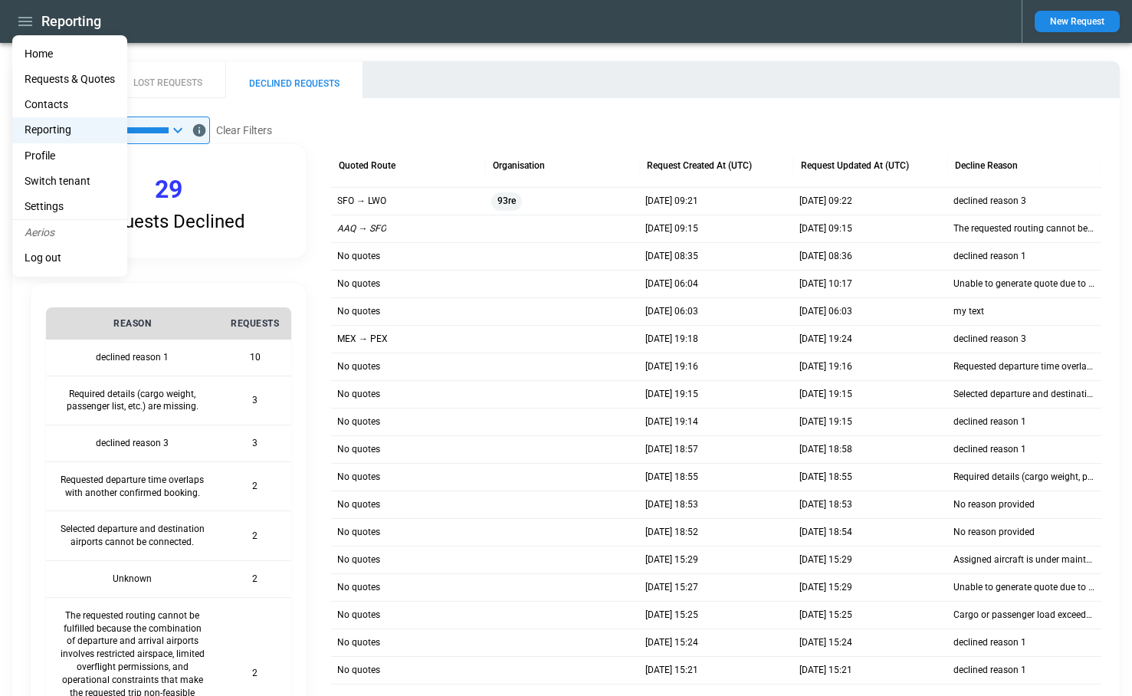
click at [56, 84] on Quotes "Requests & Quotes" at bounding box center [69, 79] width 115 height 25
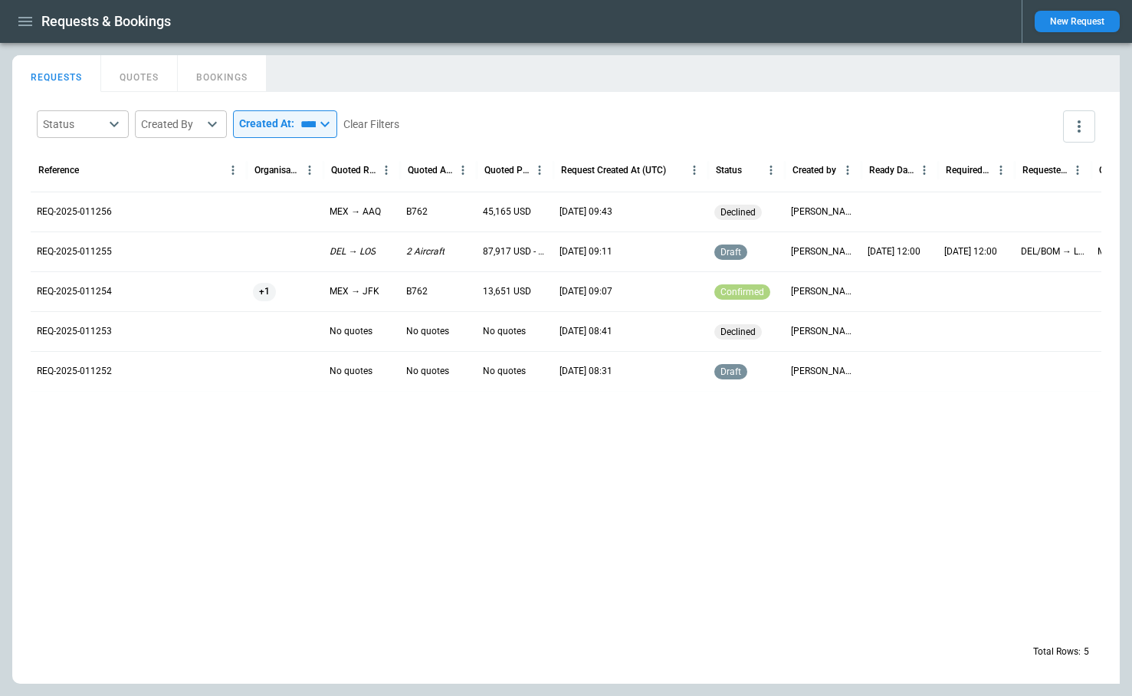
click at [334, 123] on icon at bounding box center [325, 124] width 18 height 18
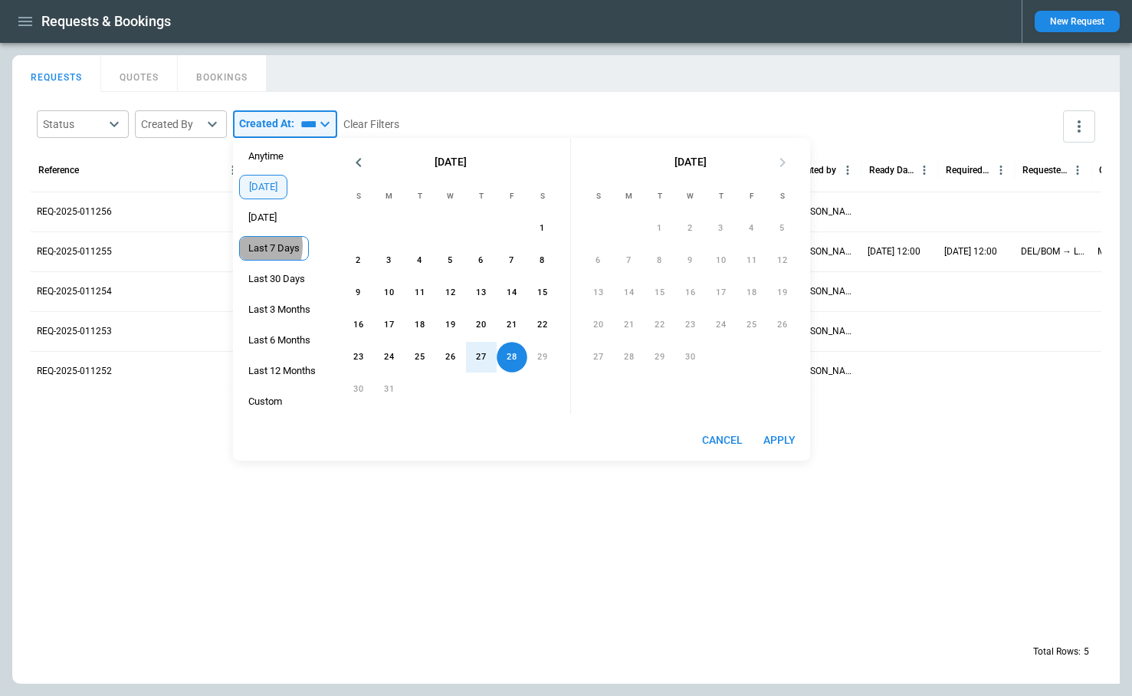
click at [265, 246] on span "Last 7 Days" at bounding box center [274, 248] width 68 height 12
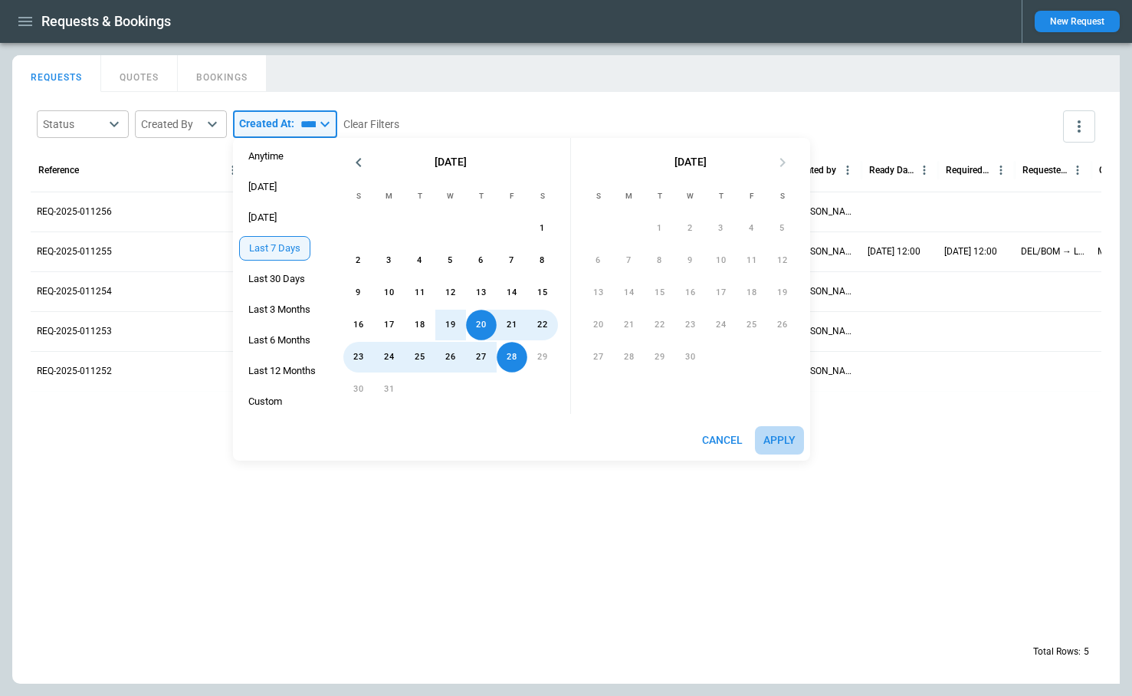
click at [781, 437] on button "Apply" at bounding box center [779, 440] width 49 height 28
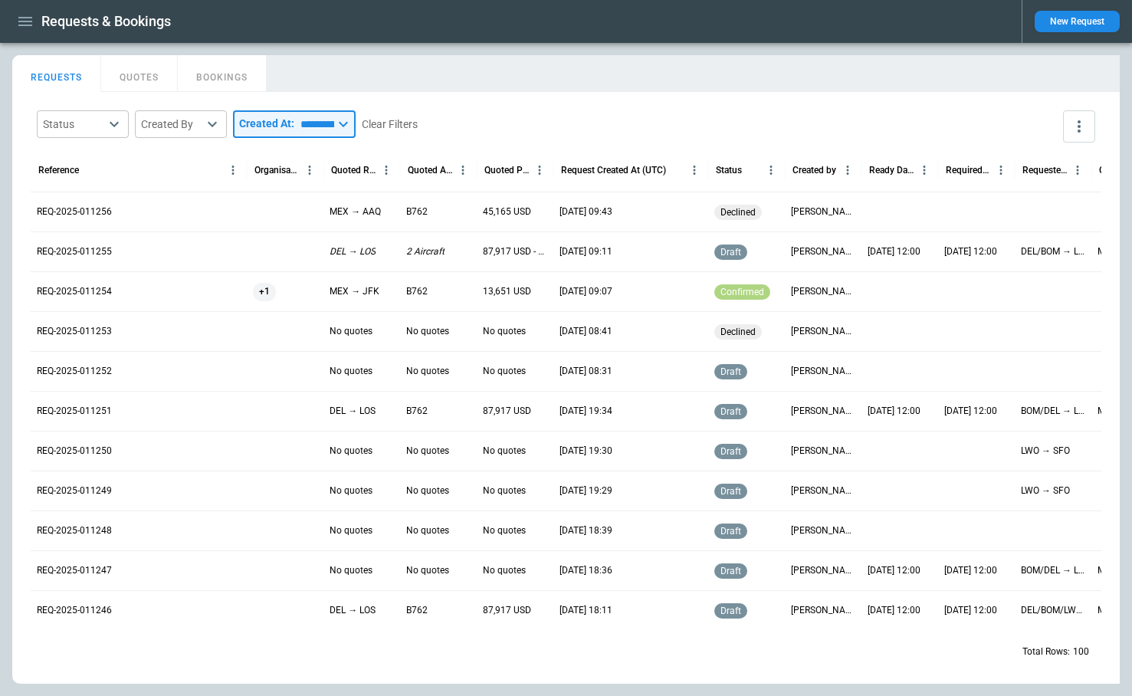
click at [334, 124] on input "**********" at bounding box center [314, 124] width 40 height 28
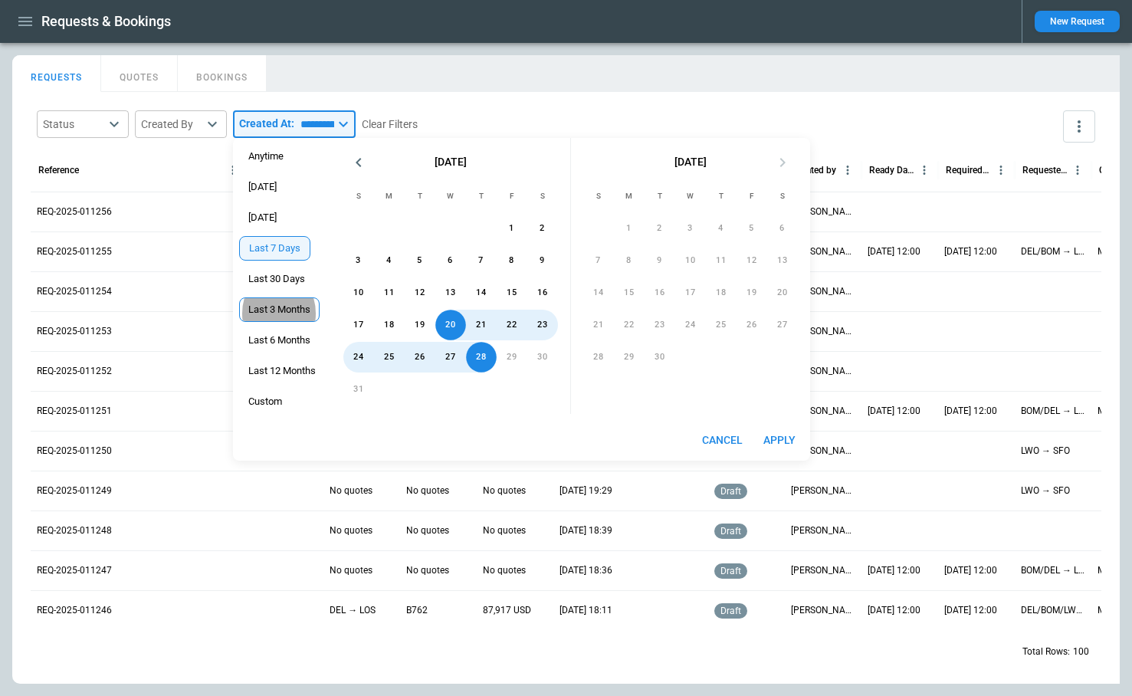
click at [279, 314] on span "Last 3 Months" at bounding box center [279, 310] width 79 height 12
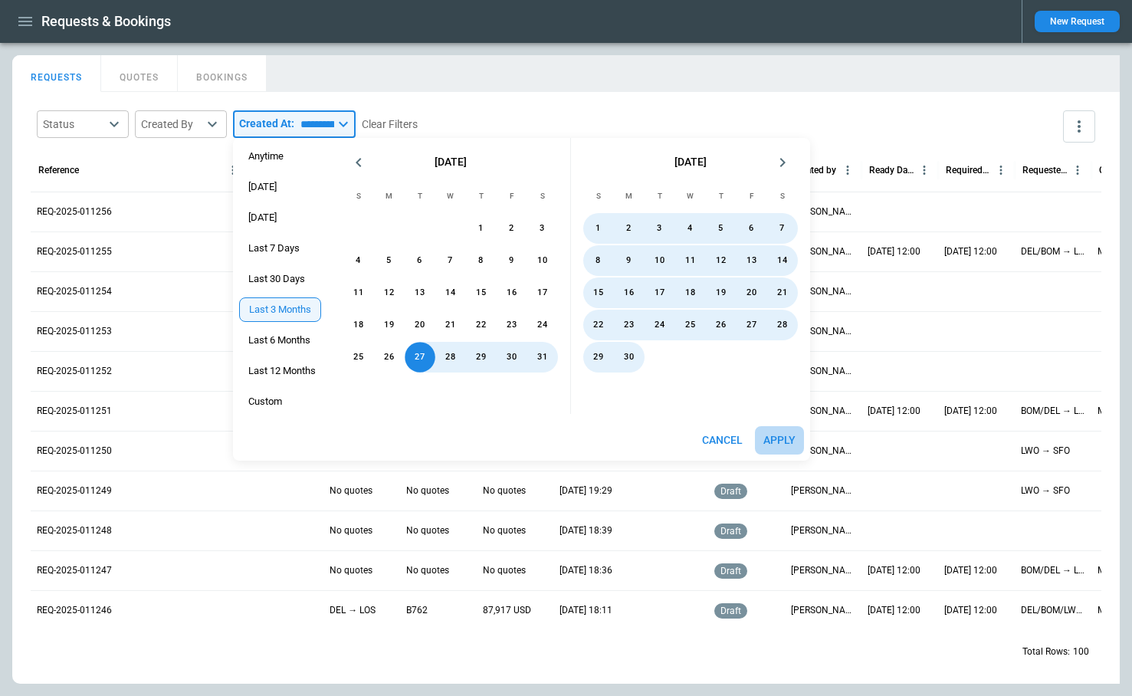
click at [783, 443] on button "Apply" at bounding box center [779, 440] width 49 height 28
type input "**********"
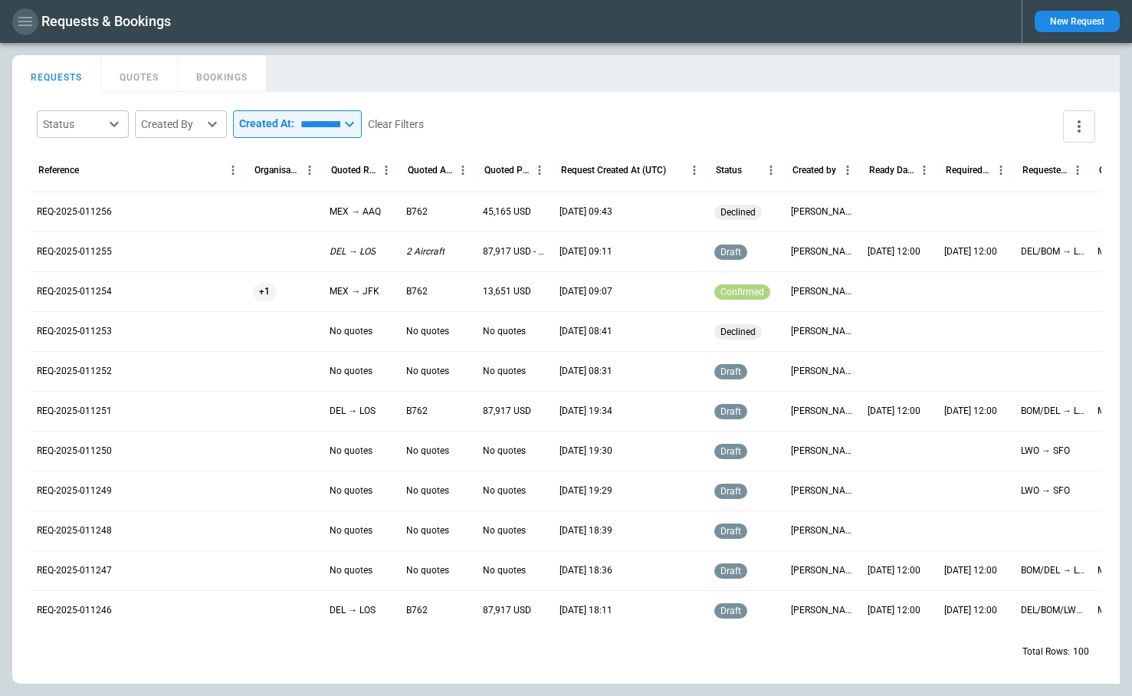
click at [20, 18] on icon "button" at bounding box center [25, 21] width 14 height 9
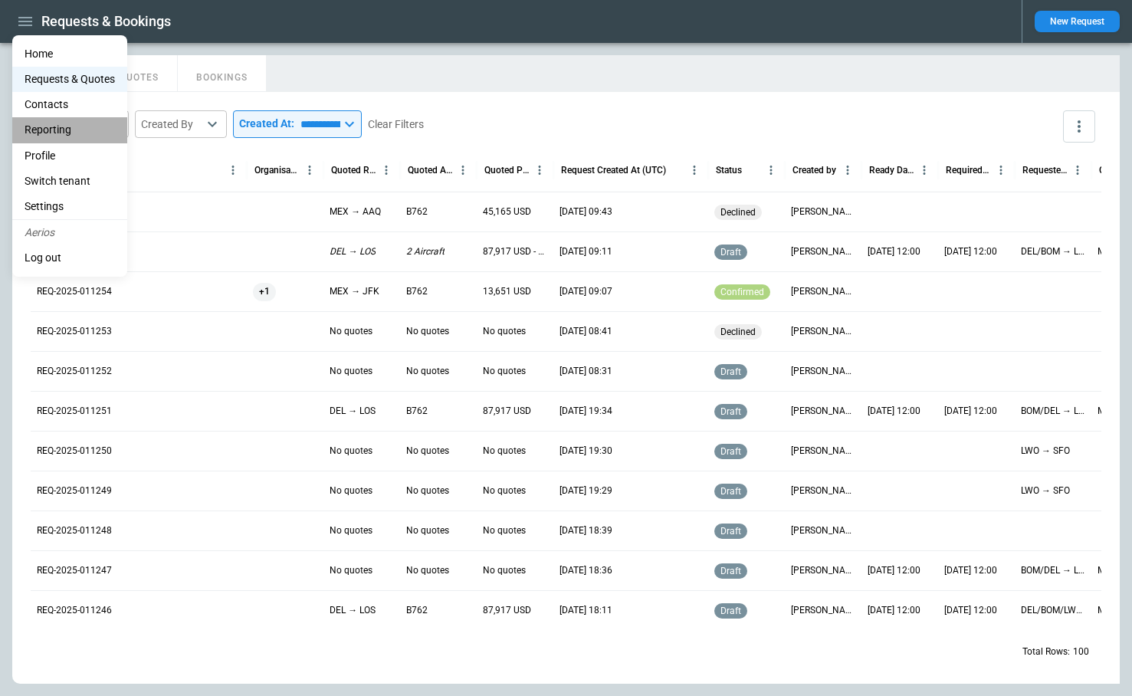
click at [55, 126] on li "Reporting" at bounding box center [69, 129] width 115 height 25
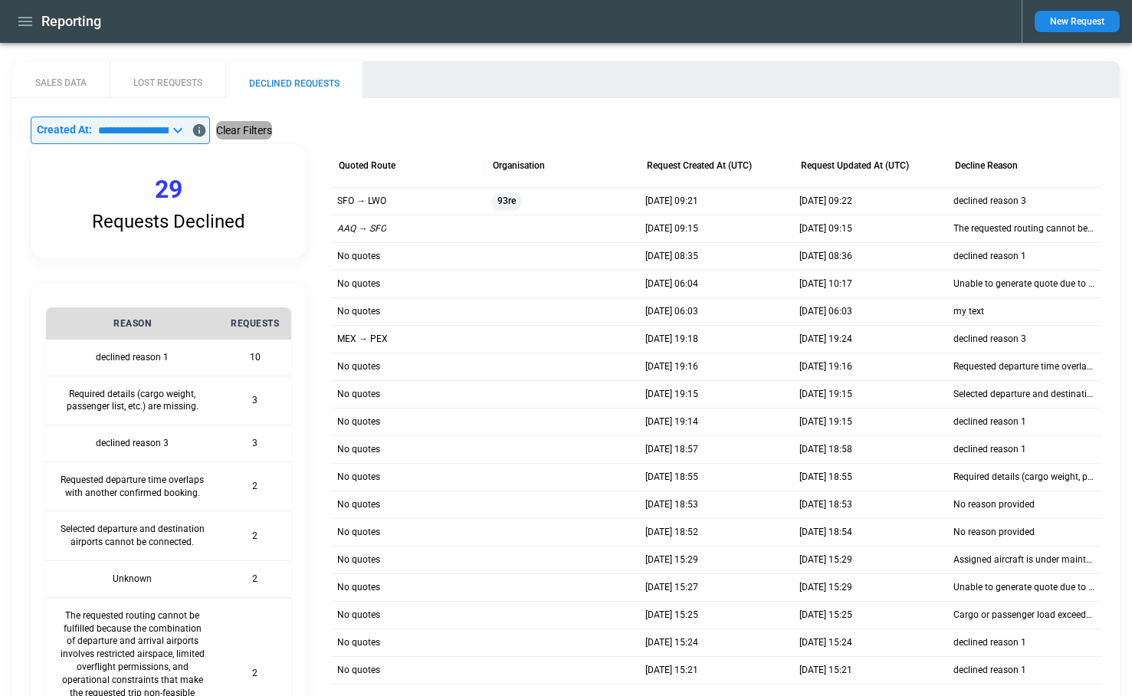
click at [272, 136] on button "Clear Filters" at bounding box center [244, 130] width 56 height 19
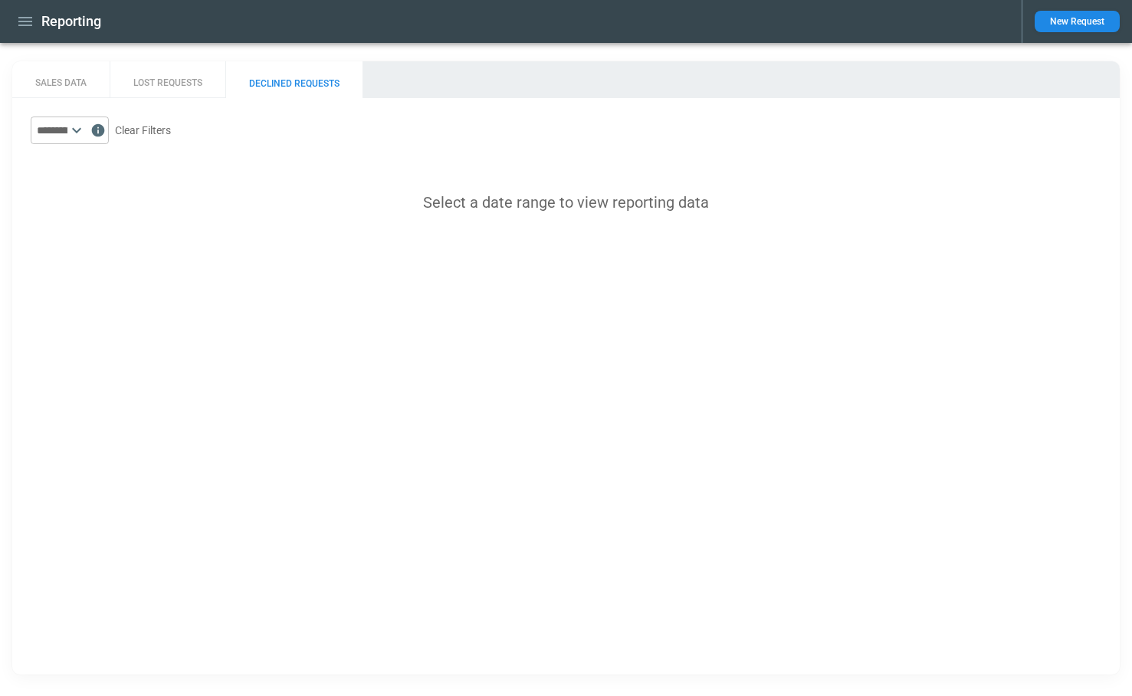
click at [67, 128] on input "text" at bounding box center [49, 131] width 37 height 28
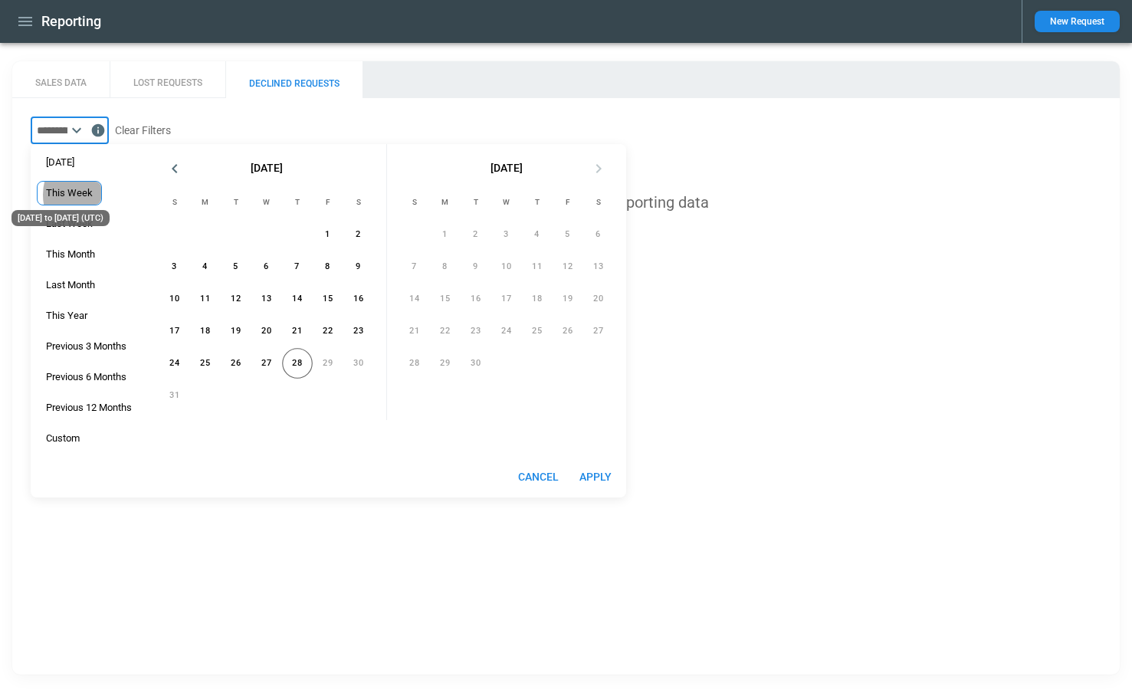
click at [79, 195] on div "This Week" at bounding box center [69, 193] width 47 height 12
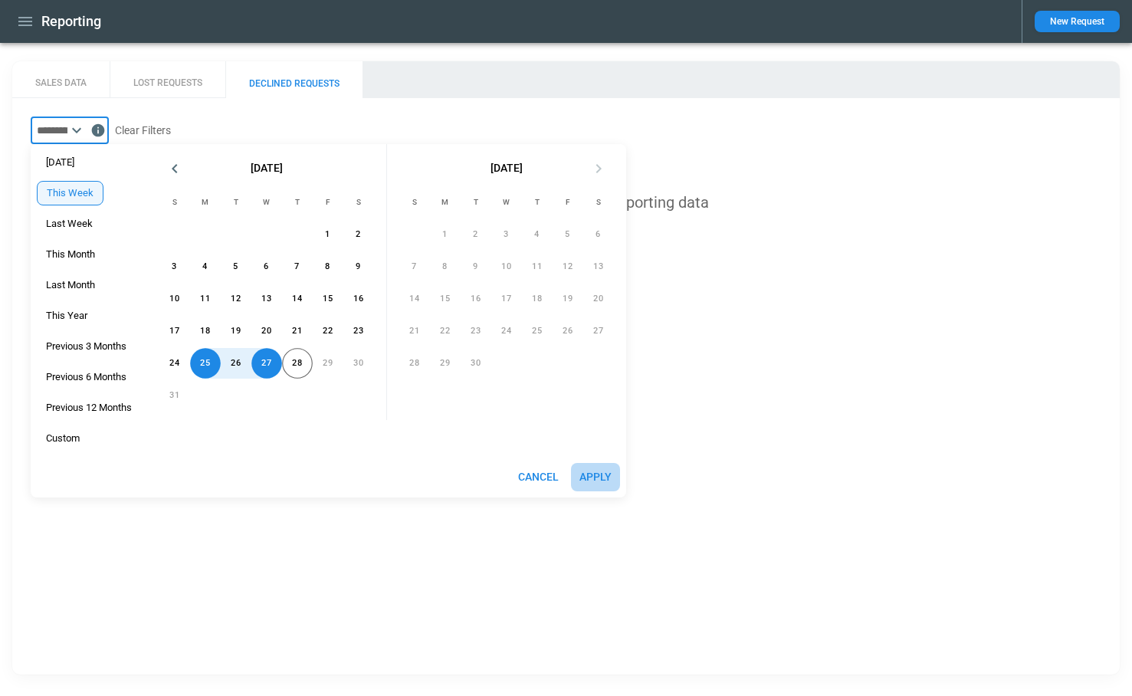
click at [609, 471] on button "Apply" at bounding box center [595, 477] width 49 height 28
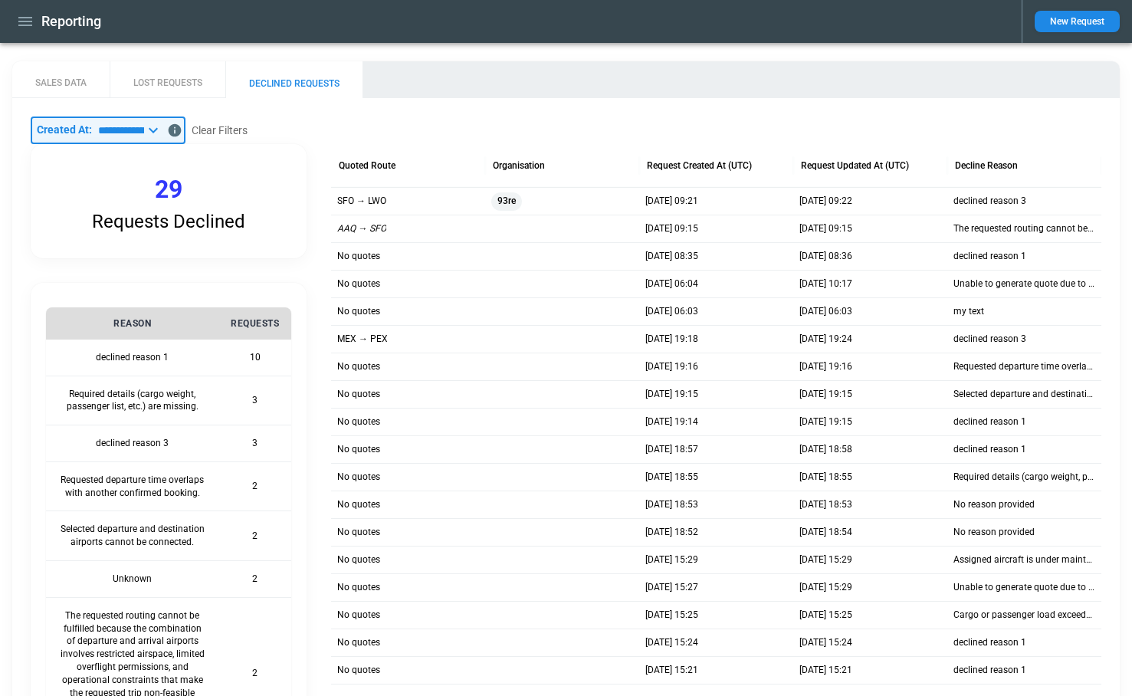
click at [144, 135] on input "**********" at bounding box center [118, 131] width 52 height 28
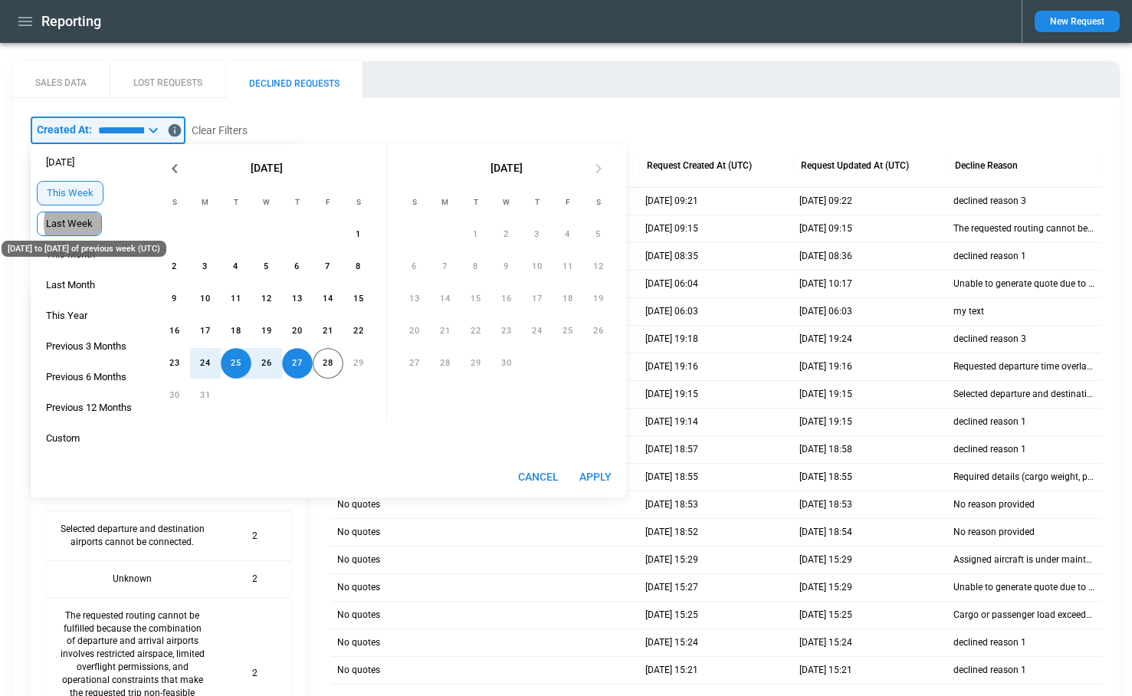
click at [77, 224] on div "Last Week" at bounding box center [69, 224] width 47 height 12
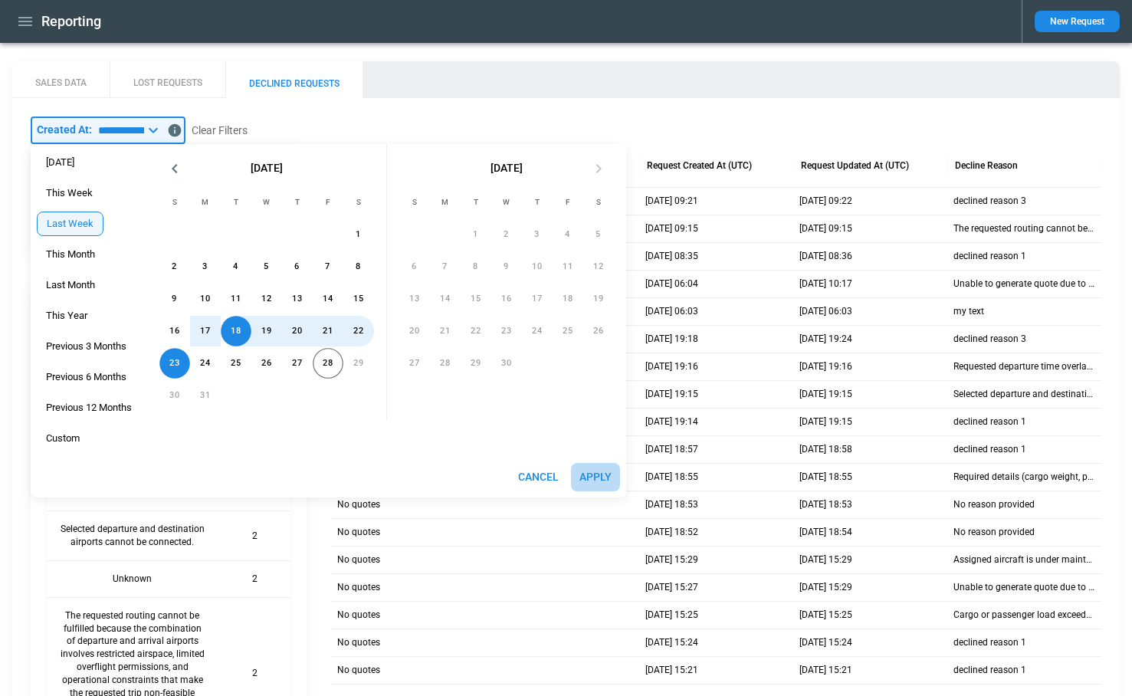
click at [602, 485] on button "Apply" at bounding box center [595, 477] width 49 height 28
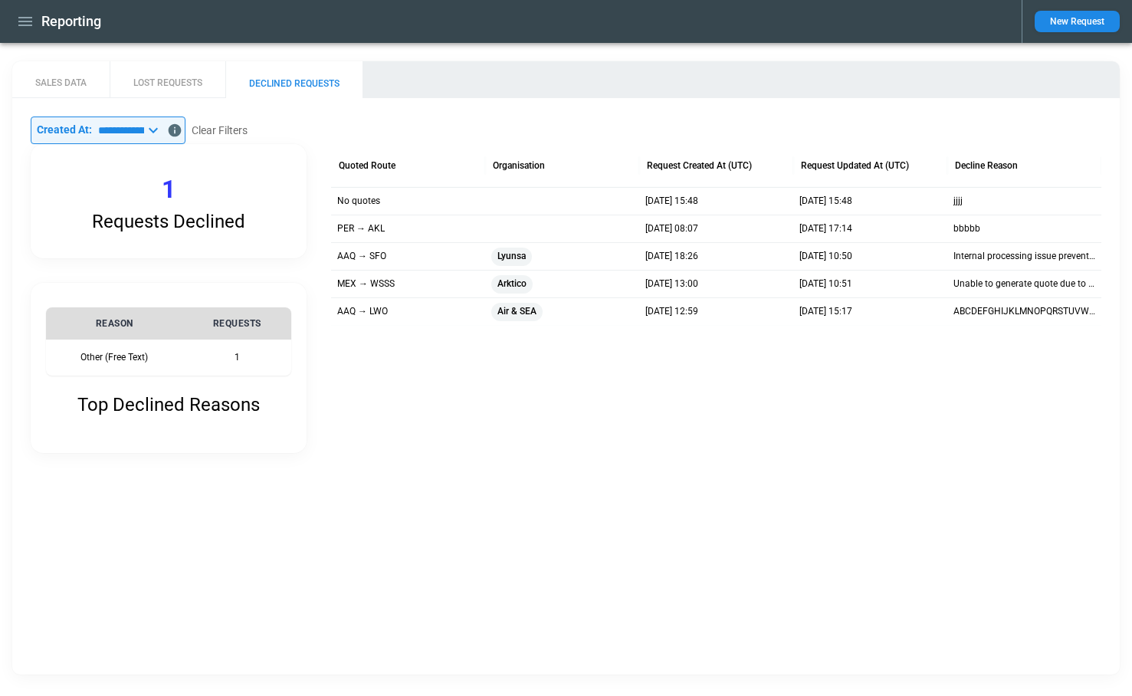
click at [163, 128] on icon at bounding box center [153, 130] width 18 height 18
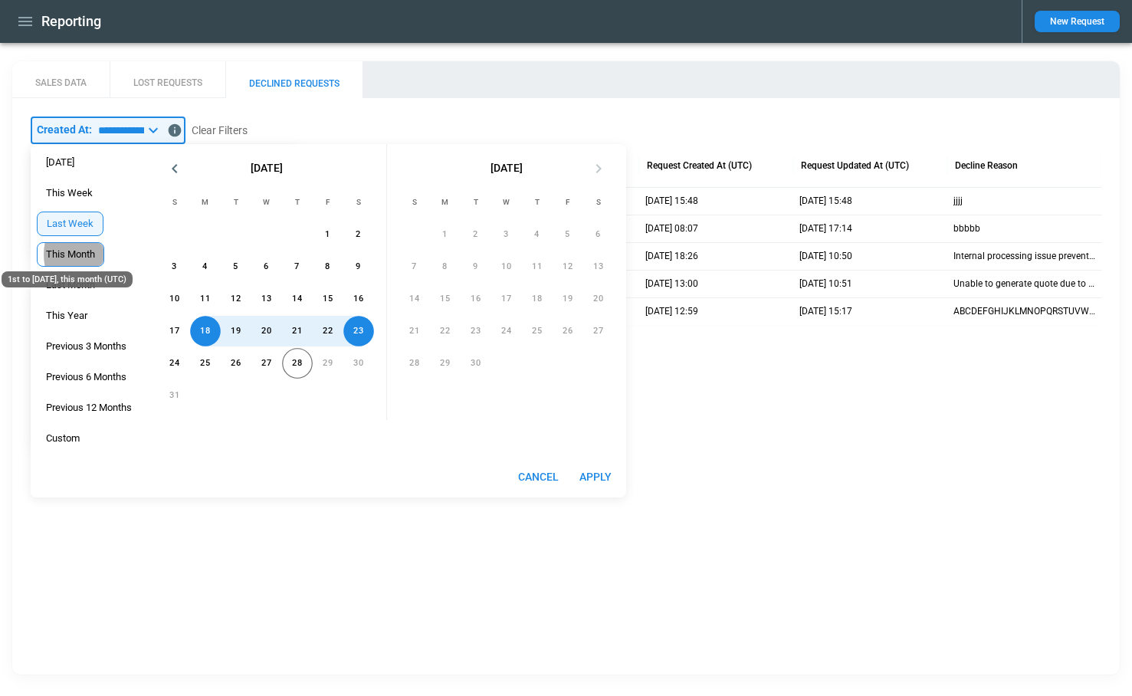
click at [81, 255] on div "This Month" at bounding box center [70, 254] width 49 height 12
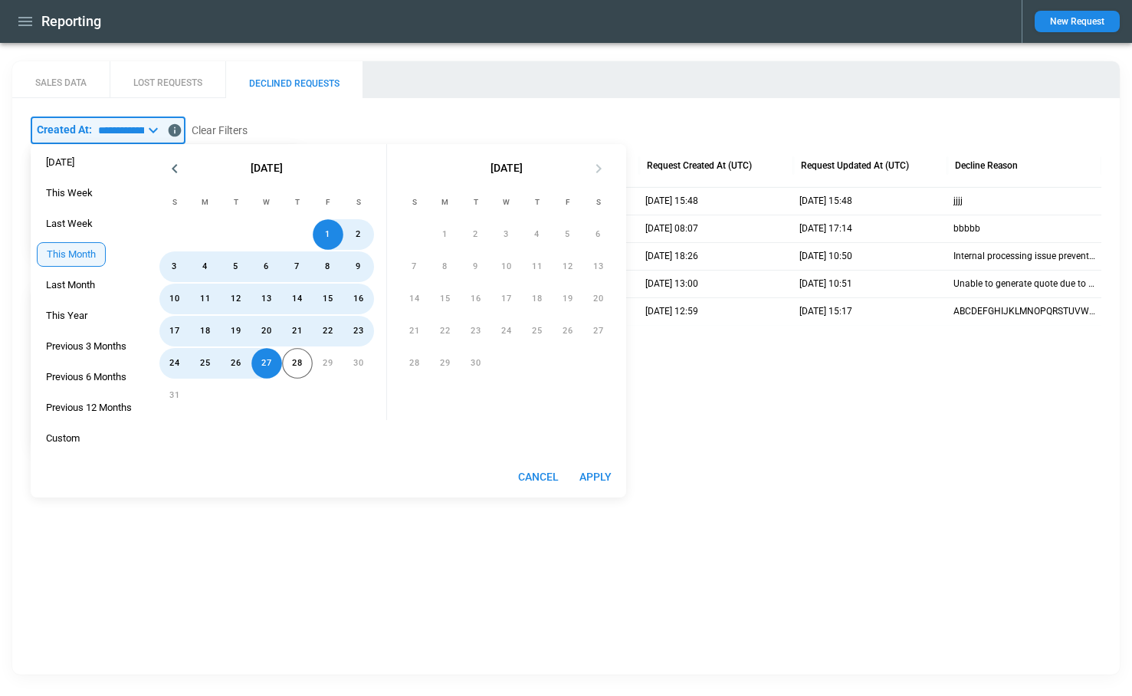
click at [601, 476] on button "Apply" at bounding box center [595, 477] width 49 height 28
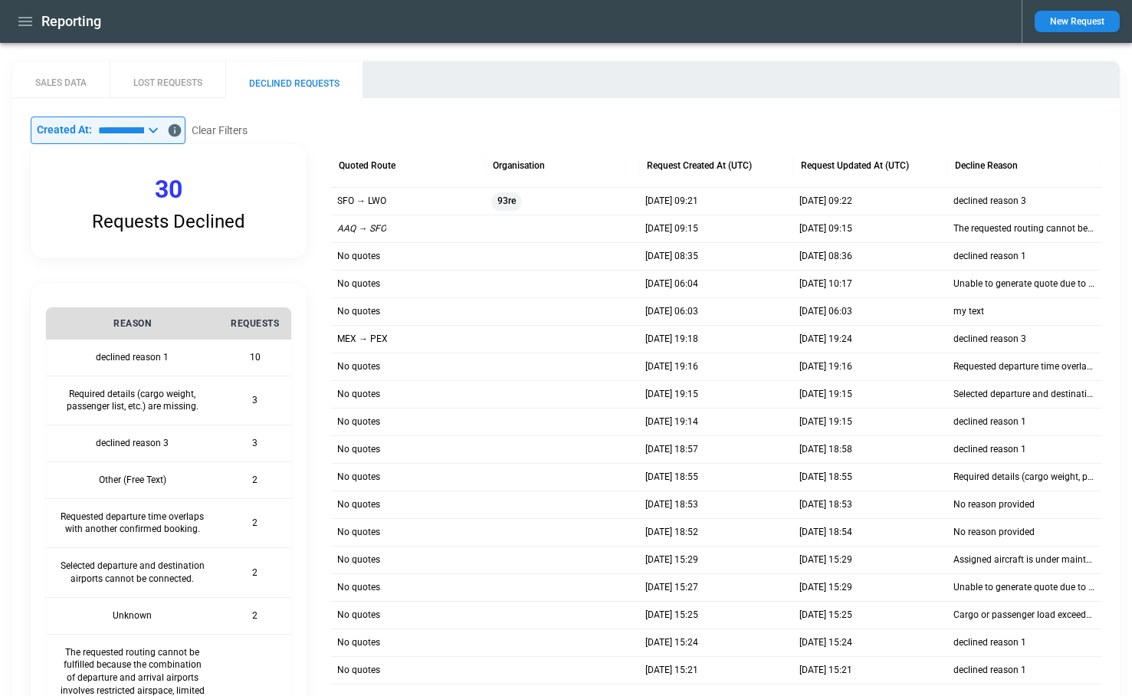
click at [163, 132] on icon at bounding box center [153, 130] width 18 height 18
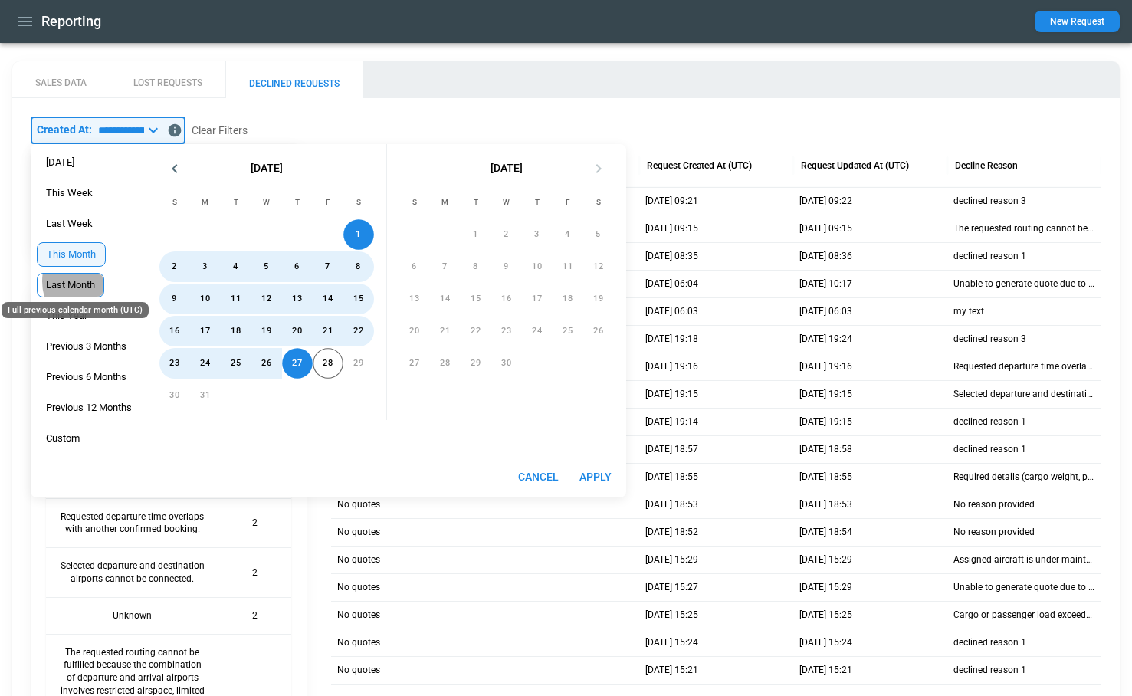
click at [79, 281] on div "Last Month" at bounding box center [70, 285] width 49 height 12
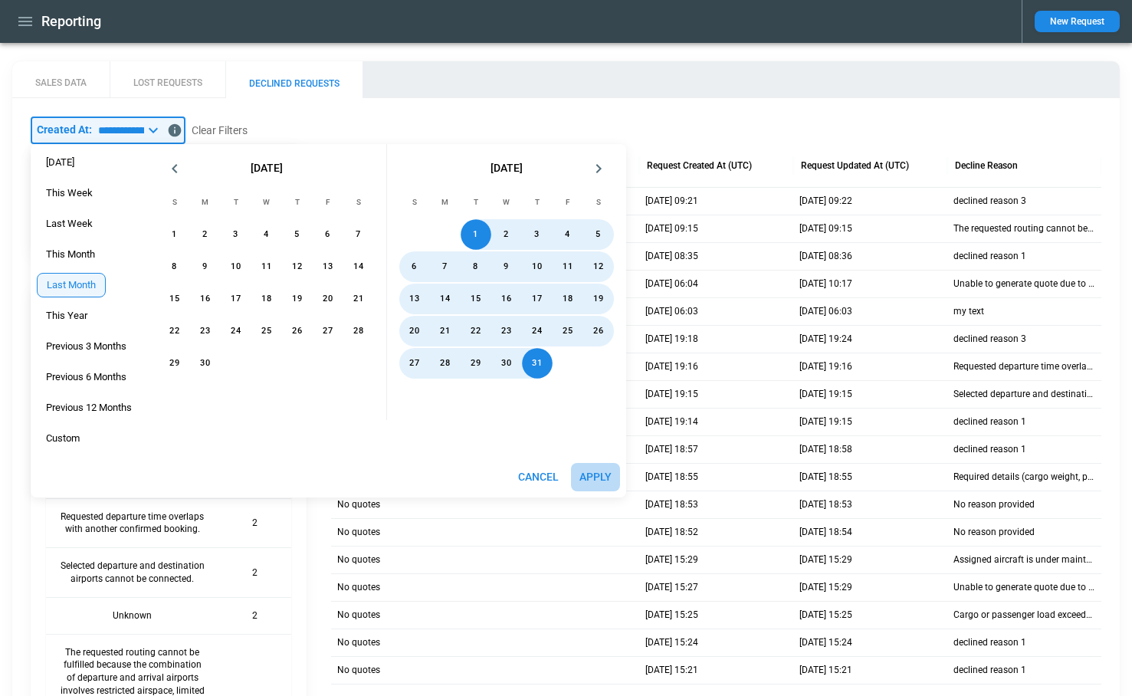
click at [610, 475] on button "Apply" at bounding box center [595, 477] width 49 height 28
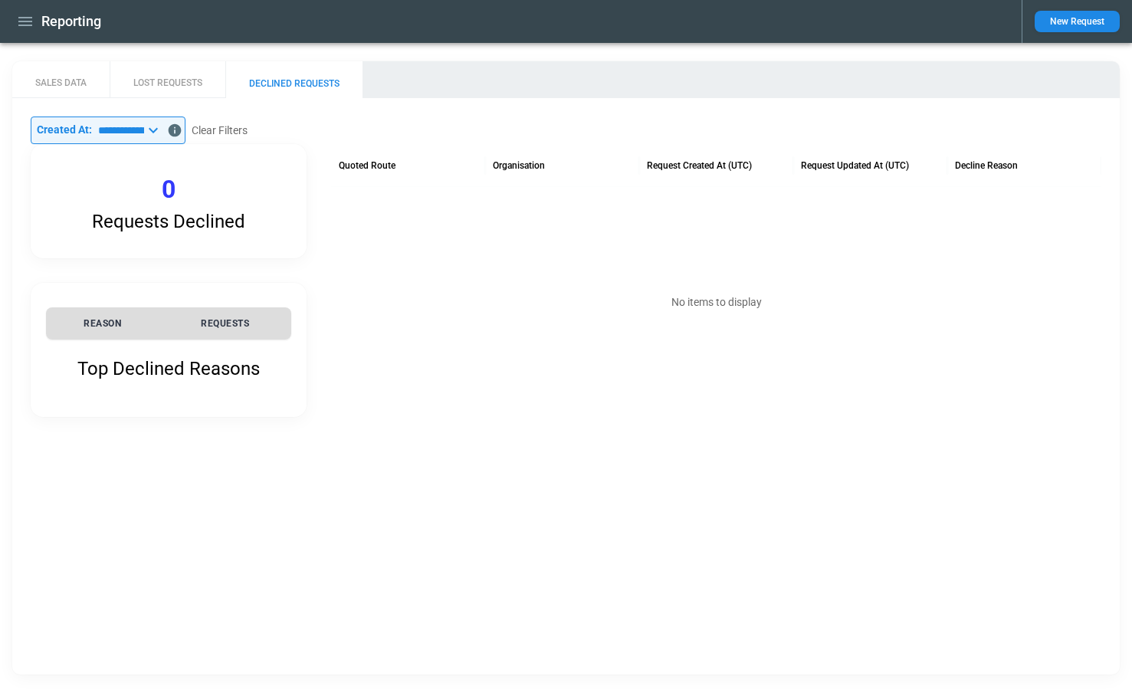
click at [163, 127] on icon at bounding box center [153, 130] width 18 height 18
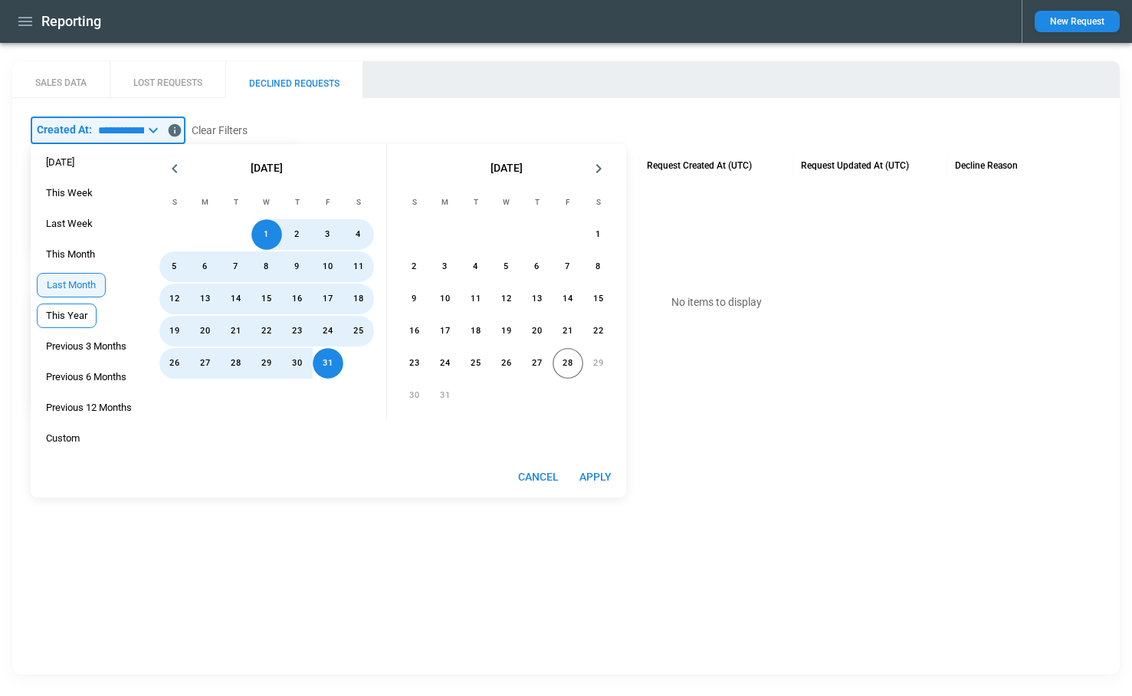
click at [74, 319] on div "This Year" at bounding box center [66, 316] width 41 height 12
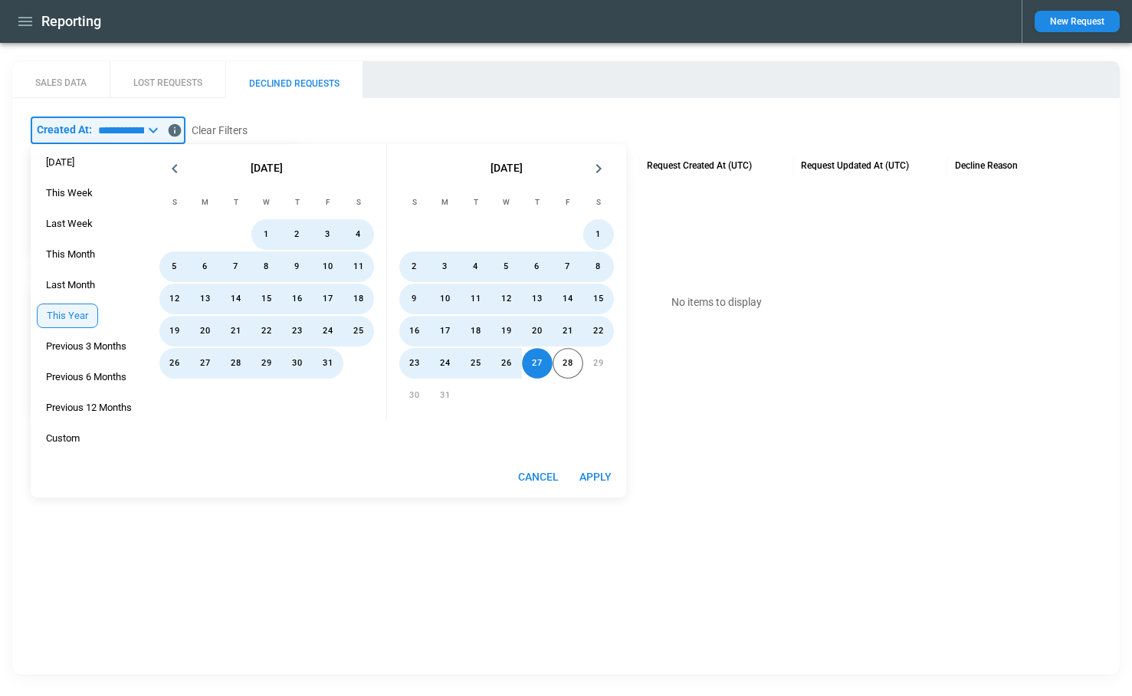
click at [596, 477] on button "Apply" at bounding box center [595, 477] width 49 height 28
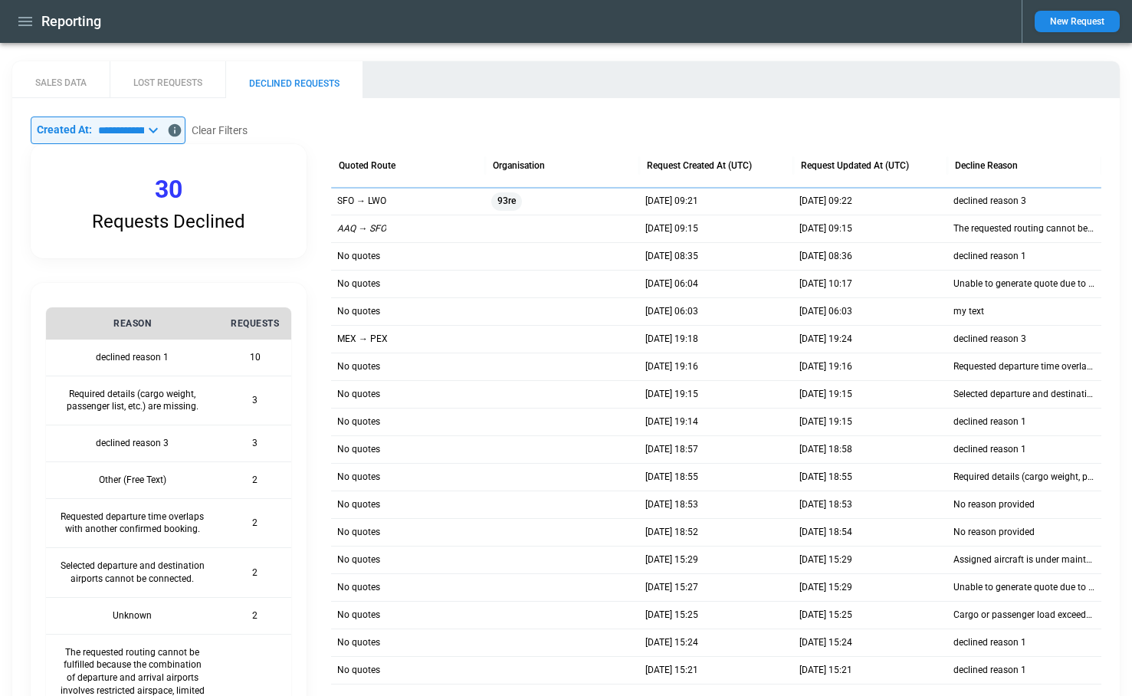
click at [163, 129] on icon at bounding box center [153, 130] width 18 height 18
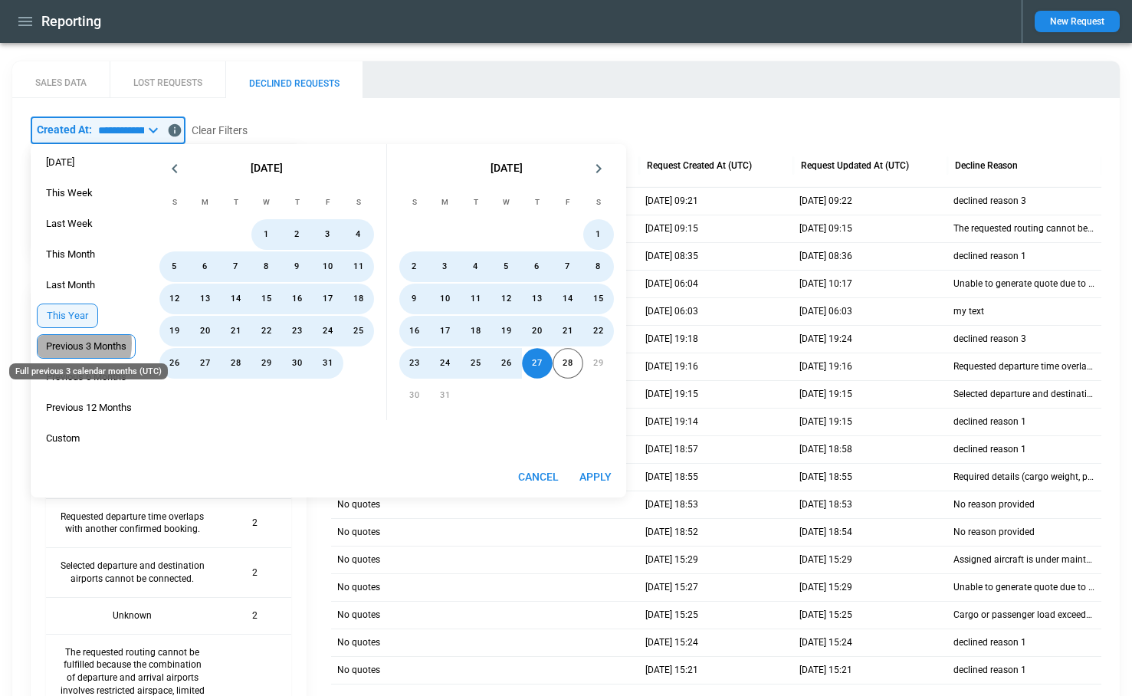
click at [82, 343] on div "Previous 3 Months" at bounding box center [86, 346] width 81 height 12
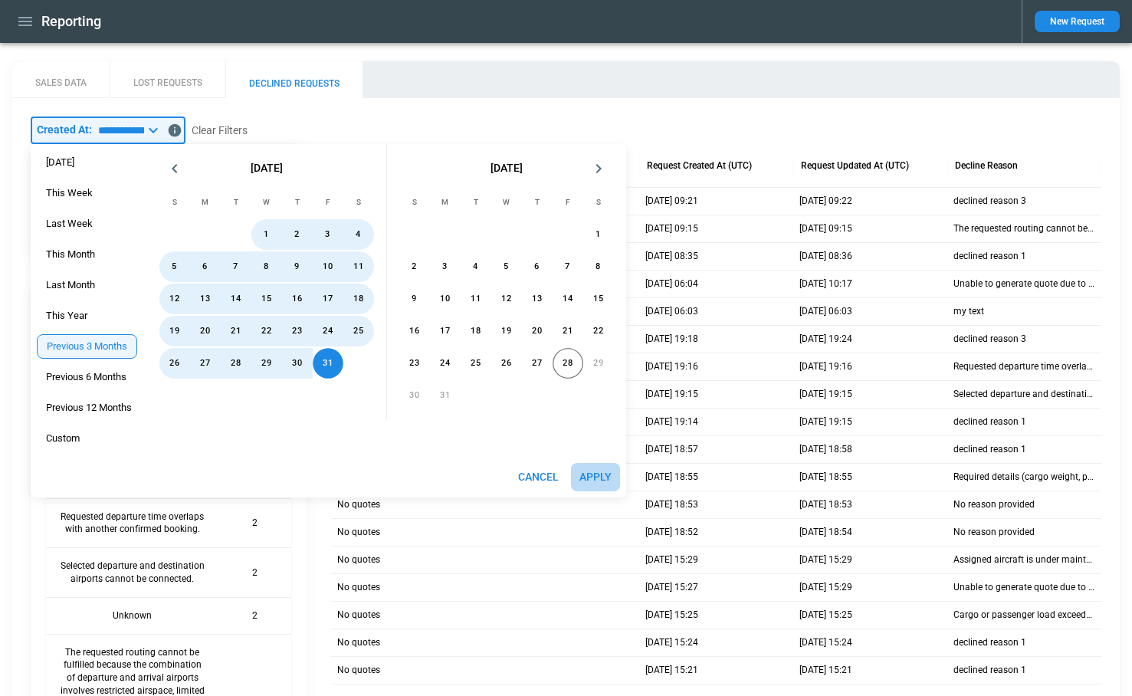
click at [598, 475] on button "Apply" at bounding box center [595, 477] width 49 height 28
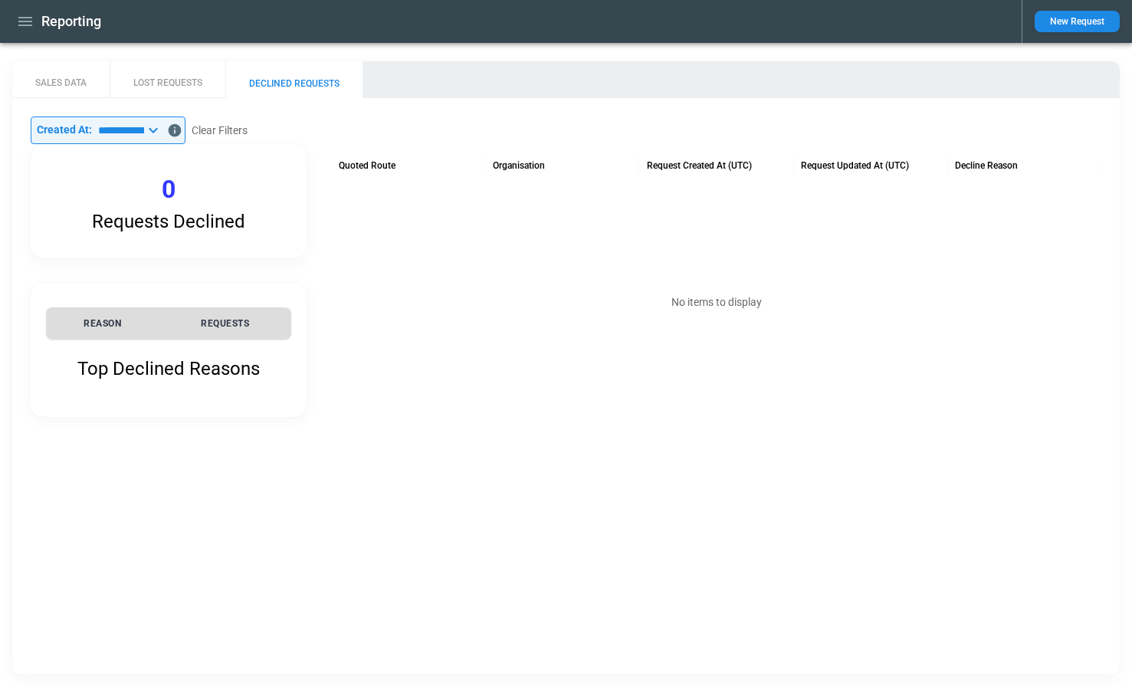
click at [163, 123] on icon at bounding box center [153, 130] width 18 height 18
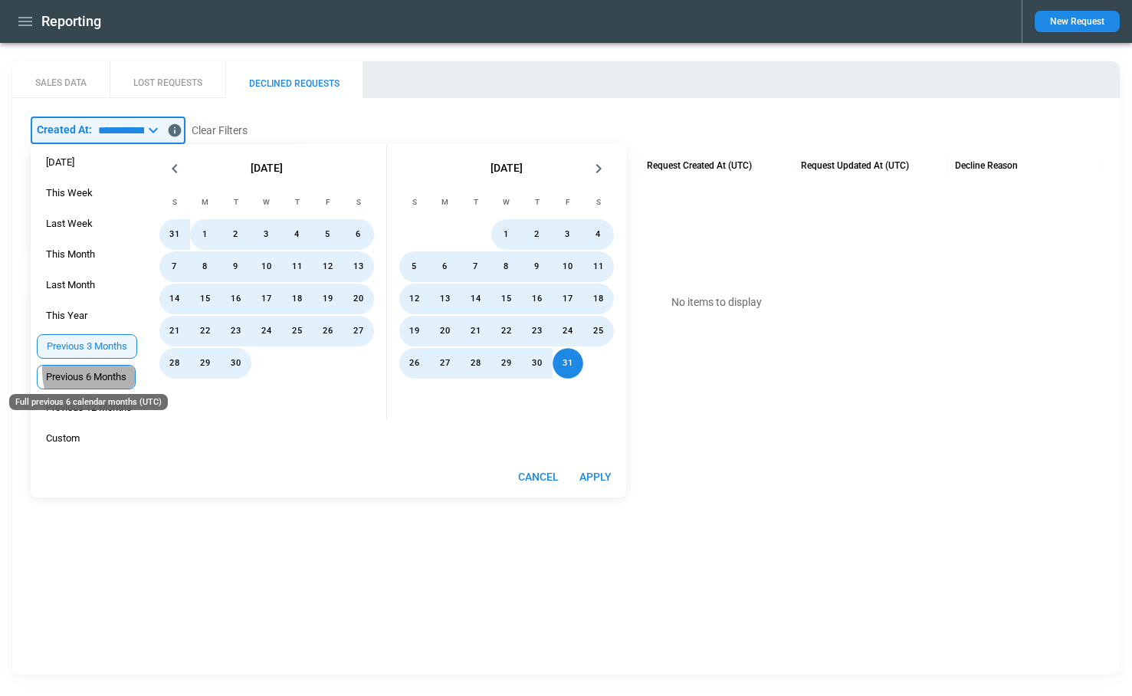
click at [101, 371] on div "Previous 6 Months" at bounding box center [86, 377] width 81 height 12
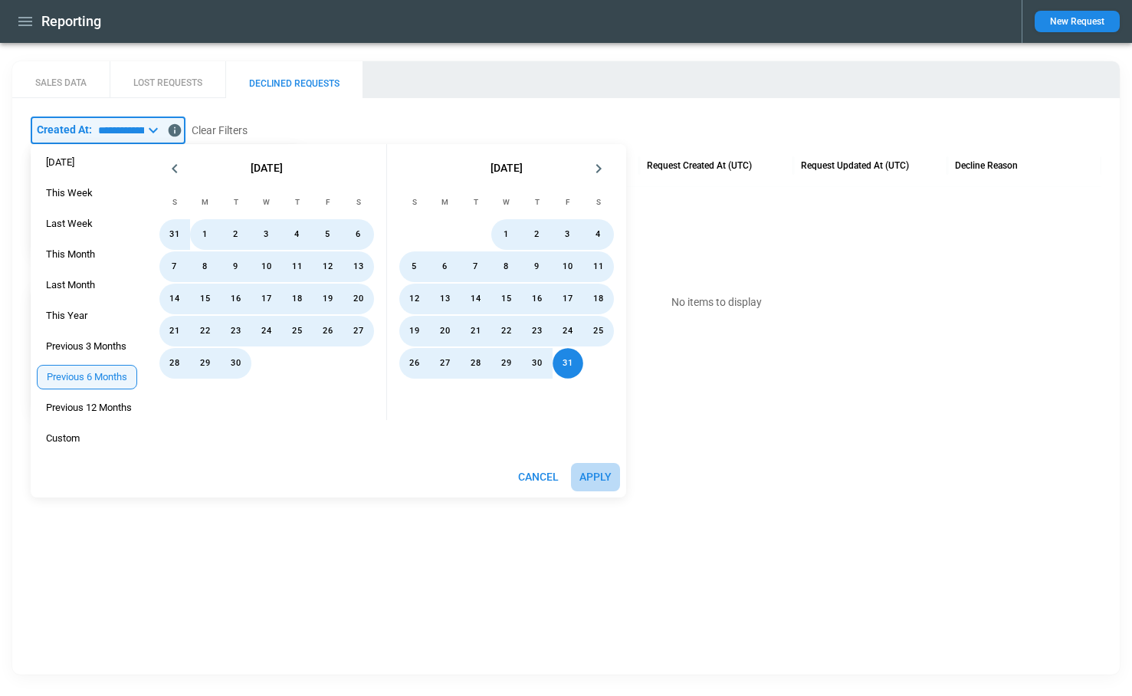
click at [596, 469] on button "Apply" at bounding box center [595, 477] width 49 height 28
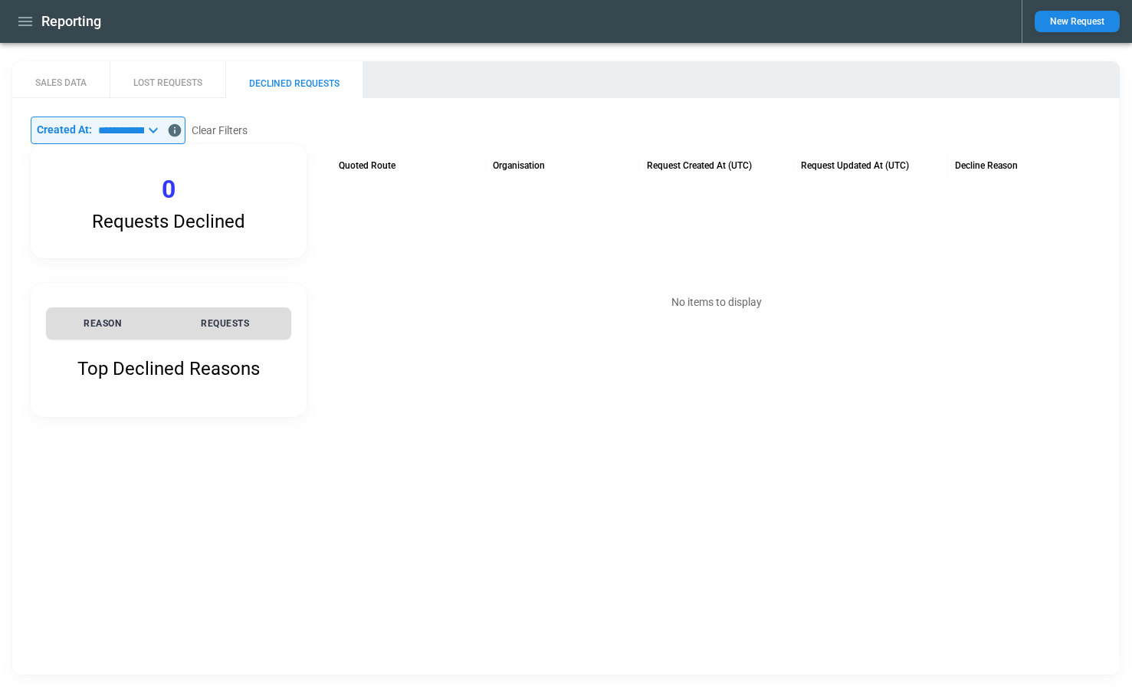
click at [163, 129] on icon at bounding box center [153, 130] width 18 height 18
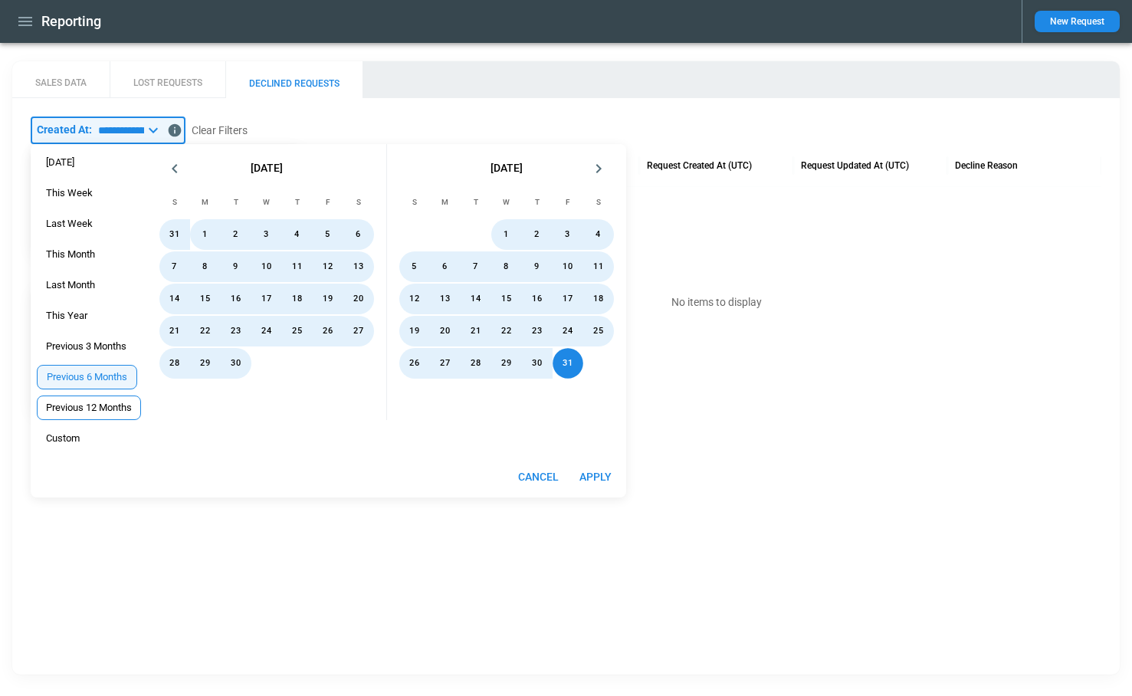
click at [93, 406] on div "Previous 12 Months" at bounding box center [89, 408] width 86 height 12
click at [595, 468] on button "Apply" at bounding box center [597, 477] width 49 height 28
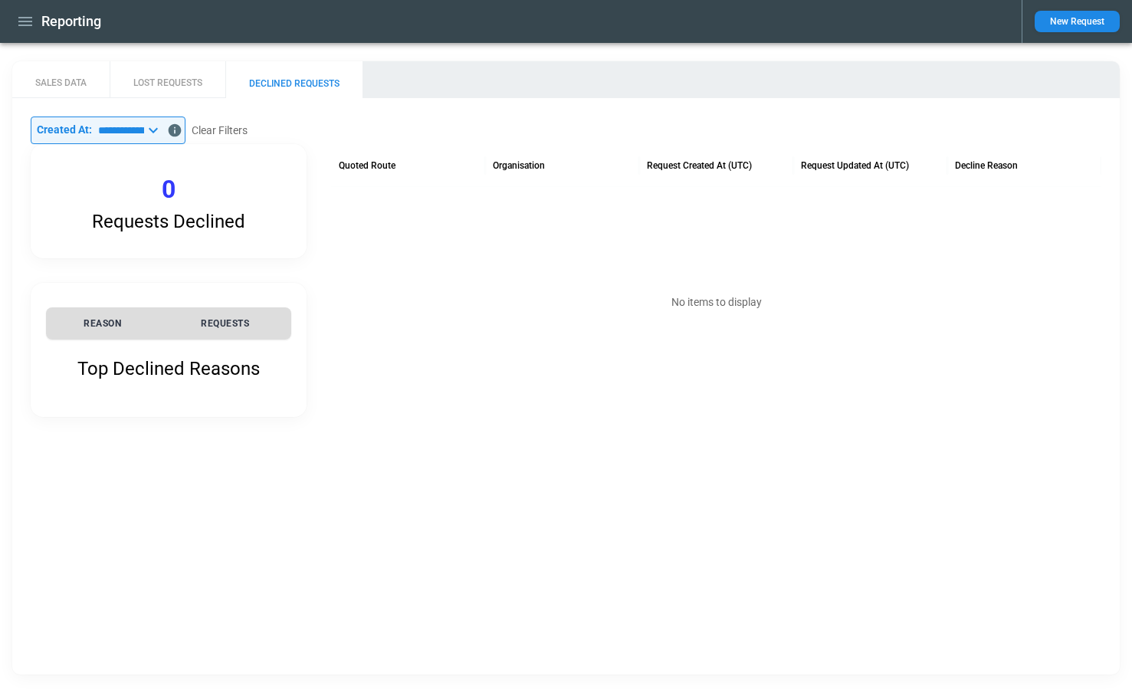
click at [158, 132] on icon at bounding box center [153, 130] width 9 height 5
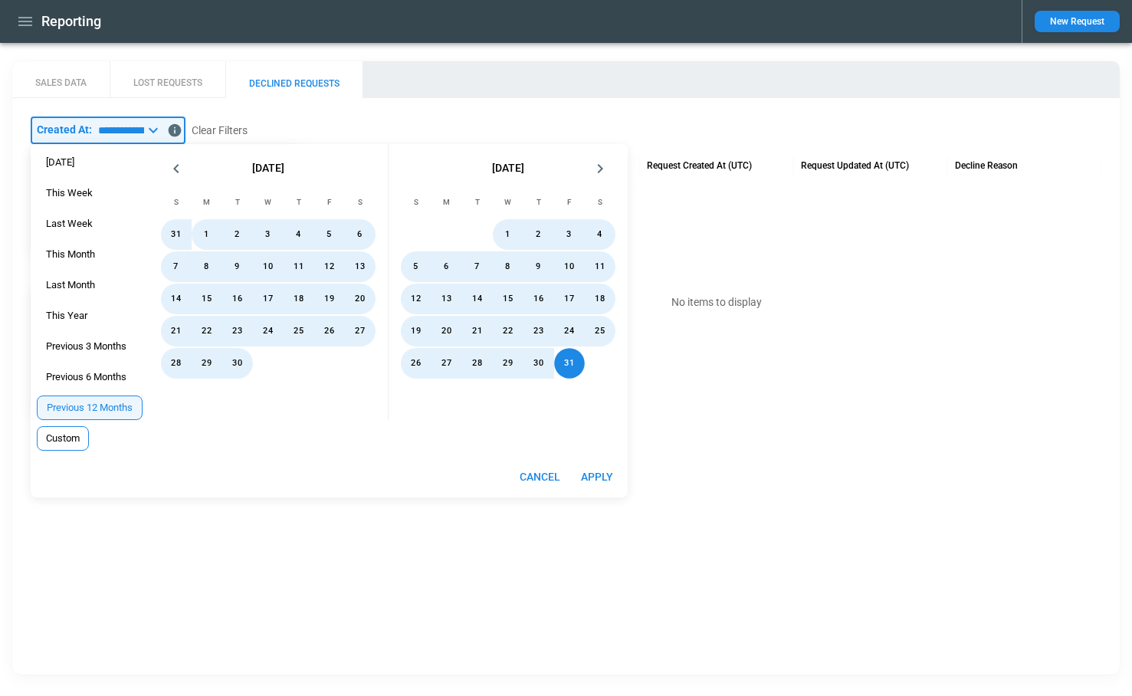
click at [73, 428] on div "Custom" at bounding box center [63, 438] width 52 height 25
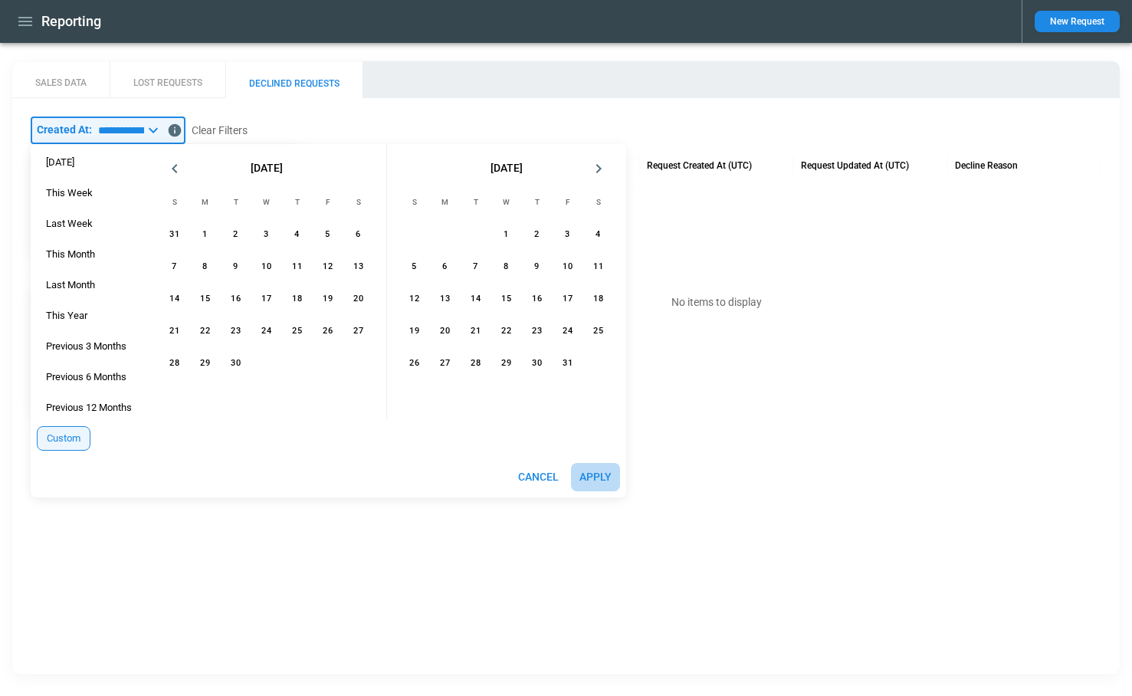
click at [593, 474] on button "Apply" at bounding box center [595, 477] width 49 height 28
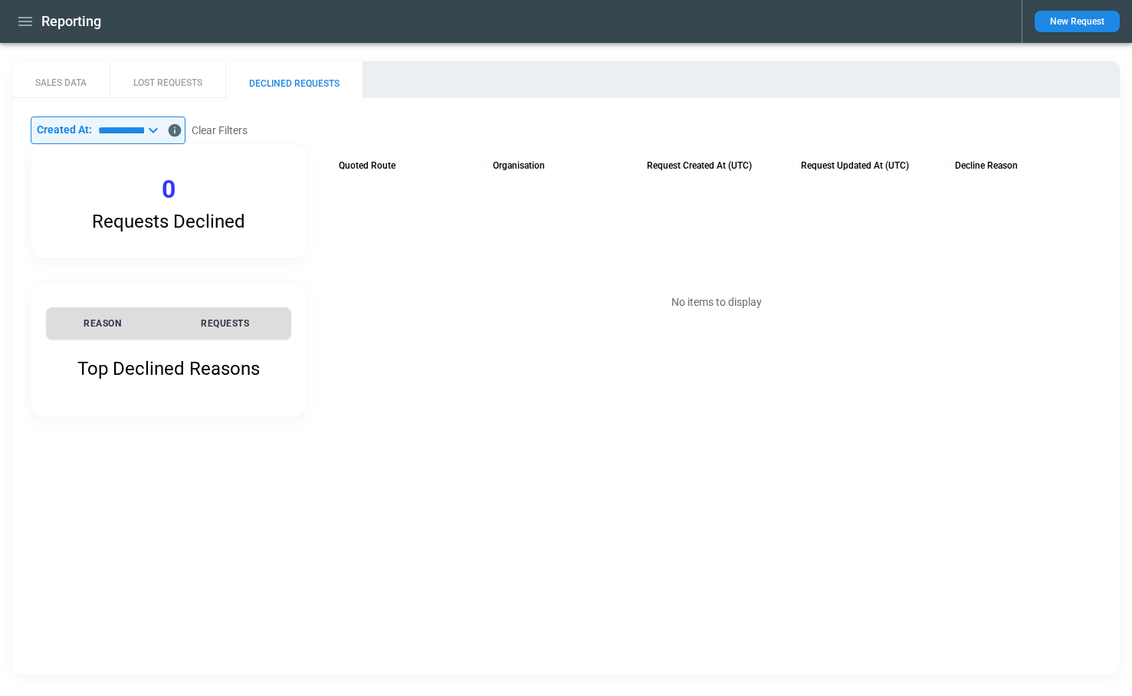
click at [163, 132] on icon at bounding box center [153, 130] width 18 height 18
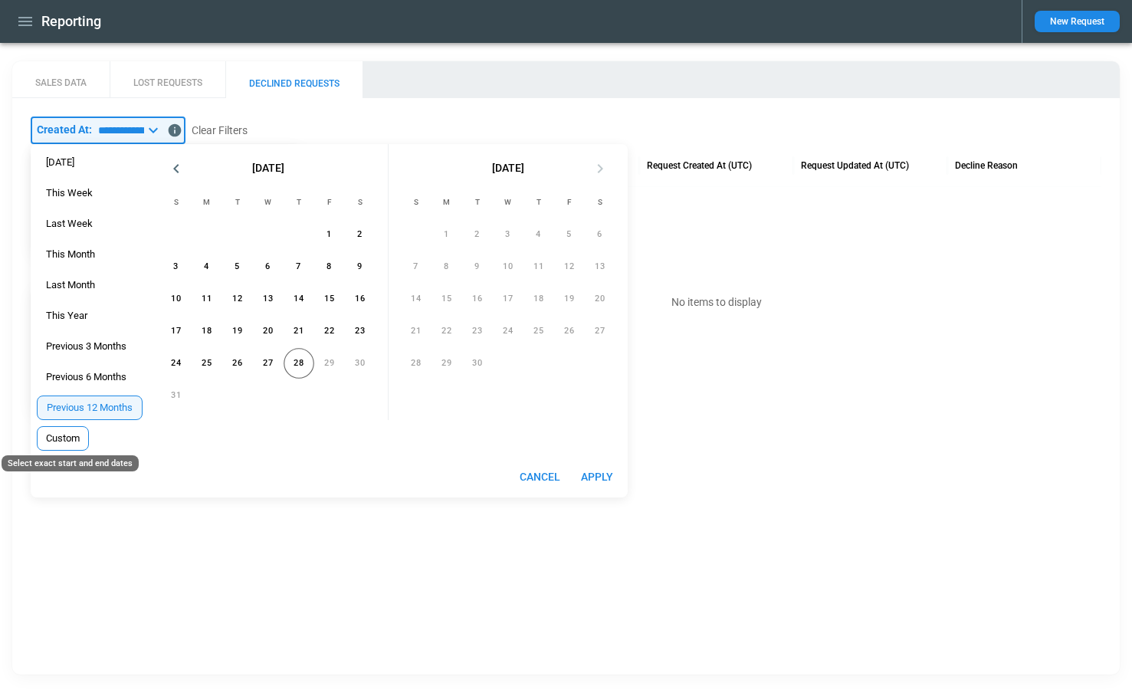
click at [62, 439] on div "Custom" at bounding box center [63, 438] width 34 height 12
click at [240, 333] on button "19" at bounding box center [236, 331] width 31 height 31
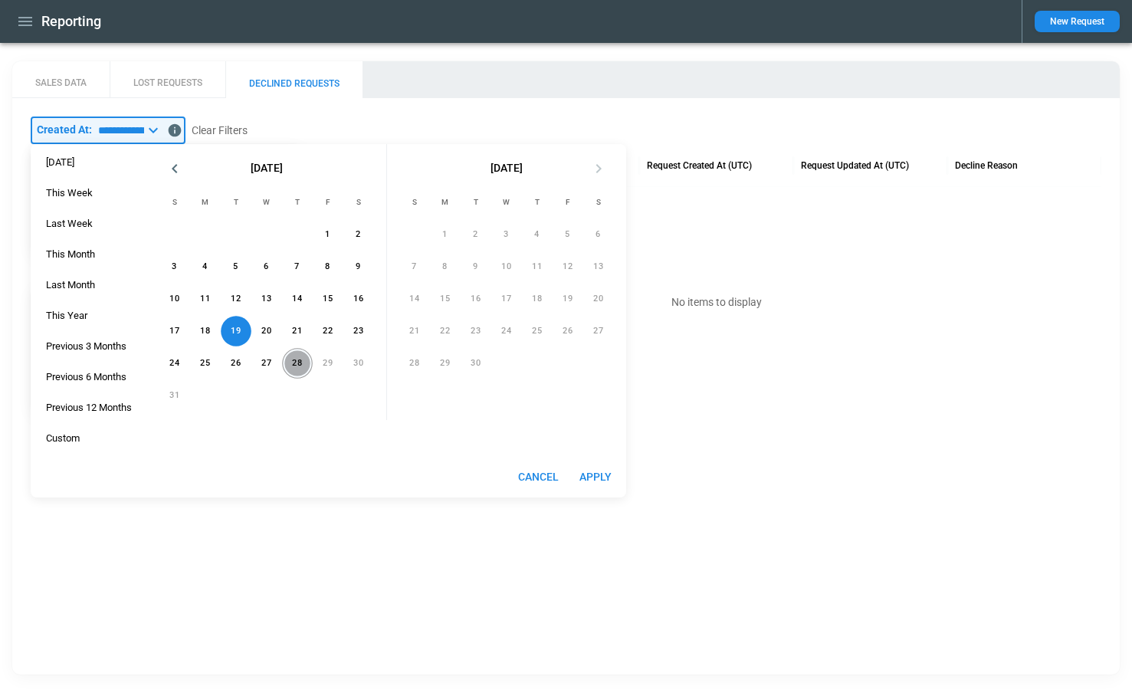
click at [307, 357] on button "28" at bounding box center [297, 363] width 31 height 31
click at [269, 359] on button "27" at bounding box center [266, 363] width 31 height 31
click at [302, 363] on button "28" at bounding box center [297, 363] width 31 height 31
click at [605, 474] on button "Apply" at bounding box center [595, 477] width 49 height 28
type input "**********"
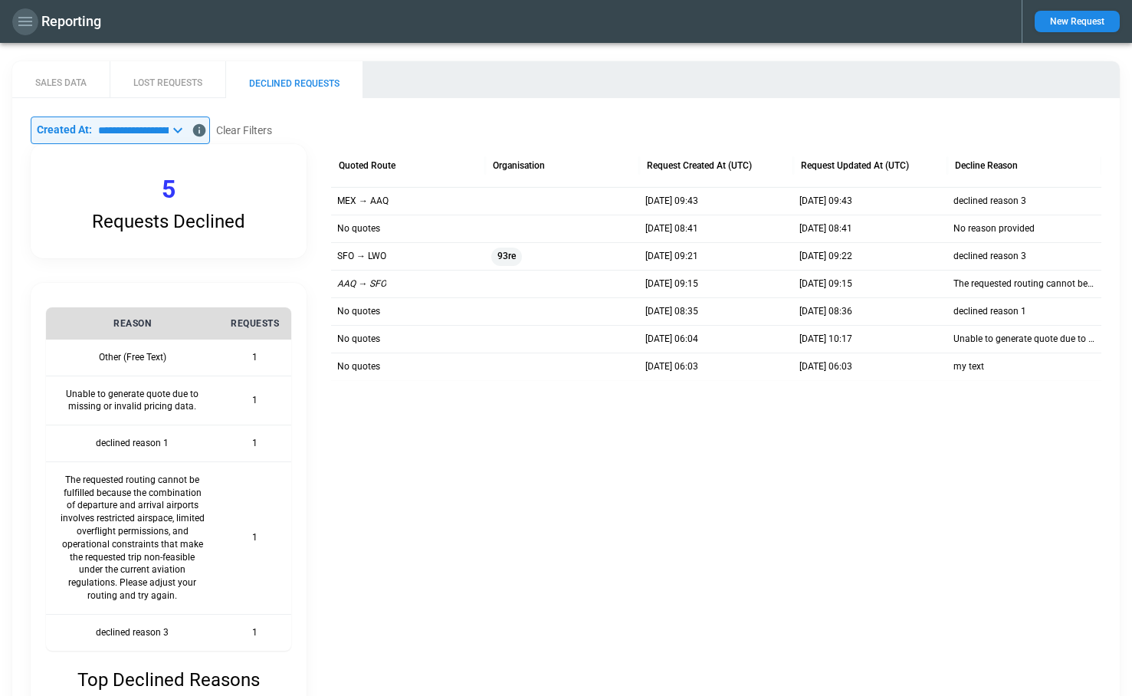
click at [25, 21] on icon "button" at bounding box center [25, 21] width 14 height 9
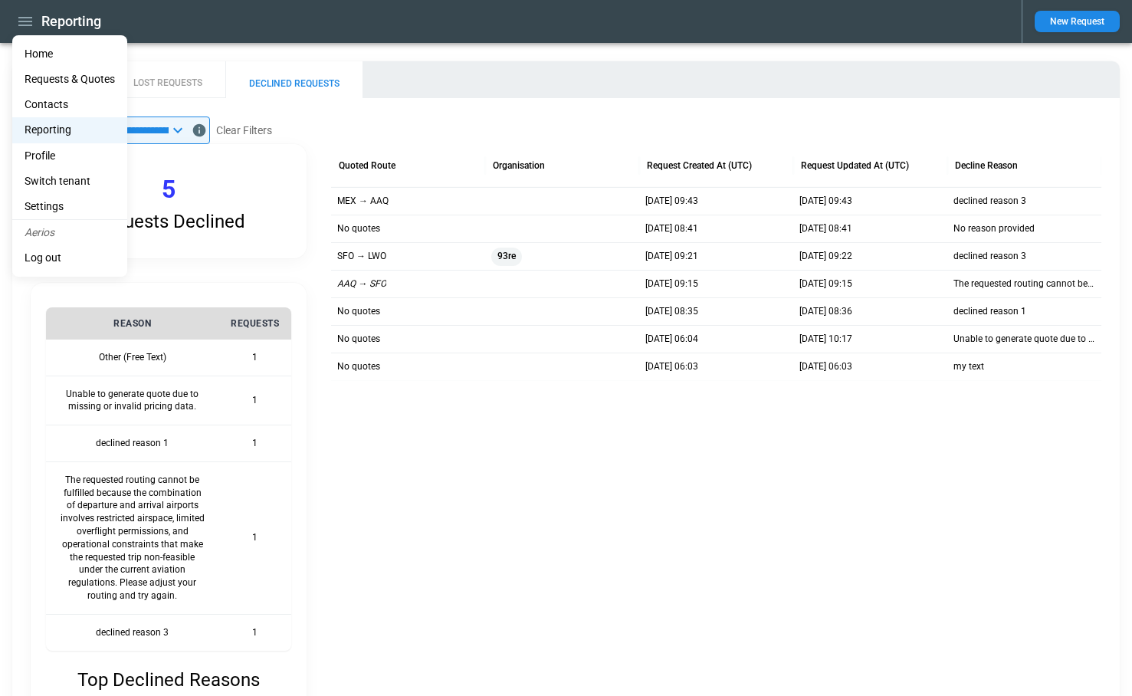
click at [44, 47] on li "Home" at bounding box center [69, 53] width 115 height 25
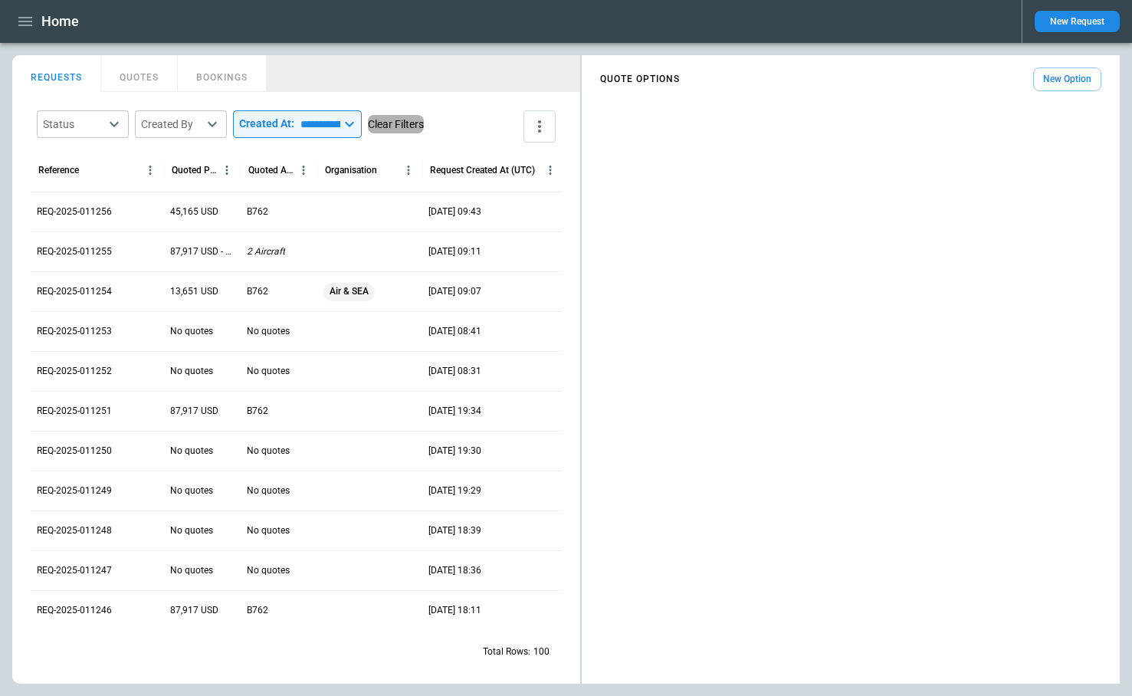
click at [424, 130] on button "Clear Filters" at bounding box center [396, 124] width 56 height 19
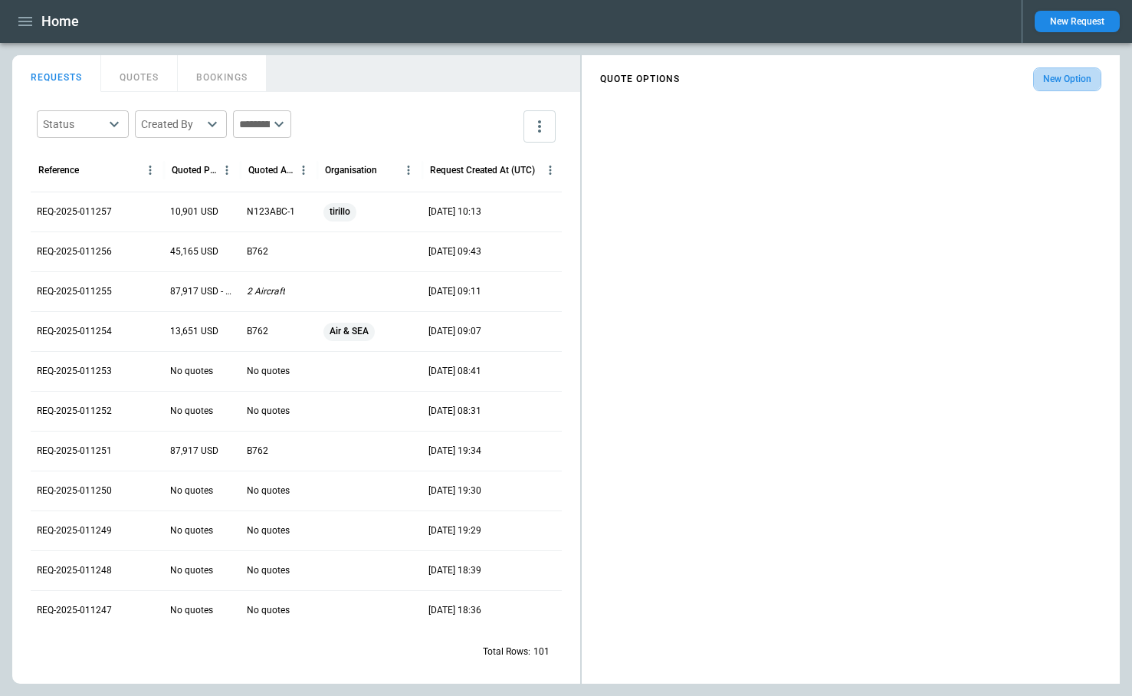
click at [1055, 83] on button "New Option" at bounding box center [1068, 79] width 68 height 24
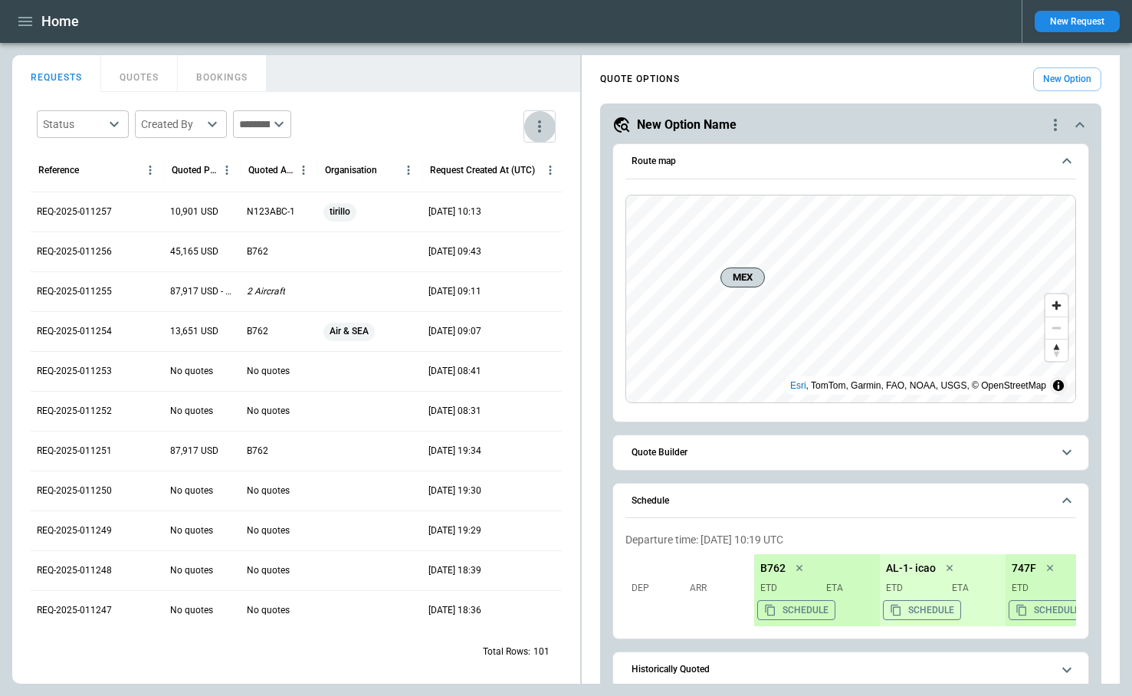
click at [541, 117] on icon "more" at bounding box center [540, 126] width 18 height 18
click at [519, 189] on div "View Settings" at bounding box center [494, 186] width 104 height 18
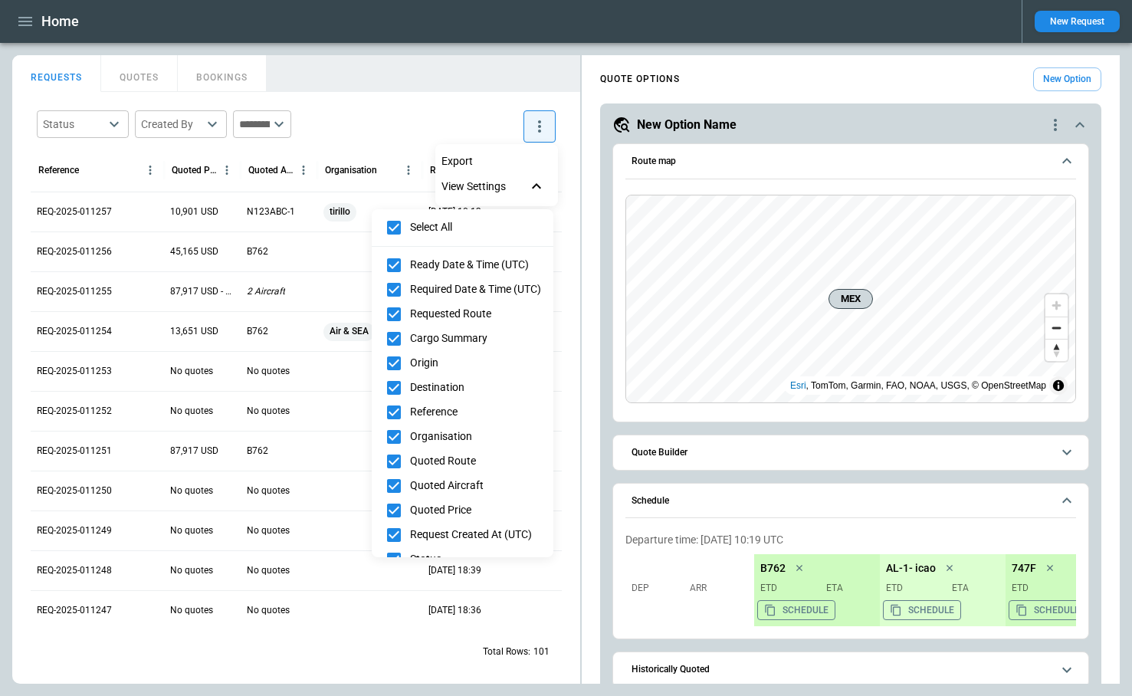
click at [472, 104] on div at bounding box center [566, 348] width 1132 height 696
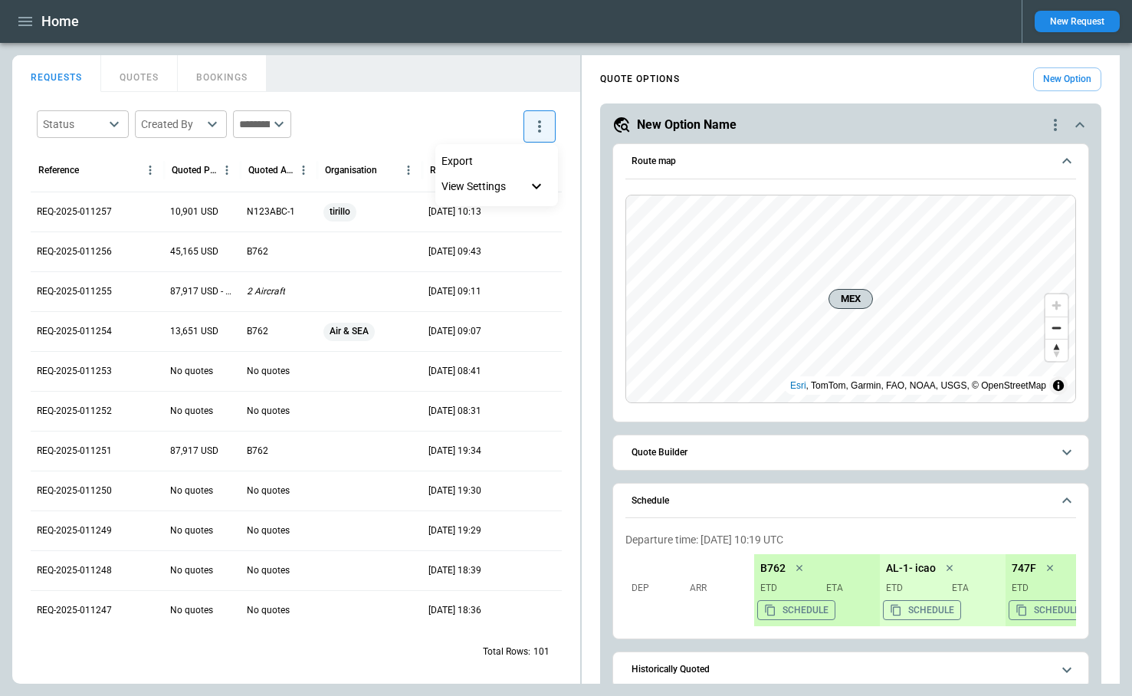
click at [1076, 21] on div at bounding box center [566, 348] width 1132 height 696
click at [1081, 26] on button "New Request" at bounding box center [1077, 21] width 85 height 21
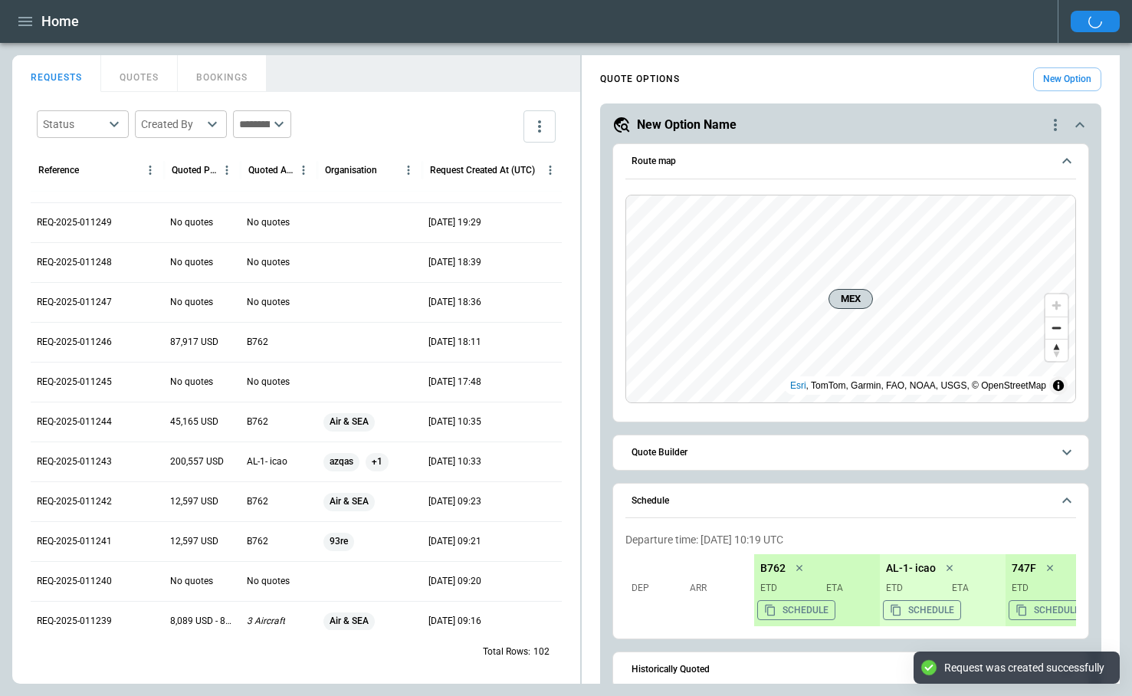
scroll to position [718, 0]
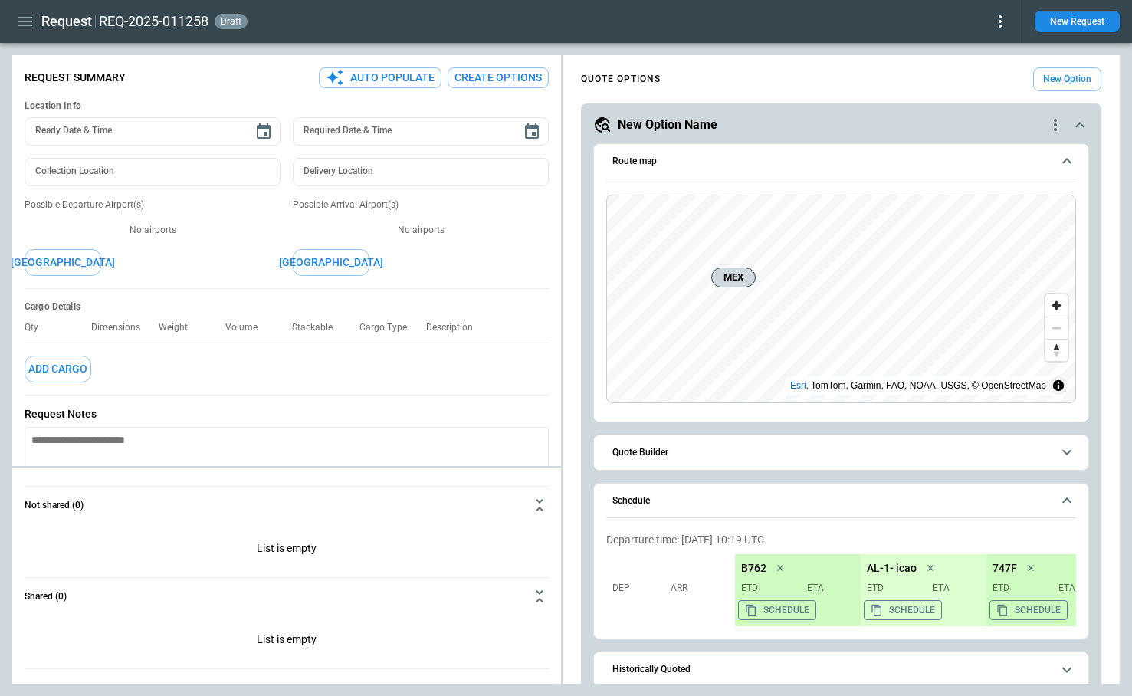
click at [504, 81] on button "Create Options" at bounding box center [498, 77] width 101 height 21
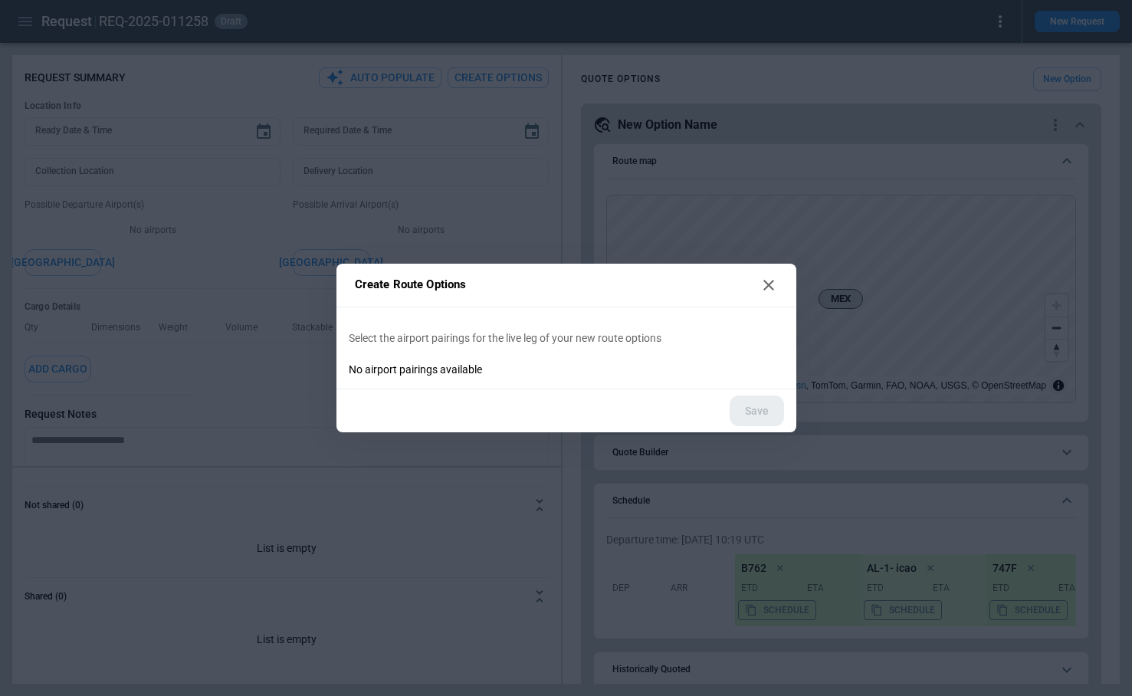
click at [774, 286] on icon at bounding box center [769, 285] width 18 height 18
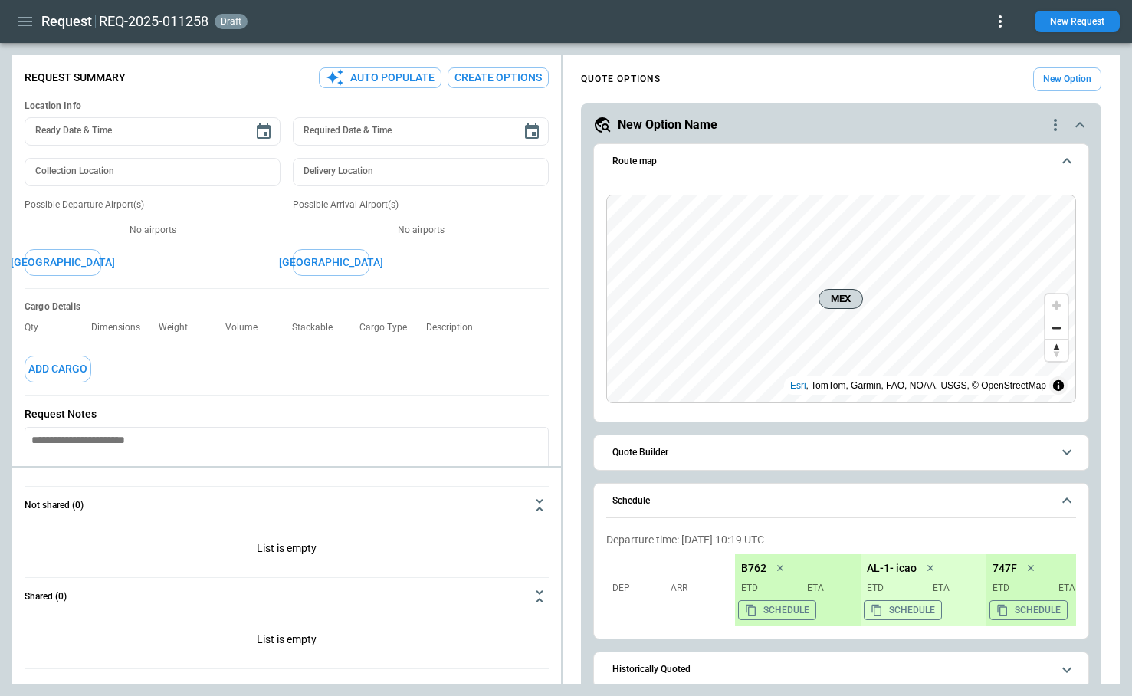
click at [1001, 28] on icon at bounding box center [1000, 21] width 18 height 18
click at [856, 52] on div at bounding box center [566, 348] width 1132 height 696
click at [1004, 28] on icon at bounding box center [1000, 21] width 18 height 18
click at [889, 80] on div at bounding box center [566, 348] width 1132 height 696
click at [1004, 26] on icon at bounding box center [1000, 21] width 18 height 18
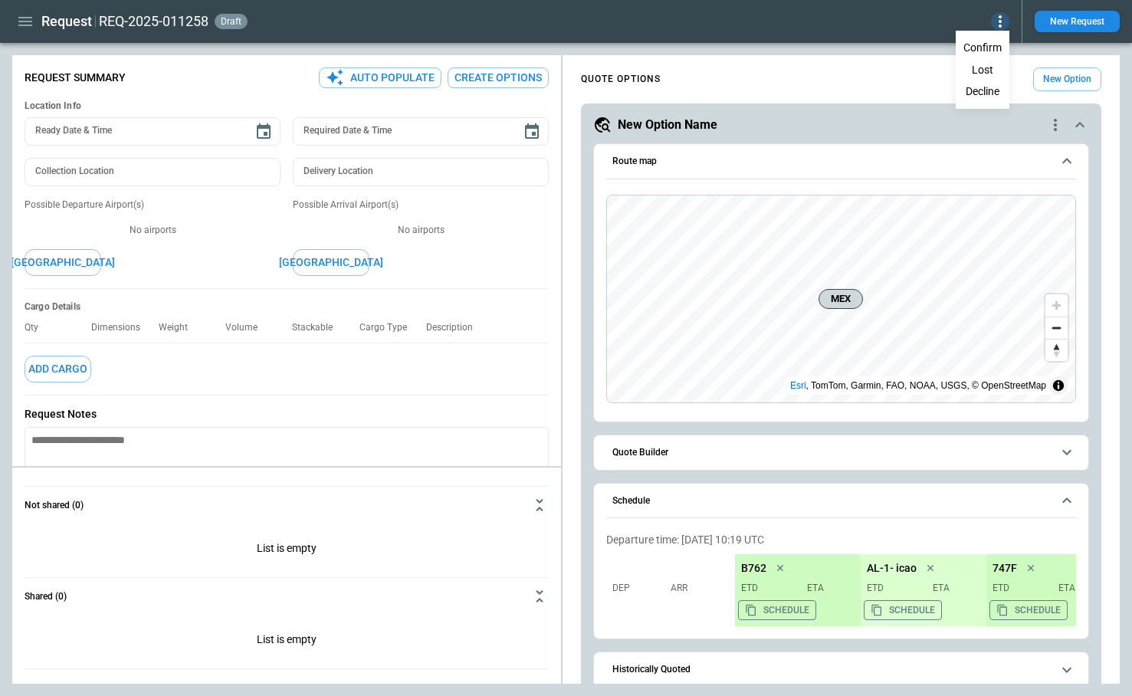
click at [820, 61] on div at bounding box center [566, 348] width 1132 height 696
click at [509, 77] on button "Create Options" at bounding box center [498, 77] width 101 height 21
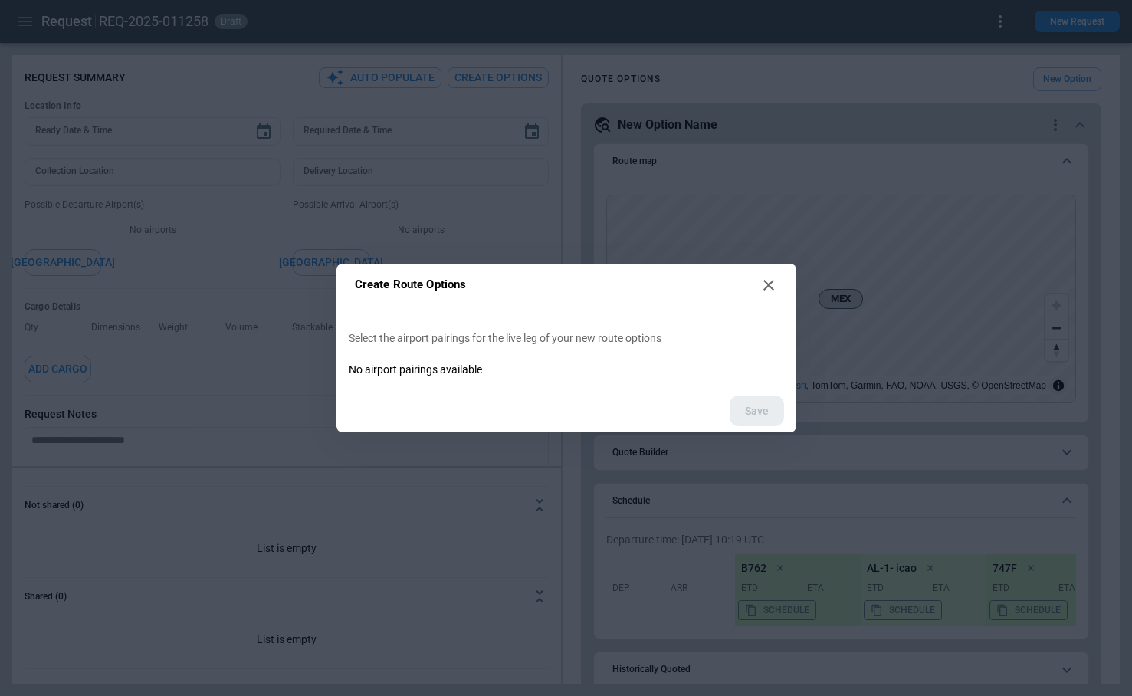
click at [775, 284] on icon at bounding box center [769, 285] width 18 height 18
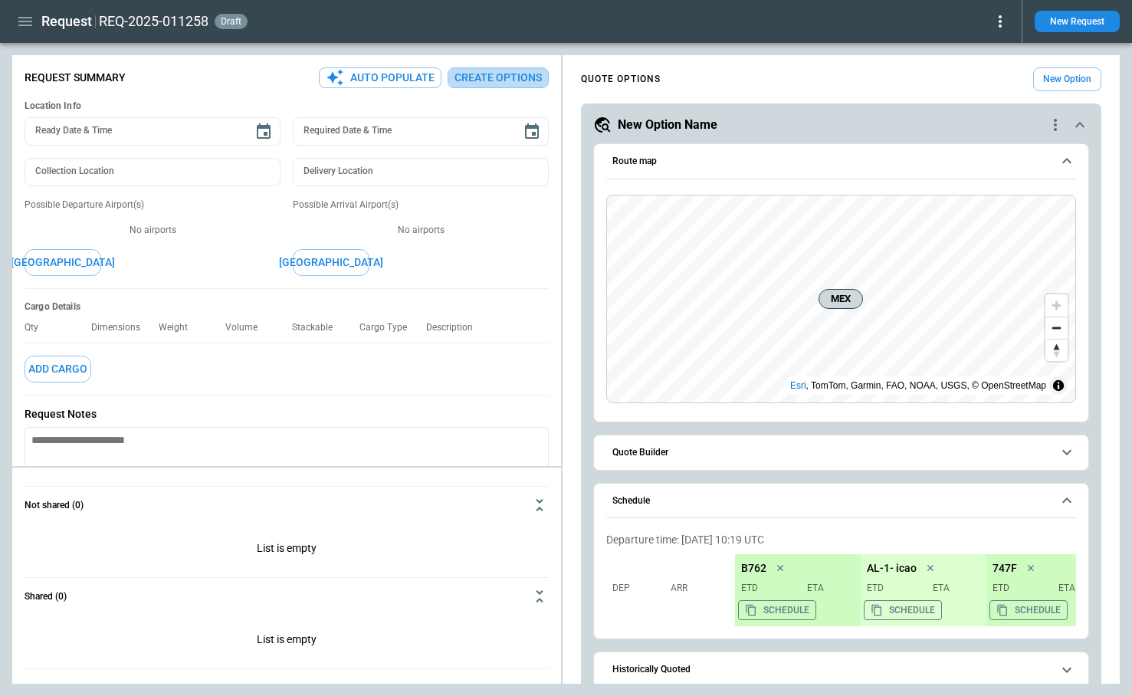
click at [473, 77] on button "Create Options" at bounding box center [498, 77] width 101 height 21
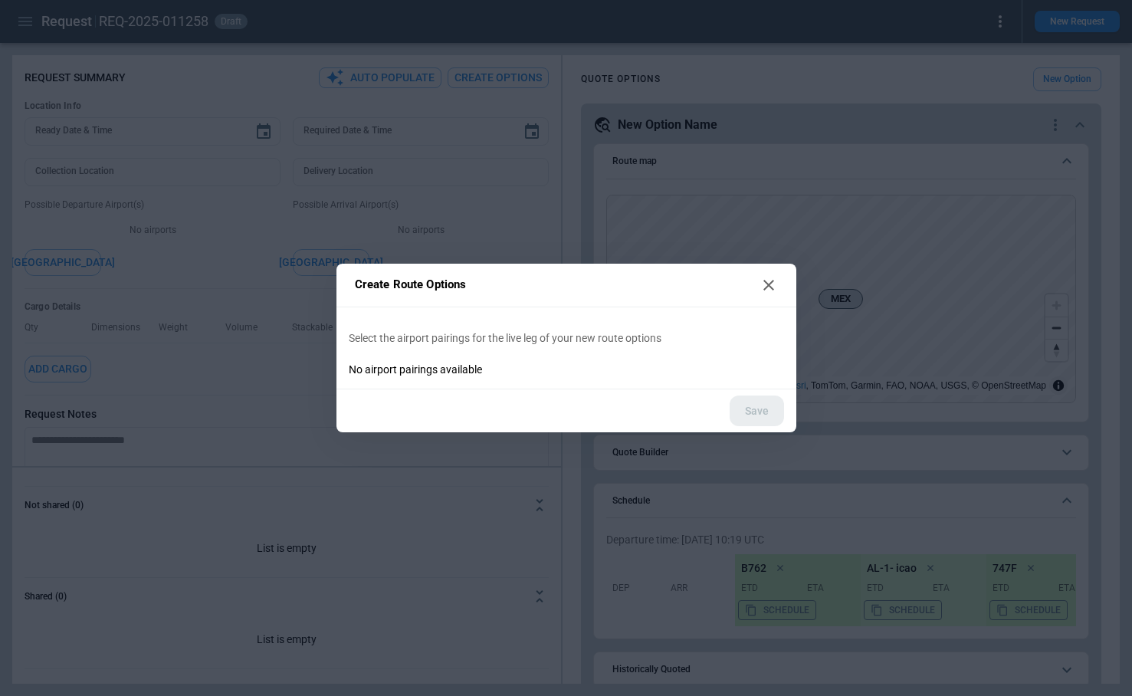
click at [407, 266] on h2 "Create Route Options" at bounding box center [567, 286] width 460 height 44
click at [407, 81] on div "Create Route Options Select the airport pairings for the live leg of your new r…" at bounding box center [566, 348] width 1132 height 696
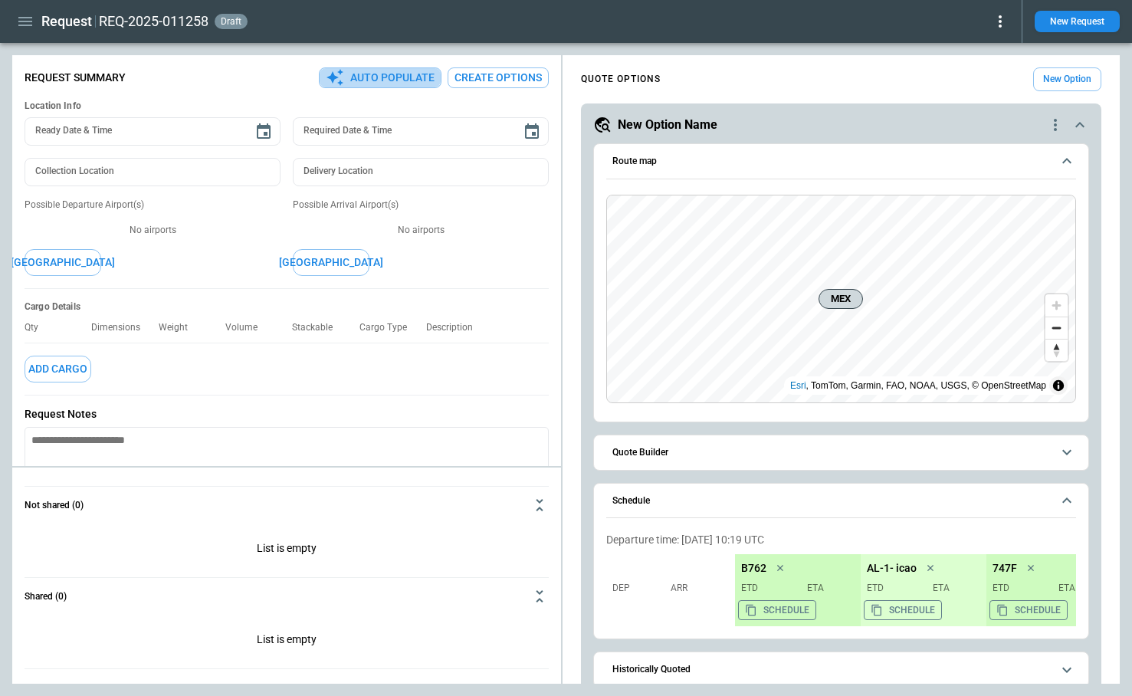
click at [395, 76] on button "Auto Populate" at bounding box center [380, 77] width 123 height 21
type textarea "*"
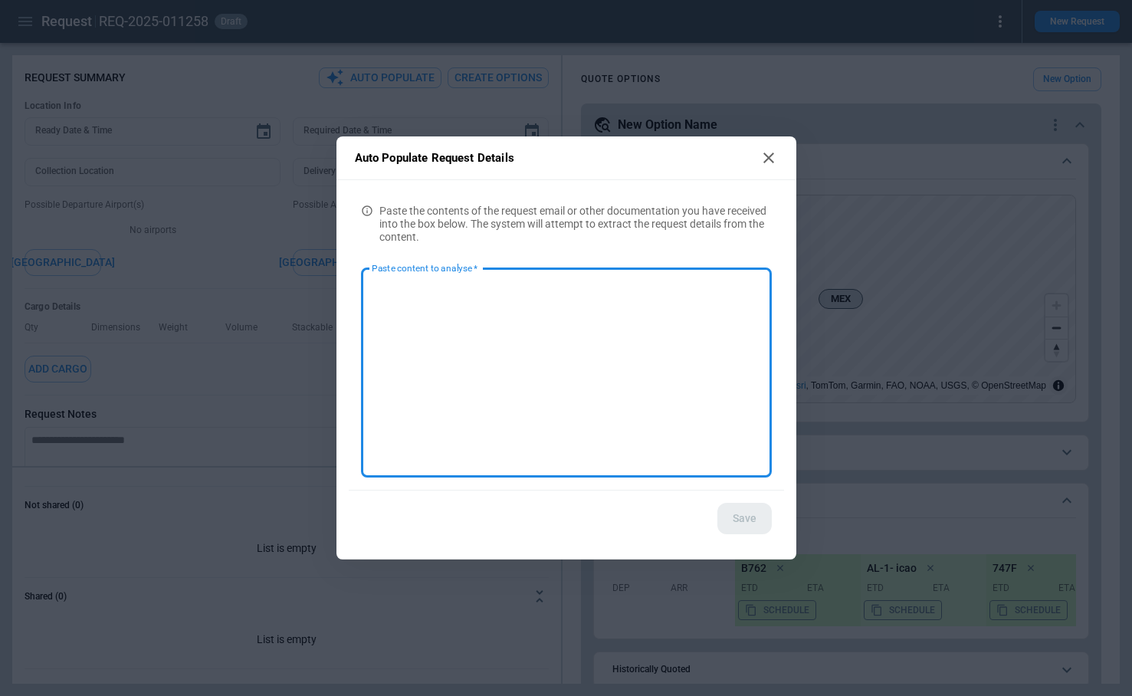
click at [568, 362] on textarea "Paste content to analyse   *" at bounding box center [566, 373] width 389 height 184
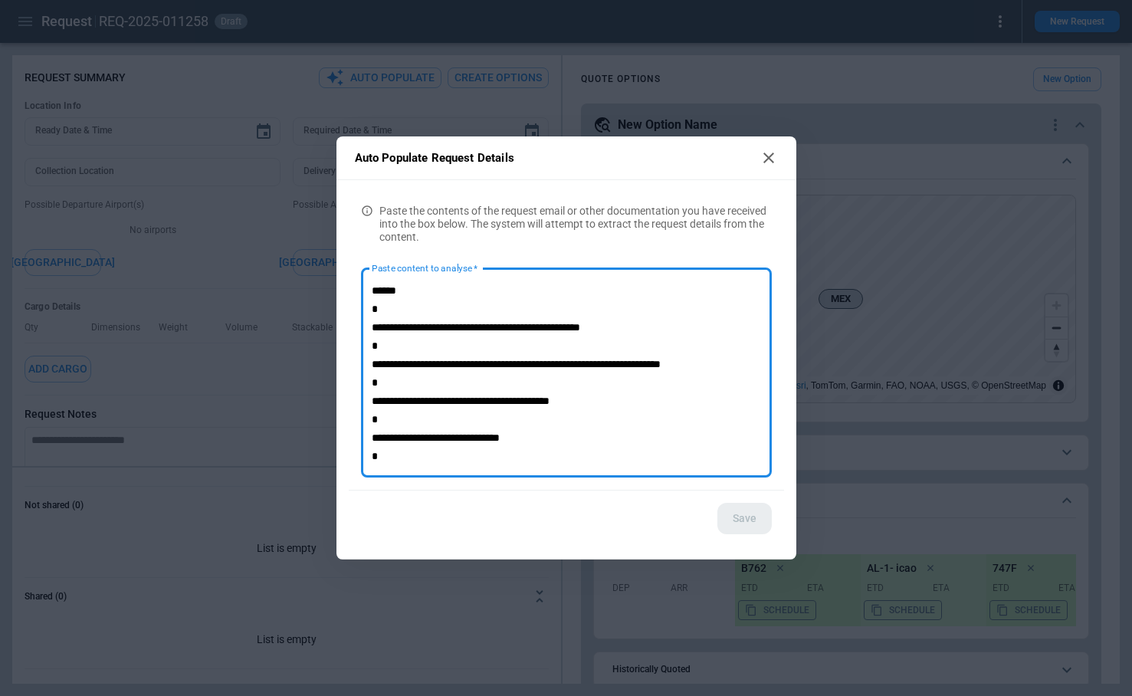
scroll to position [181, 0]
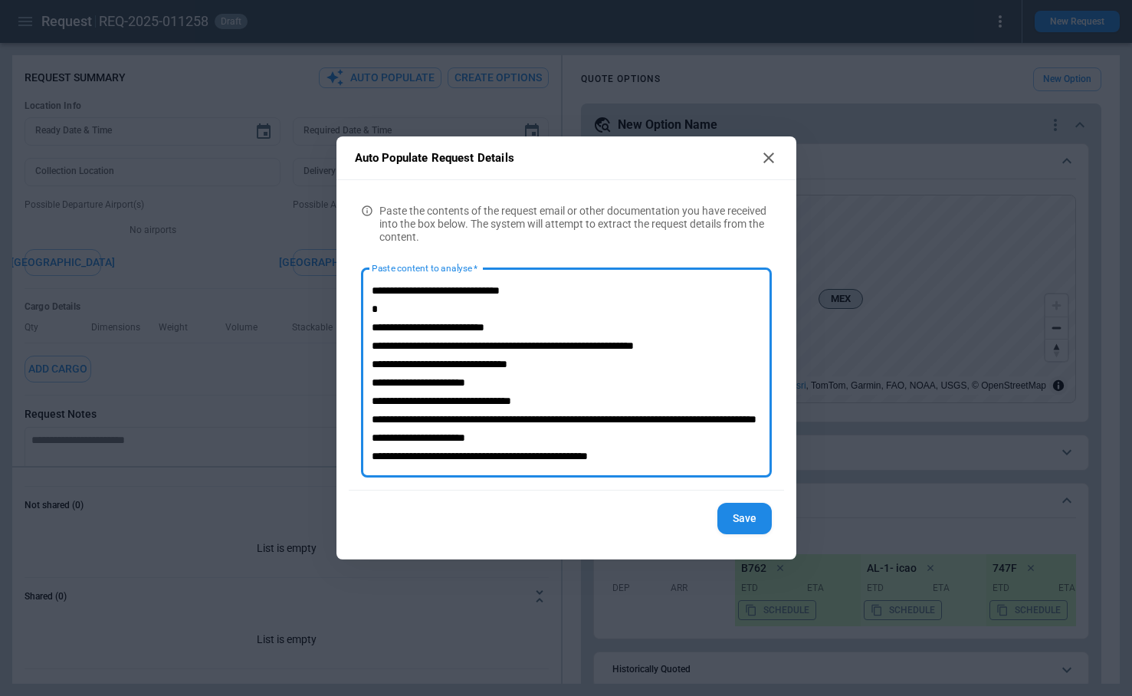
type textarea "**********"
click at [740, 525] on button "Save" at bounding box center [745, 518] width 54 height 31
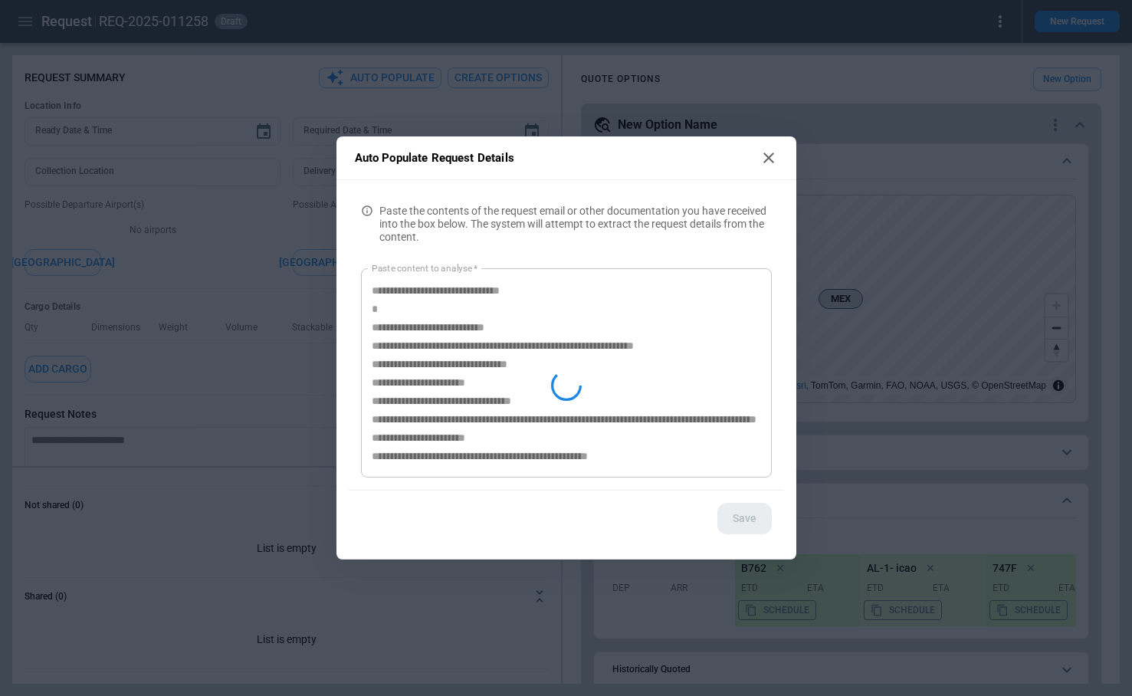
type textarea "*"
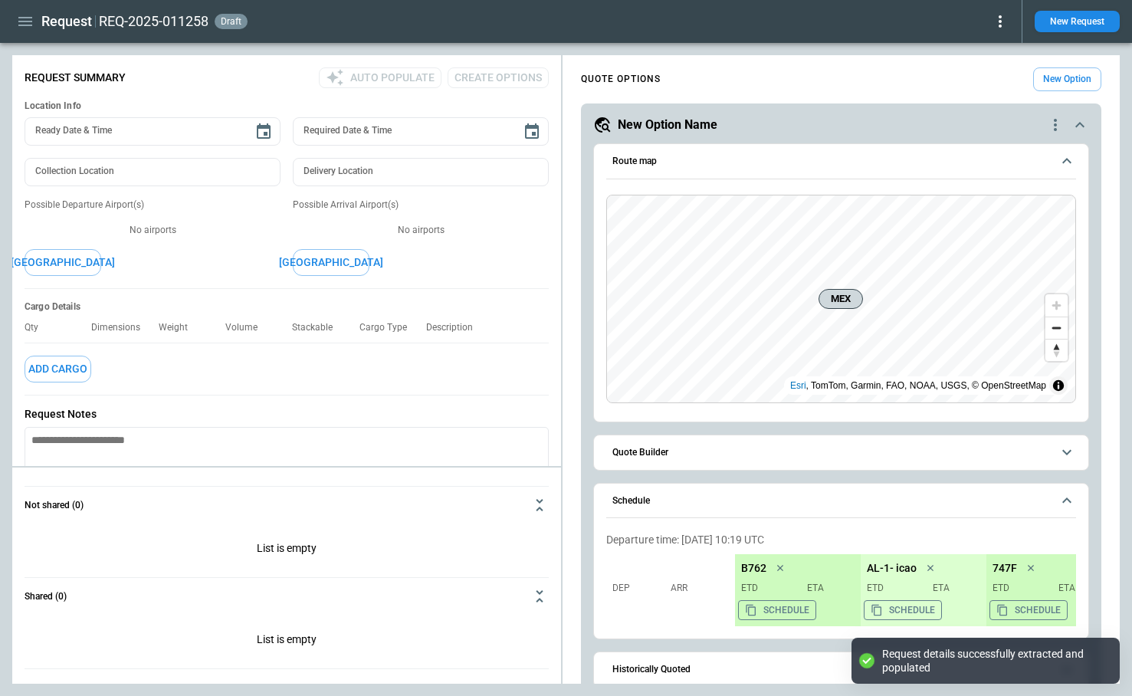
scroll to position [0, 0]
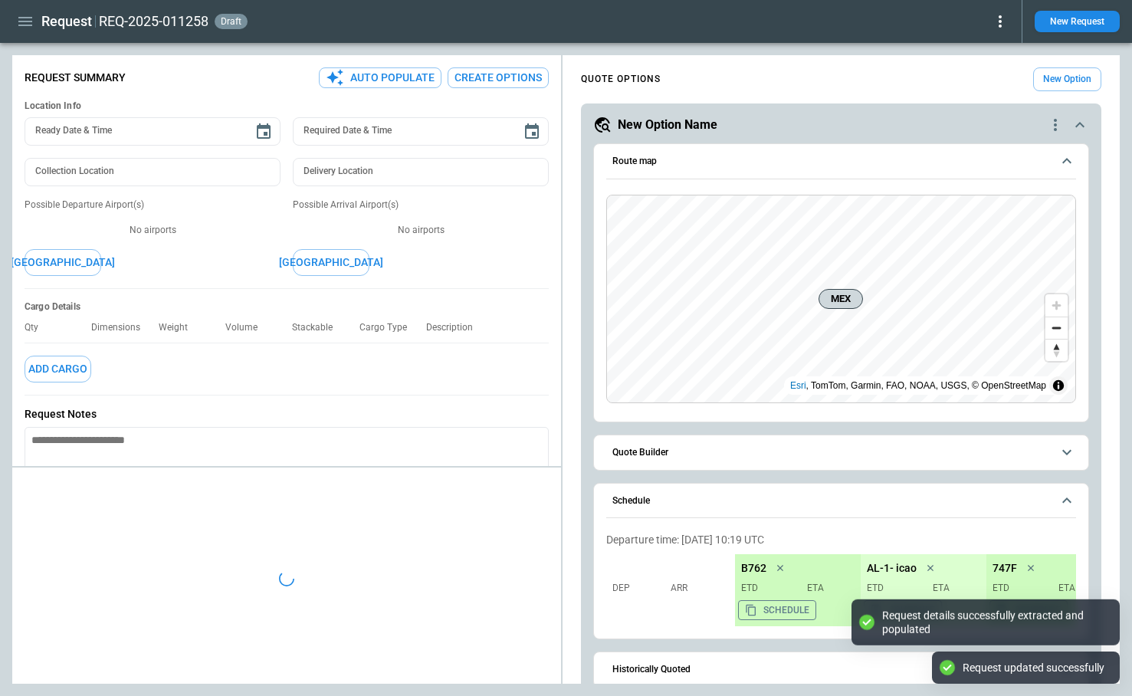
type textarea "*"
type input "**********"
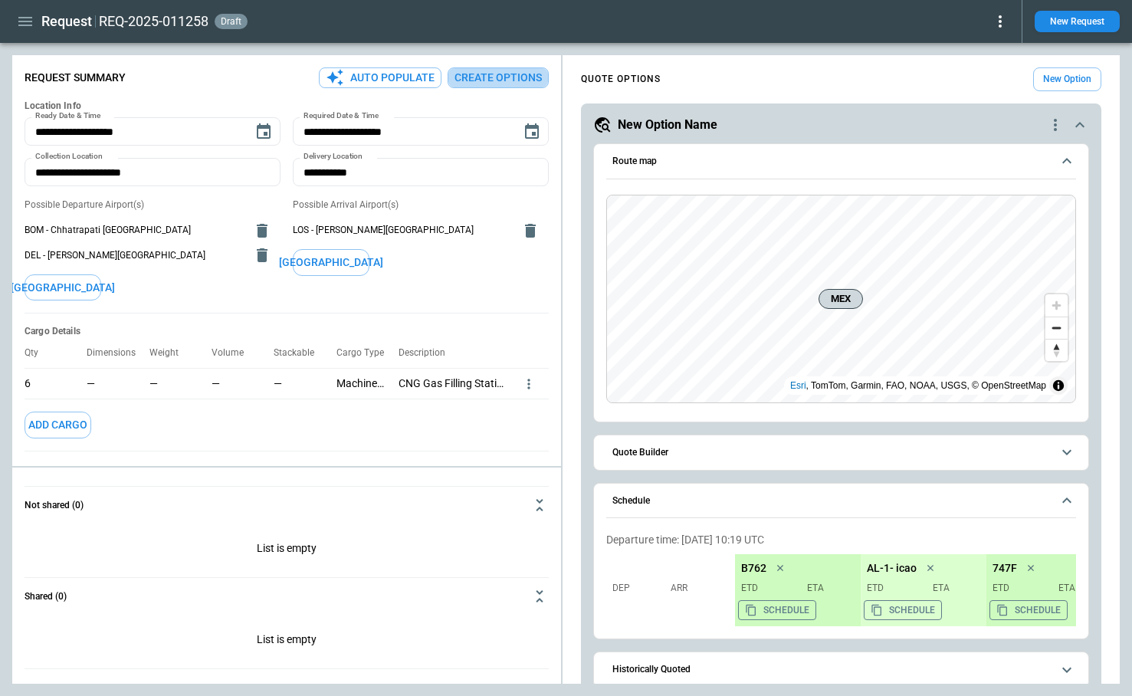
click at [473, 84] on button "Create Options" at bounding box center [498, 77] width 101 height 21
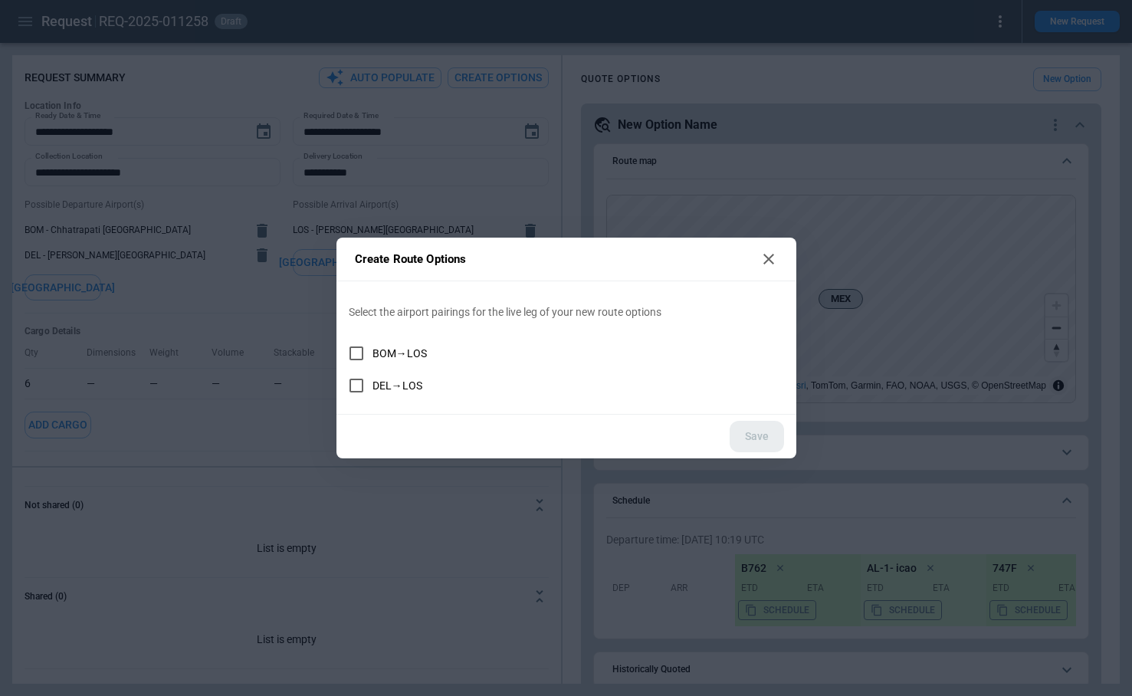
click at [772, 255] on icon at bounding box center [769, 259] width 11 height 11
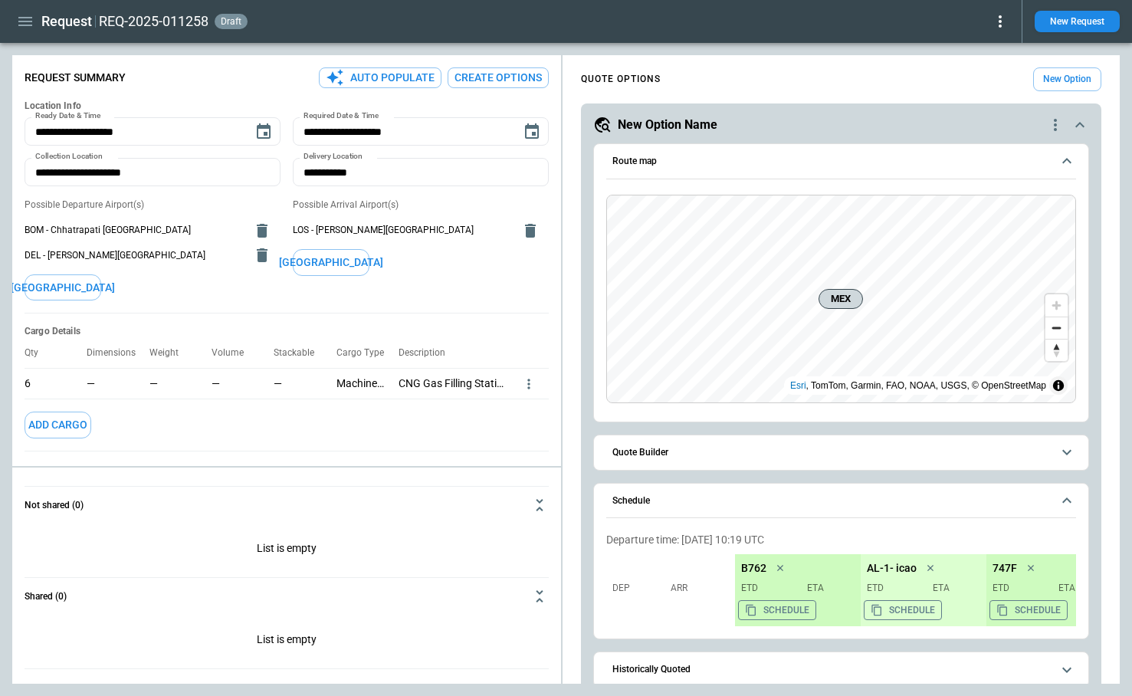
click at [996, 25] on icon at bounding box center [1000, 21] width 18 height 18
click at [756, 31] on div at bounding box center [566, 348] width 1132 height 696
click at [399, 77] on button "Auto Populate" at bounding box center [380, 77] width 123 height 21
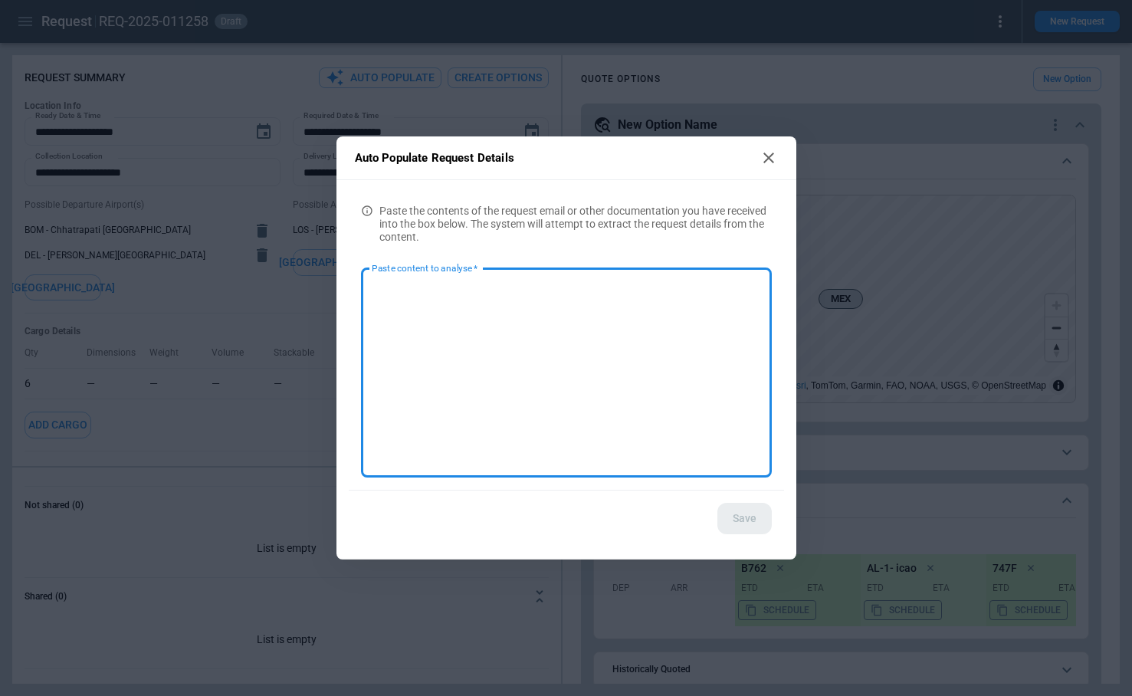
click at [453, 31] on div "Auto Populate Request Details Paste the contents of the request email or other …" at bounding box center [566, 348] width 1132 height 696
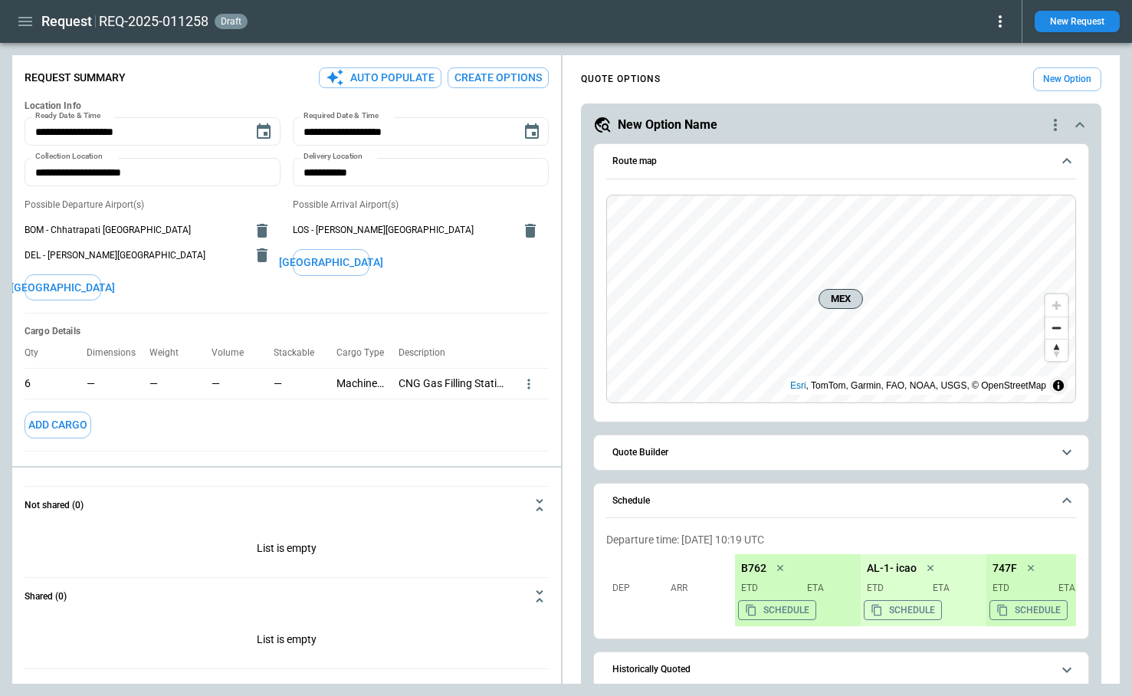
click at [519, 82] on button "Create Options" at bounding box center [498, 77] width 101 height 21
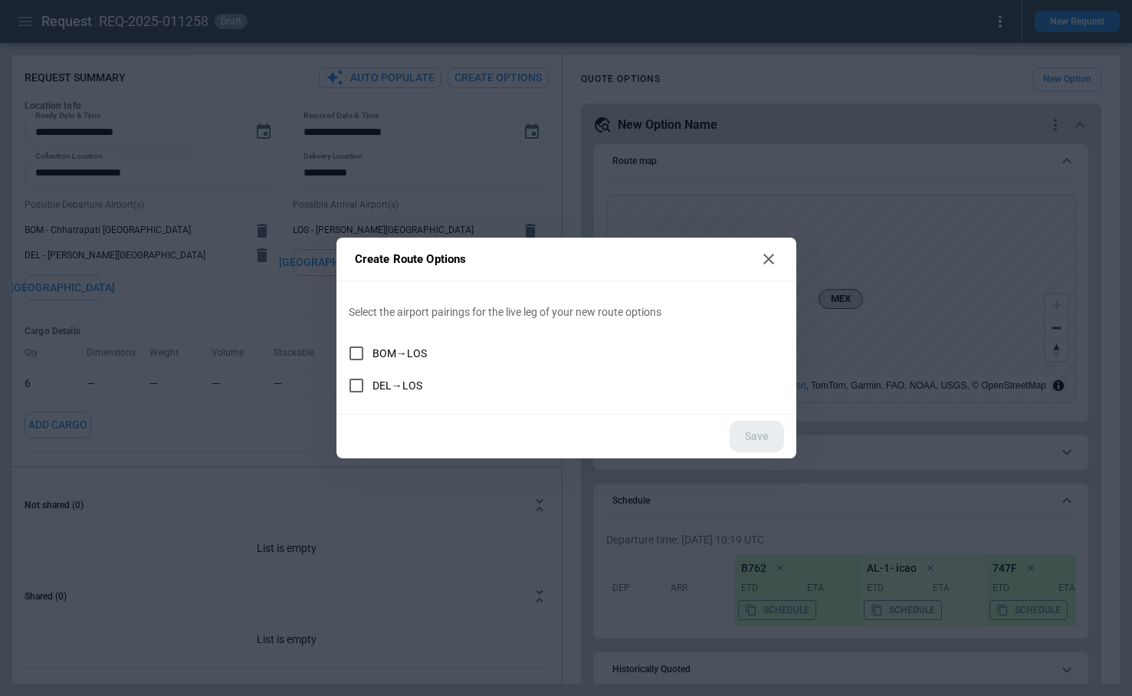
click at [547, 49] on div "Create Route Options Select the airport pairings for the live leg of your new r…" at bounding box center [566, 348] width 1132 height 696
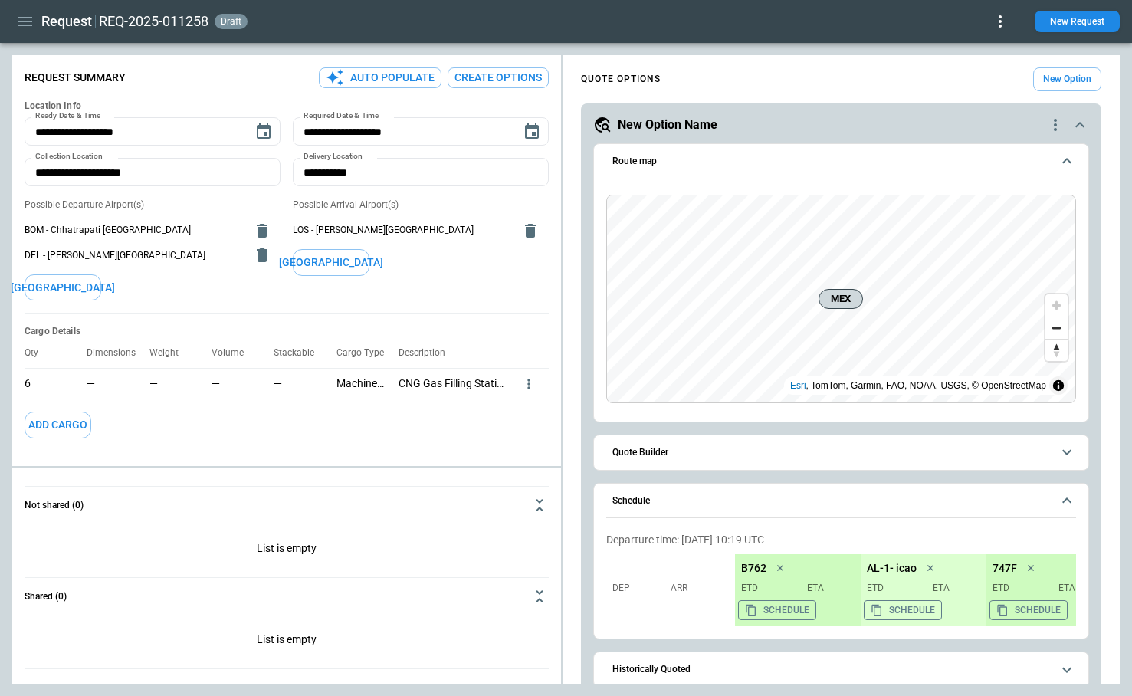
click at [366, 80] on button "Auto Populate" at bounding box center [380, 77] width 123 height 21
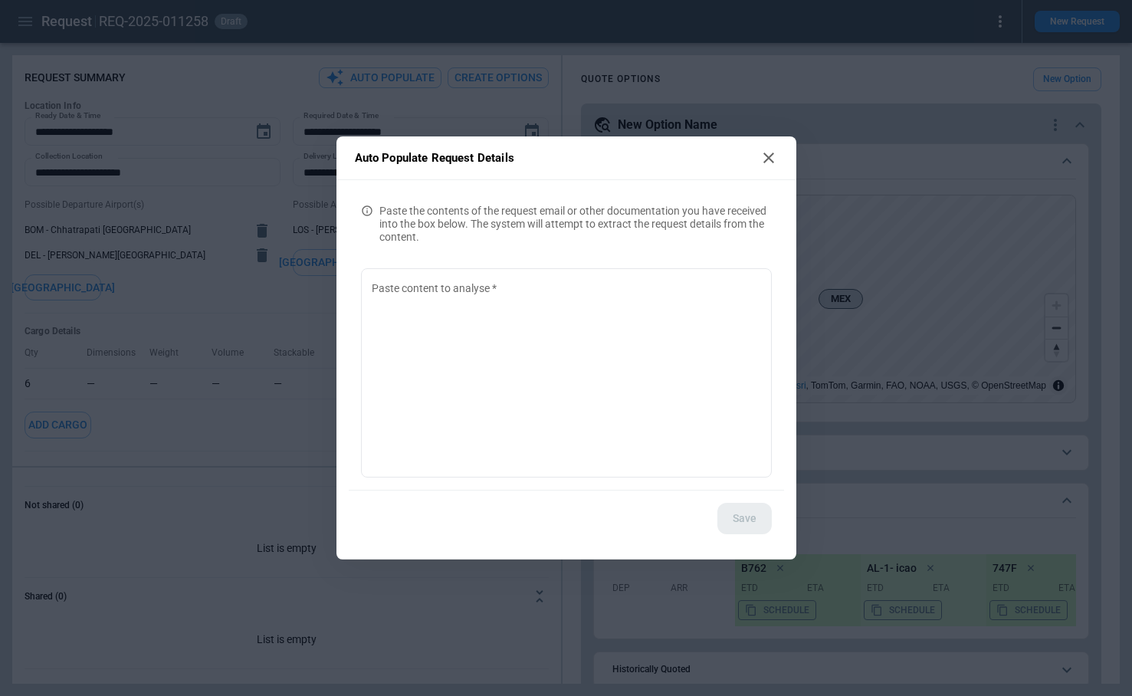
click at [445, 55] on div "Auto Populate Request Details Paste the contents of the request email or other …" at bounding box center [566, 348] width 1132 height 696
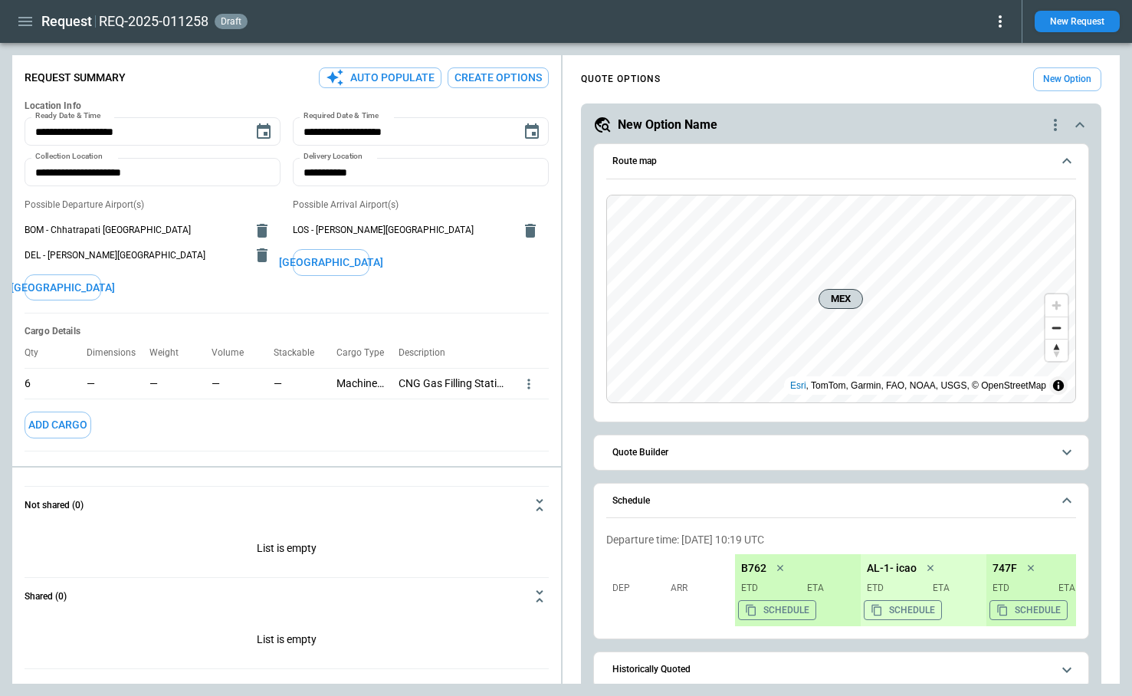
click at [527, 81] on button "Create Options" at bounding box center [498, 77] width 101 height 21
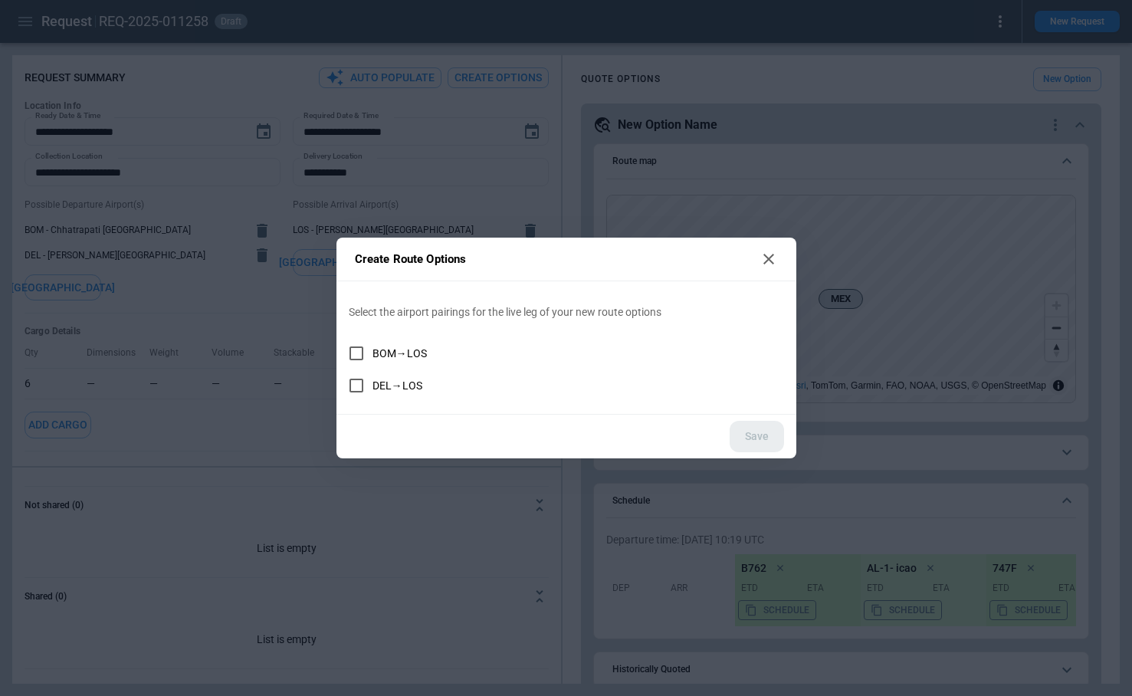
click at [497, 36] on div "Create Route Options Select the airport pairings for the live leg of your new r…" at bounding box center [566, 348] width 1132 height 696
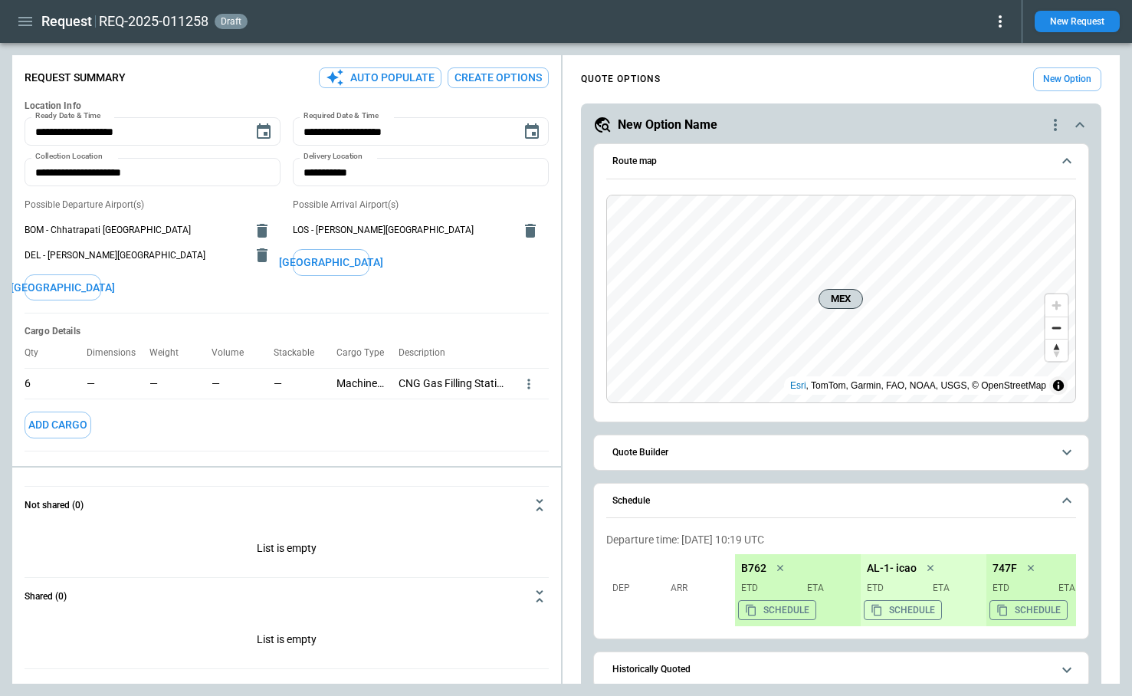
click at [495, 79] on button "Create Options" at bounding box center [498, 77] width 101 height 21
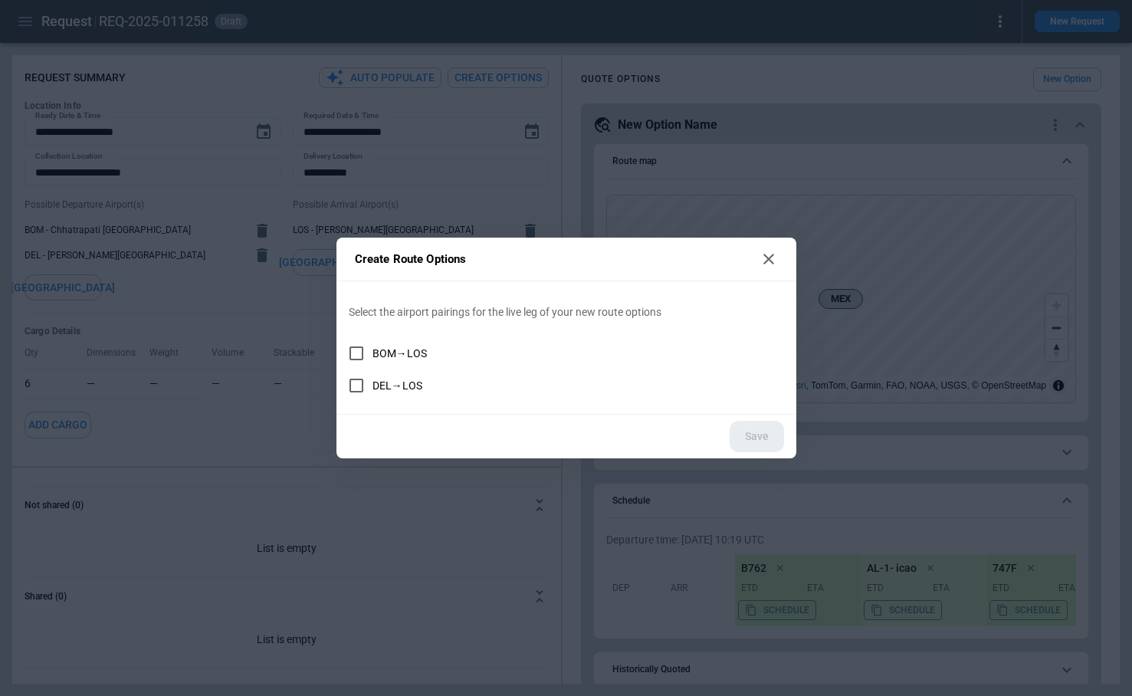
click at [467, 192] on div "Create Route Options Select the airport pairings for the live leg of your new r…" at bounding box center [566, 348] width 1132 height 696
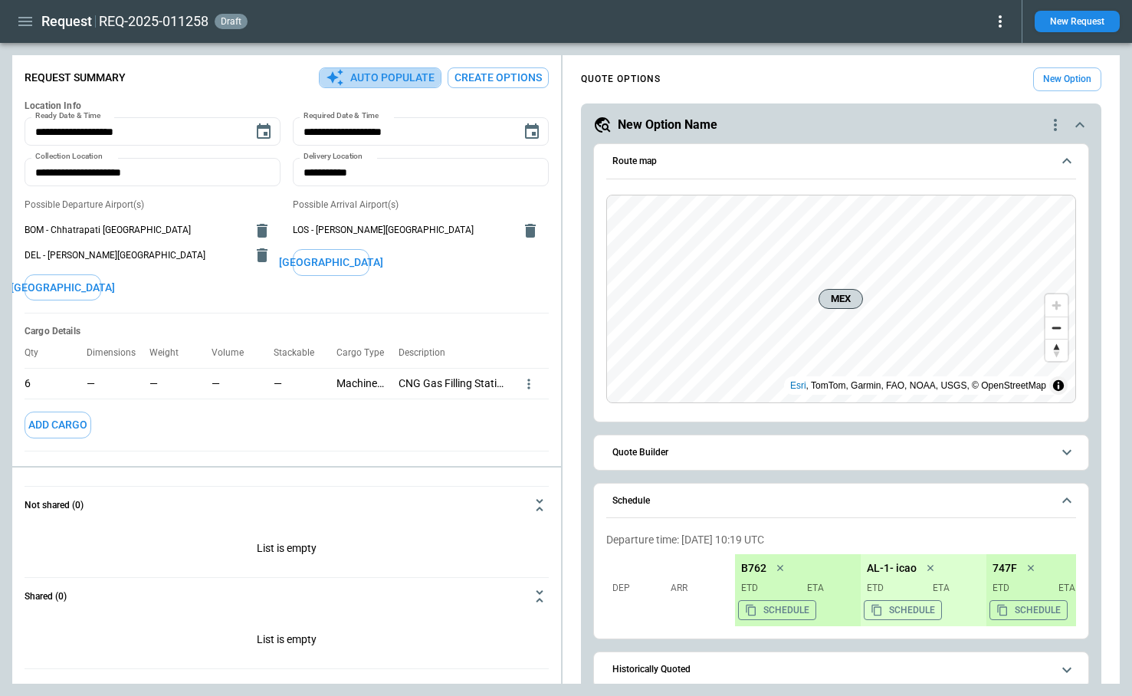
click at [401, 74] on button "Auto Populate" at bounding box center [380, 77] width 123 height 21
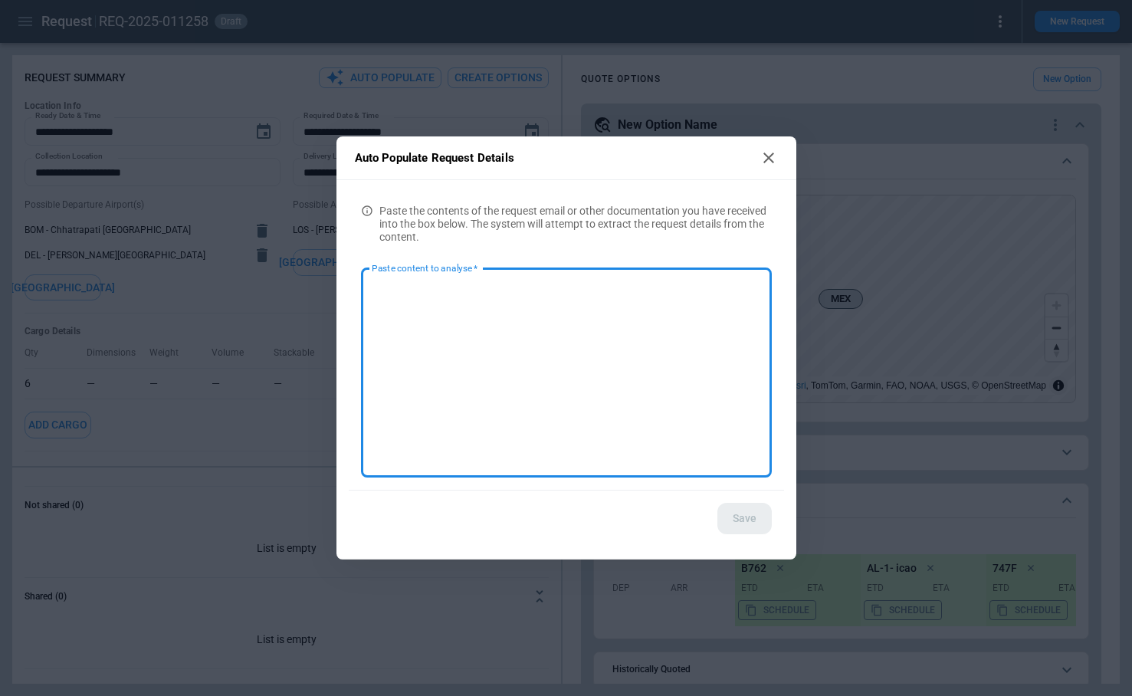
click at [488, 114] on div "Auto Populate Request Details Paste the contents of the request email or other …" at bounding box center [566, 348] width 1132 height 696
type textarea "*"
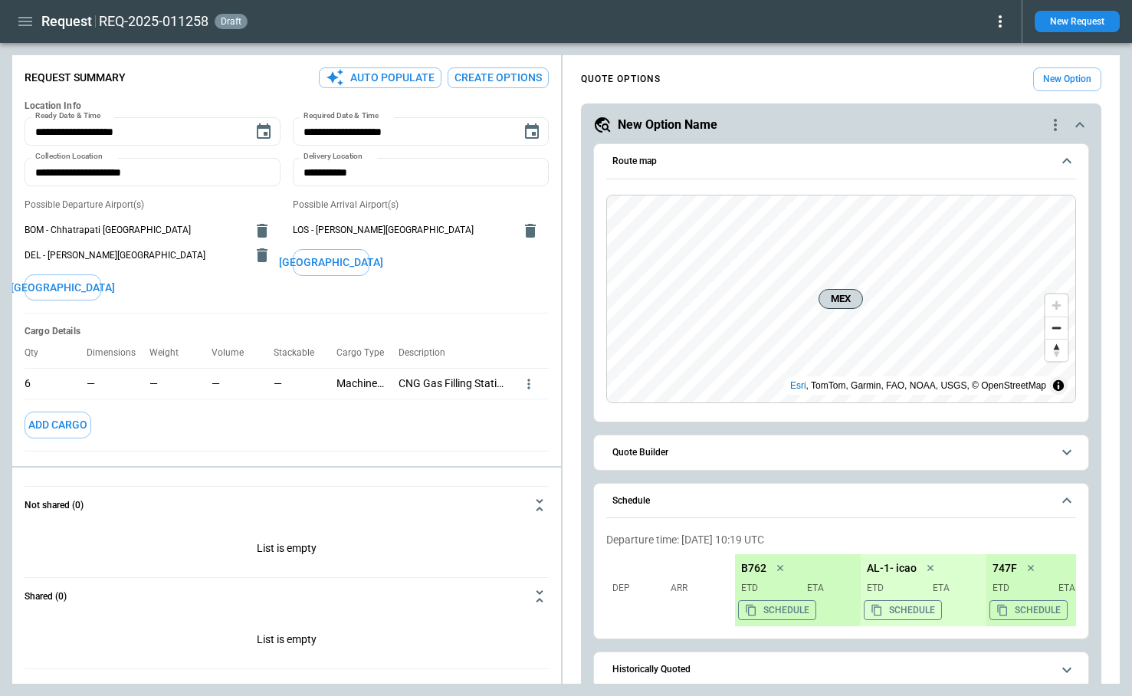
click at [488, 71] on button "Create Options" at bounding box center [498, 77] width 101 height 21
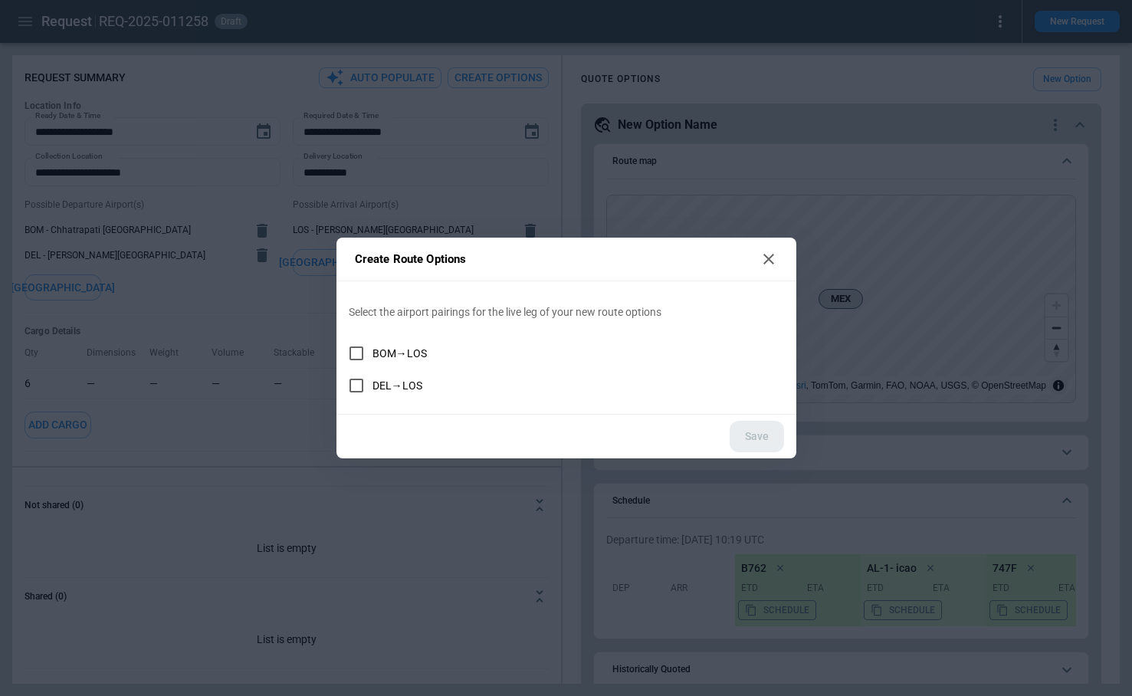
click at [766, 260] on icon at bounding box center [769, 259] width 18 height 18
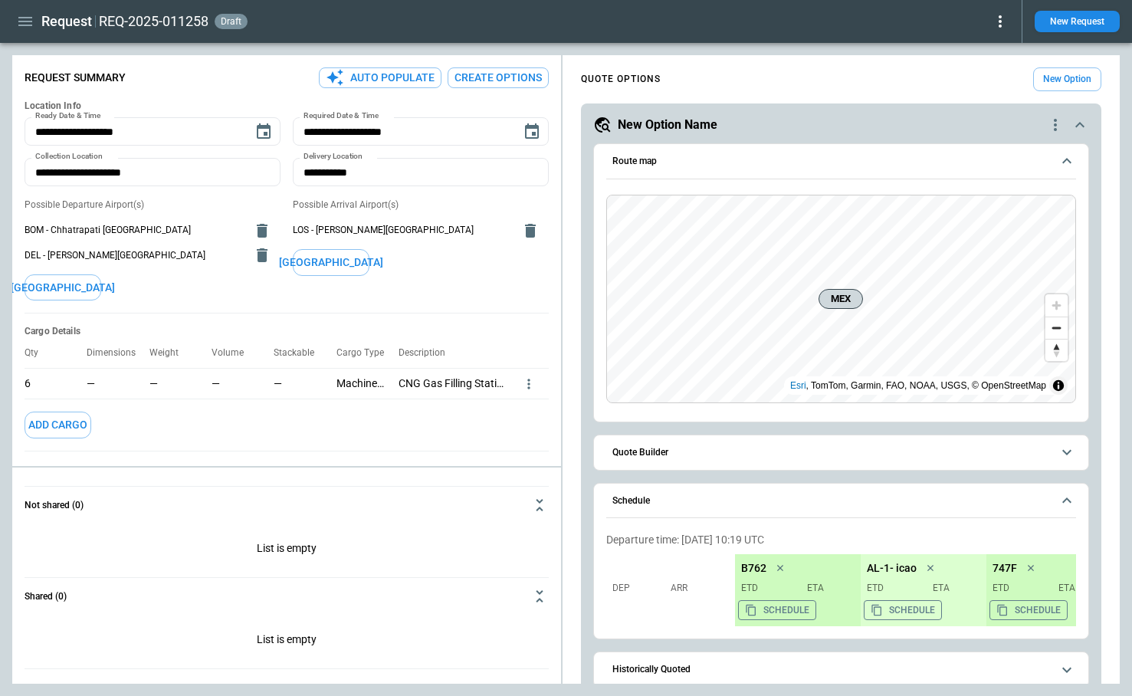
click at [46, 291] on button "[GEOGRAPHIC_DATA]" at bounding box center [63, 287] width 77 height 27
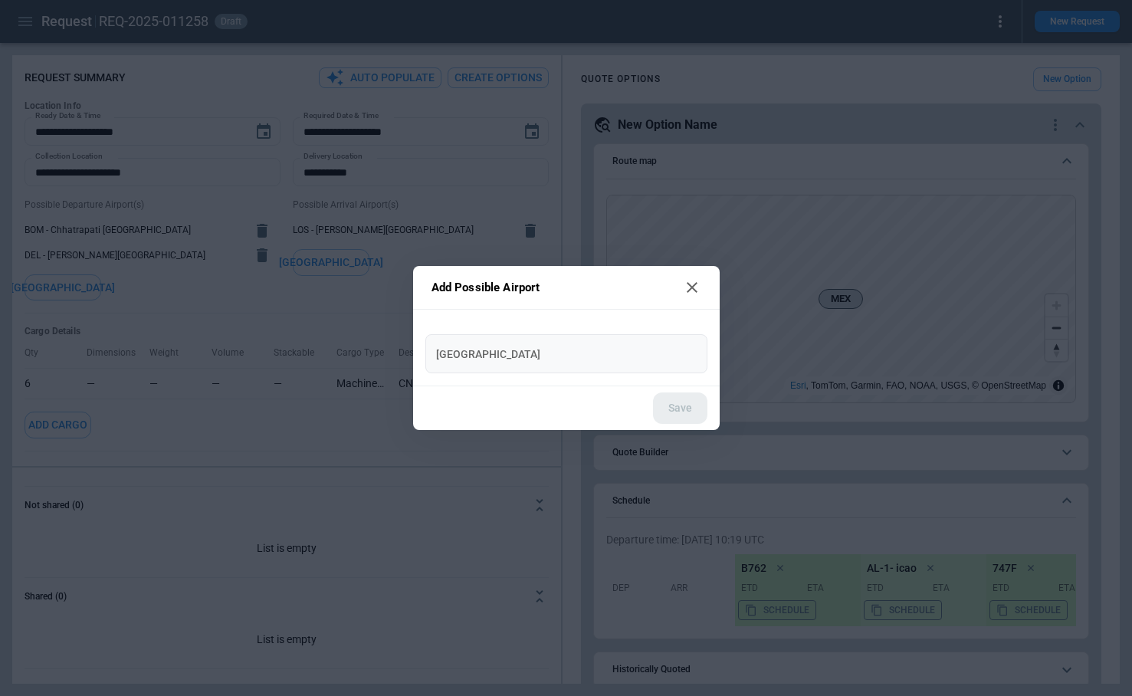
click at [509, 352] on input "[GEOGRAPHIC_DATA]" at bounding box center [567, 353] width 270 height 27
type input "****"
type input "**********"
click at [678, 411] on button "Save" at bounding box center [680, 408] width 54 height 31
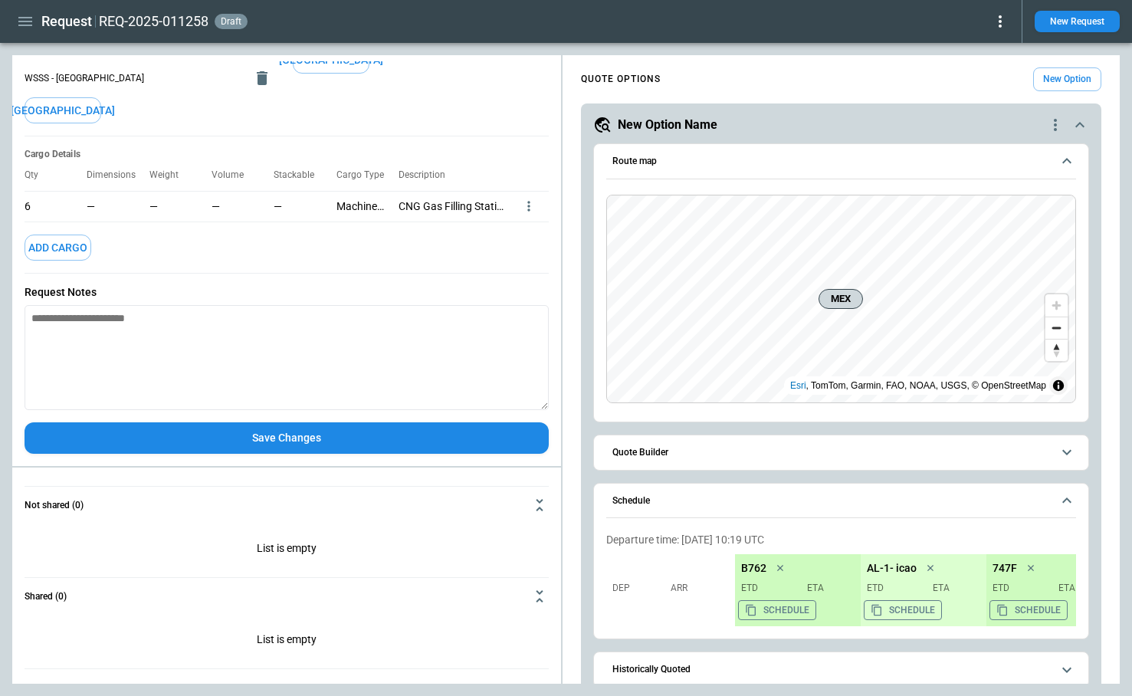
click at [317, 445] on button "Save Changes" at bounding box center [287, 437] width 524 height 31
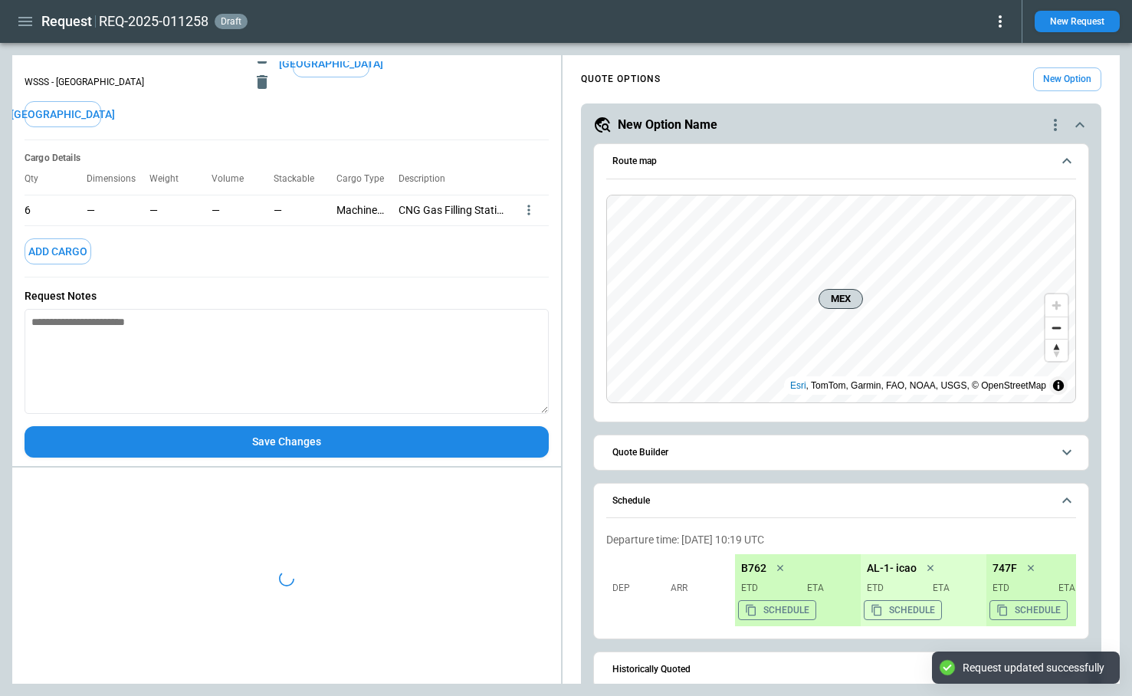
scroll to position [202, 0]
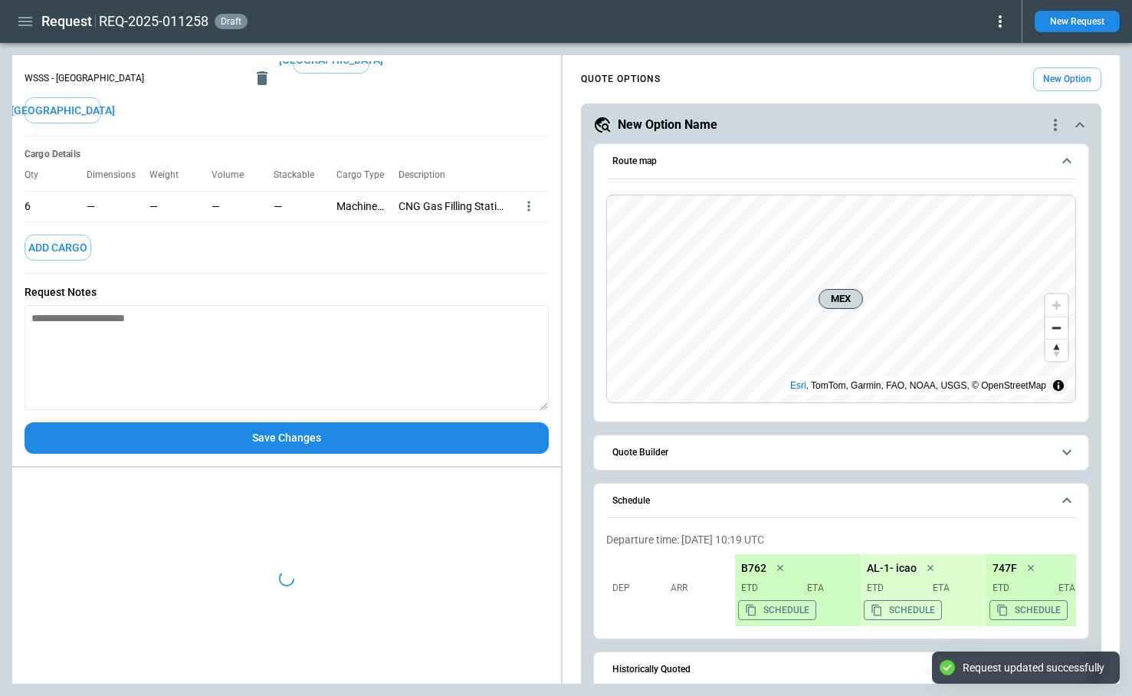
click at [1053, 124] on icon "quote-option-actions" at bounding box center [1056, 125] width 18 height 18
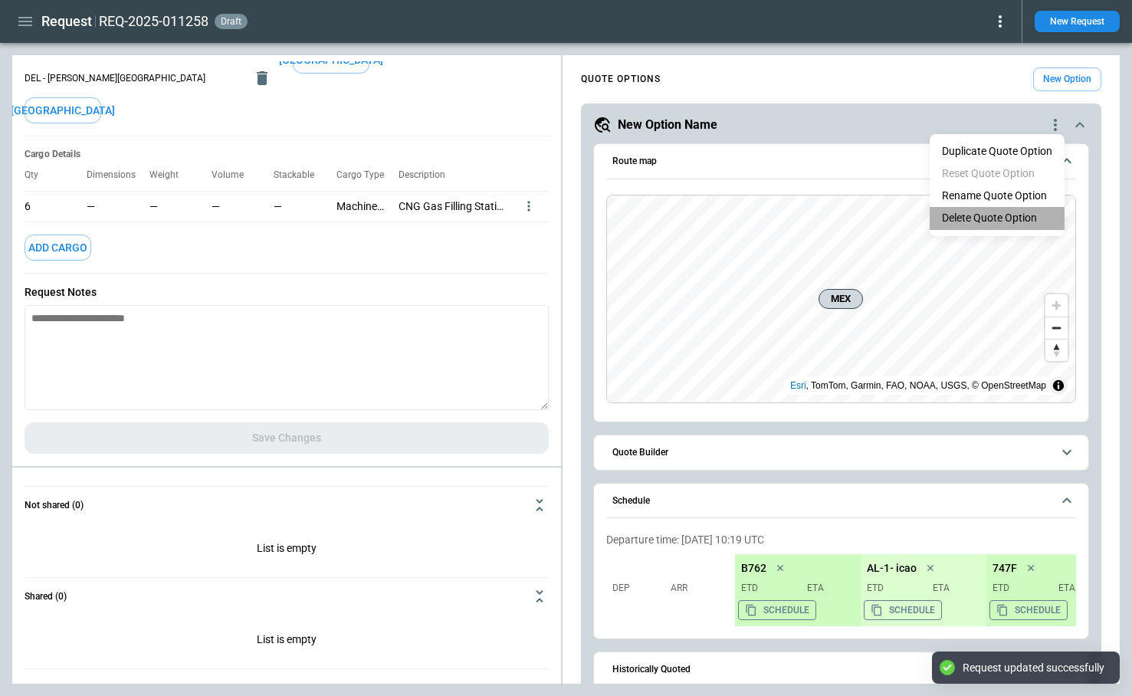
click at [1028, 213] on li "Delete Quote Option" at bounding box center [997, 218] width 135 height 22
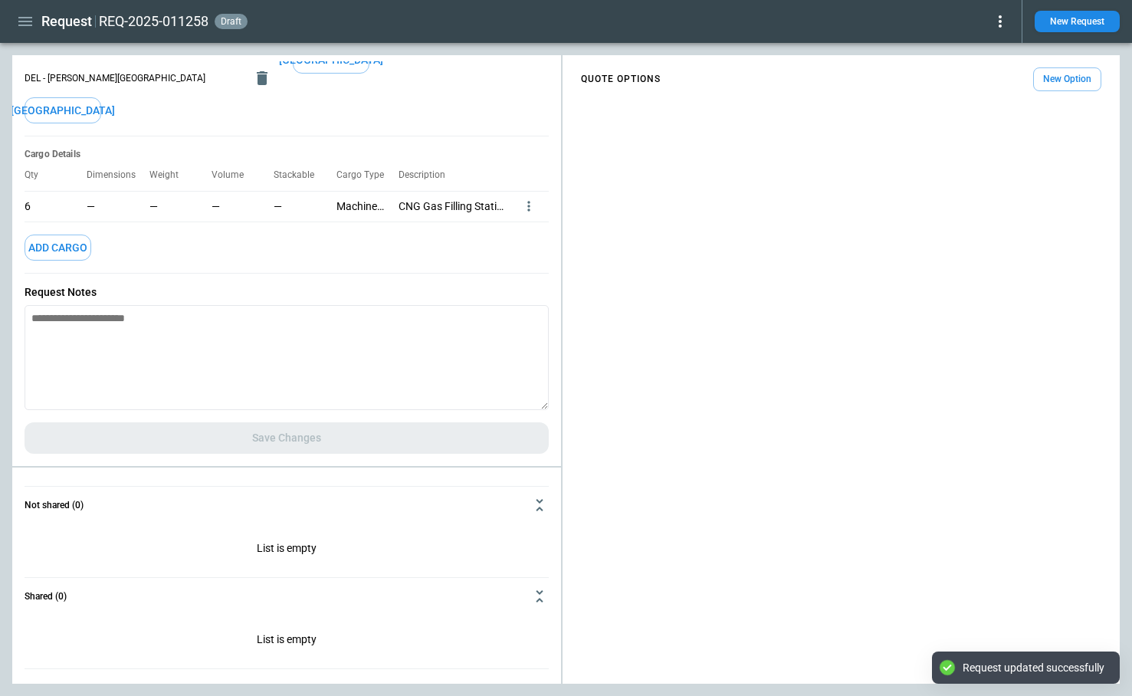
scroll to position [0, 0]
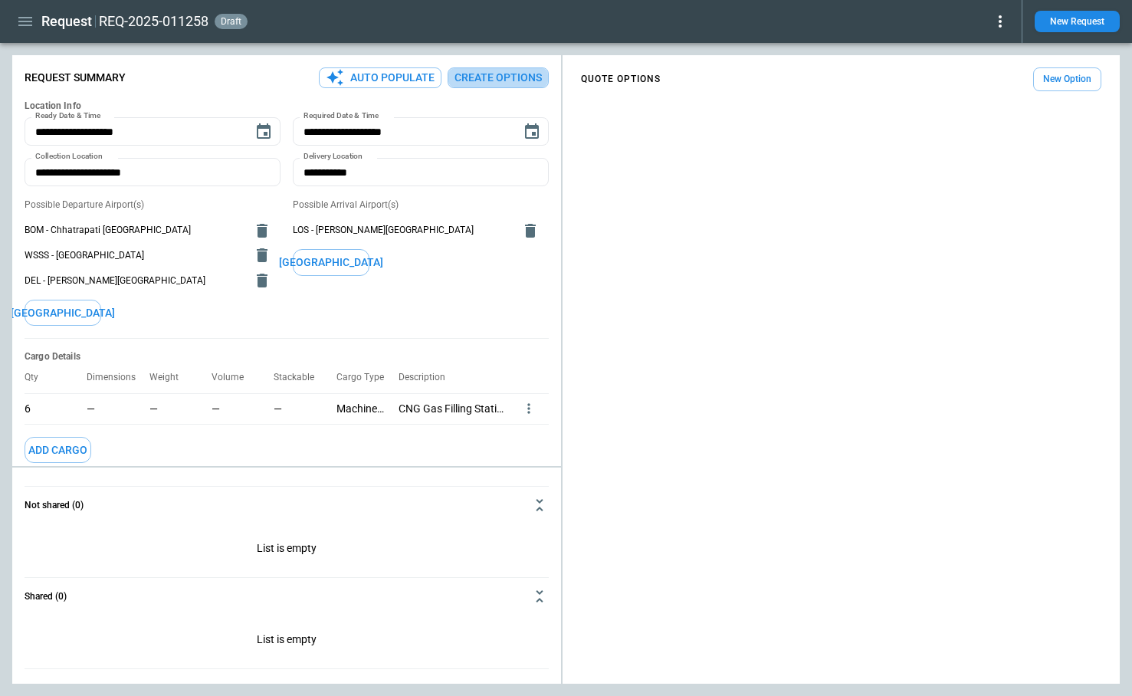
click at [493, 74] on button "Create Options" at bounding box center [498, 77] width 101 height 21
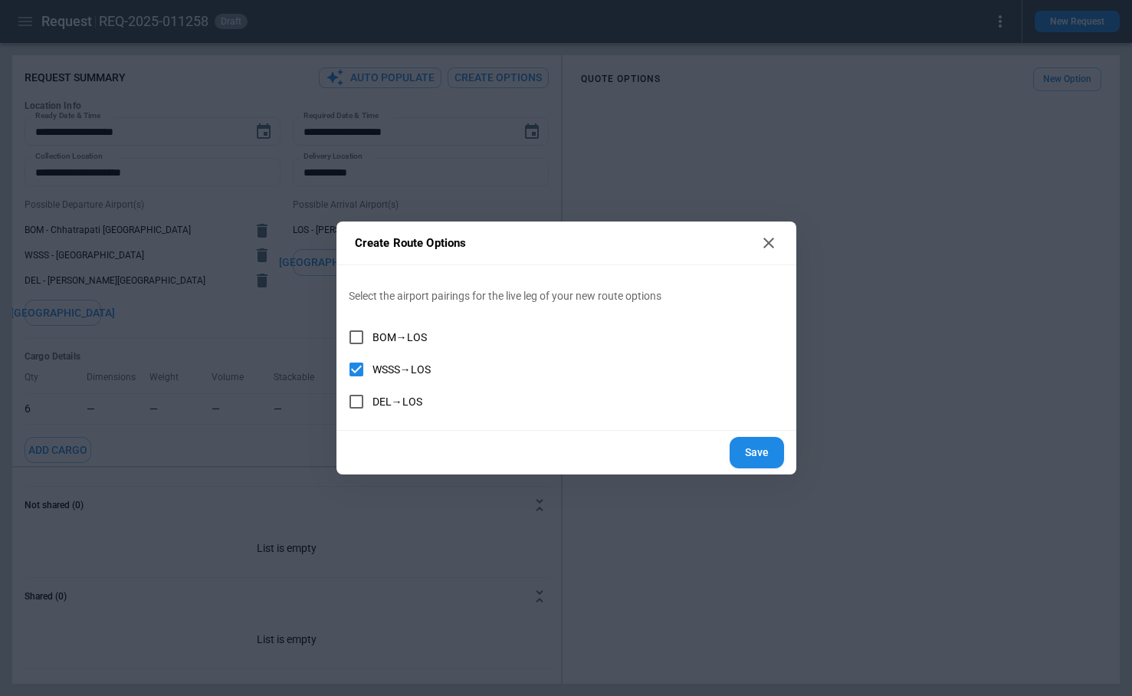
click at [764, 454] on button "Save" at bounding box center [757, 452] width 54 height 31
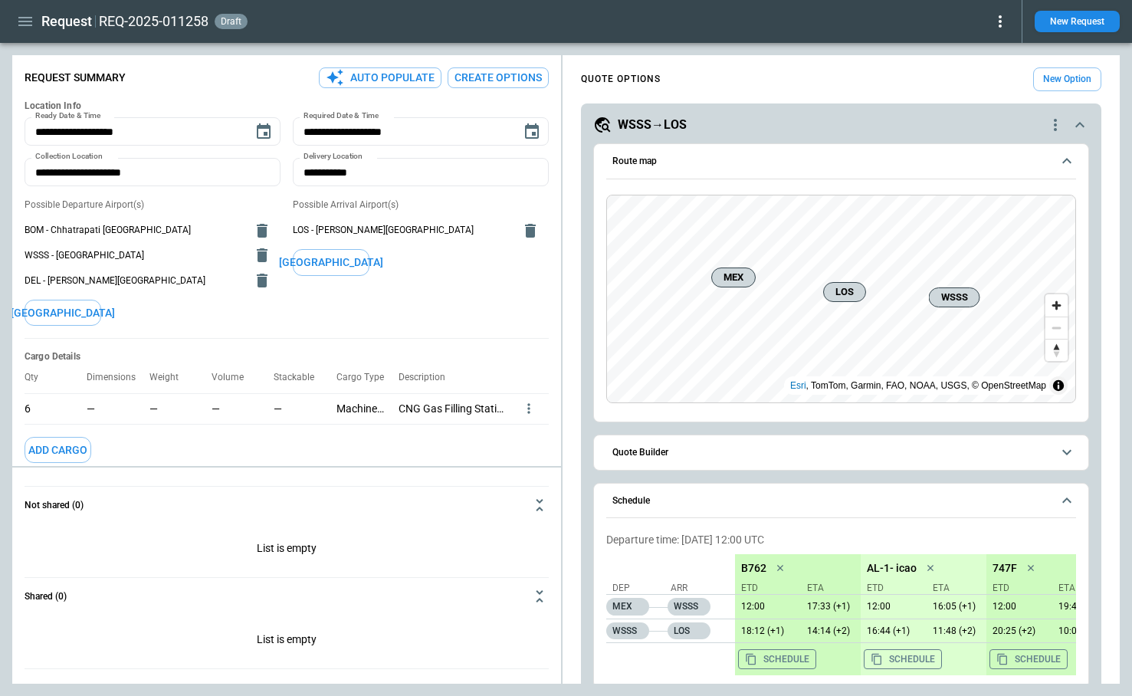
click at [656, 458] on button "Quote Builder" at bounding box center [841, 452] width 470 height 35
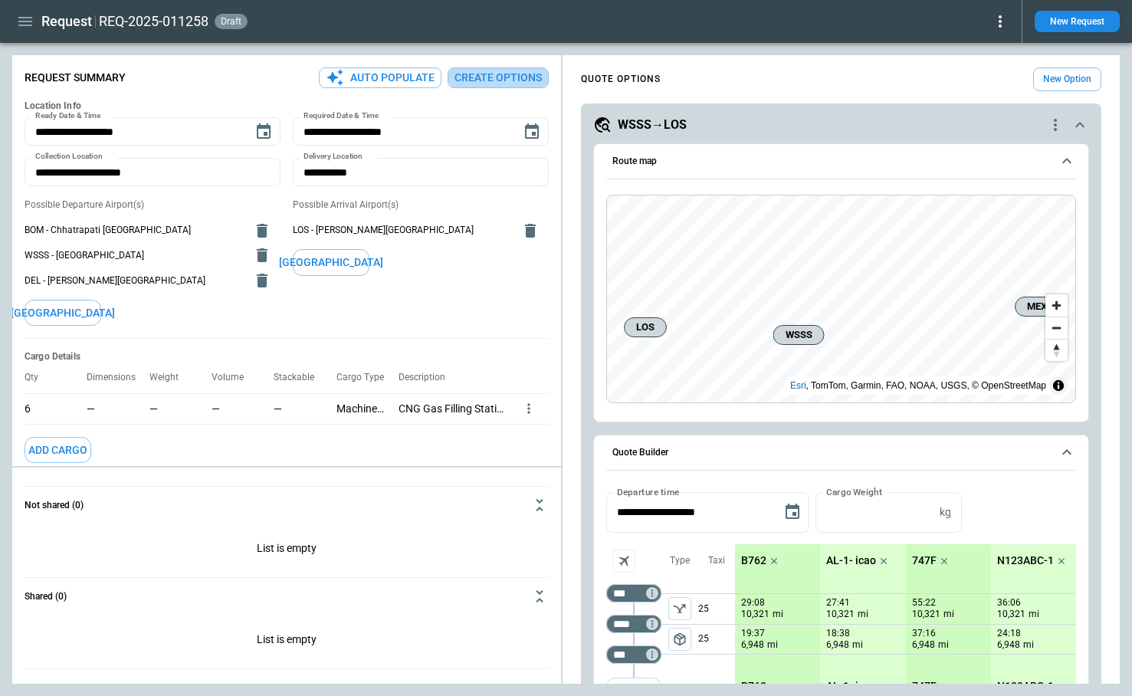
click at [524, 81] on button "Create Options" at bounding box center [498, 77] width 101 height 21
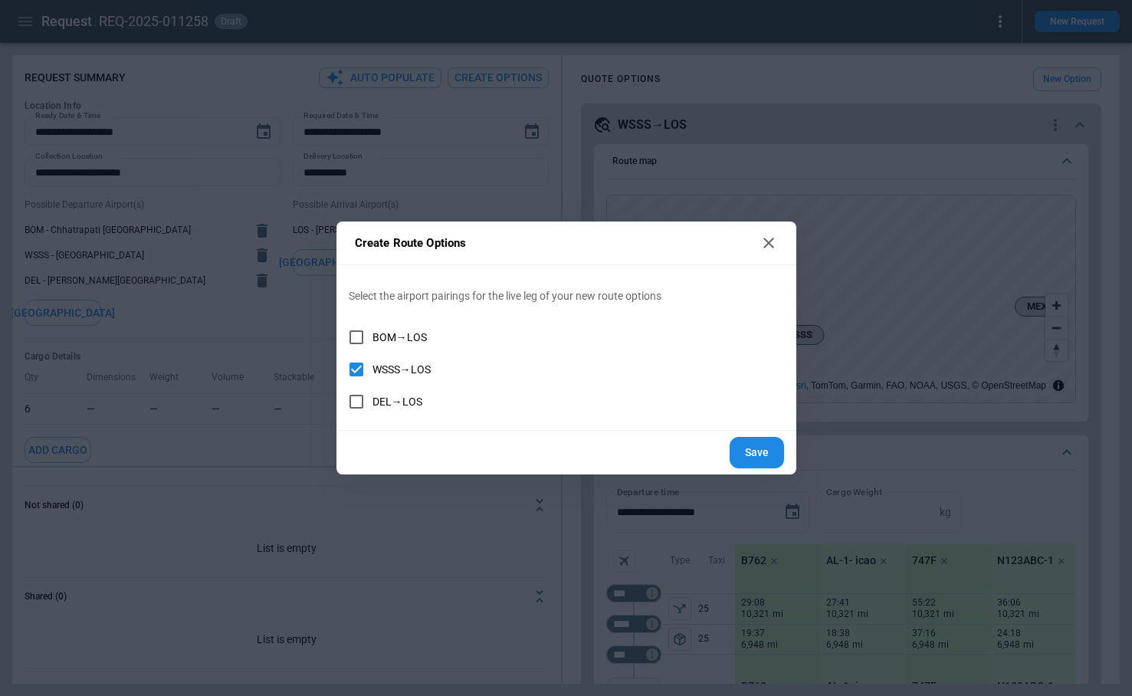
click at [771, 235] on icon at bounding box center [769, 243] width 18 height 18
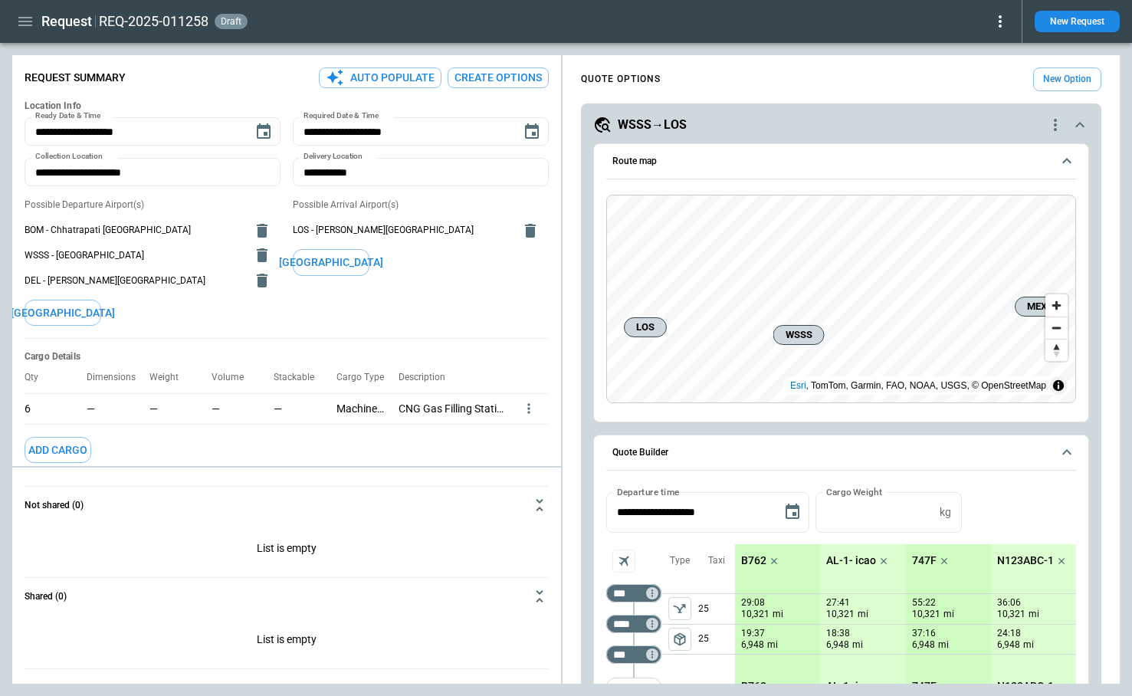
click at [657, 126] on h5 "WSSS→LOS" at bounding box center [652, 125] width 69 height 17
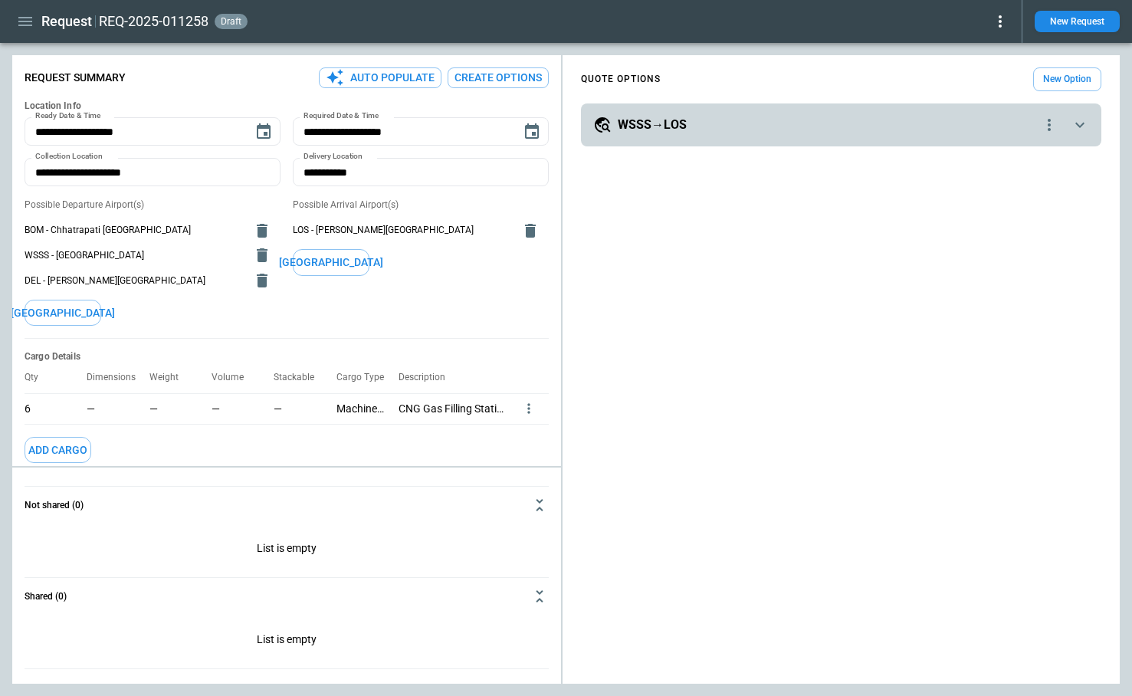
click at [657, 125] on h5 "WSSS→LOS" at bounding box center [652, 125] width 69 height 17
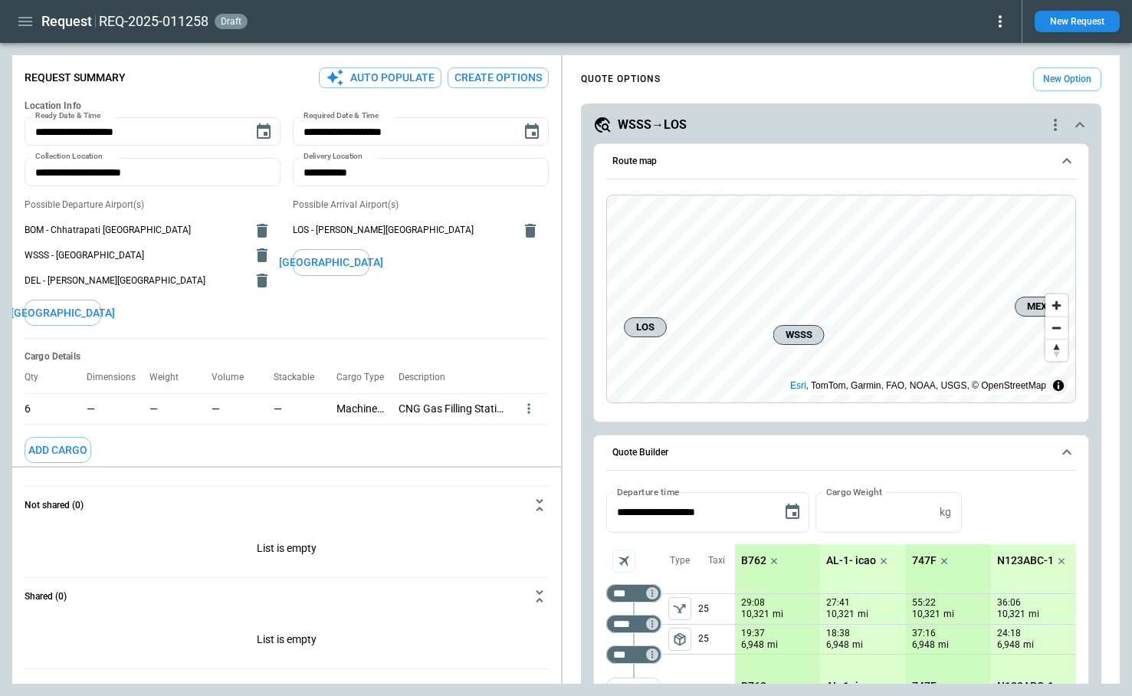
click at [1054, 124] on icon "quote-option-actions" at bounding box center [1055, 125] width 3 height 12
click at [1001, 120] on div at bounding box center [566, 348] width 1132 height 696
click at [1060, 163] on icon "scrollable content" at bounding box center [1067, 161] width 18 height 18
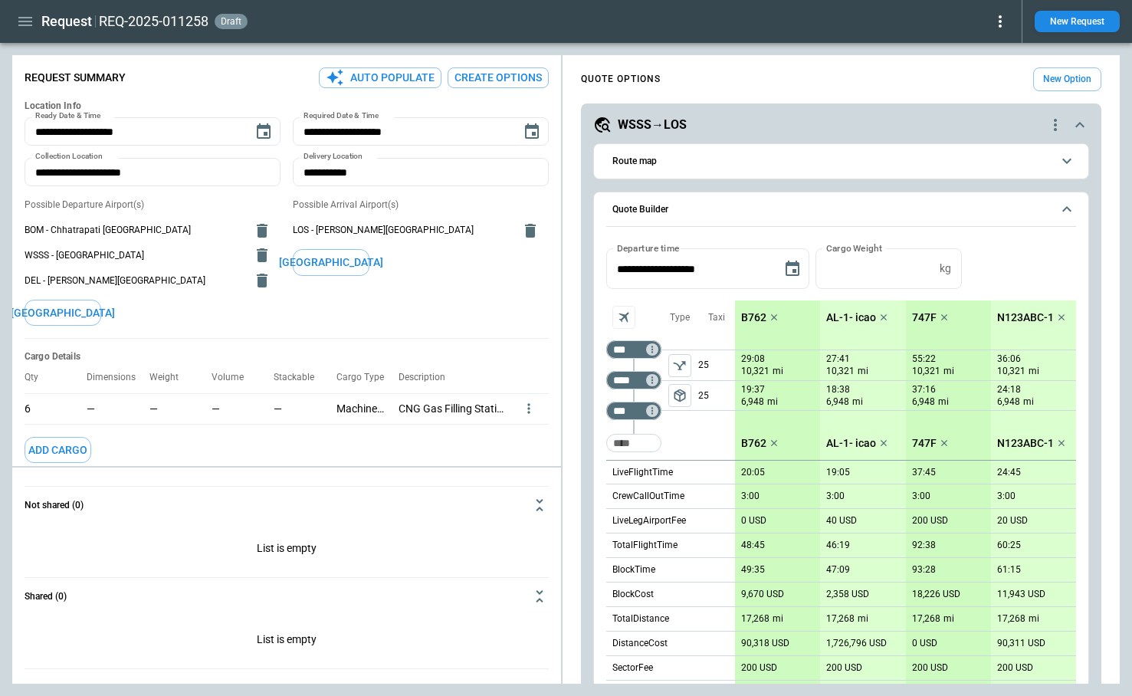
click at [1069, 198] on button "Quote Builder" at bounding box center [841, 209] width 470 height 35
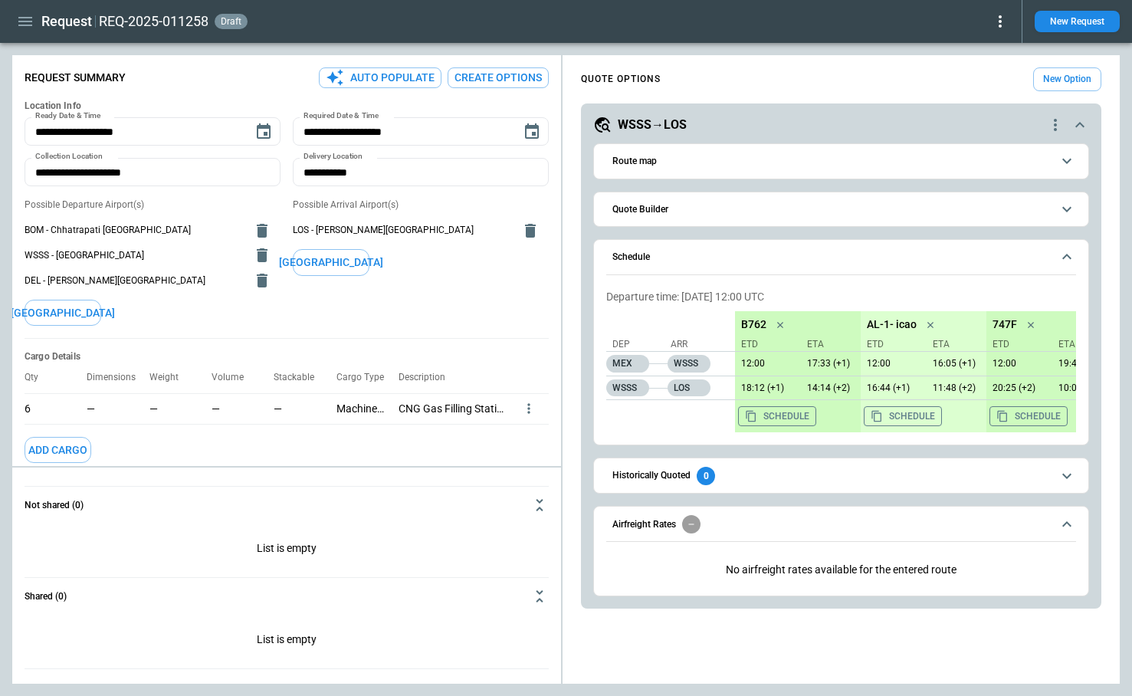
click at [1073, 255] on icon "scrollable content" at bounding box center [1067, 257] width 18 height 18
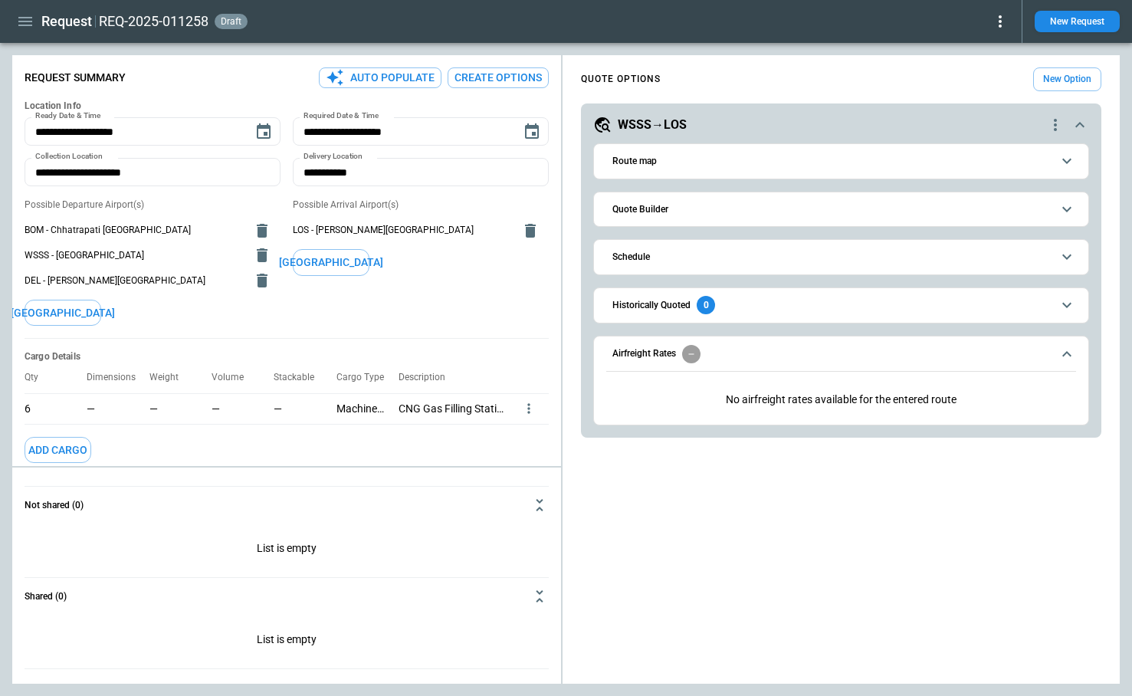
click at [1071, 255] on icon "scrollable content" at bounding box center [1067, 257] width 18 height 18
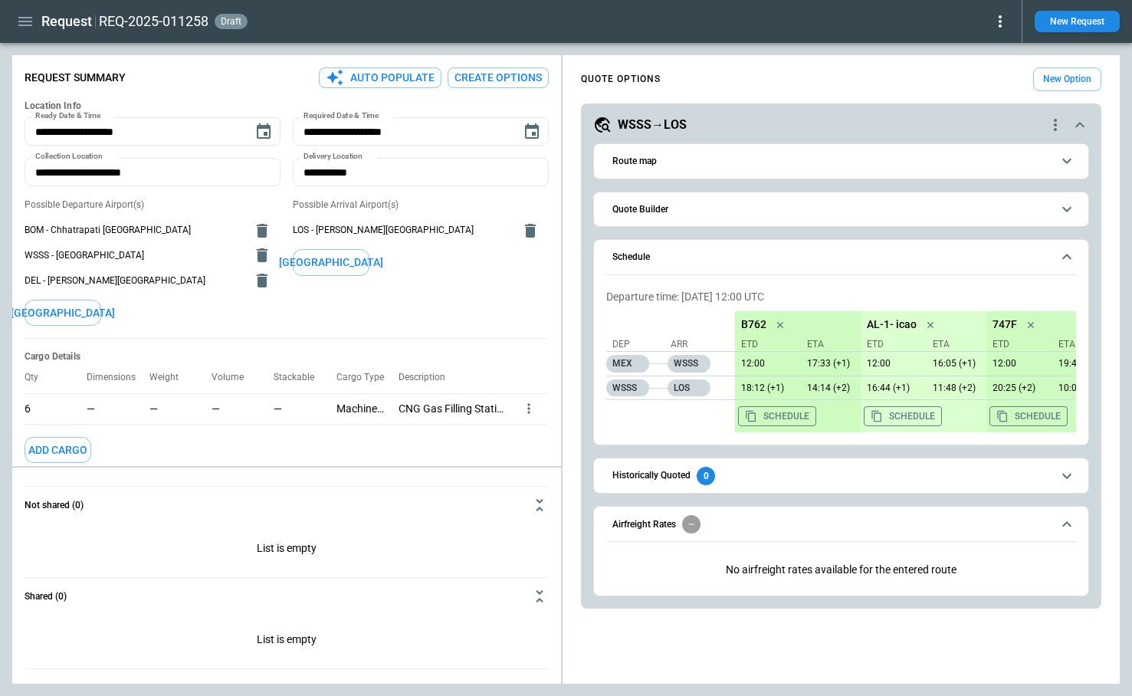
click at [1052, 120] on icon "quote-option-actions" at bounding box center [1056, 125] width 18 height 18
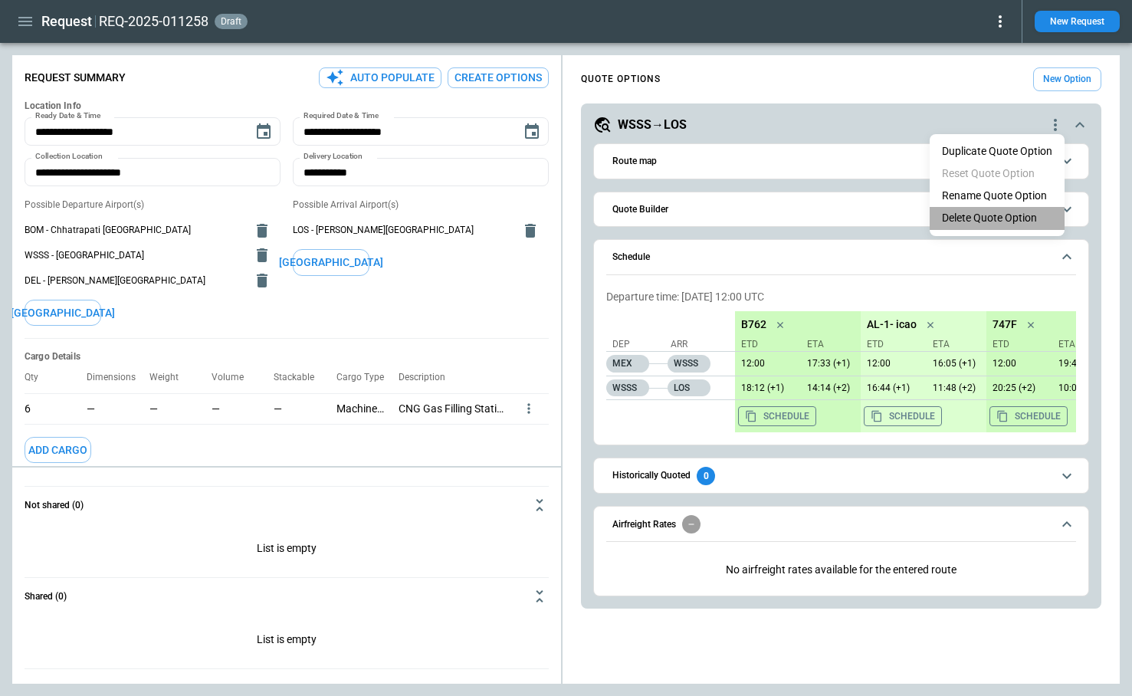
click at [1005, 221] on li "Delete Quote Option" at bounding box center [997, 218] width 135 height 22
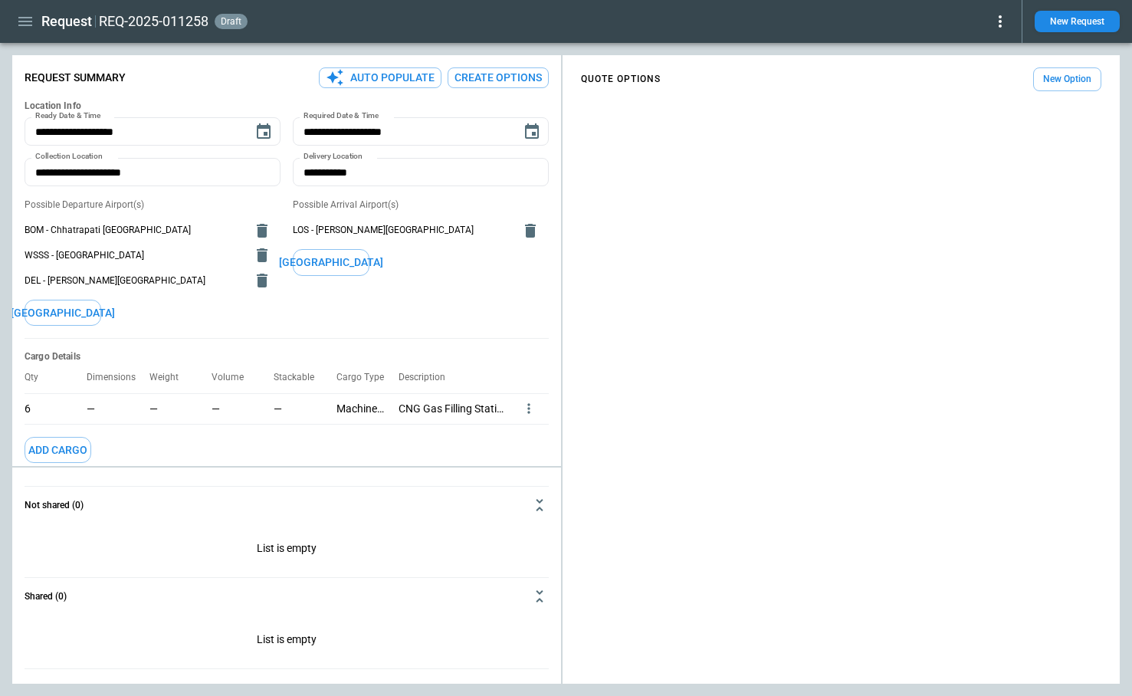
click at [463, 90] on div "**********" at bounding box center [286, 364] width 549 height 607
click at [475, 81] on button "Create Options" at bounding box center [498, 77] width 101 height 21
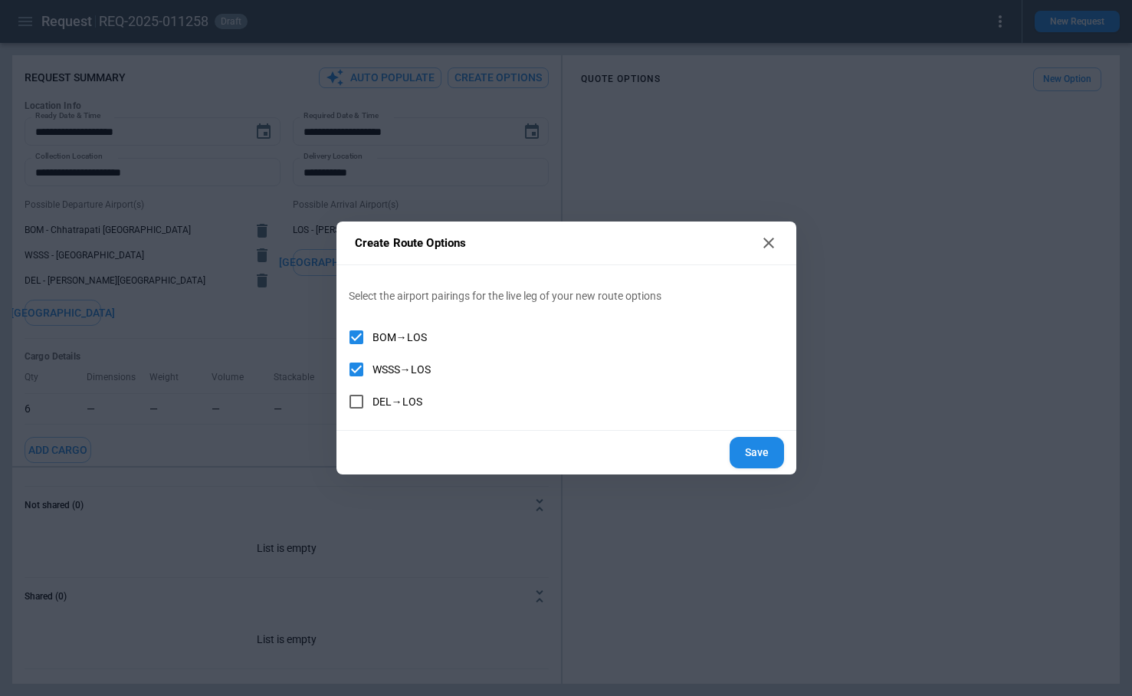
click at [764, 454] on button "Save" at bounding box center [757, 452] width 54 height 31
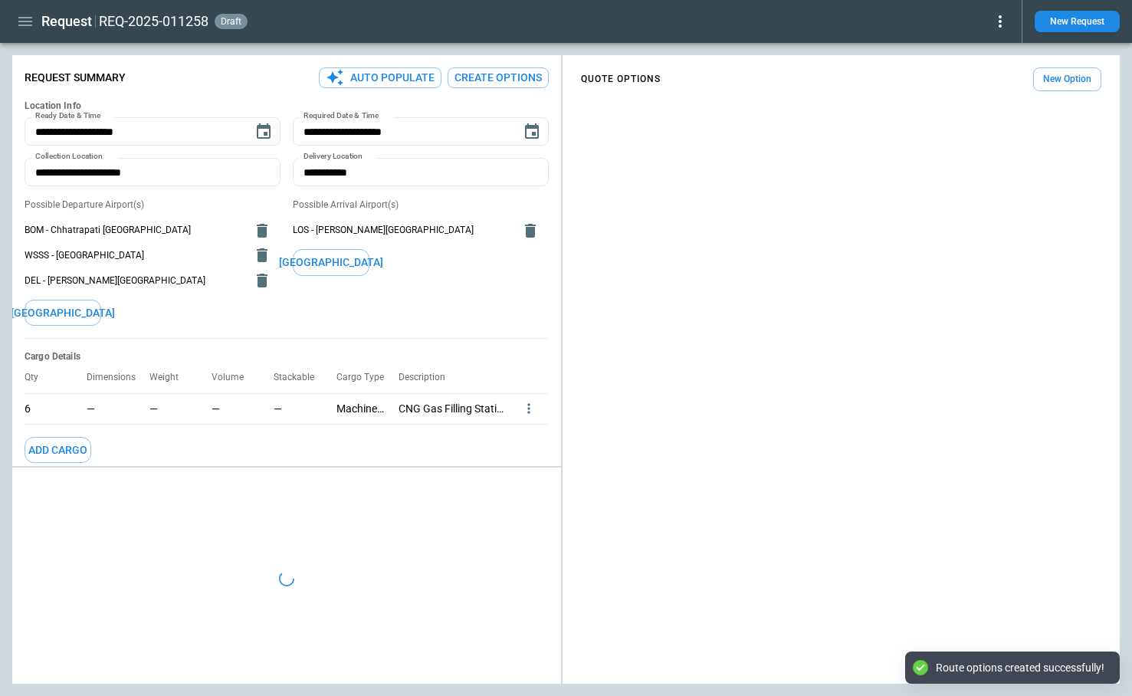
type textarea "*"
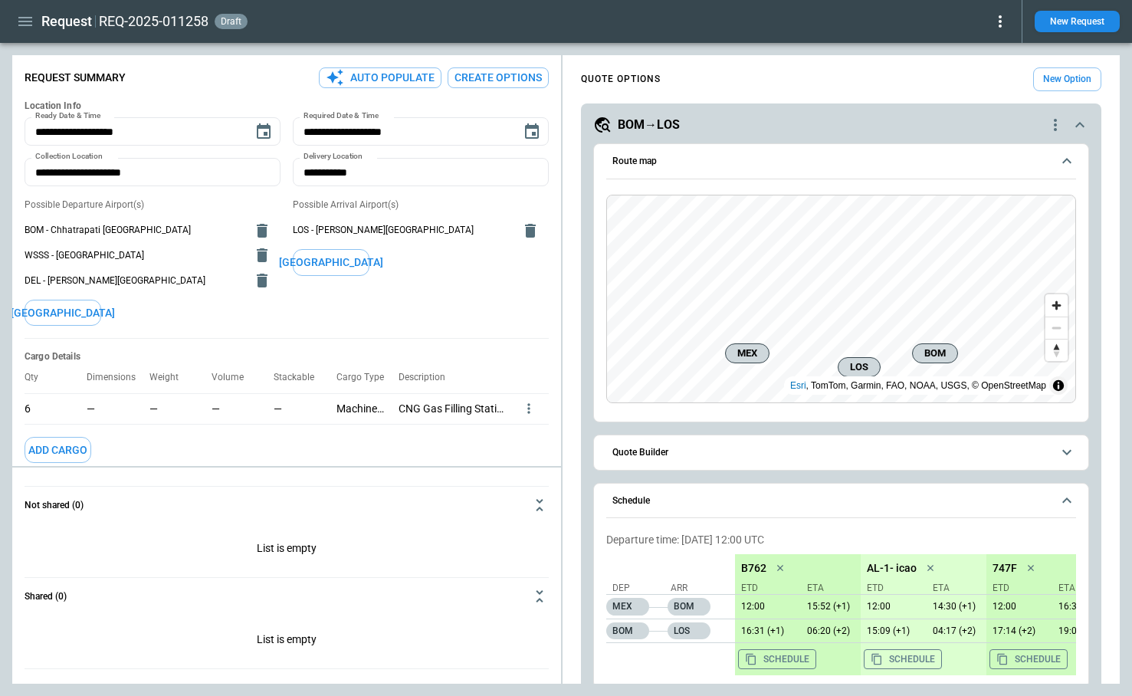
click at [324, 261] on button "[GEOGRAPHIC_DATA]" at bounding box center [331, 262] width 77 height 27
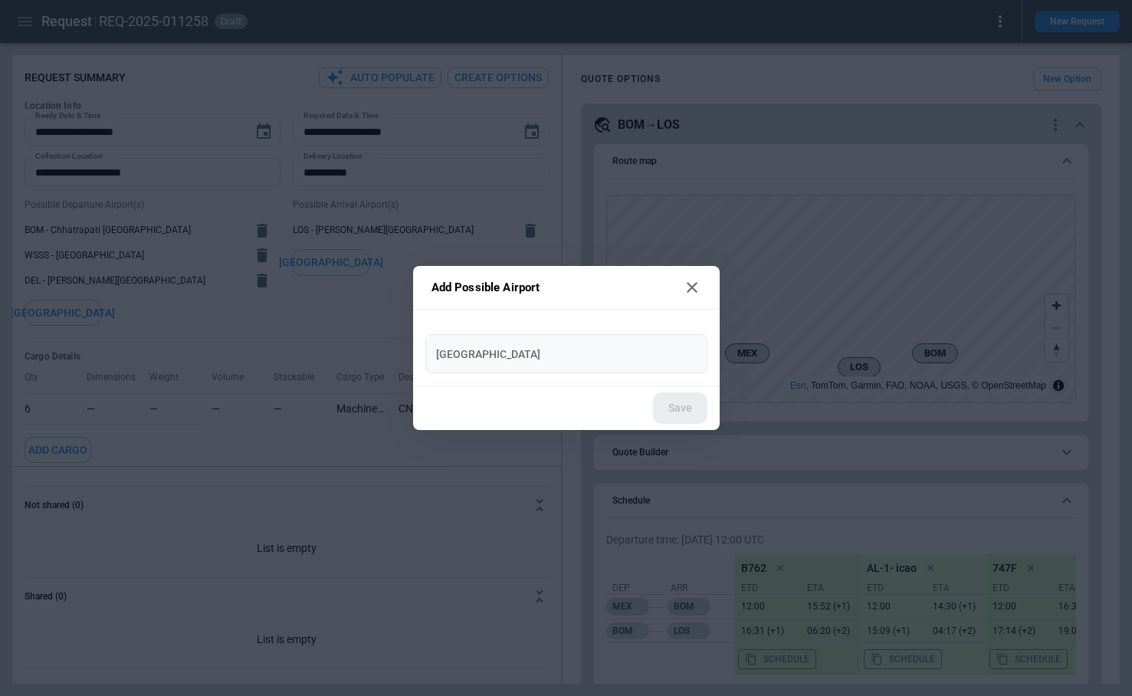
click at [504, 351] on input "[GEOGRAPHIC_DATA]" at bounding box center [567, 353] width 270 height 27
type input "****"
type input "**********"
click at [672, 408] on button "Save" at bounding box center [680, 408] width 54 height 31
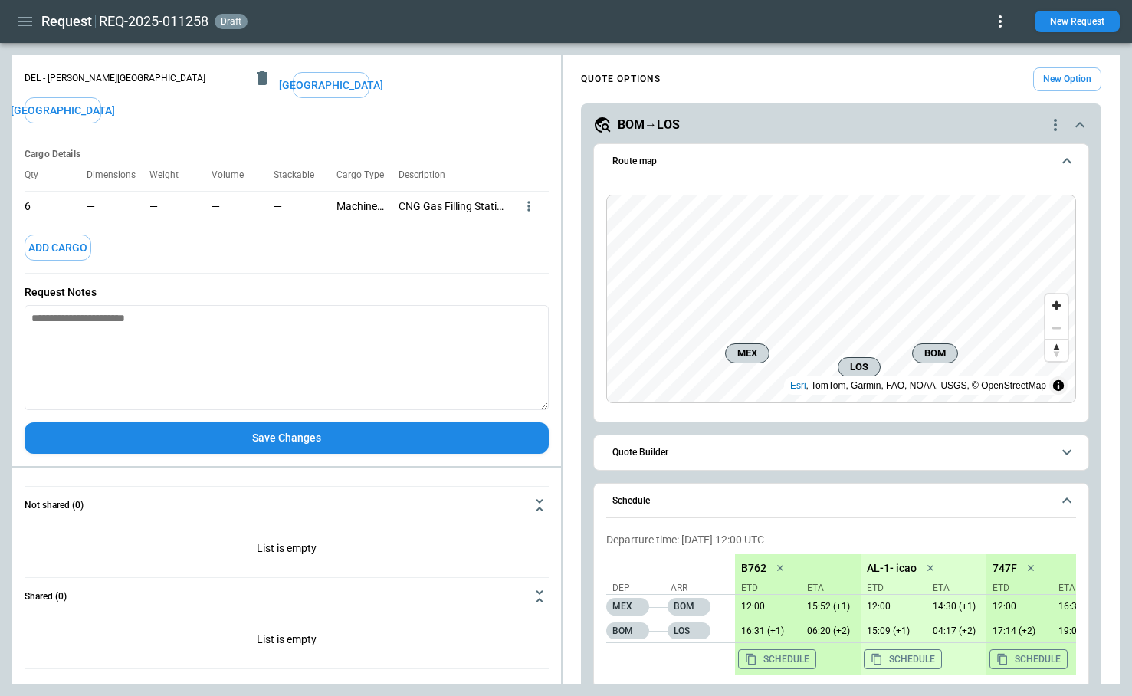
click at [330, 436] on button "Save Changes" at bounding box center [287, 437] width 524 height 31
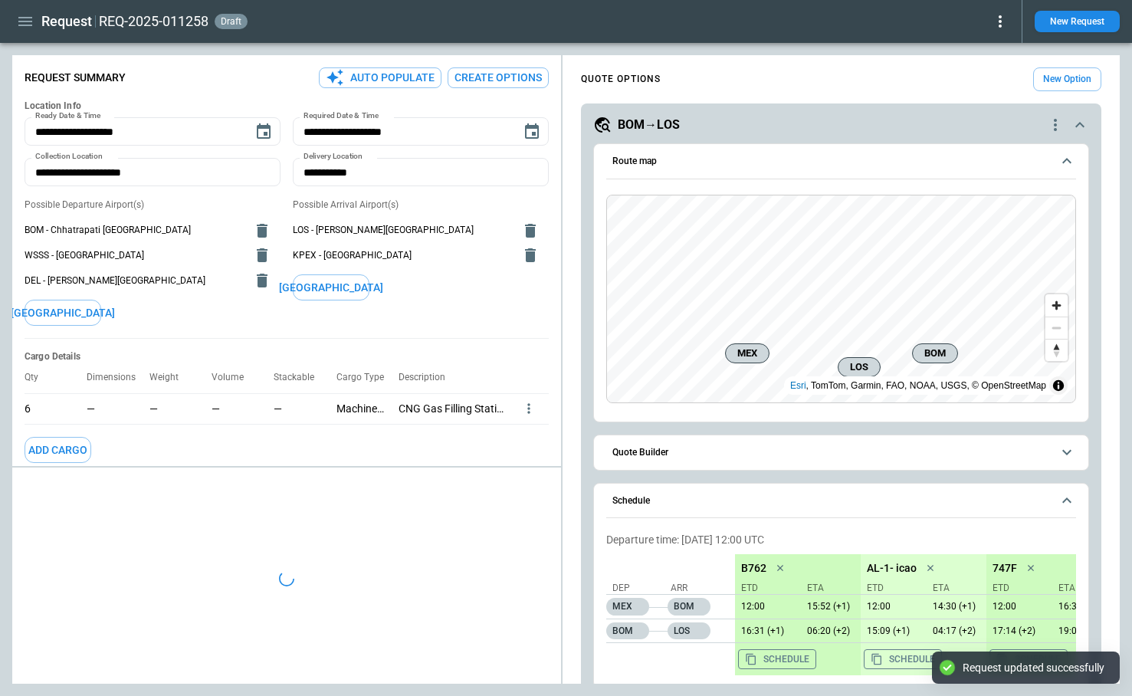
click at [521, 71] on button "Create Options" at bounding box center [498, 77] width 101 height 21
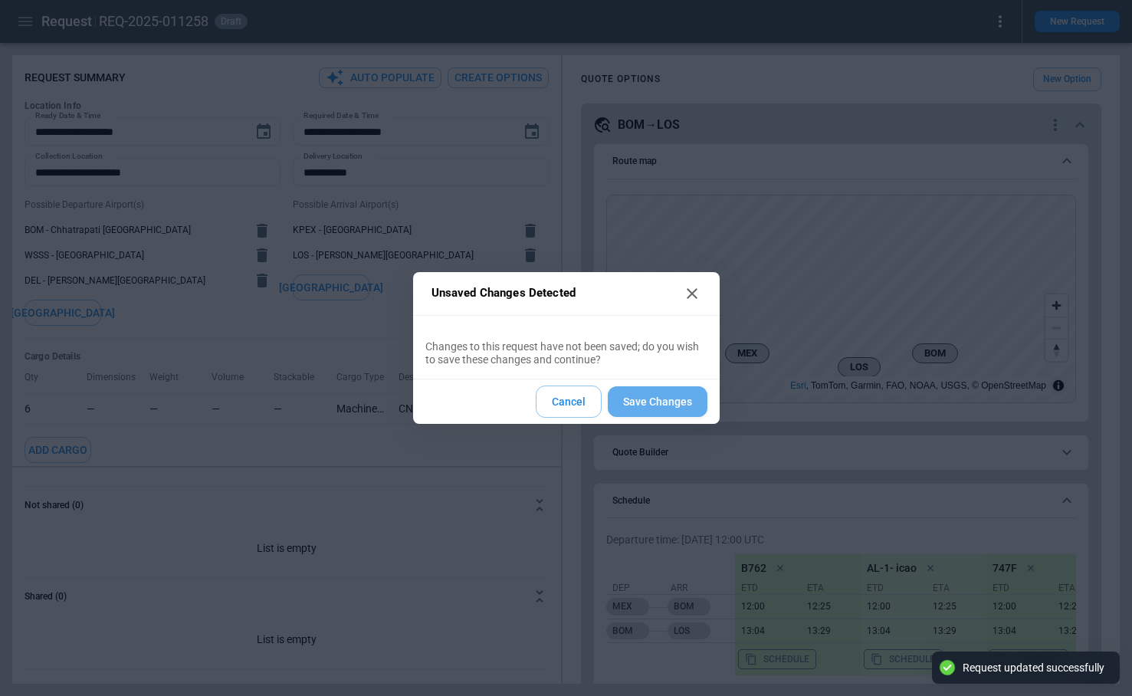
click at [640, 402] on button "Save Changes" at bounding box center [658, 401] width 100 height 31
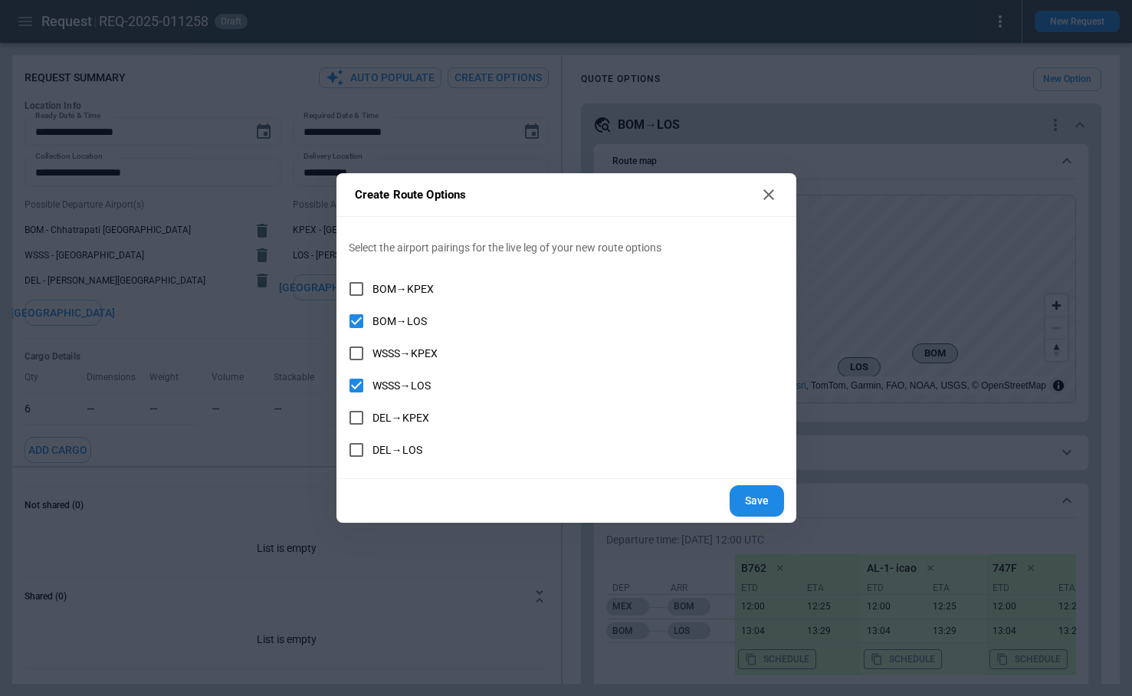
click at [431, 351] on span "WSSS→KPEX" at bounding box center [405, 353] width 65 height 13
click at [383, 383] on span "WSSS→LOS" at bounding box center [402, 386] width 58 height 13
click at [767, 501] on button "Save" at bounding box center [757, 500] width 54 height 31
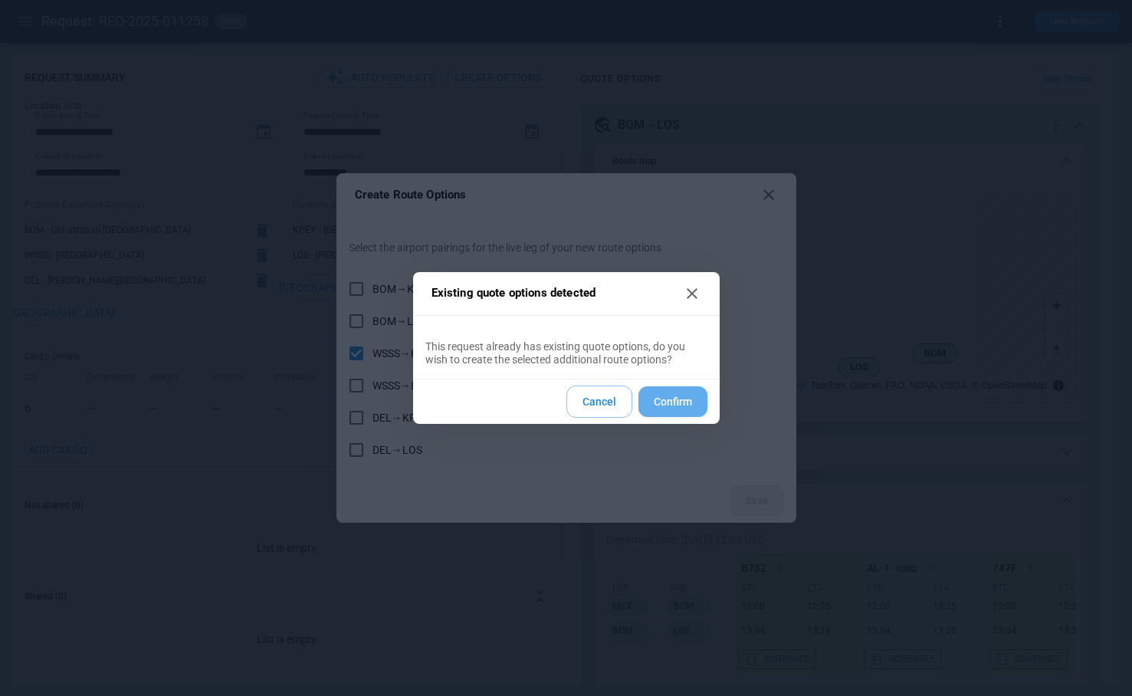
click at [668, 403] on button "Confirm" at bounding box center [673, 401] width 69 height 31
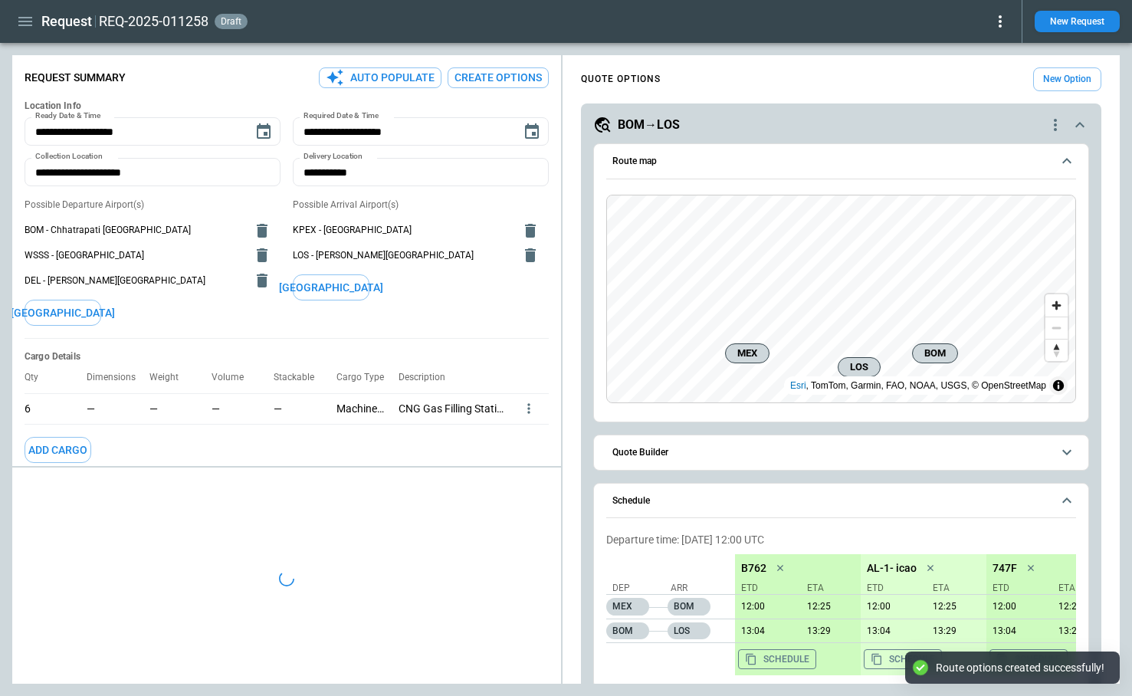
type textarea "*"
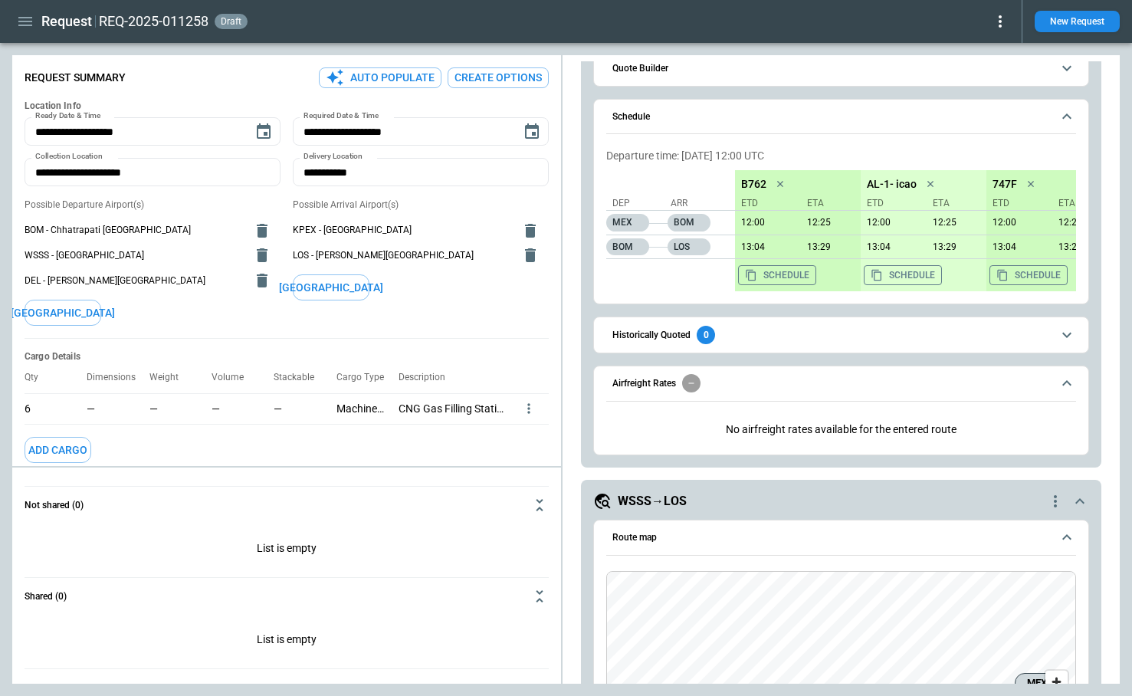
scroll to position [1316, 0]
